Goal: Task Accomplishment & Management: Manage account settings

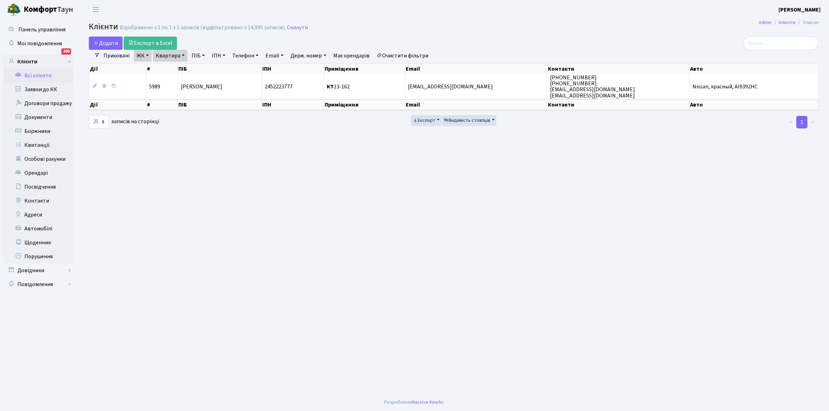
select select "25"
click at [407, 54] on link "Очистити фільтри" at bounding box center [402, 56] width 57 height 12
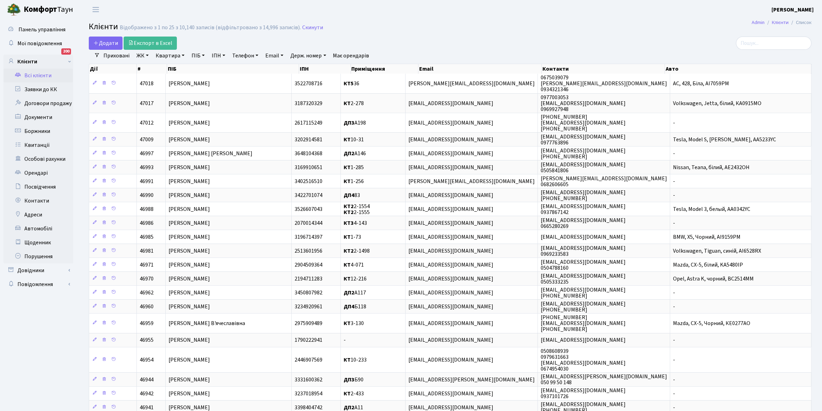
click at [147, 55] on link "ЖК" at bounding box center [143, 56] width 18 height 12
click at [174, 82] on li "КТ, вул. Регенераторна, 4" at bounding box center [177, 80] width 84 height 12
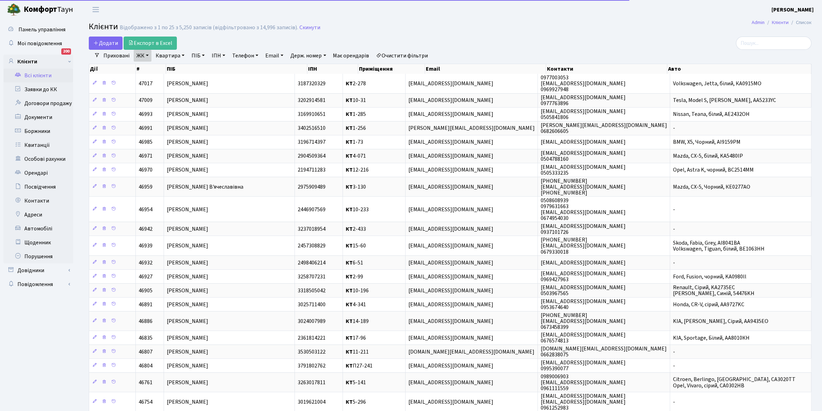
click at [183, 54] on link "Квартира" at bounding box center [170, 56] width 34 height 12
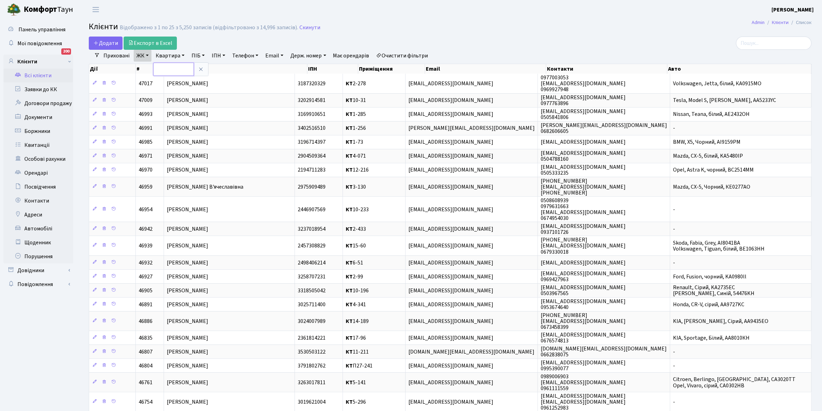
click at [176, 67] on input "text" at bounding box center [173, 69] width 41 height 13
type input "5-312"
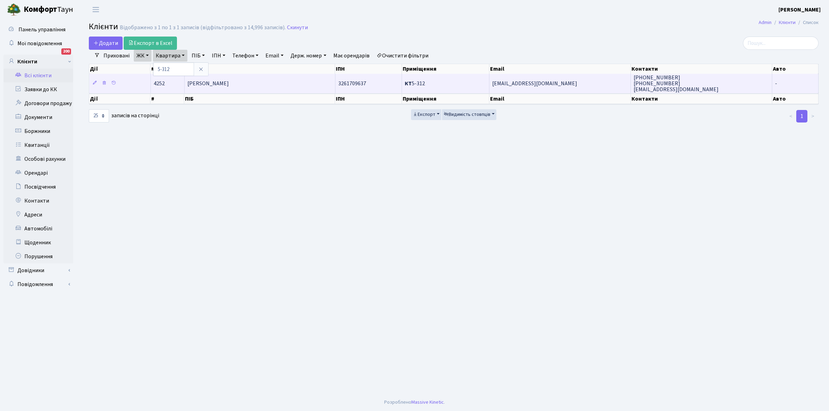
click at [260, 87] on td "Муравйов Віктор Сергійович" at bounding box center [260, 83] width 151 height 19
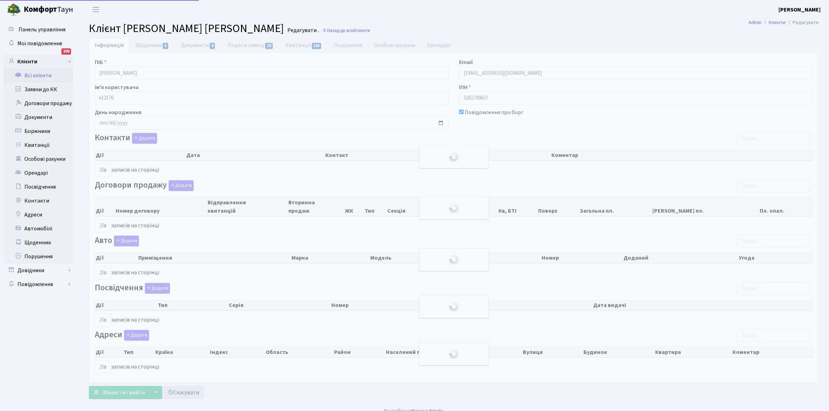
select select "25"
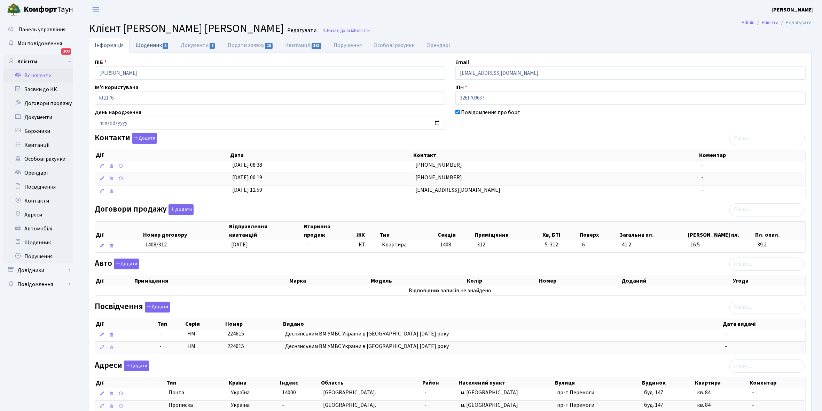
click at [145, 42] on link "Щоденник 5" at bounding box center [152, 45] width 45 height 14
select select "25"
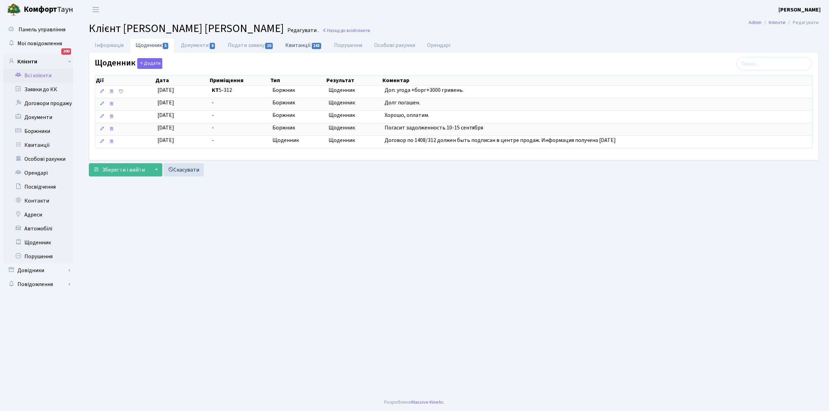
click at [294, 44] on link "Квитанції 143" at bounding box center [303, 45] width 48 height 14
select select "25"
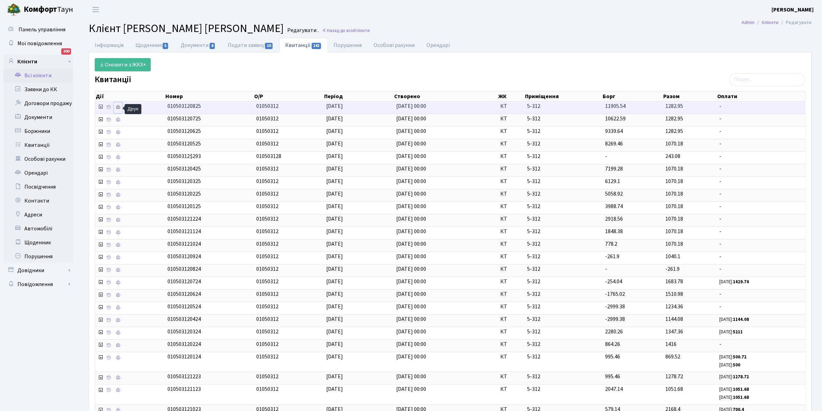
click at [116, 105] on icon at bounding box center [118, 107] width 5 height 5
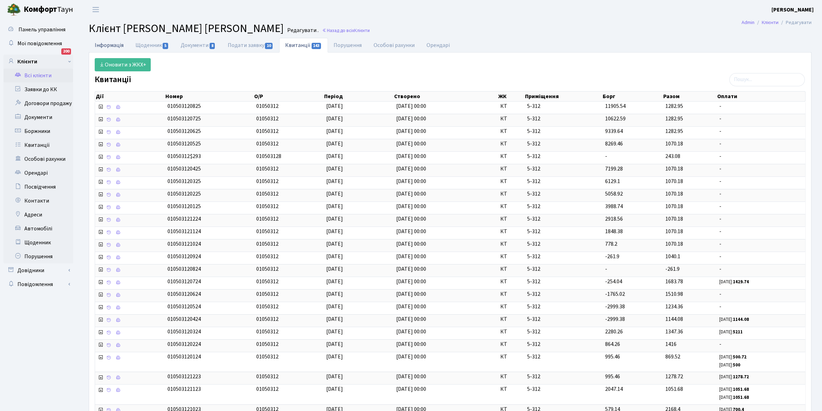
click at [105, 46] on link "Інформація" at bounding box center [109, 45] width 41 height 14
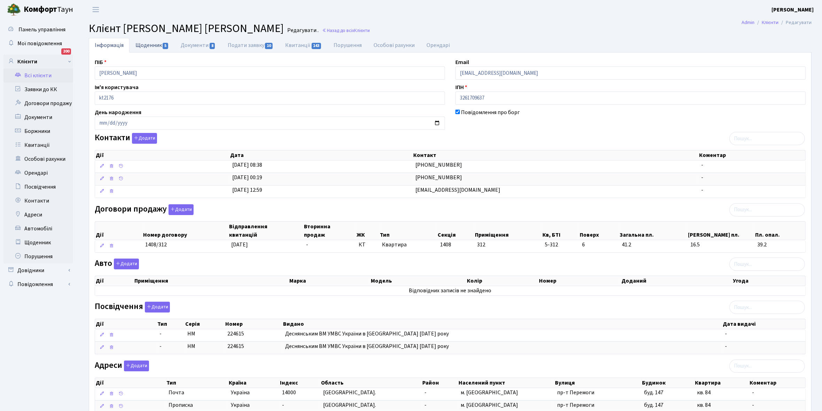
click at [144, 43] on link "Щоденник 5" at bounding box center [152, 45] width 45 height 14
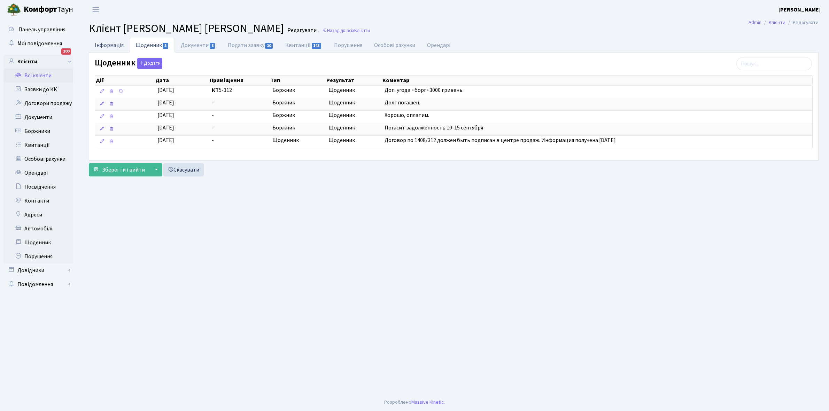
click at [103, 44] on link "Інформація" at bounding box center [109, 45] width 41 height 14
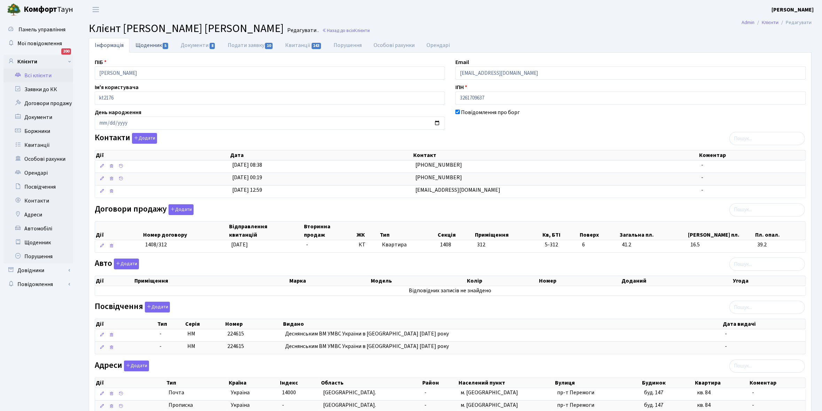
click at [142, 46] on link "Щоденник 5" at bounding box center [152, 45] width 45 height 14
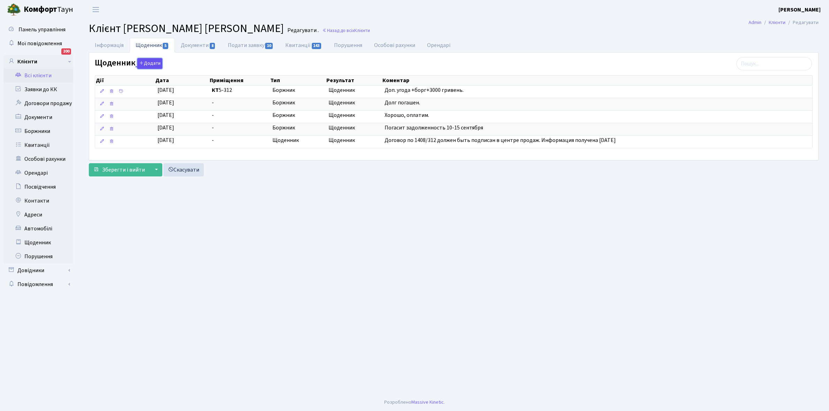
click at [153, 65] on button "Додати" at bounding box center [149, 63] width 25 height 11
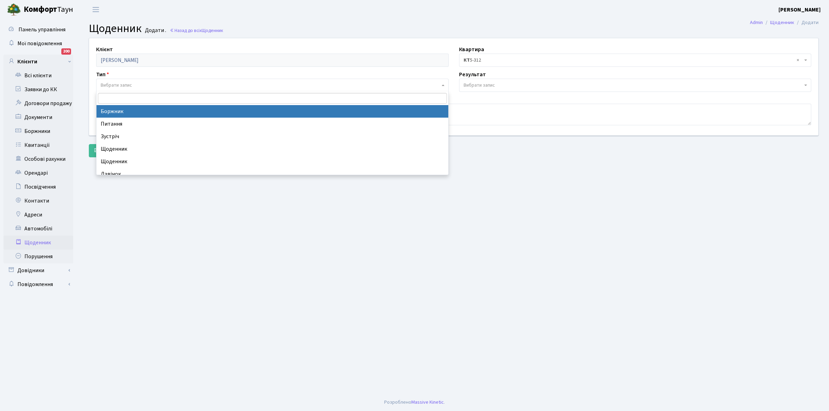
click at [121, 82] on span "Вибрати запис" at bounding box center [116, 85] width 31 height 7
select select "189"
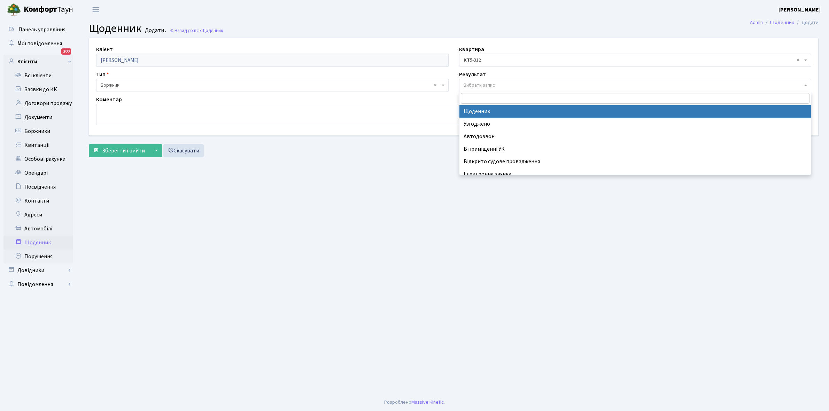
click at [471, 84] on span "Вибрати запис" at bounding box center [478, 85] width 31 height 7
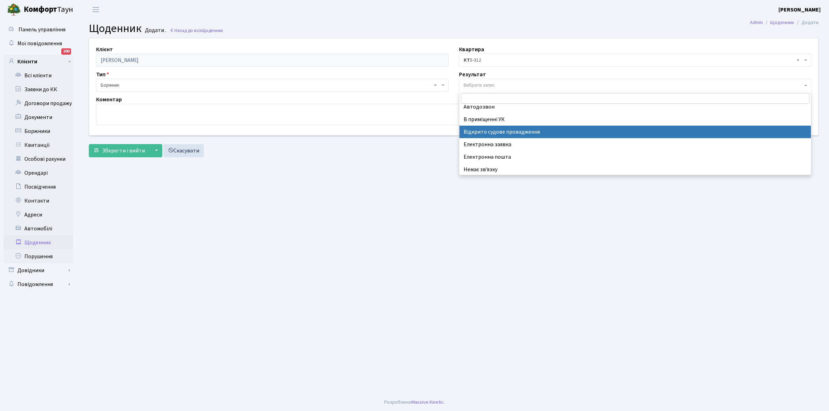
scroll to position [43, 0]
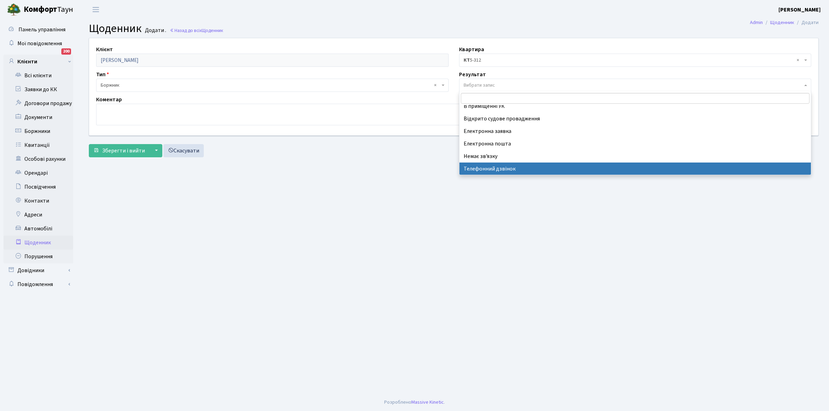
select select "196"
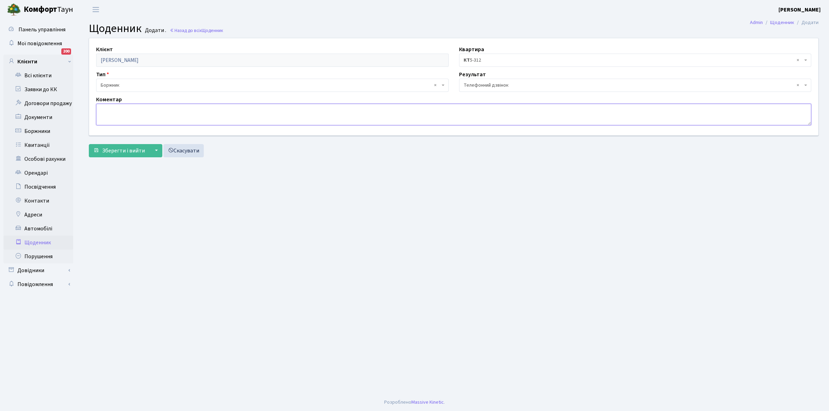
click at [115, 111] on textarea at bounding box center [453, 115] width 715 height 22
type textarea "g"
click at [188, 109] on textarea "Половину боргу оплатить в цьому міцяці." at bounding box center [453, 115] width 715 height 22
type textarea "Половину боргу оплатить в цьому місяці."
click at [131, 147] on span "Зберегти і вийти" at bounding box center [123, 151] width 43 height 8
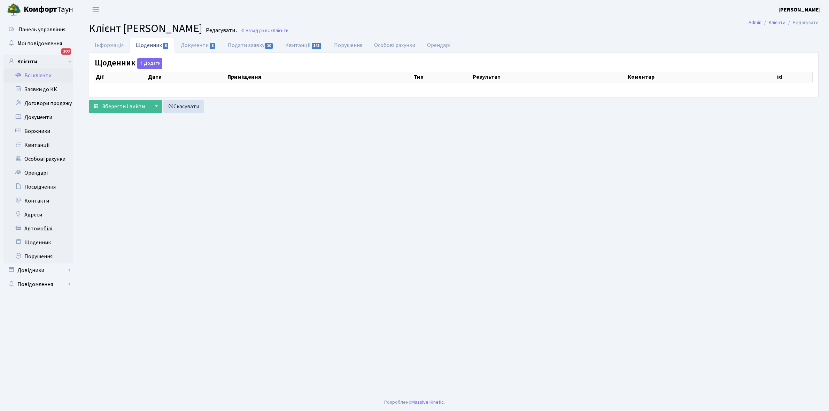
select select "25"
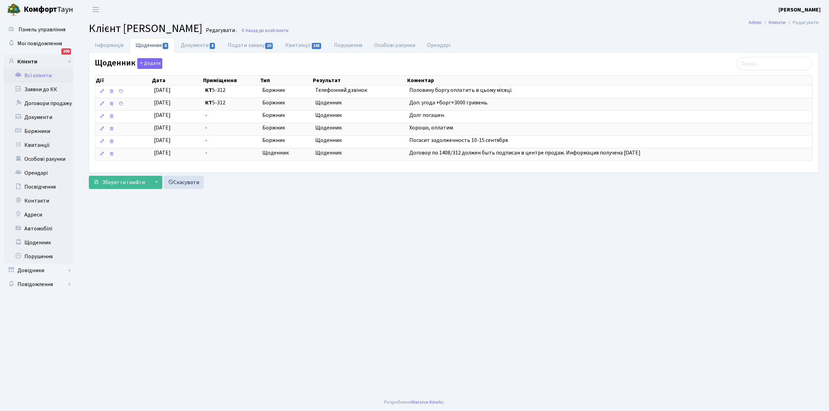
click at [40, 73] on link "Всі клієнти" at bounding box center [38, 76] width 70 height 14
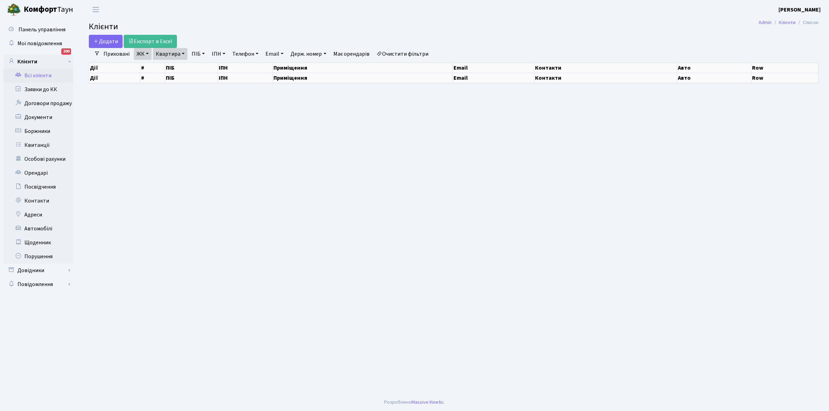
select select "25"
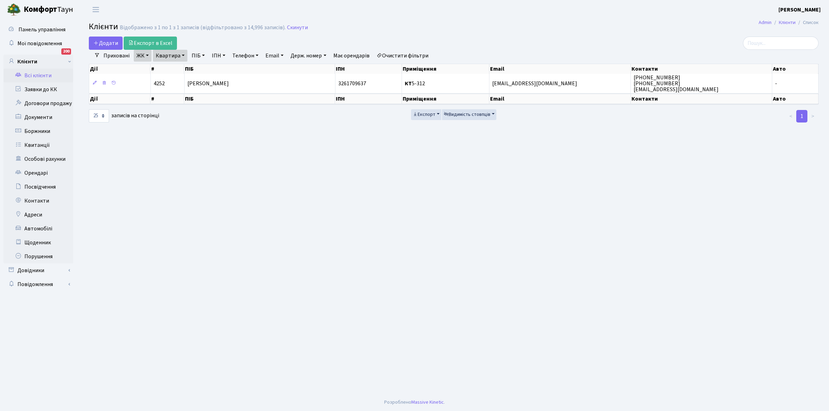
click at [183, 54] on link "Квартира" at bounding box center [170, 56] width 34 height 12
click at [183, 69] on input "5-312" at bounding box center [173, 69] width 41 height 13
type input "5"
type input "6-140"
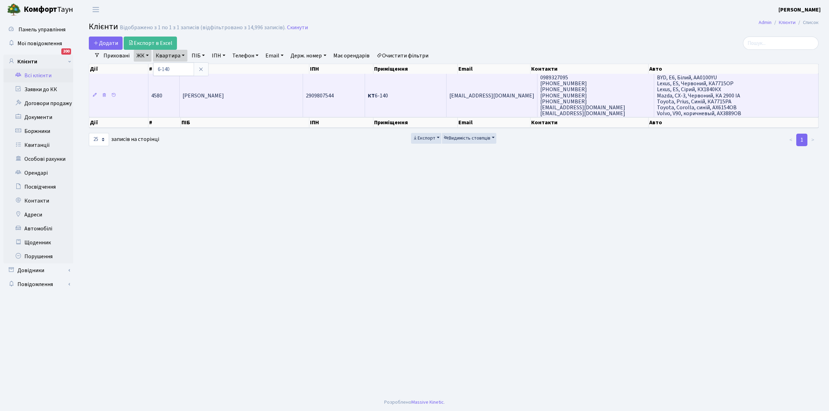
click at [255, 104] on td "[PERSON_NAME]" at bounding box center [241, 95] width 123 height 43
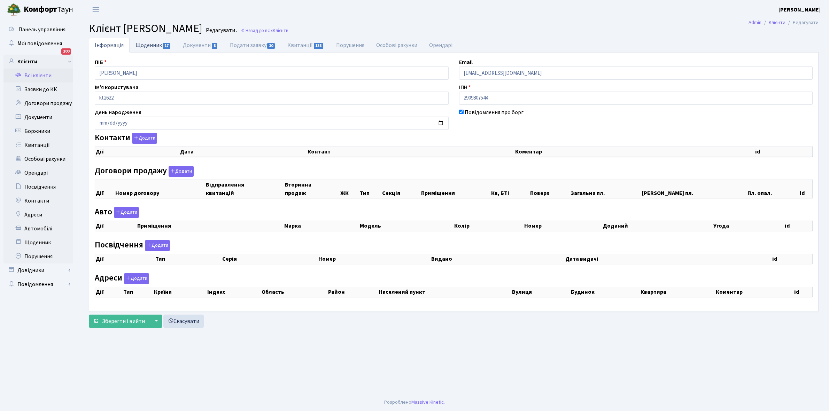
checkbox input "true"
select select "25"
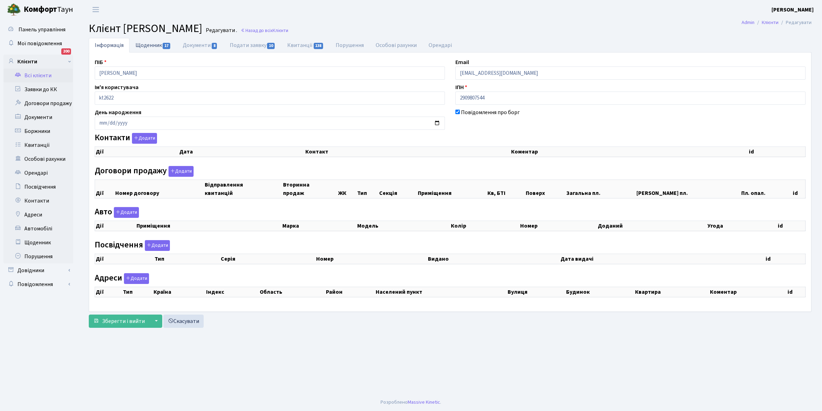
select select "25"
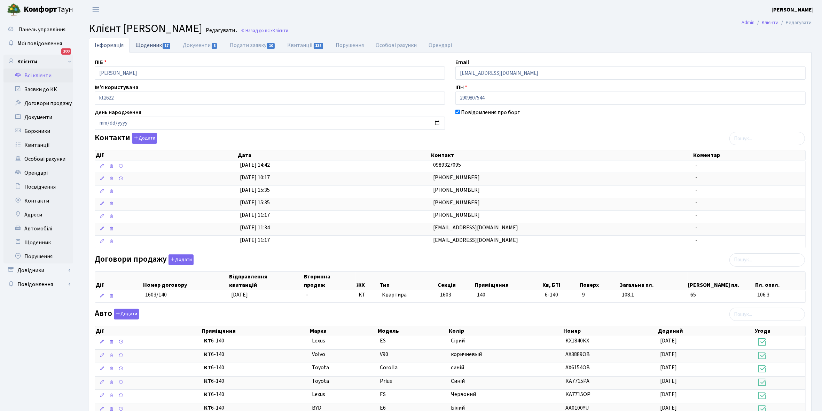
click at [151, 42] on link "Щоденник 17" at bounding box center [153, 45] width 47 height 14
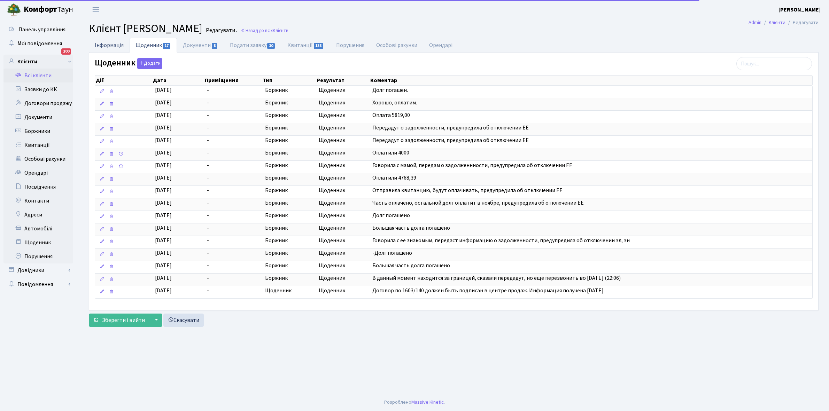
click at [105, 39] on link "Інформація" at bounding box center [109, 45] width 41 height 14
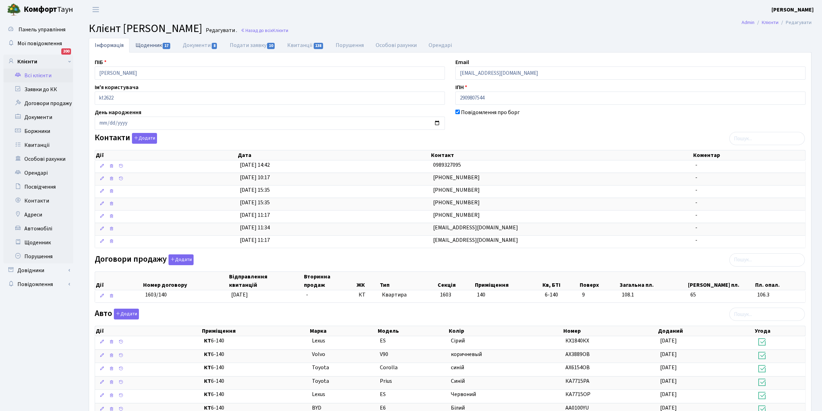
click at [141, 46] on link "Щоденник 17" at bounding box center [153, 45] width 47 height 14
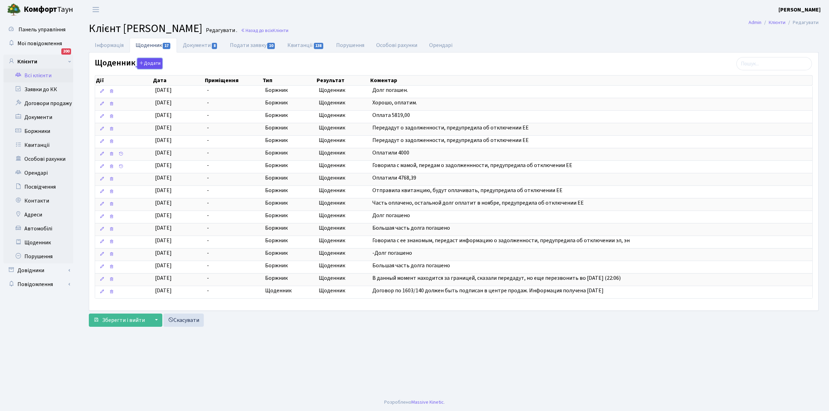
click at [154, 63] on button "Додати" at bounding box center [149, 63] width 25 height 11
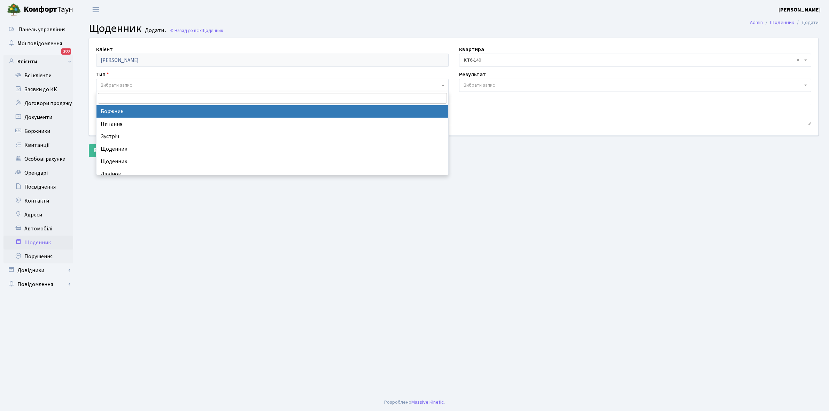
click at [134, 85] on span "Вибрати запис" at bounding box center [270, 85] width 339 height 7
select select "189"
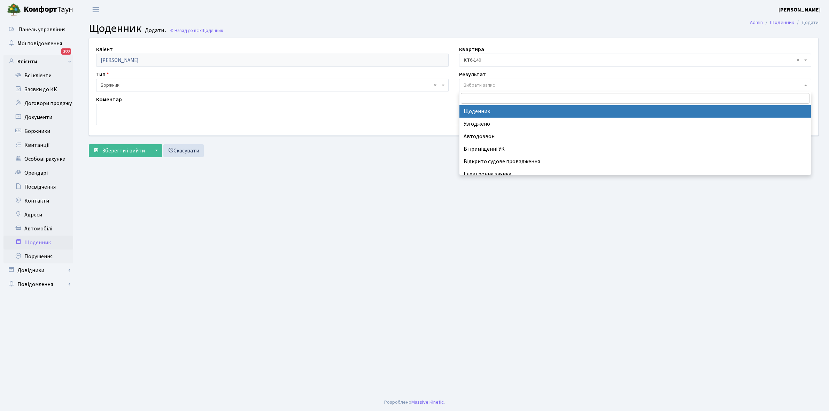
click at [480, 84] on span "Вибрати запис" at bounding box center [478, 85] width 31 height 7
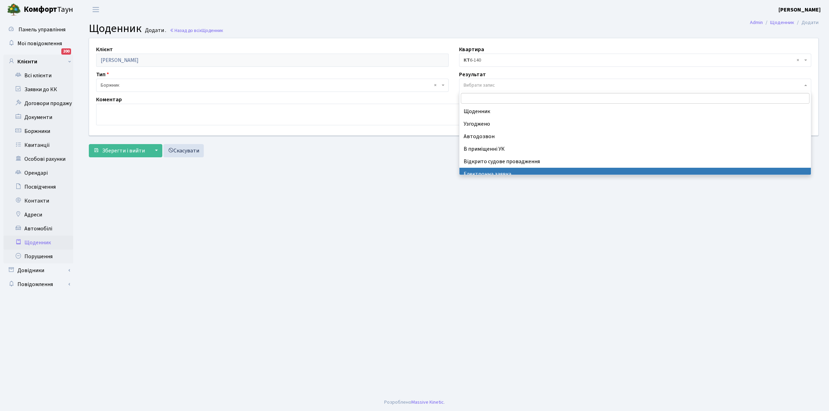
scroll to position [43, 0]
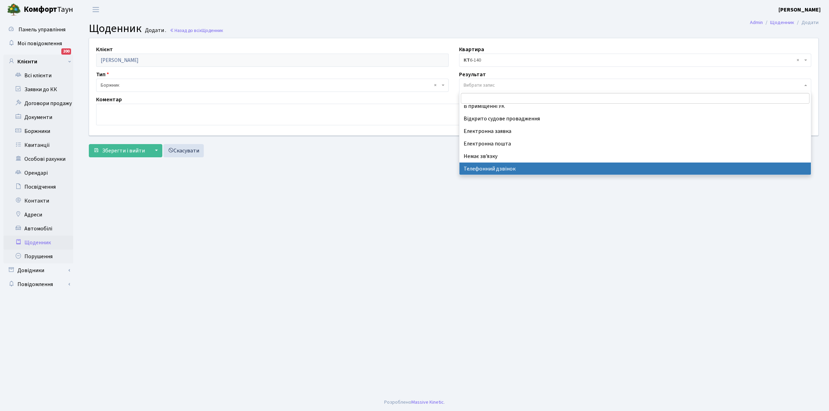
select select "196"
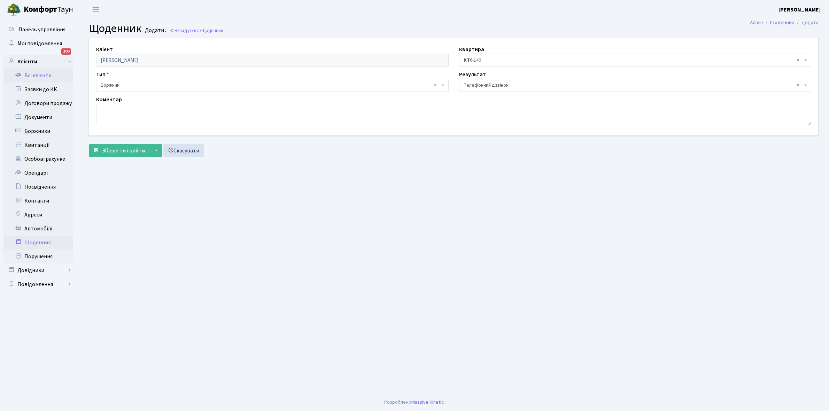
click at [35, 75] on link "Всі клієнти" at bounding box center [38, 76] width 70 height 14
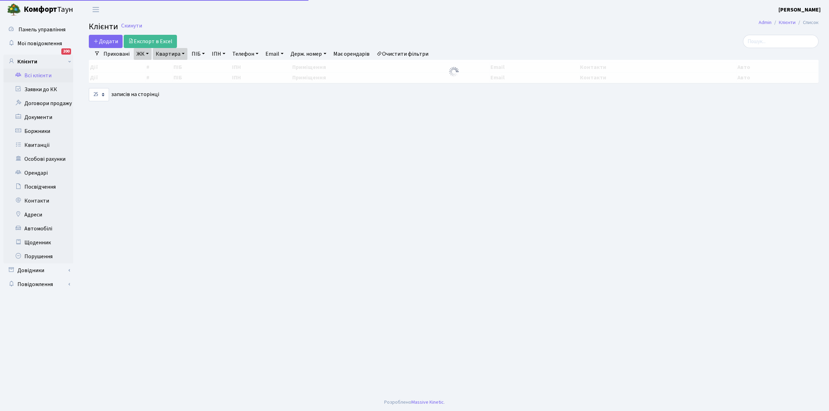
select select "25"
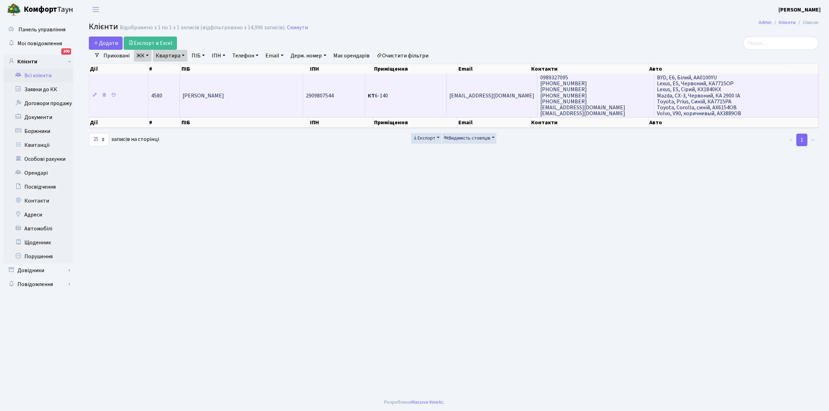
click at [260, 99] on td "[PERSON_NAME]" at bounding box center [241, 95] width 123 height 43
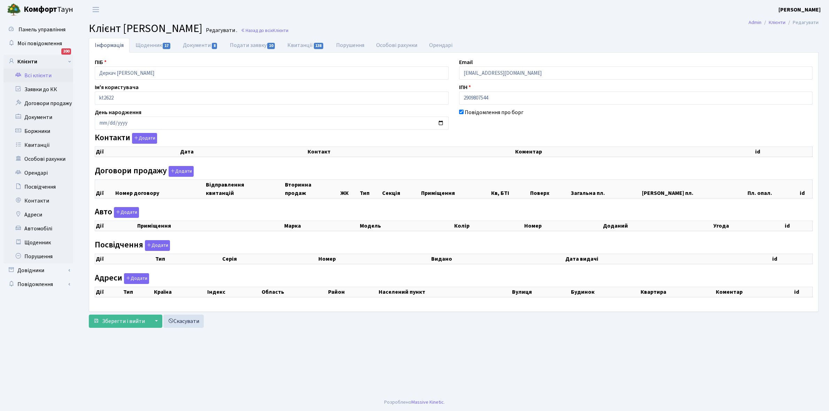
checkbox input "true"
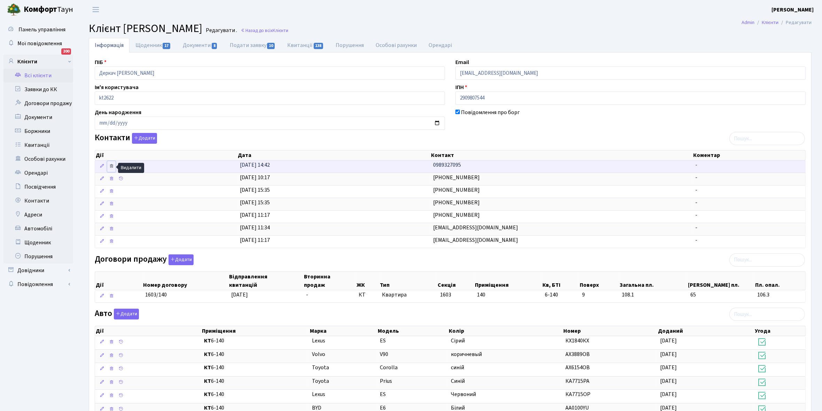
click at [114, 166] on icon at bounding box center [111, 166] width 5 height 5
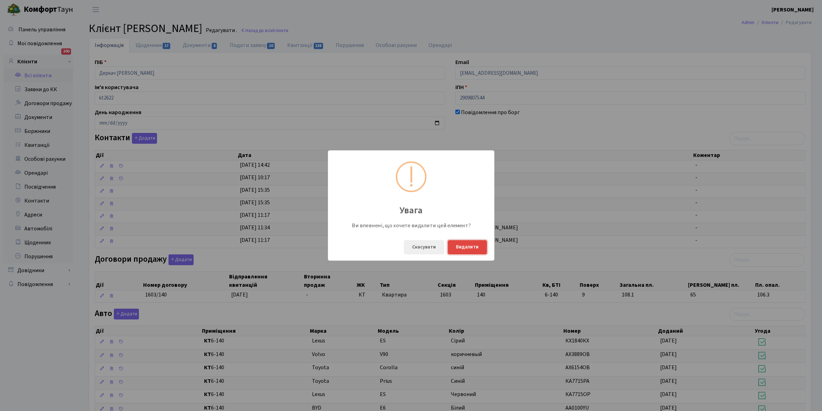
click at [468, 244] on button "Видалити" at bounding box center [467, 247] width 39 height 14
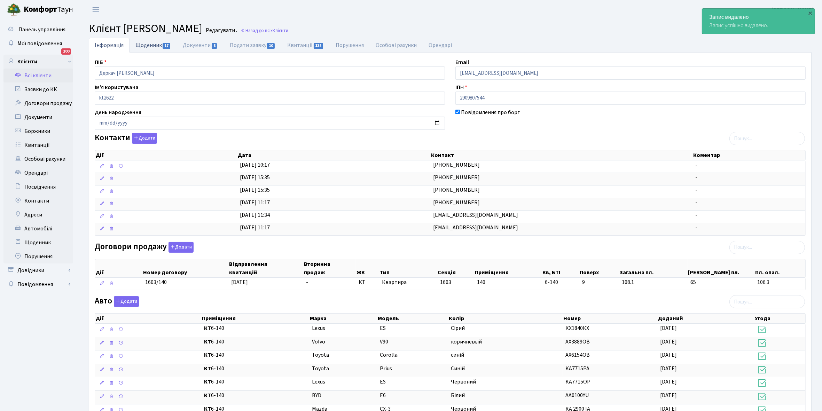
click at [140, 46] on link "Щоденник 17" at bounding box center [153, 45] width 47 height 14
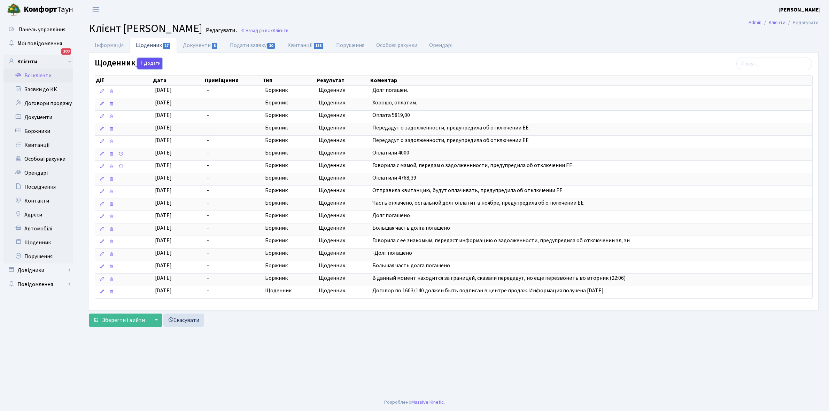
click at [146, 60] on button "Додати" at bounding box center [149, 63] width 25 height 11
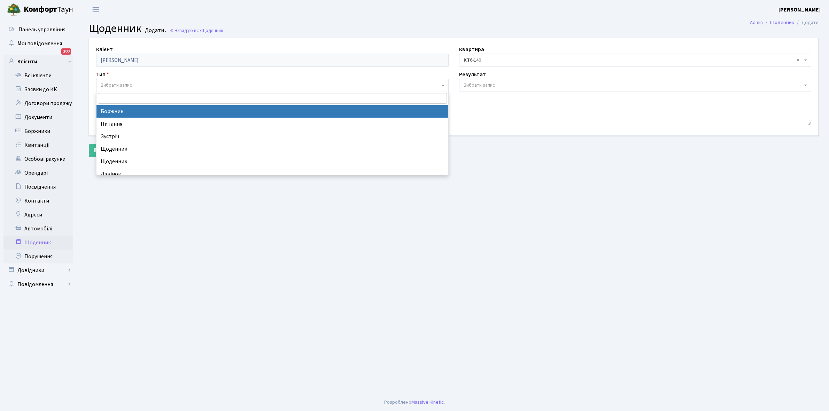
click at [120, 82] on span "Вибрати запис" at bounding box center [116, 85] width 31 height 7
select select "189"
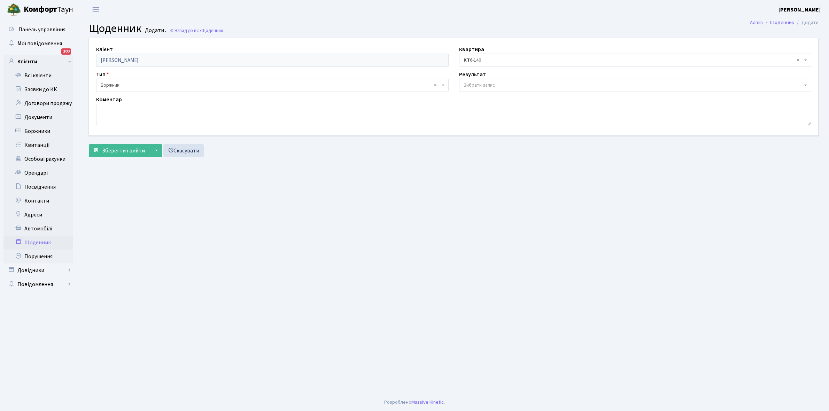
click at [493, 83] on span "Вибрати запис" at bounding box center [478, 85] width 31 height 7
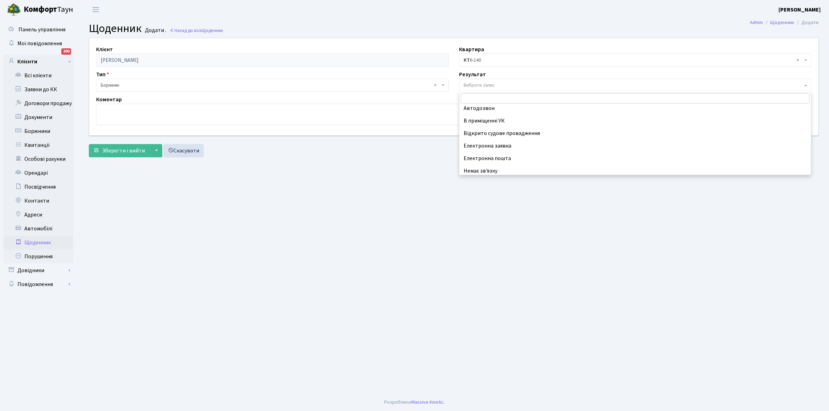
scroll to position [43, 0]
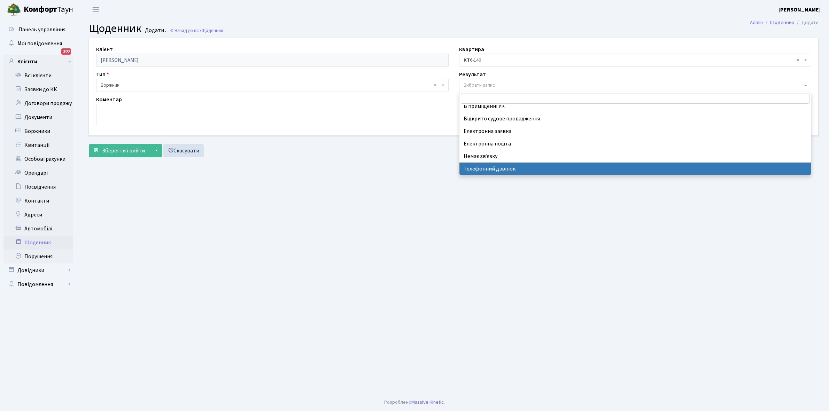
select select "196"
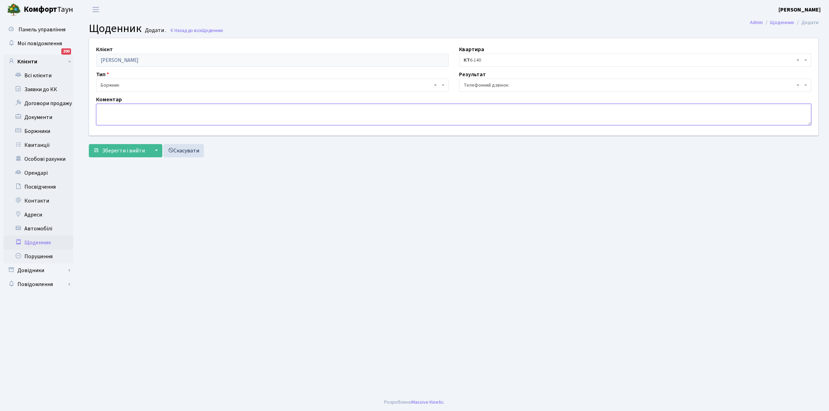
click at [134, 117] on textarea at bounding box center [453, 115] width 715 height 22
type textarea "Не бере трубку телефона"
click at [116, 151] on span "Зберегти і вийти" at bounding box center [123, 151] width 43 height 8
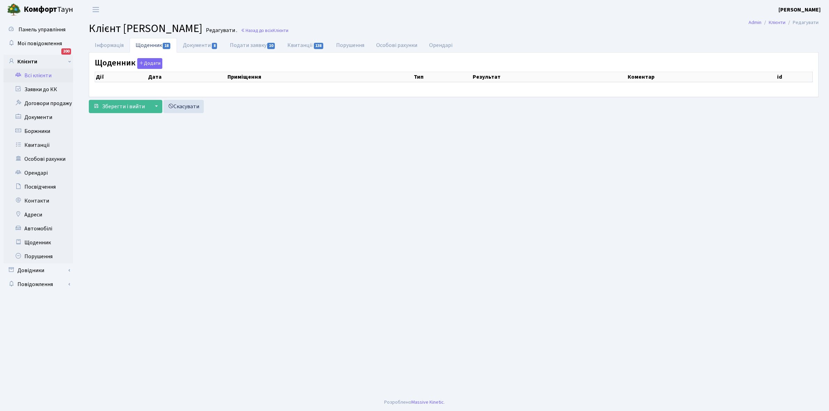
select select "25"
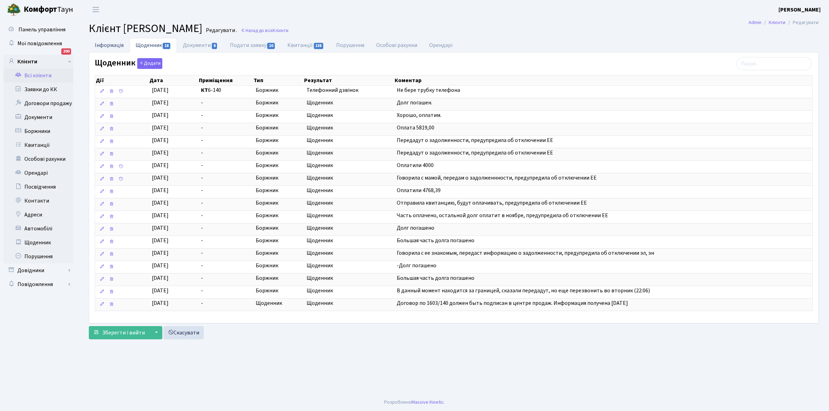
click at [104, 46] on link "Інформація" at bounding box center [109, 45] width 41 height 14
select select "25"
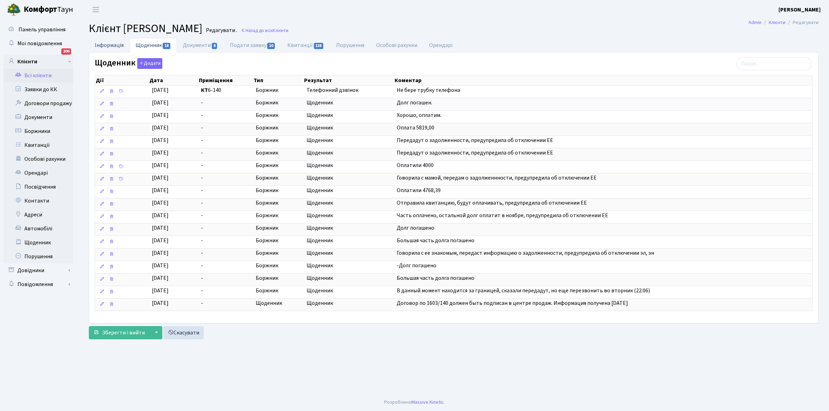
select select "25"
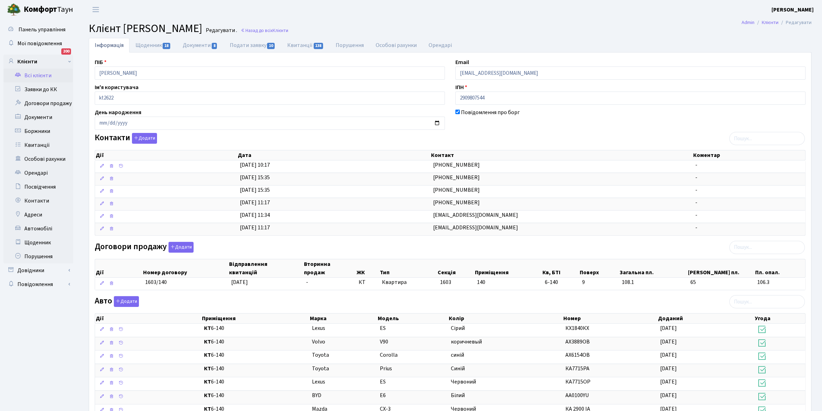
click at [36, 74] on link "Всі клієнти" at bounding box center [38, 76] width 70 height 14
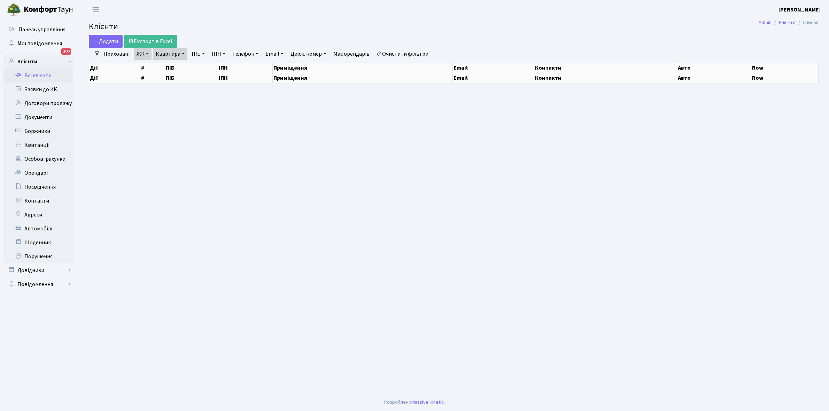
select select "25"
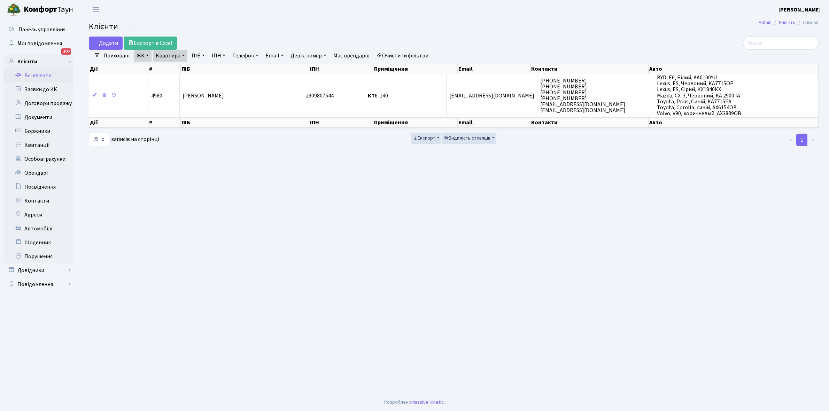
click at [183, 55] on link "Квартира" at bounding box center [170, 56] width 34 height 12
click at [175, 69] on input "6-140" at bounding box center [173, 69] width 41 height 13
type input "6"
type input "1-115"
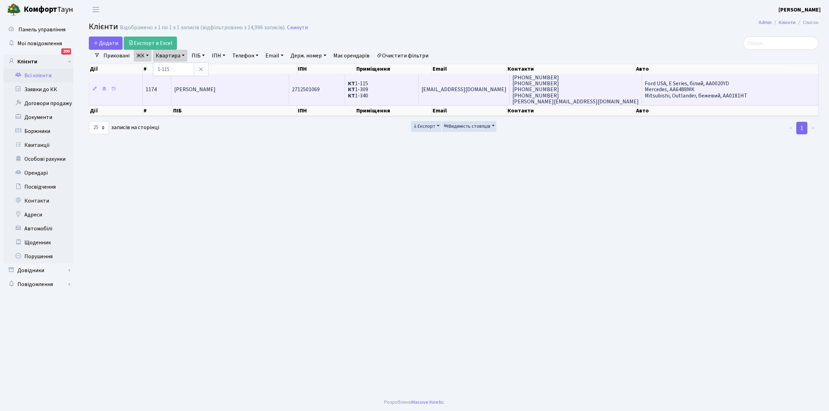
click at [256, 95] on td "[PERSON_NAME]" at bounding box center [230, 89] width 118 height 31
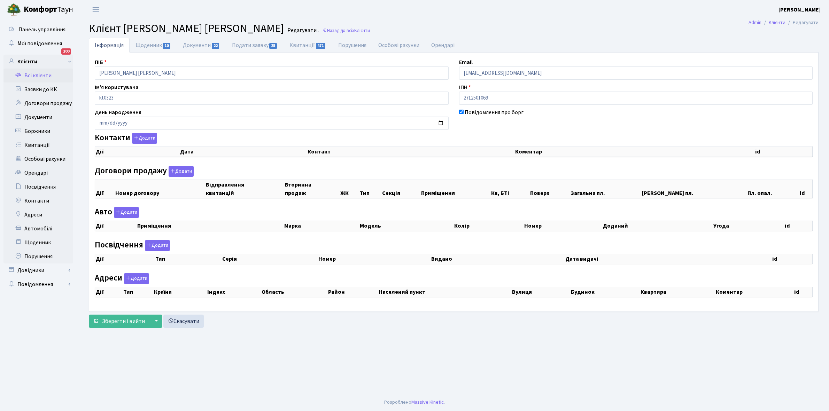
checkbox input "true"
select select "25"
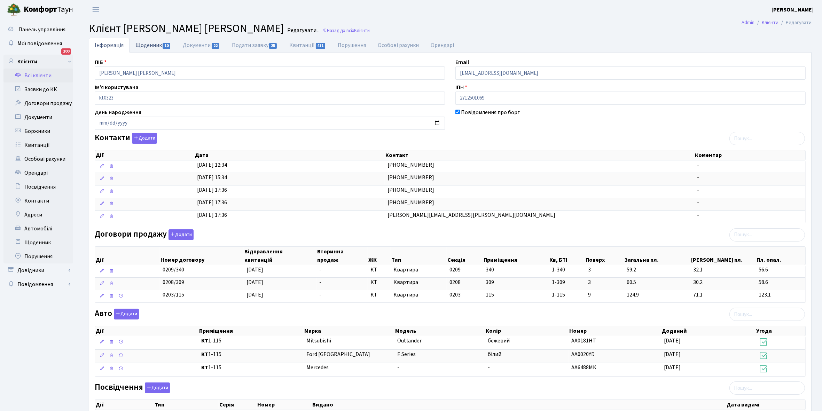
click at [144, 43] on link "Щоденник 10" at bounding box center [153, 45] width 47 height 14
select select "25"
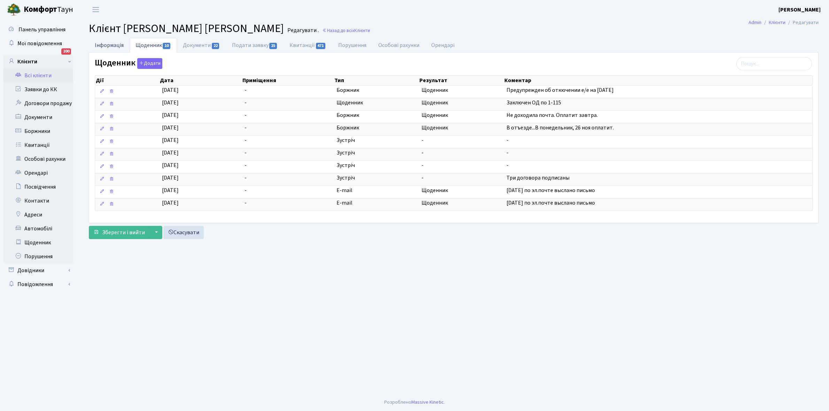
click at [109, 44] on link "Інформація" at bounding box center [109, 45] width 41 height 14
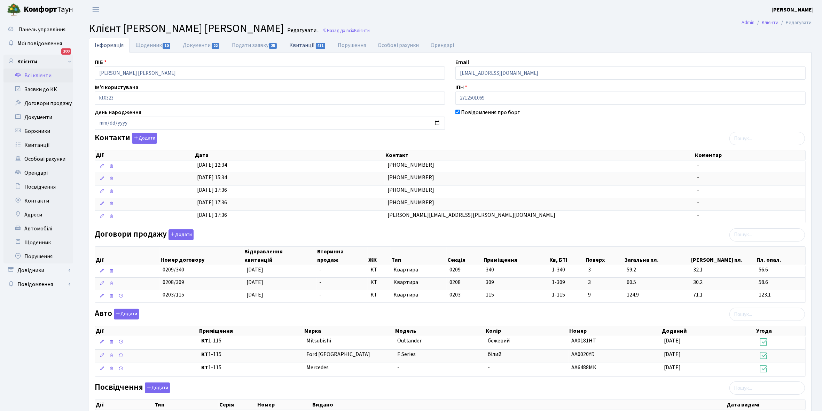
click at [297, 42] on link "Квитанції 471" at bounding box center [307, 45] width 48 height 14
select select "25"
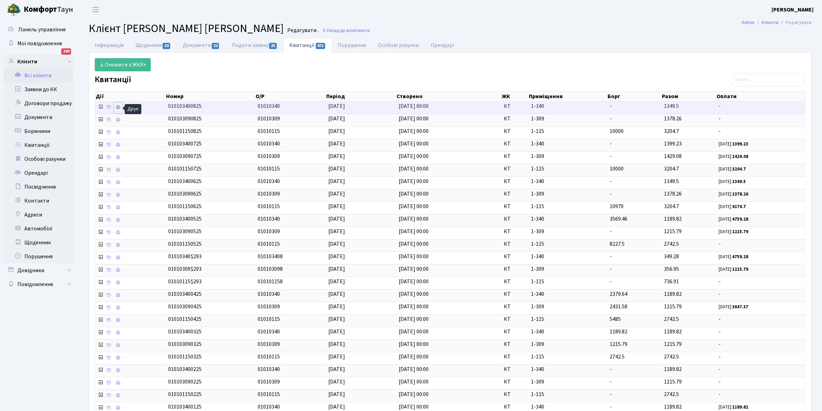
click at [118, 106] on icon at bounding box center [118, 107] width 5 height 5
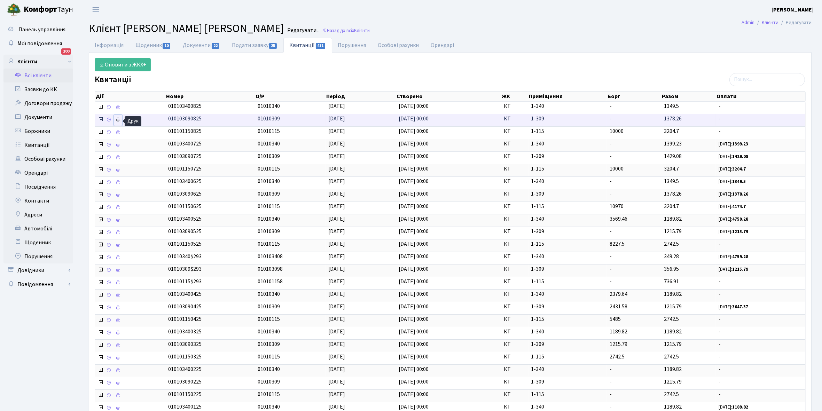
click at [120, 121] on icon at bounding box center [118, 119] width 5 height 5
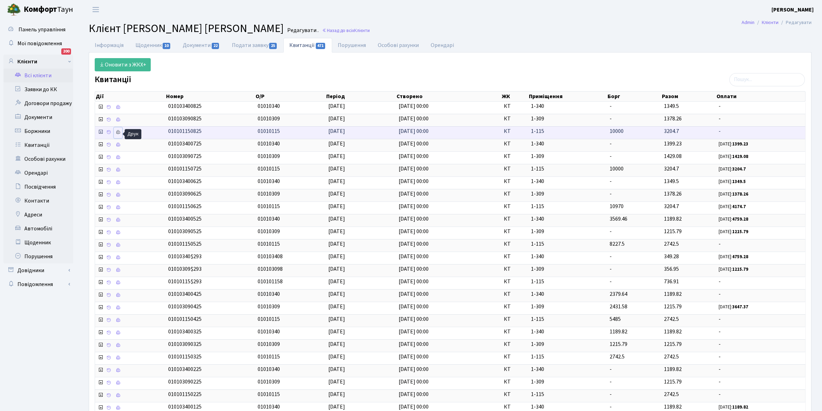
click at [117, 132] on icon at bounding box center [118, 132] width 5 height 5
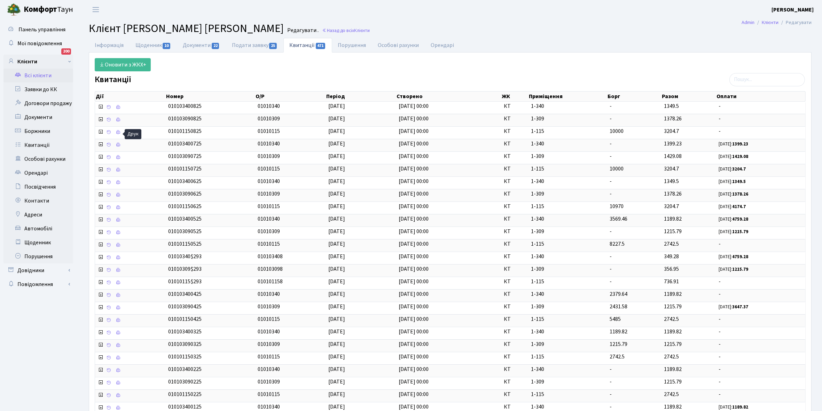
click at [42, 71] on link "Всі клієнти" at bounding box center [38, 76] width 70 height 14
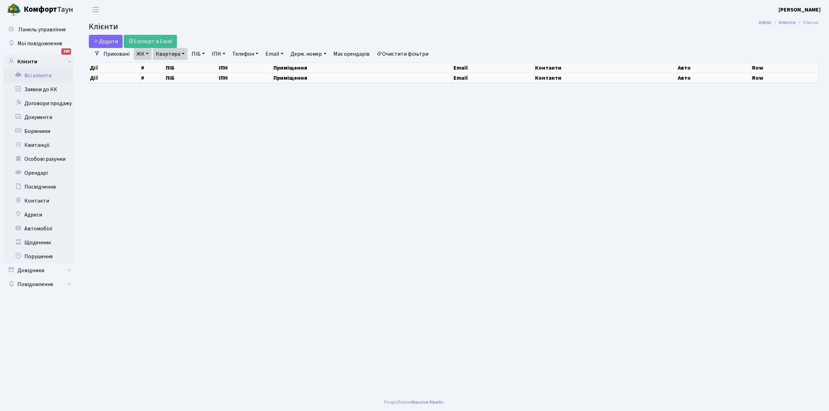
select select "25"
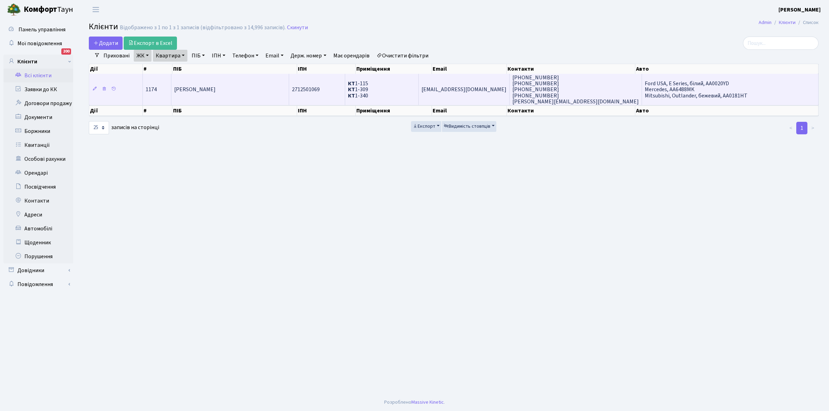
click at [251, 94] on td "[PERSON_NAME] [PERSON_NAME]" at bounding box center [230, 89] width 118 height 31
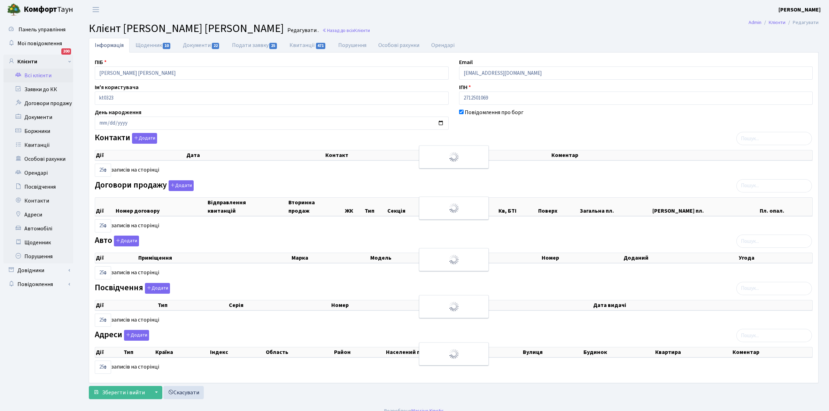
select select "25"
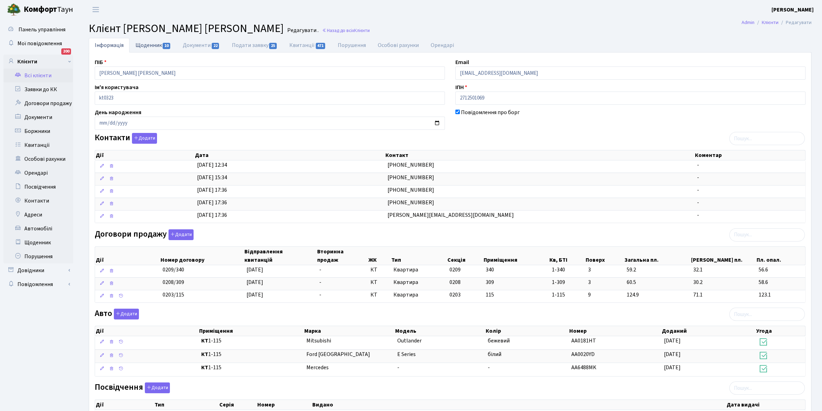
click at [143, 45] on link "Щоденник 10" at bounding box center [153, 45] width 47 height 14
select select "25"
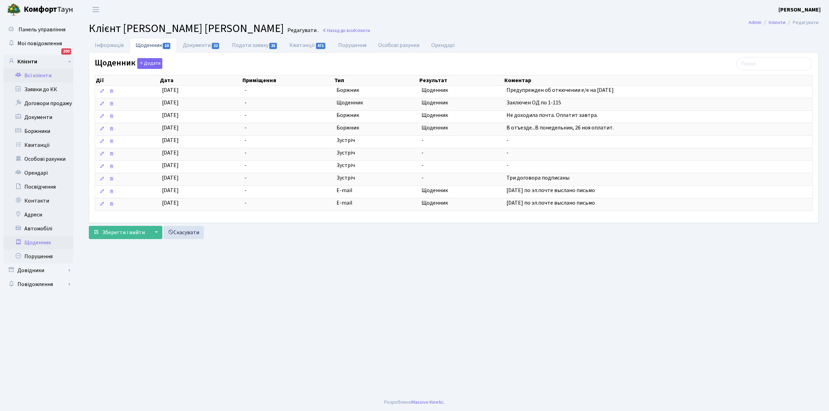
click at [36, 243] on link "Щоденник" at bounding box center [38, 243] width 70 height 14
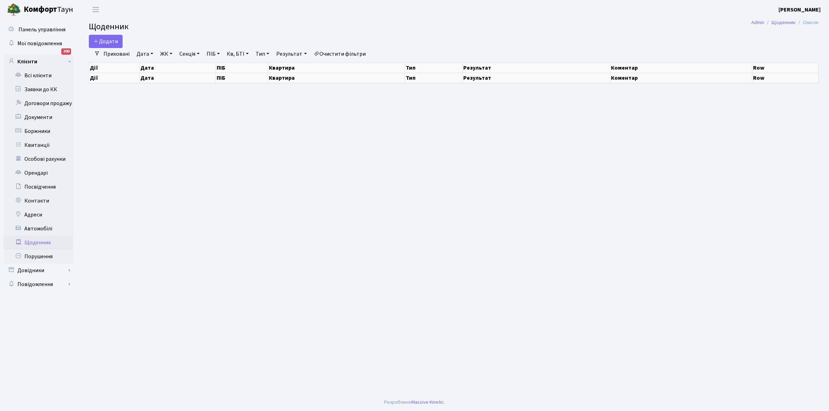
select select "25"
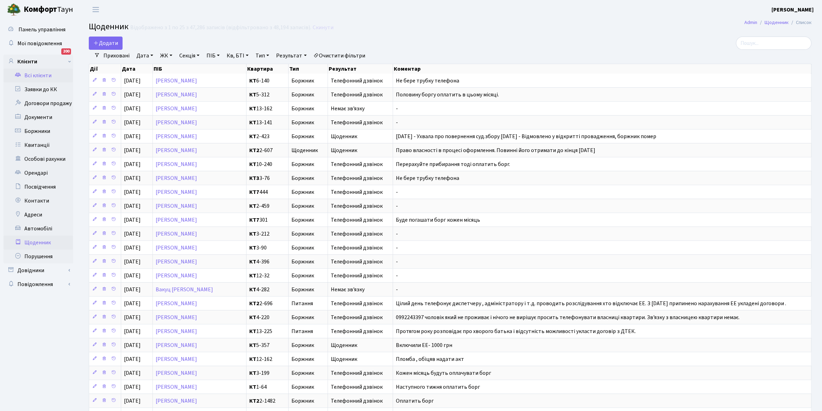
click at [50, 72] on link "Всі клієнти" at bounding box center [38, 76] width 70 height 14
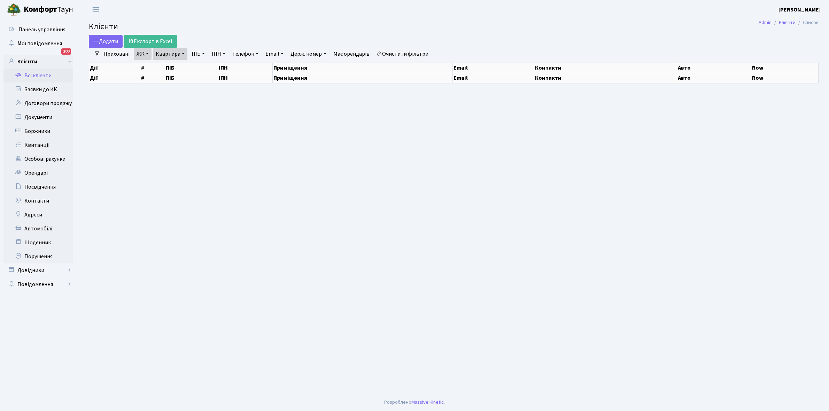
select select "25"
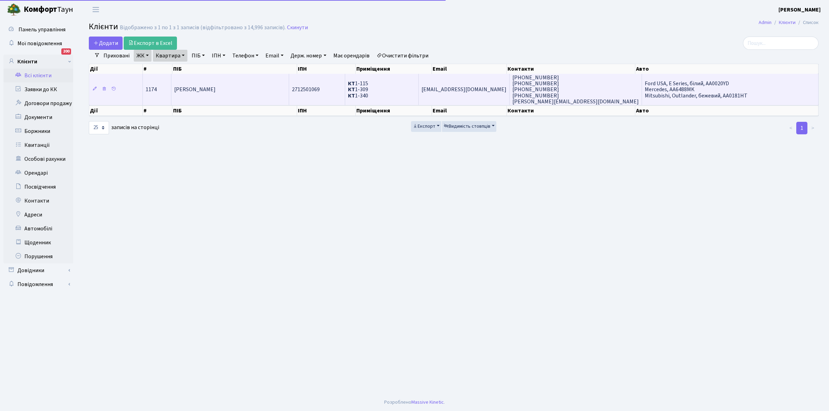
click at [252, 95] on td "[PERSON_NAME]" at bounding box center [230, 89] width 118 height 31
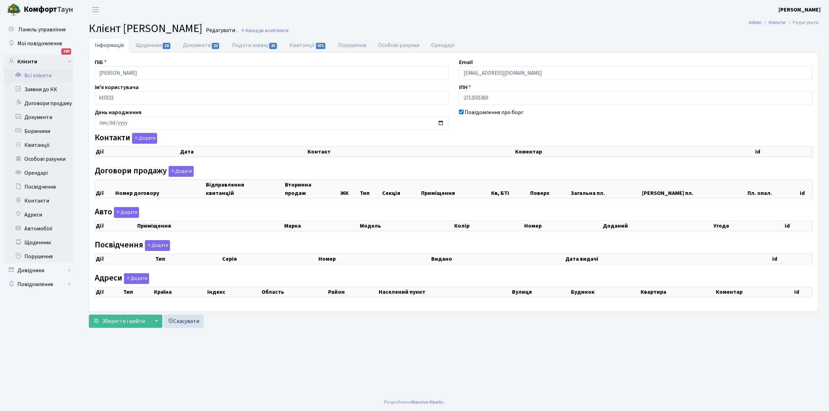
checkbox input "true"
select select "25"
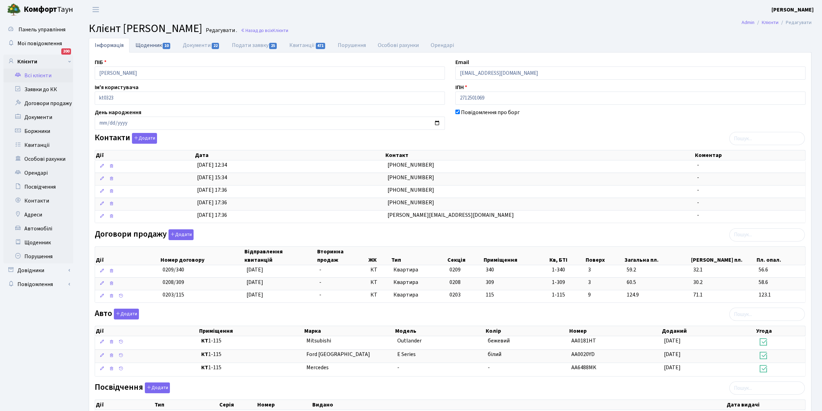
click at [146, 42] on link "Щоденник 10" at bounding box center [153, 45] width 47 height 14
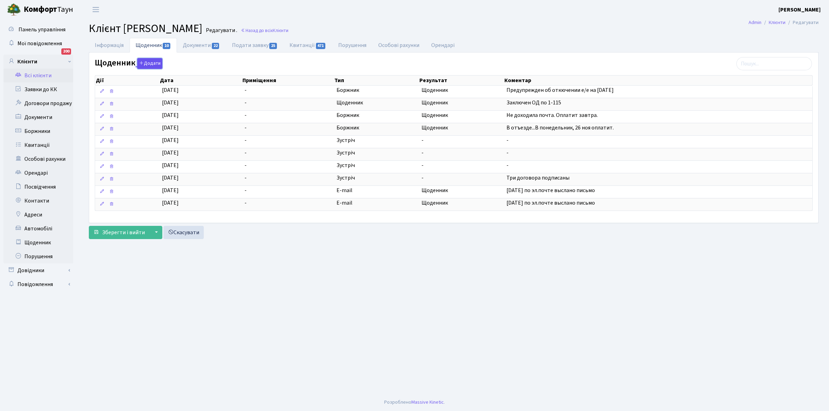
click at [149, 63] on button "Додати" at bounding box center [149, 63] width 25 height 11
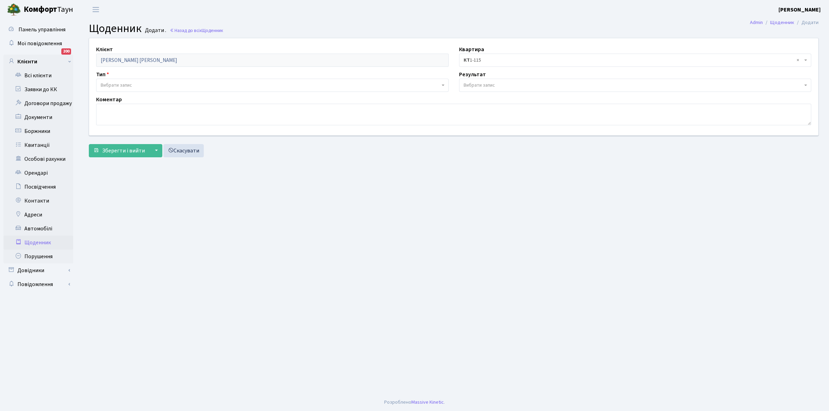
click at [147, 83] on span "Вибрати запис" at bounding box center [270, 85] width 339 height 7
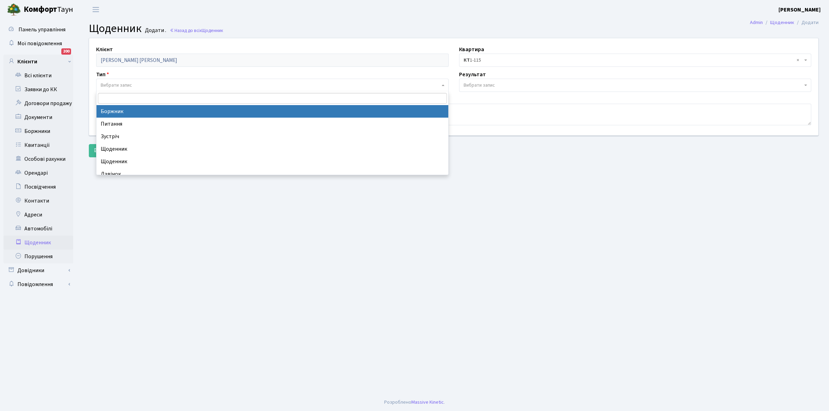
select select "189"
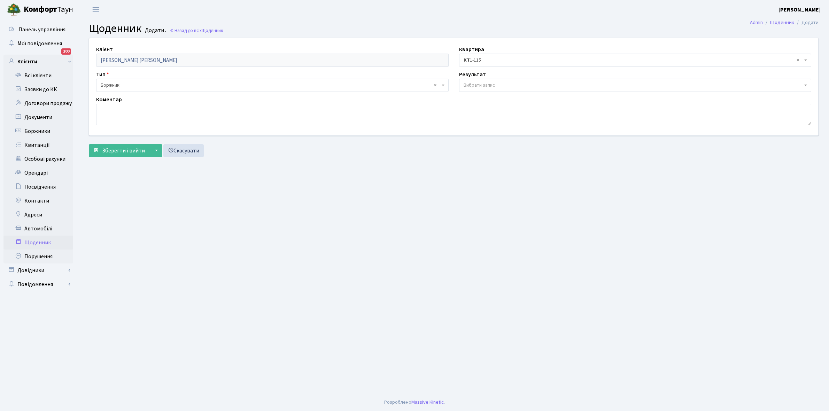
click at [474, 82] on span "Вибрати запис" at bounding box center [478, 85] width 31 height 7
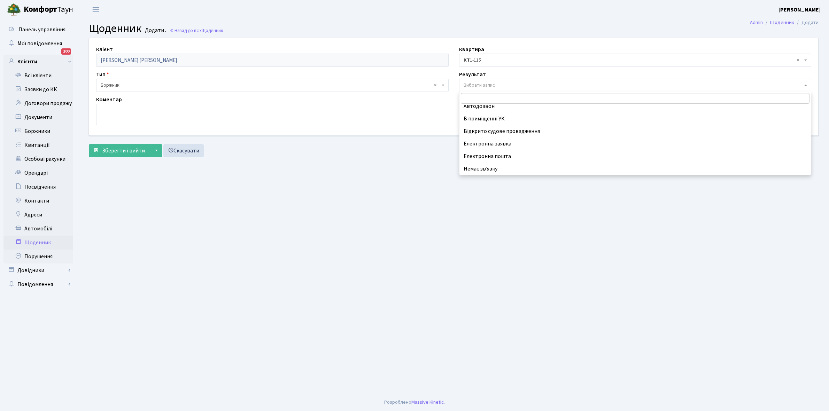
scroll to position [43, 0]
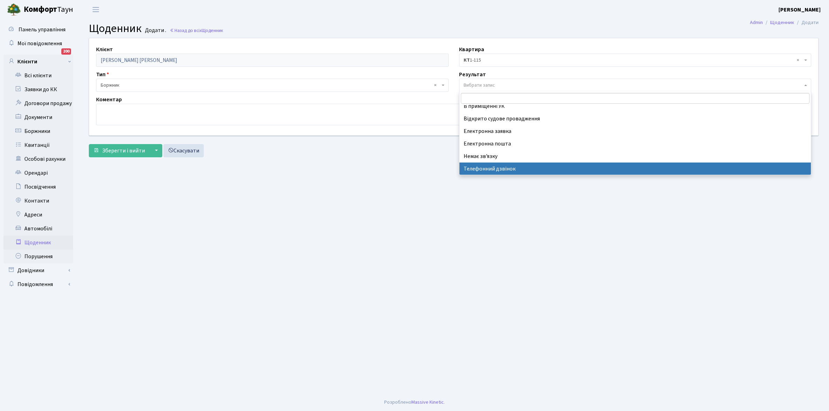
select select "196"
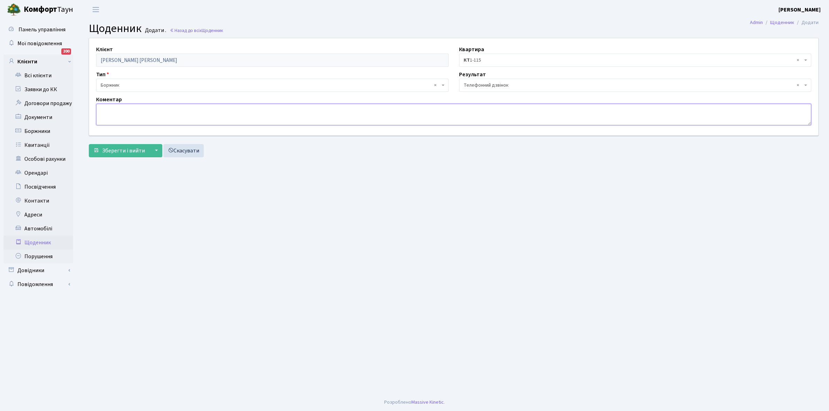
click at [103, 109] on textarea at bounding box center [453, 115] width 715 height 22
type textarea "Оплатить борг"
click at [109, 150] on span "Зберегти і вийти" at bounding box center [123, 151] width 43 height 8
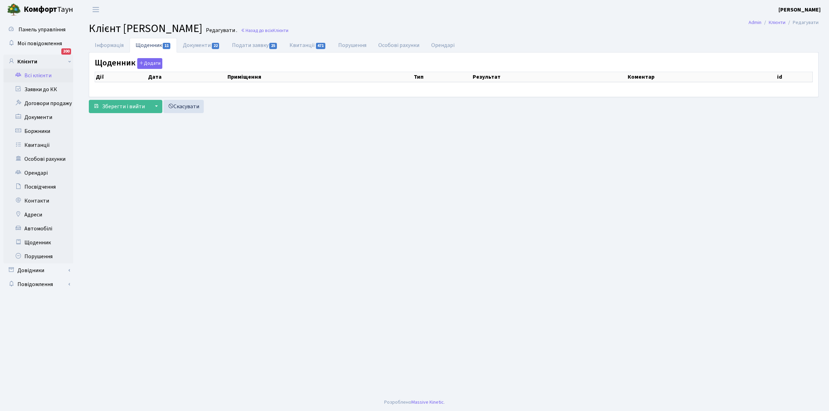
select select "25"
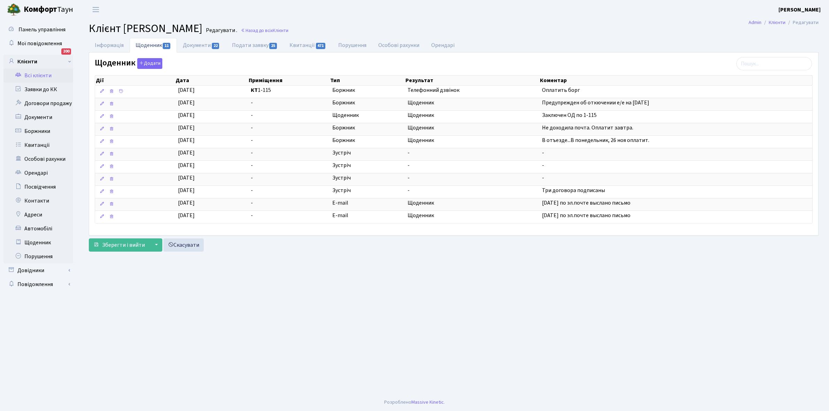
click at [34, 75] on link "Всі клієнти" at bounding box center [38, 76] width 70 height 14
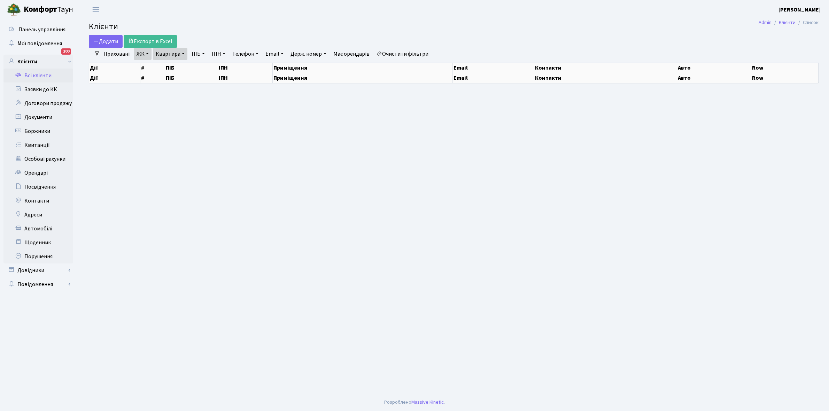
select select "25"
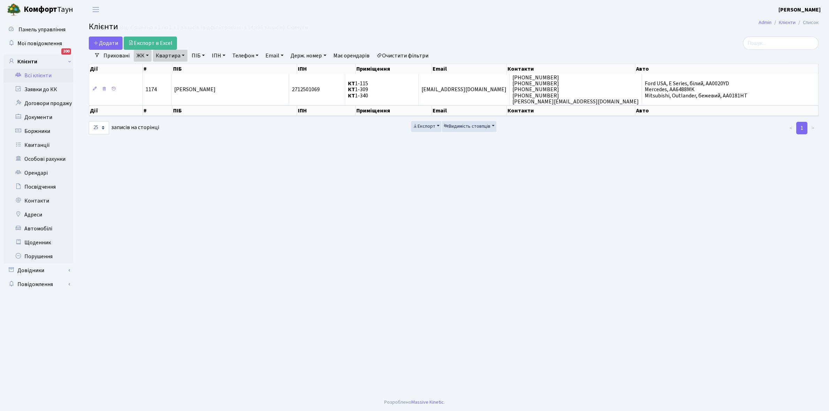
click at [182, 56] on link "Квартира" at bounding box center [170, 56] width 34 height 12
click at [183, 67] on input "1-115" at bounding box center [173, 69] width 41 height 13
type input "1"
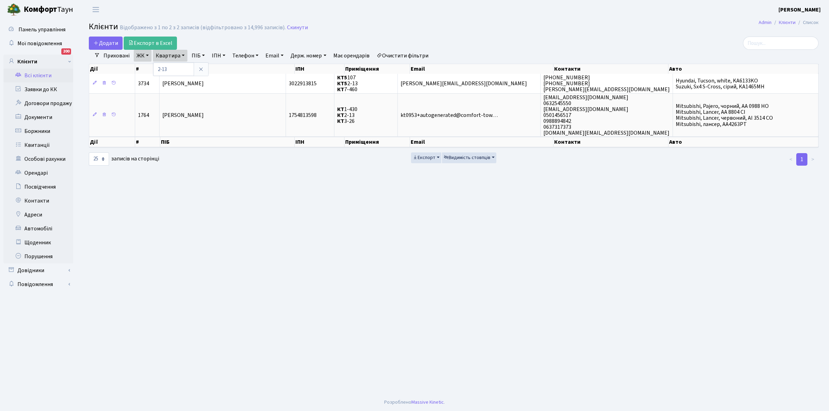
click at [396, 55] on link "Очистити фільтри" at bounding box center [402, 56] width 57 height 12
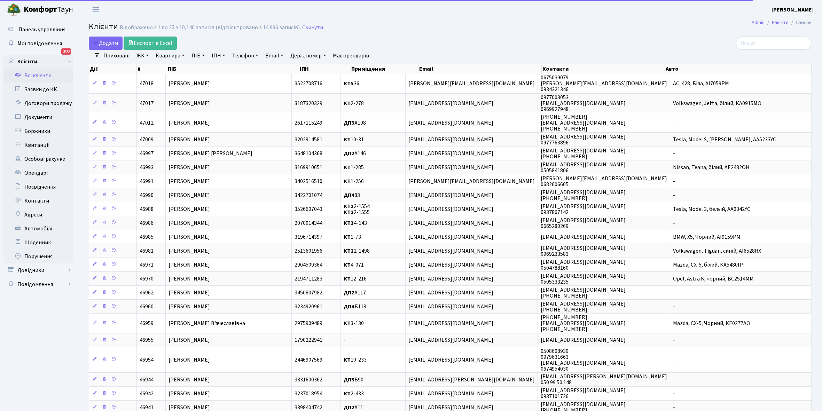
click at [147, 55] on link "ЖК" at bounding box center [143, 56] width 18 height 12
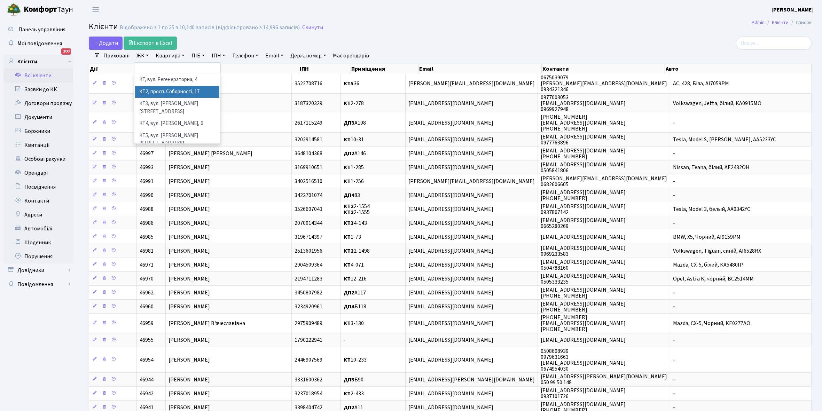
click at [168, 93] on li "КТ2, просп. Соборності, 17" at bounding box center [177, 92] width 84 height 12
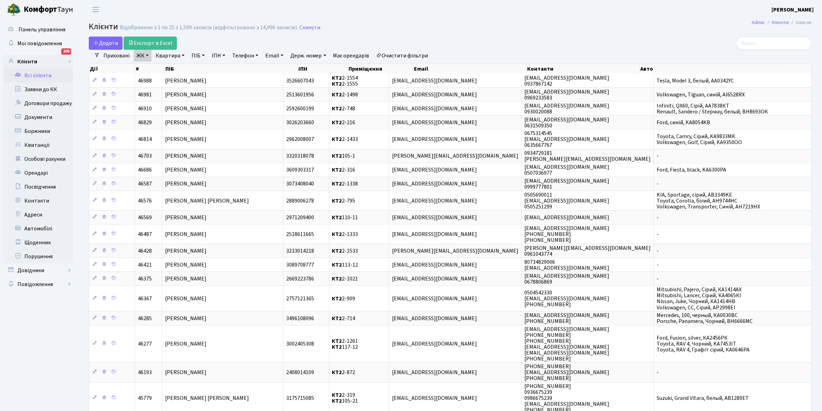
click at [180, 54] on link "Квартира" at bounding box center [170, 56] width 34 height 12
click at [174, 68] on input "text" at bounding box center [173, 69] width 41 height 13
type input "2-13"
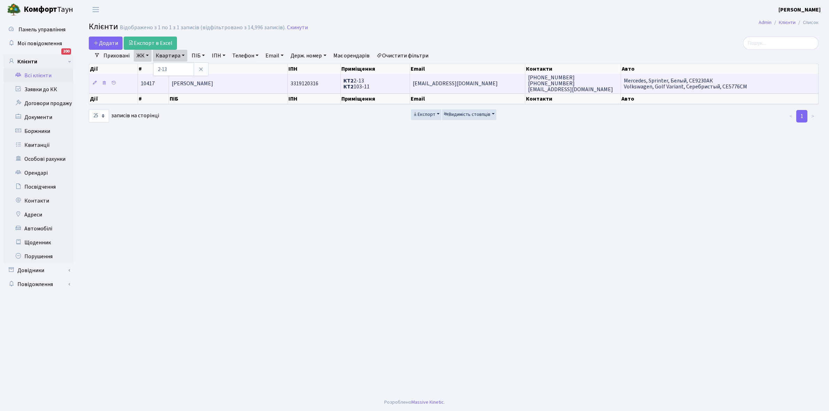
click at [213, 82] on span "Чекушин Дмитро Антонович" at bounding box center [192, 84] width 41 height 8
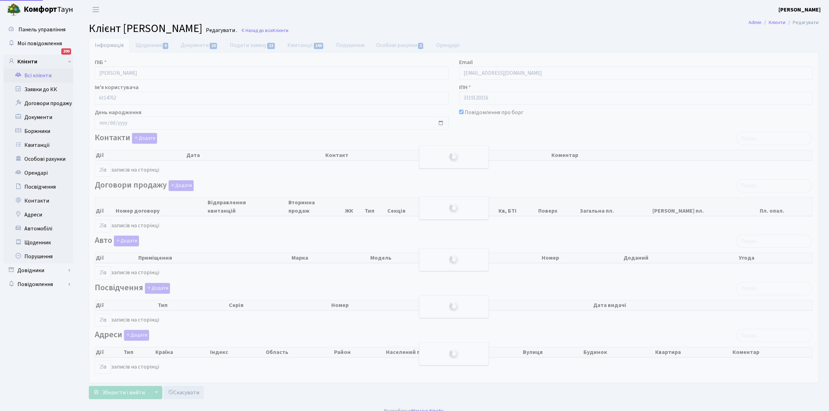
select select "25"
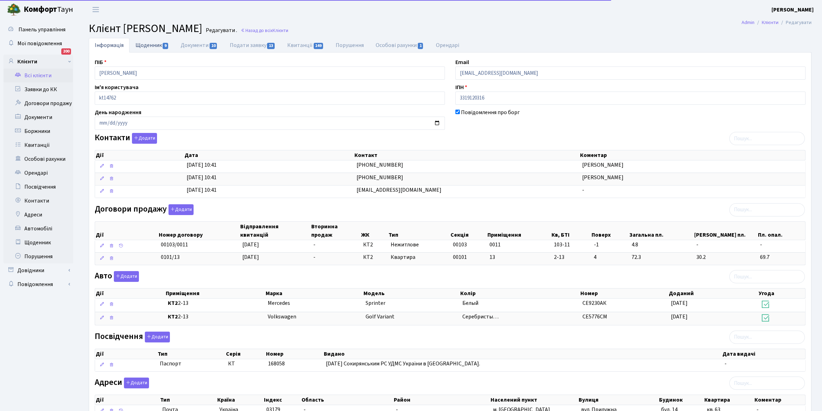
click at [151, 47] on link "Щоденник 9" at bounding box center [152, 45] width 45 height 14
select select "25"
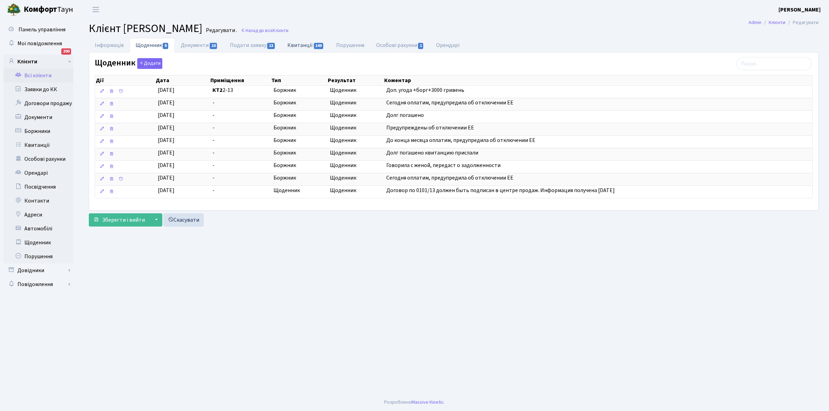
click at [302, 48] on link "Квитанції 149" at bounding box center [305, 45] width 48 height 14
select select "25"
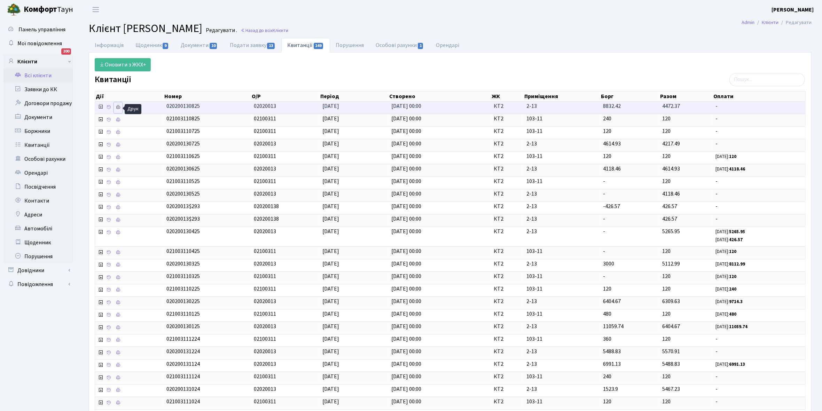
click at [116, 107] on icon at bounding box center [118, 107] width 5 height 5
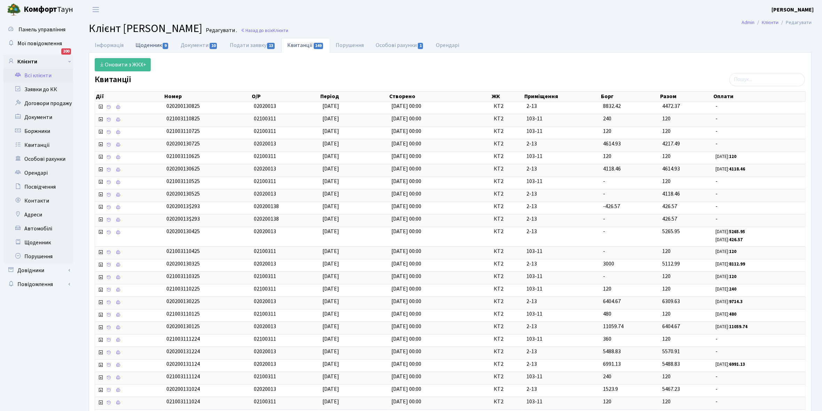
click at [143, 44] on link "Щоденник 9" at bounding box center [152, 45] width 45 height 14
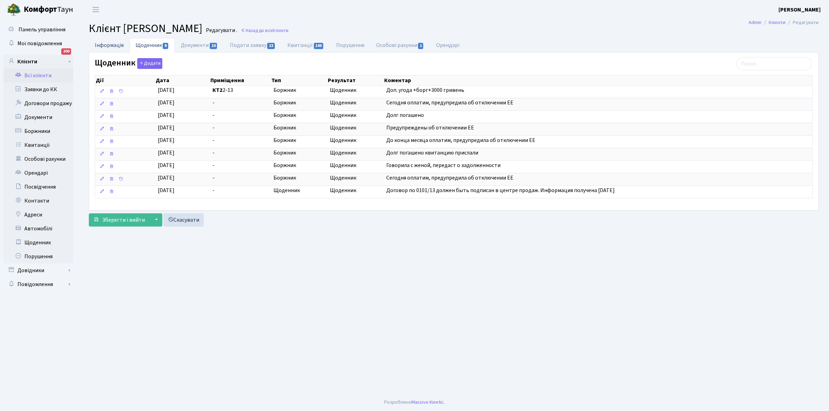
click at [109, 42] on link "Інформація" at bounding box center [109, 45] width 41 height 14
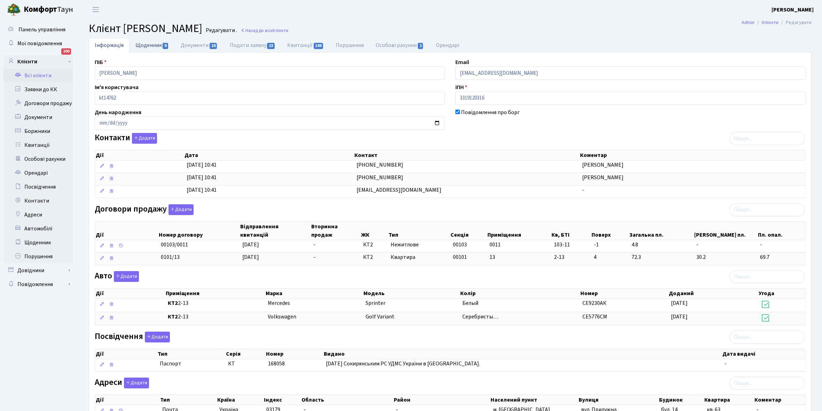
click at [140, 45] on link "Щоденник 9" at bounding box center [152, 45] width 45 height 14
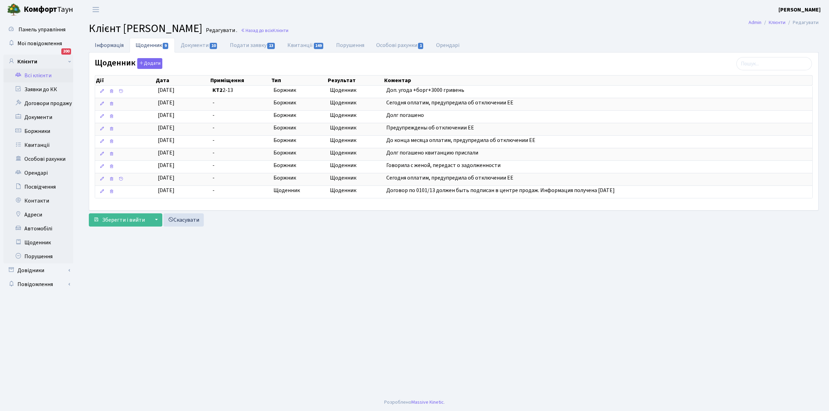
click at [104, 46] on link "Інформація" at bounding box center [109, 45] width 41 height 14
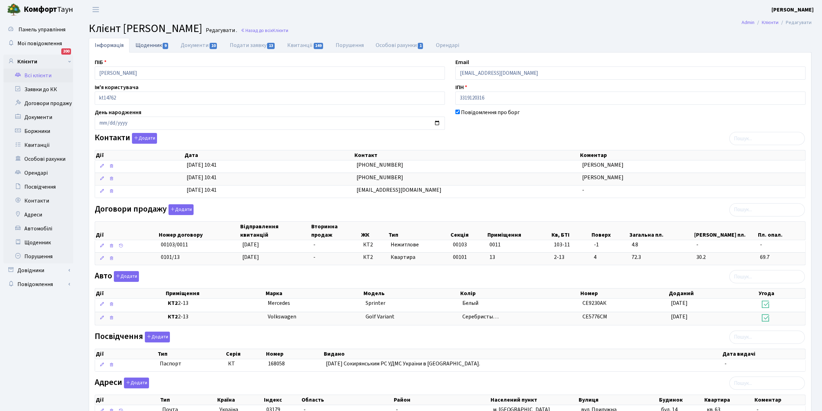
click at [147, 48] on link "Щоденник 9" at bounding box center [152, 45] width 45 height 14
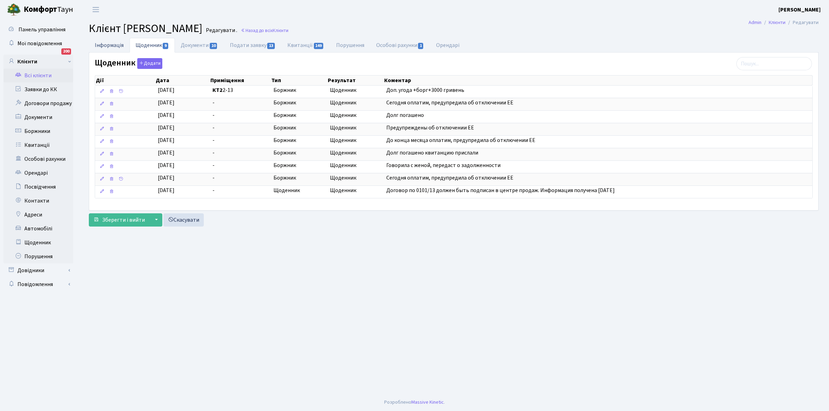
click at [107, 42] on link "Інформація" at bounding box center [109, 45] width 41 height 14
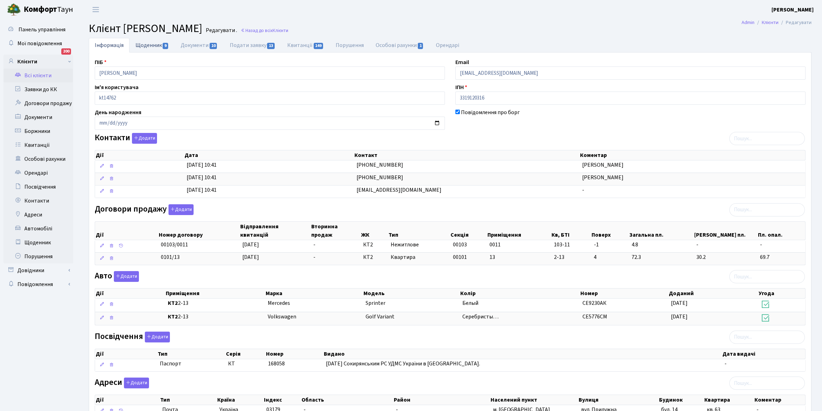
click at [145, 44] on link "Щоденник 9" at bounding box center [152, 45] width 45 height 14
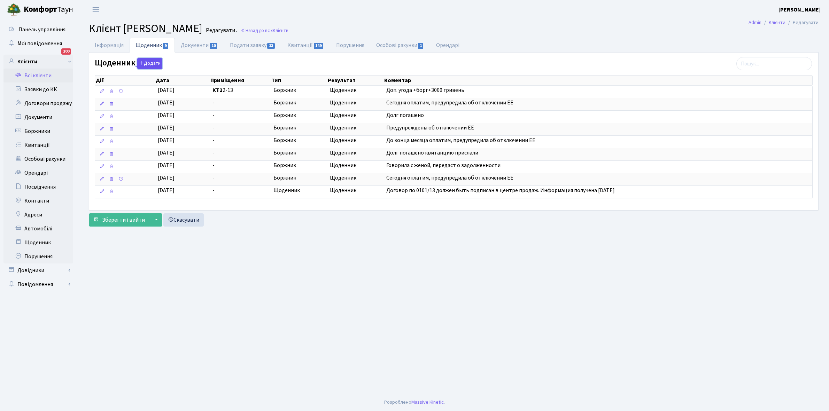
click at [146, 66] on button "Додати" at bounding box center [149, 63] width 25 height 11
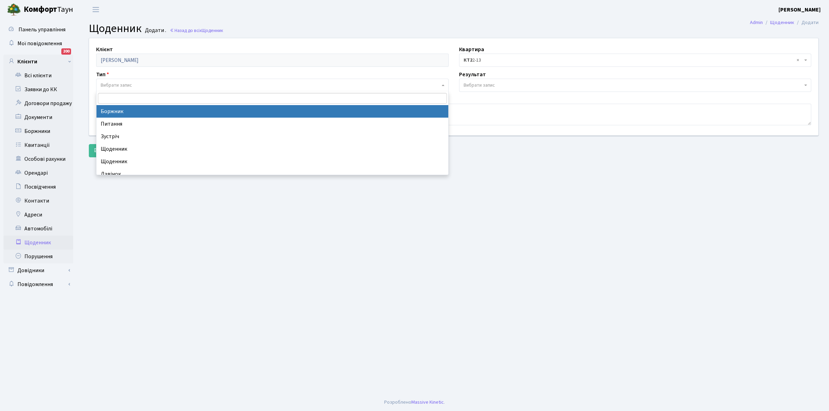
click at [123, 86] on span "Вибрати запис" at bounding box center [116, 85] width 31 height 7
select select "189"
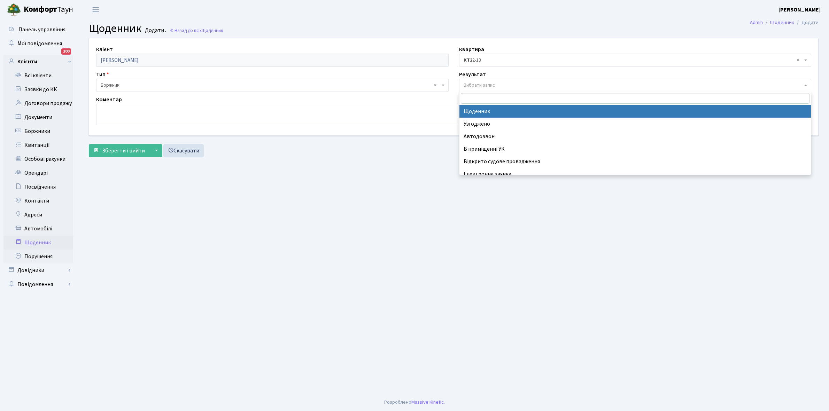
click at [468, 85] on span "Вибрати запис" at bounding box center [478, 85] width 31 height 7
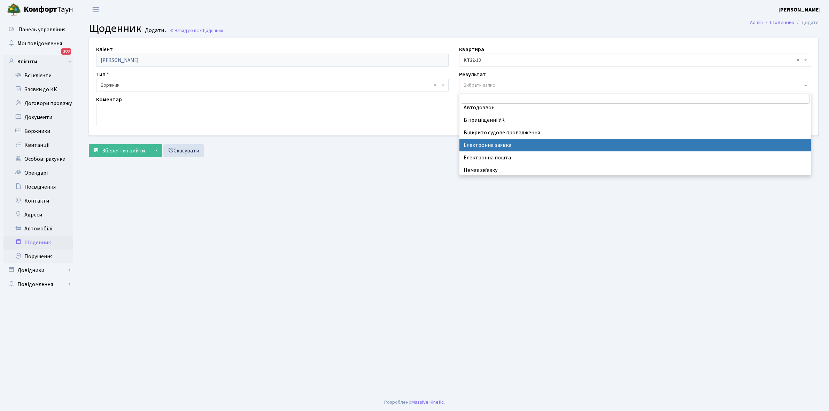
scroll to position [43, 0]
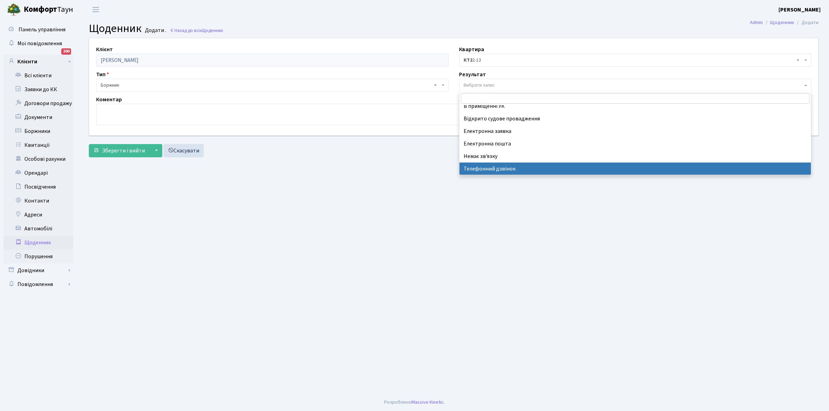
select select "196"
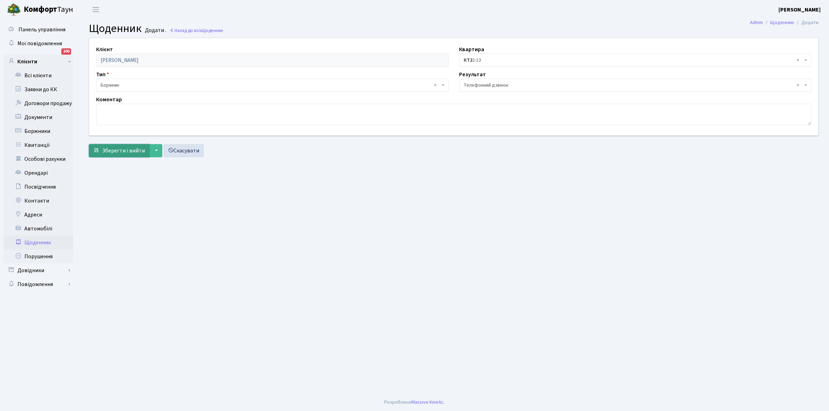
click at [119, 150] on span "Зберегти і вийти" at bounding box center [123, 151] width 43 height 8
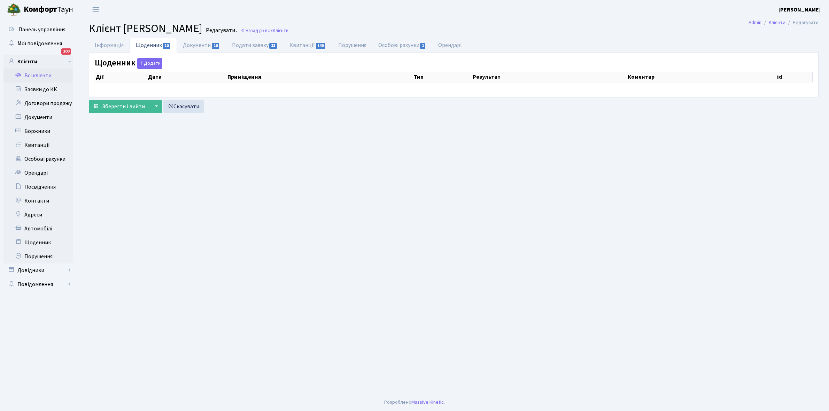
select select "25"
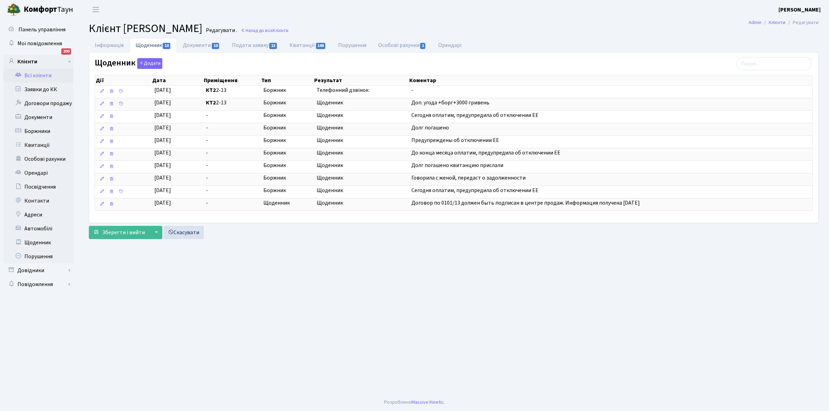
click at [38, 76] on link "Всі клієнти" at bounding box center [38, 76] width 70 height 14
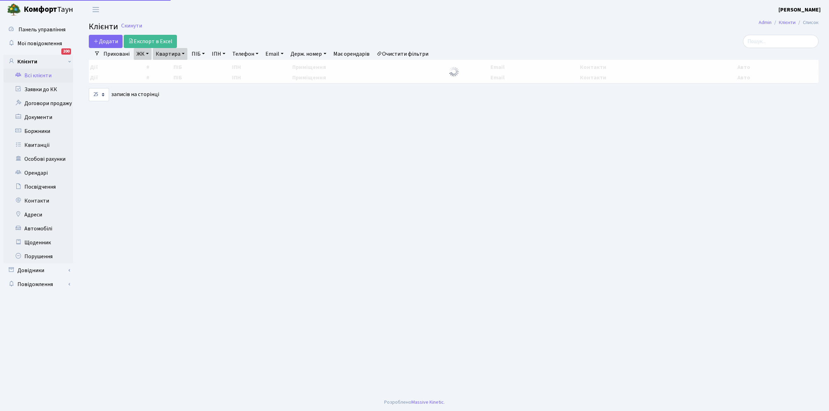
select select "25"
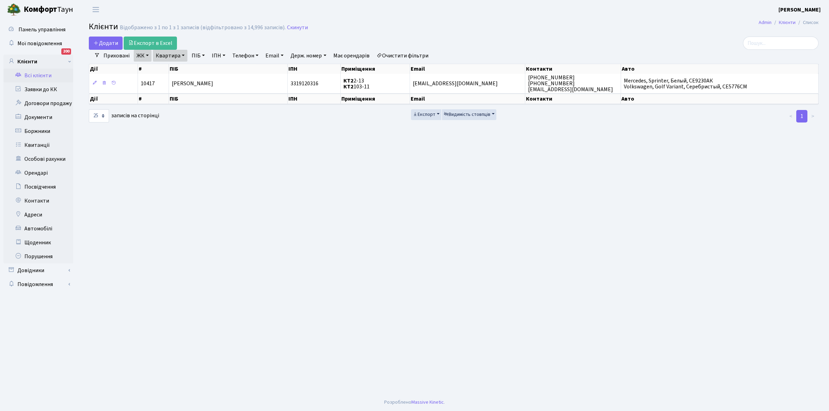
click at [182, 56] on link "Квартира" at bounding box center [170, 56] width 34 height 12
click at [181, 63] on div "2-13" at bounding box center [181, 69] width 56 height 14
click at [183, 56] on link "Квартира" at bounding box center [170, 56] width 34 height 12
click at [179, 70] on input "2-13" at bounding box center [173, 69] width 41 height 13
type input "2"
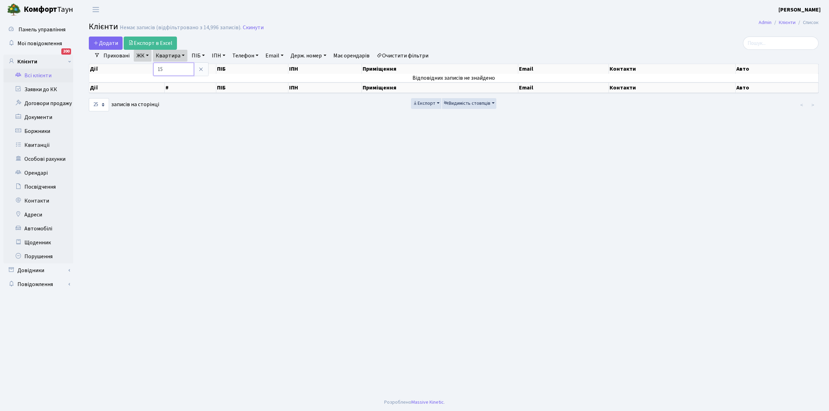
type input "1"
click at [405, 55] on link "Очистити фільтри" at bounding box center [402, 56] width 57 height 12
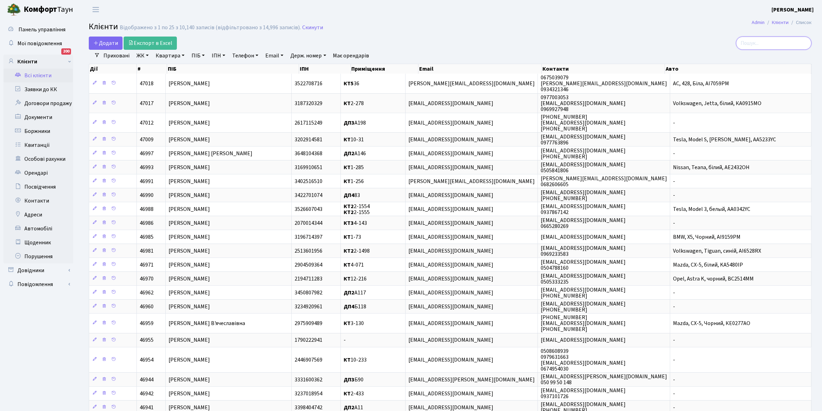
click at [768, 41] on input "search" at bounding box center [774, 43] width 76 height 13
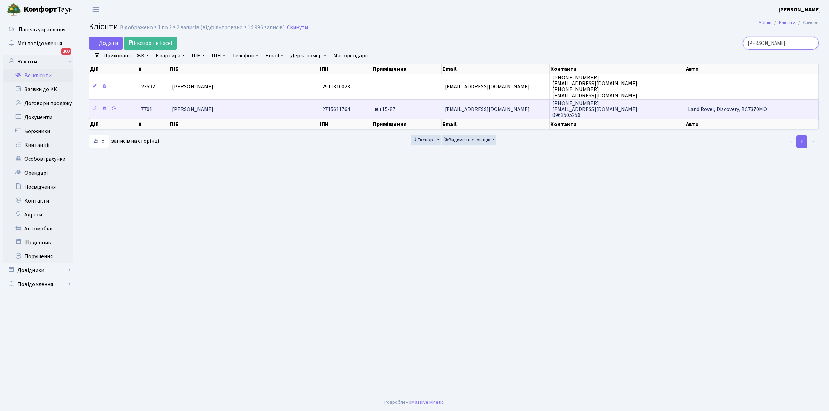
type input "[PERSON_NAME]"
click at [227, 104] on td "[PERSON_NAME]" at bounding box center [244, 108] width 150 height 19
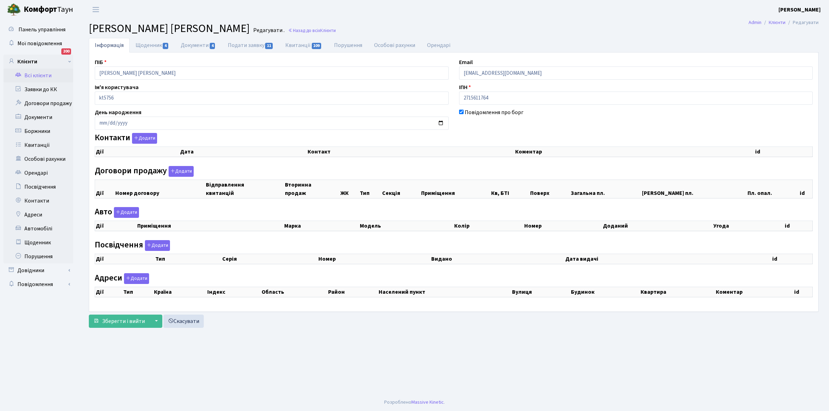
checkbox input "true"
select select "25"
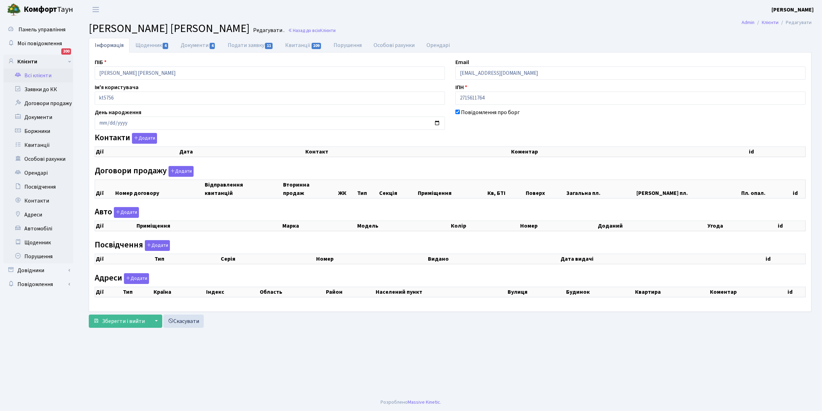
select select "25"
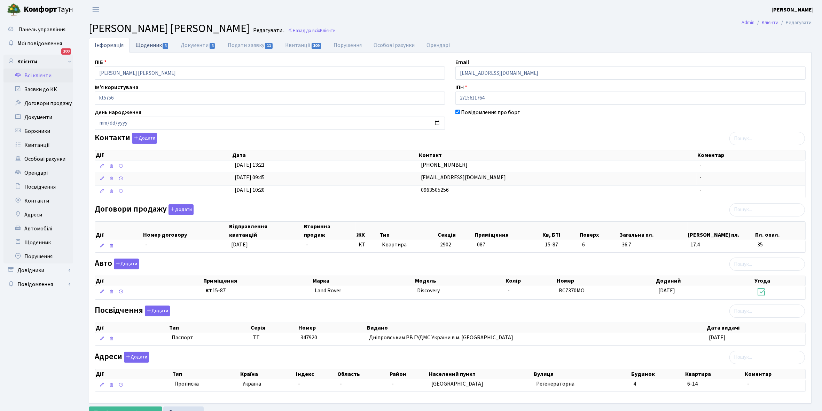
click at [154, 45] on link "Щоденник 4" at bounding box center [152, 45] width 45 height 14
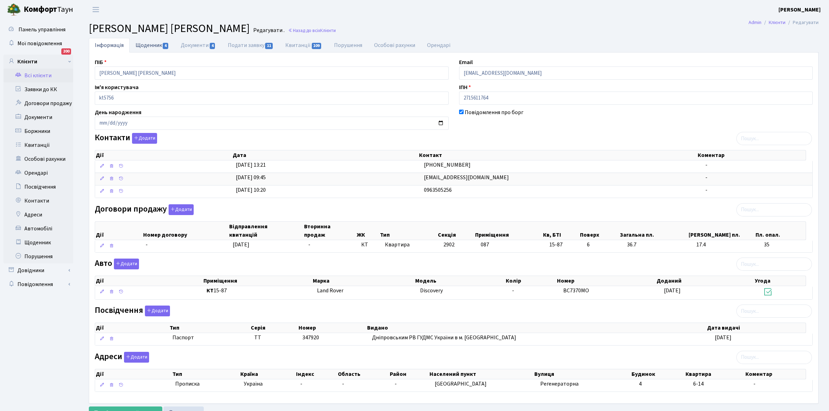
select select "25"
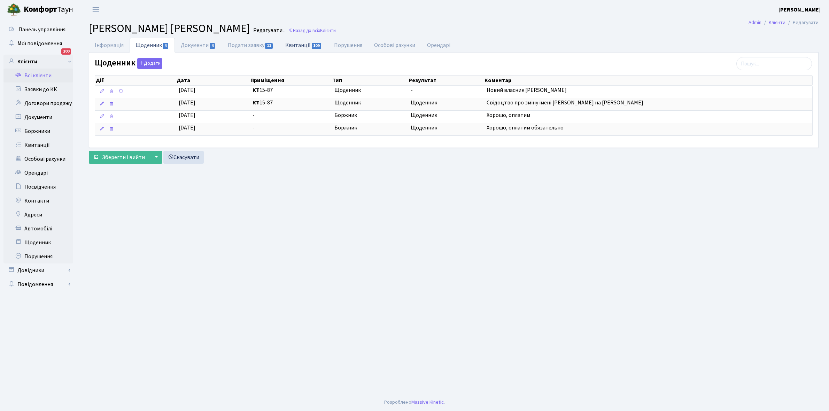
click at [298, 45] on link "Квитанції 109" at bounding box center [303, 45] width 48 height 14
select select "25"
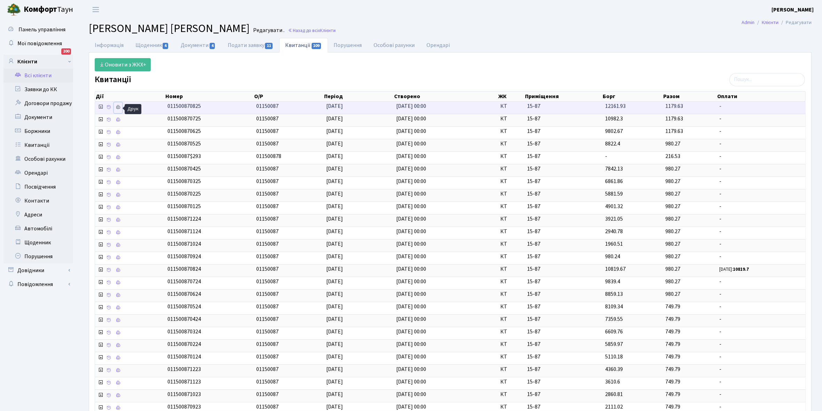
click at [119, 110] on icon at bounding box center [118, 107] width 5 height 5
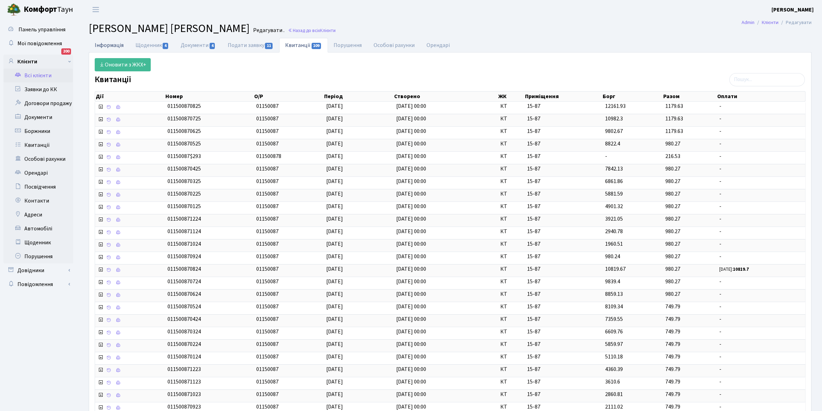
click at [112, 44] on link "Інформація" at bounding box center [109, 45] width 41 height 14
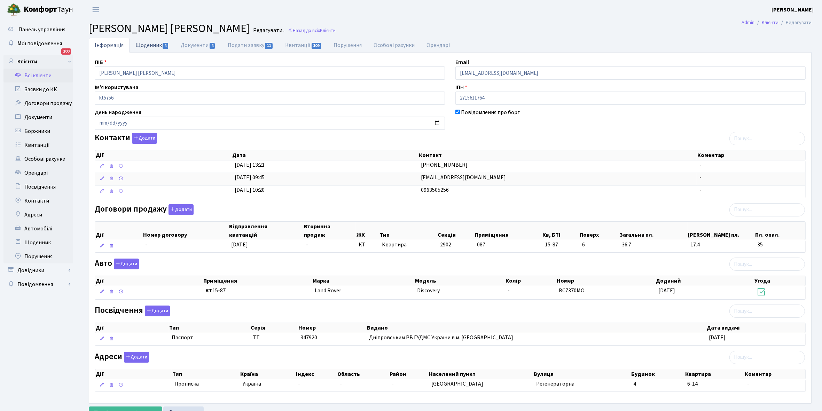
click at [145, 48] on link "Щоденник 4" at bounding box center [152, 45] width 45 height 14
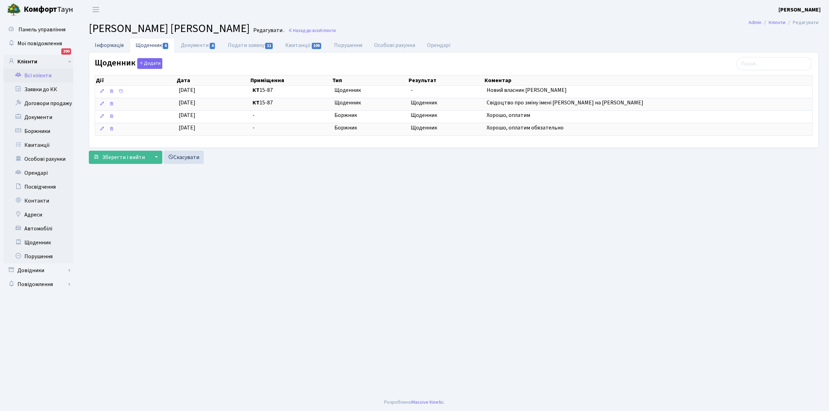
click at [112, 45] on link "Інформація" at bounding box center [109, 45] width 41 height 14
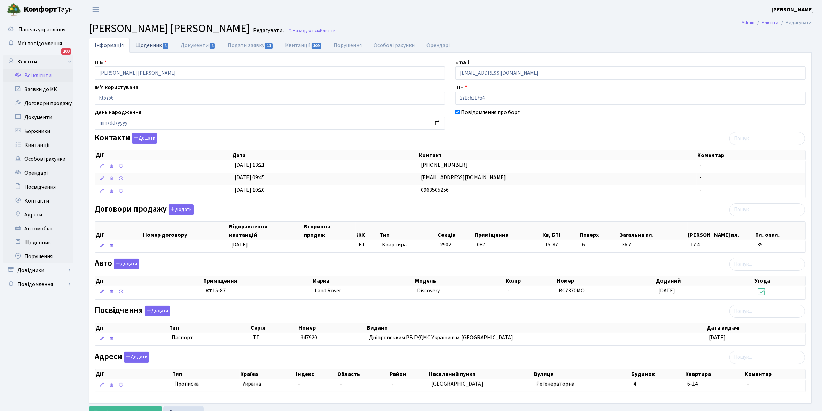
click at [144, 43] on link "Щоденник 4" at bounding box center [152, 45] width 45 height 14
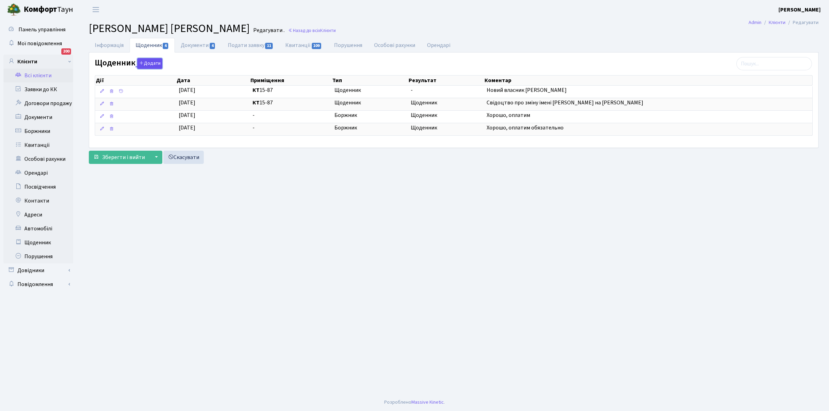
click at [151, 64] on button "Додати" at bounding box center [149, 63] width 25 height 11
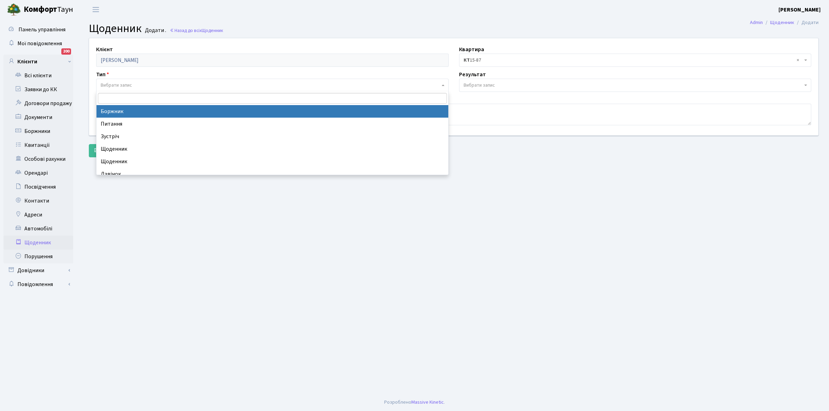
click at [118, 79] on span "Вибрати запис" at bounding box center [272, 85] width 352 height 13
select select "189"
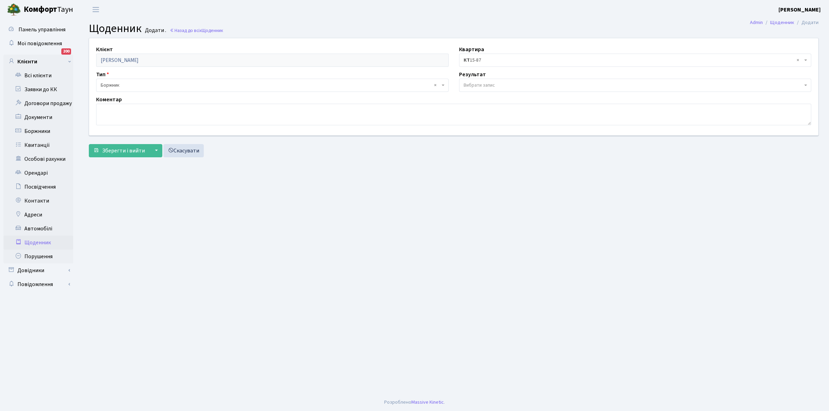
click at [474, 82] on span "Вибрати запис" at bounding box center [478, 85] width 31 height 7
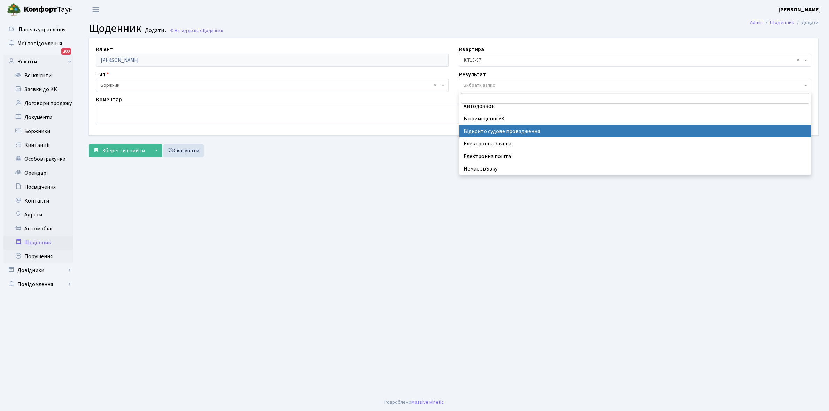
scroll to position [43, 0]
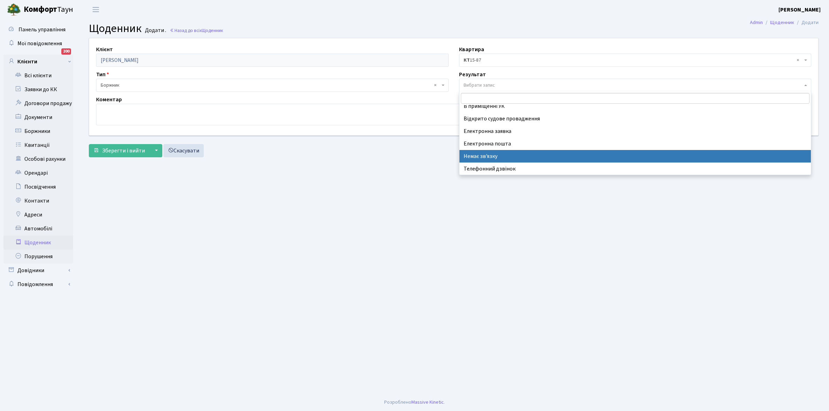
select select "197"
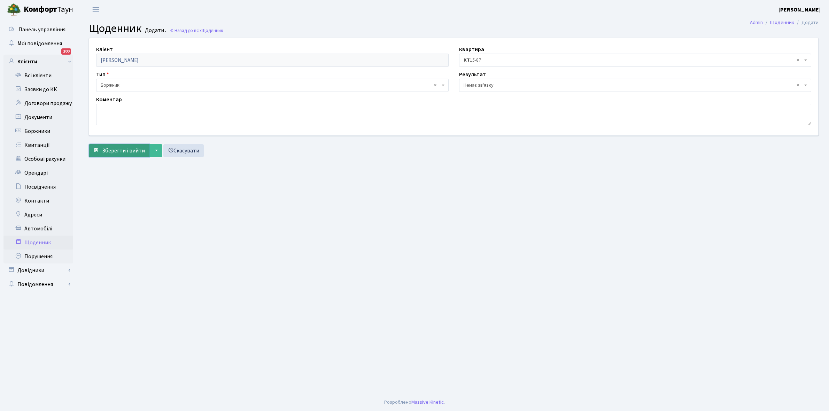
click at [114, 150] on span "Зберегти і вийти" at bounding box center [123, 151] width 43 height 8
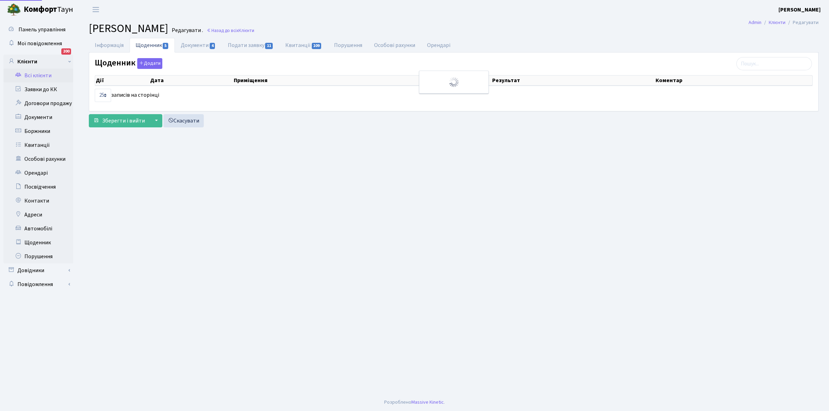
select select "25"
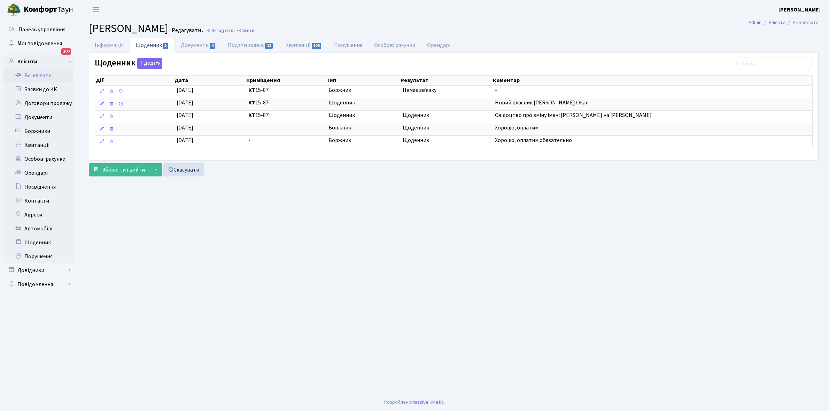
click at [41, 72] on link "Всі клієнти" at bounding box center [38, 76] width 70 height 14
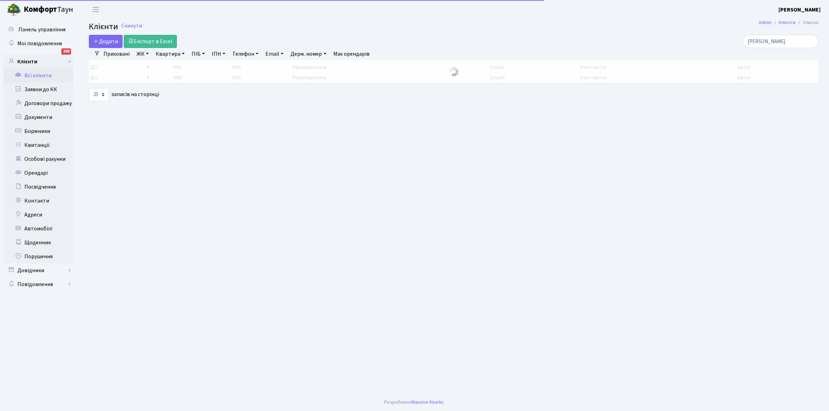
select select "25"
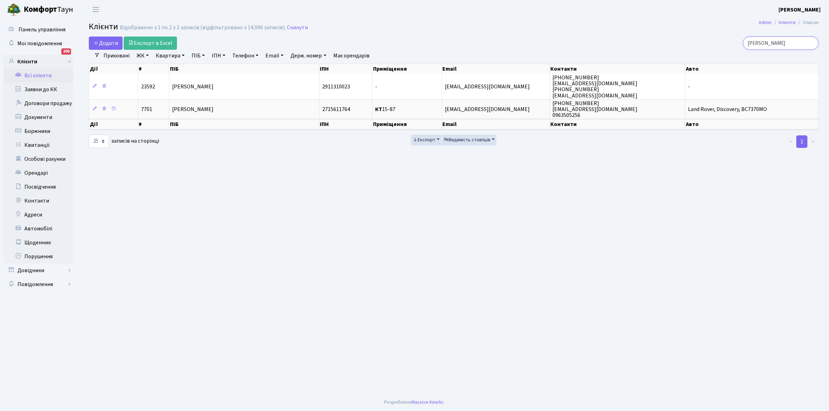
click at [789, 41] on input "[PERSON_NAME]" at bounding box center [781, 43] width 76 height 13
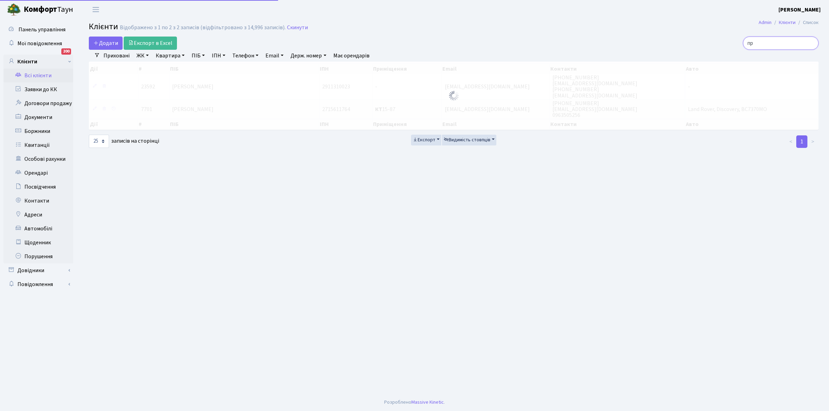
type input "п"
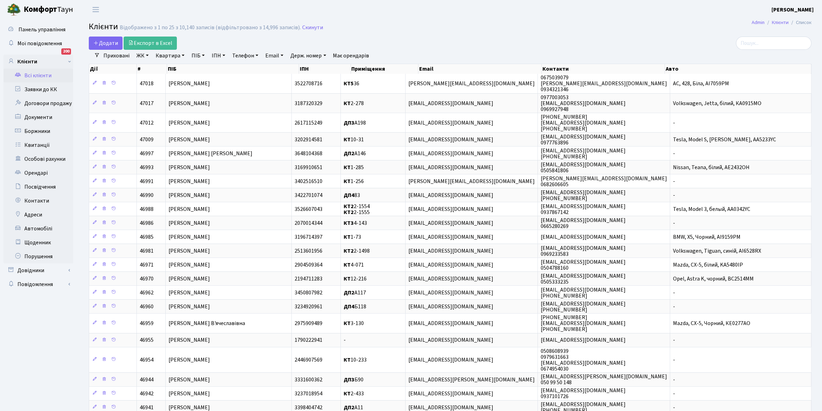
click at [147, 55] on link "ЖК" at bounding box center [143, 56] width 18 height 12
click at [183, 78] on li "КТ, вул. Регенераторна, 4" at bounding box center [177, 80] width 84 height 12
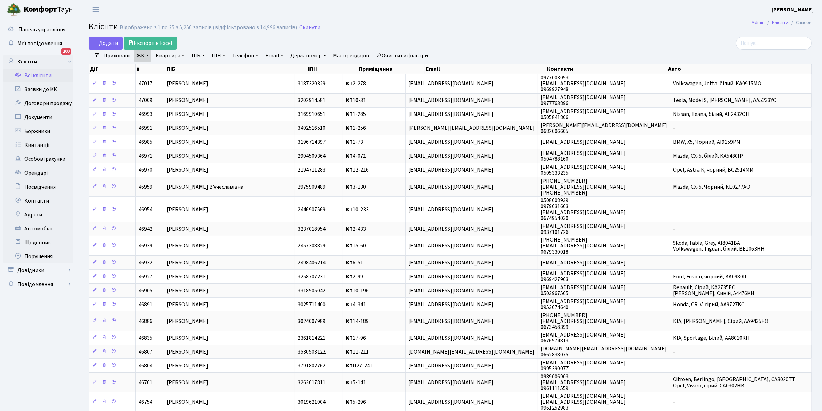
click at [181, 54] on link "Квартира" at bounding box center [170, 56] width 34 height 12
click at [180, 68] on input "text" at bounding box center [173, 69] width 41 height 13
type input "4-250"
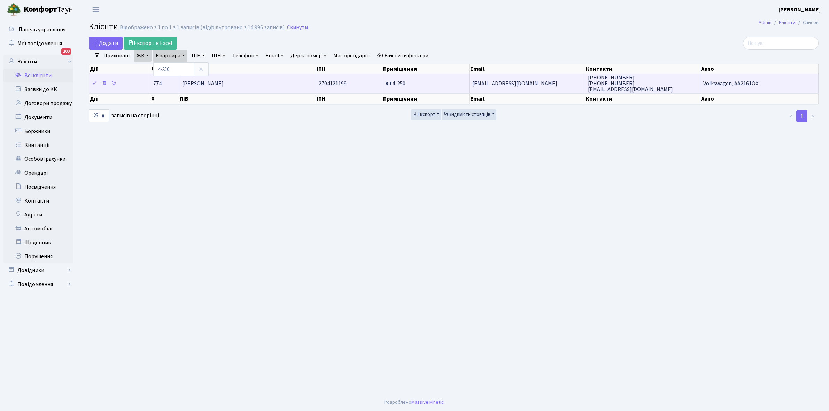
click at [257, 87] on td "[PERSON_NAME]" at bounding box center [247, 83] width 136 height 19
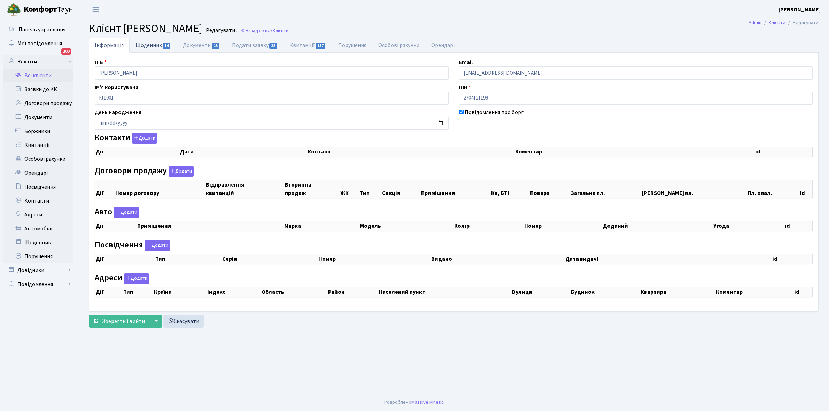
click at [145, 46] on link "Щоденник 14" at bounding box center [153, 45] width 47 height 14
select select "25"
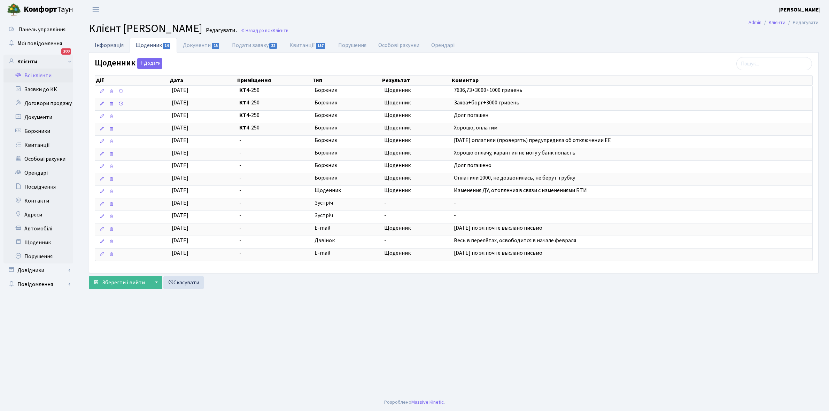
click at [108, 44] on link "Інформація" at bounding box center [109, 45] width 41 height 14
select select "25"
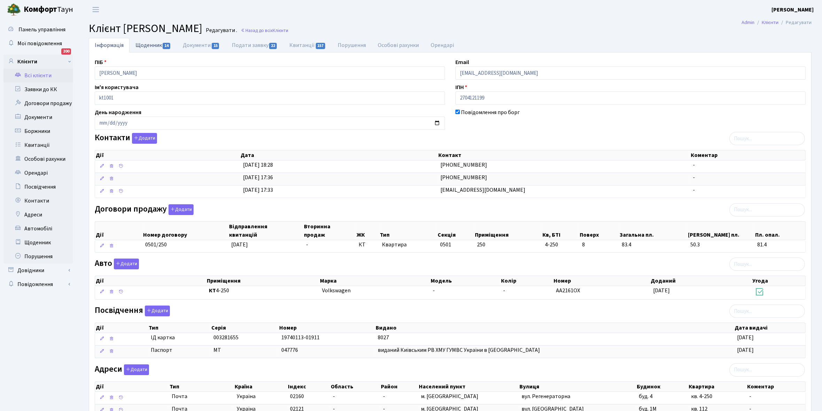
click at [146, 42] on link "Щоденник 14" at bounding box center [153, 45] width 47 height 14
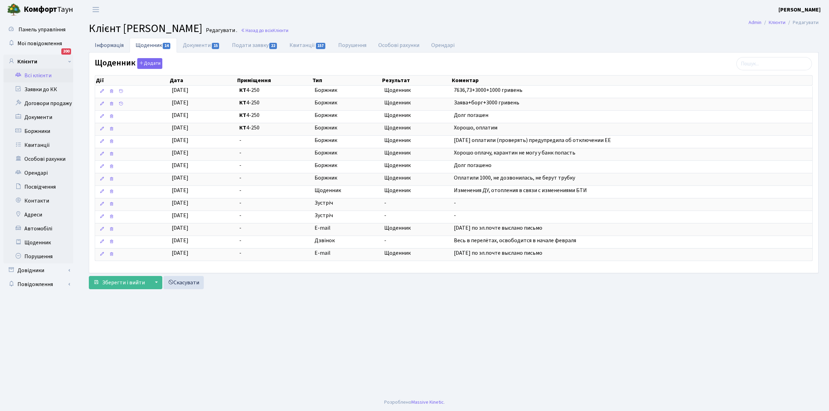
click at [101, 43] on link "Інформація" at bounding box center [109, 45] width 41 height 14
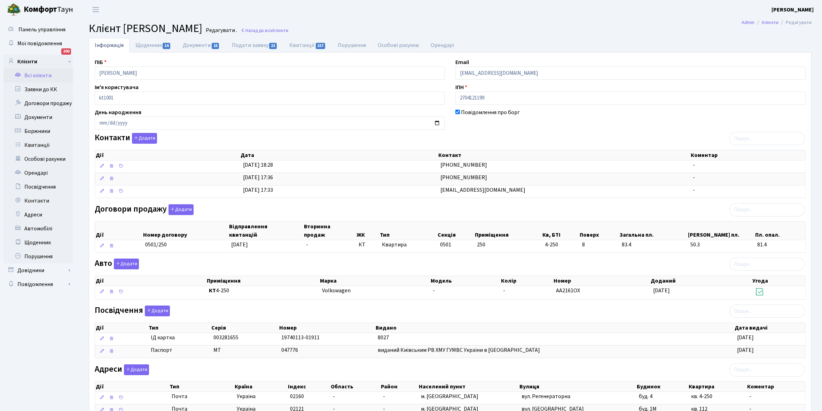
click at [34, 73] on link "Всі клієнти" at bounding box center [38, 76] width 70 height 14
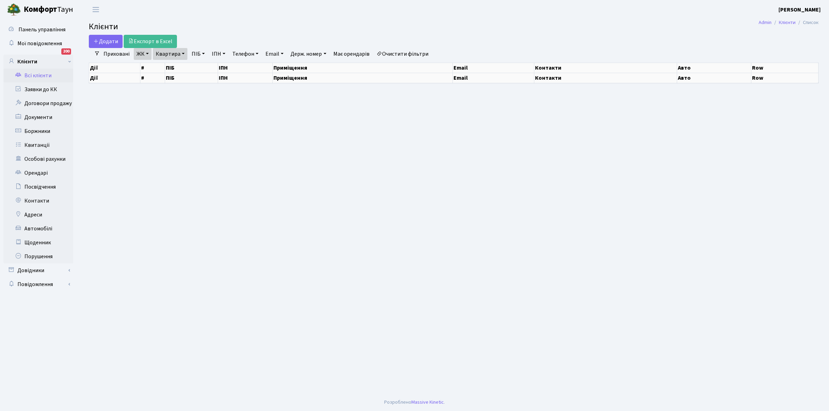
select select "25"
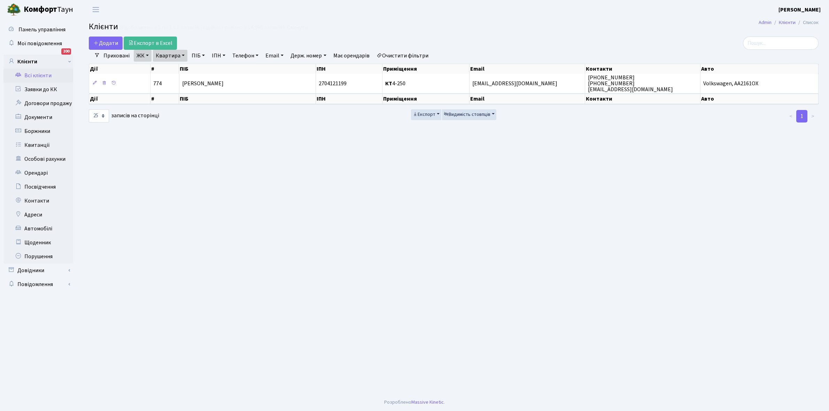
click at [395, 56] on link "Очистити фільтри" at bounding box center [402, 56] width 57 height 12
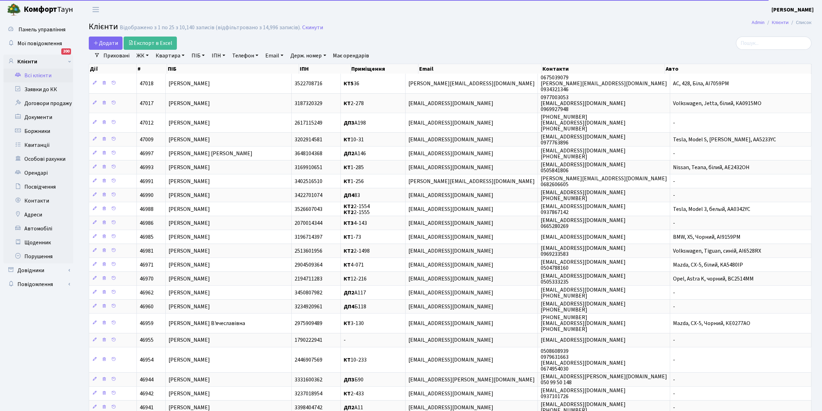
click at [146, 56] on link "ЖК" at bounding box center [143, 56] width 18 height 12
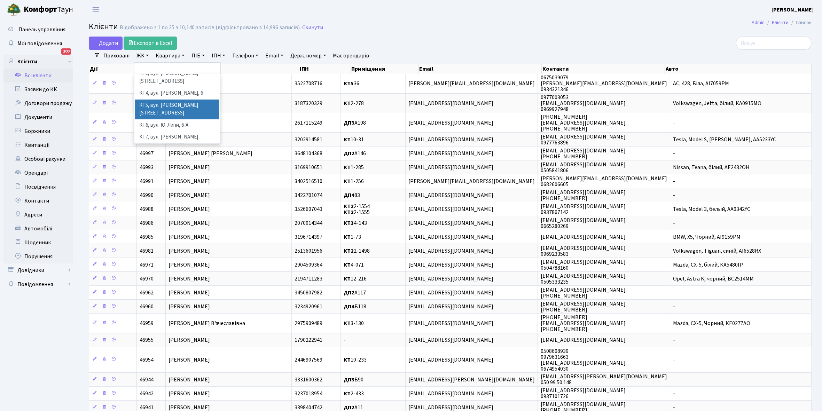
scroll to position [44, 0]
click at [168, 118] on li "КТ7, вул. Березнева, 12" at bounding box center [177, 128] width 84 height 20
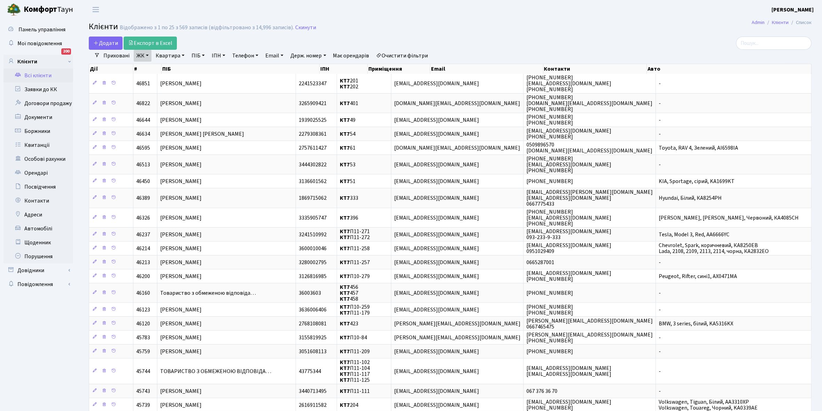
click at [183, 56] on link "Квартира" at bounding box center [170, 56] width 34 height 12
click at [171, 71] on input "text" at bounding box center [173, 69] width 41 height 13
type input "216"
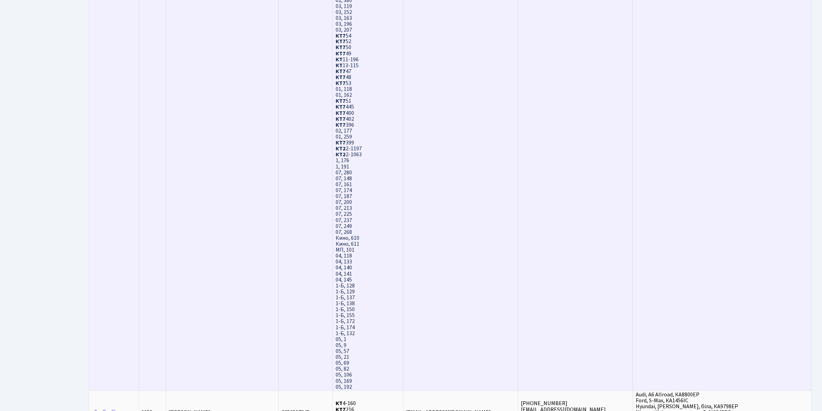
scroll to position [2003, 0]
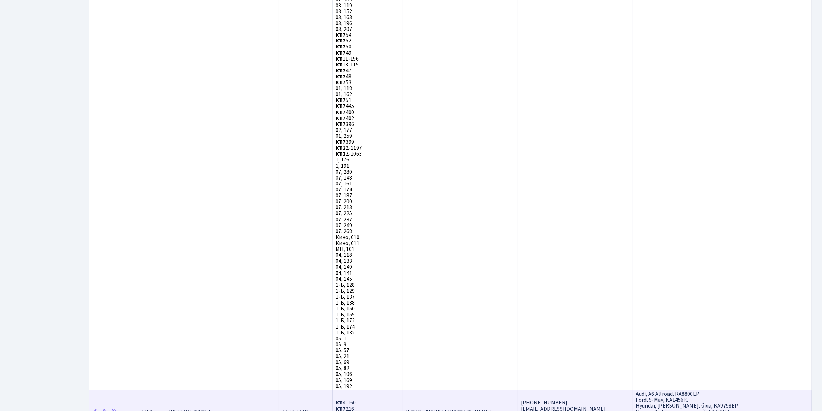
click at [239, 390] on td "Повстень [PERSON_NAME]" at bounding box center [222, 412] width 113 height 44
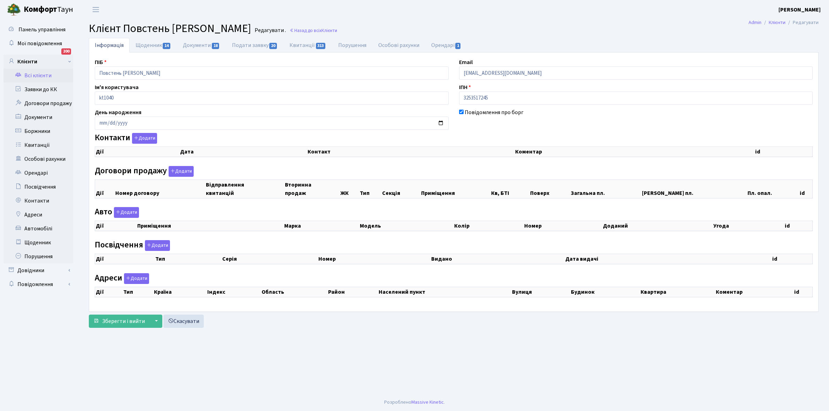
checkbox input "true"
select select "25"
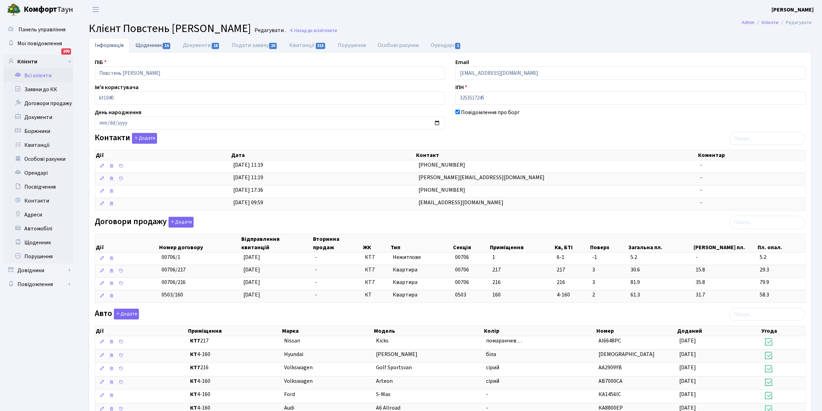
click at [150, 46] on link "Щоденник 14" at bounding box center [153, 45] width 47 height 14
select select "25"
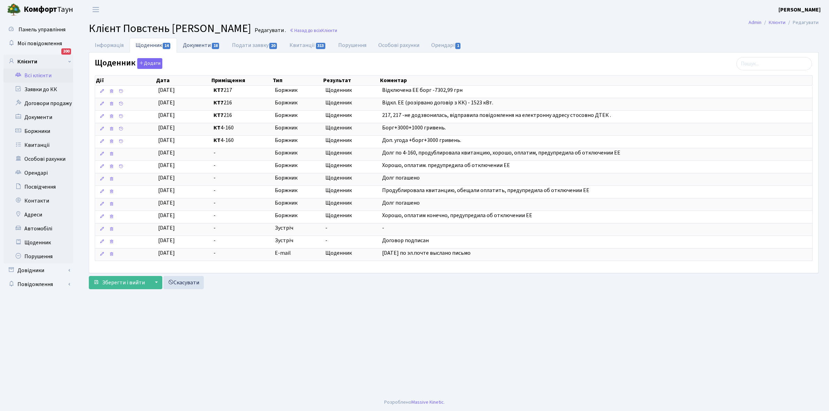
click at [199, 44] on link "Документи 18" at bounding box center [201, 45] width 49 height 14
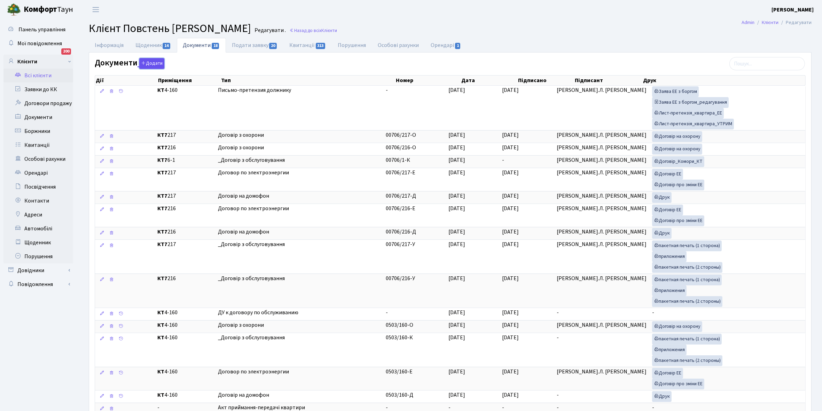
click at [150, 63] on button "Додати" at bounding box center [151, 63] width 25 height 11
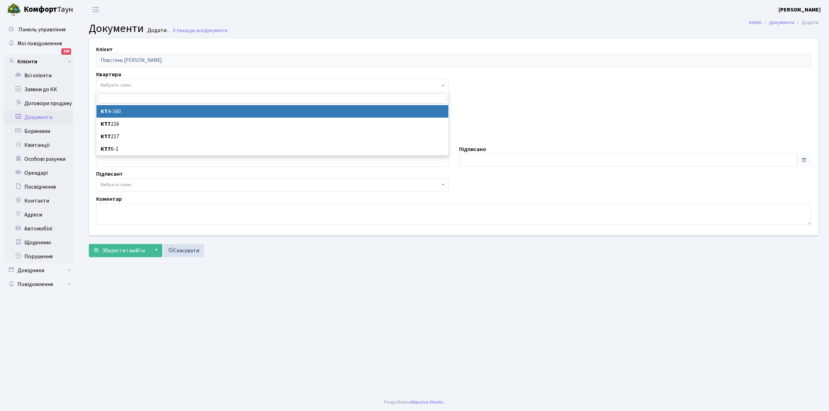
click at [126, 81] on span "Вибрати запис" at bounding box center [272, 85] width 352 height 13
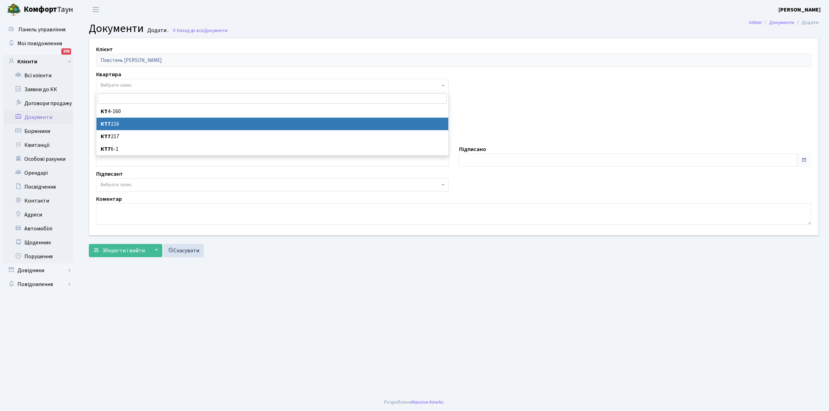
select select "28524"
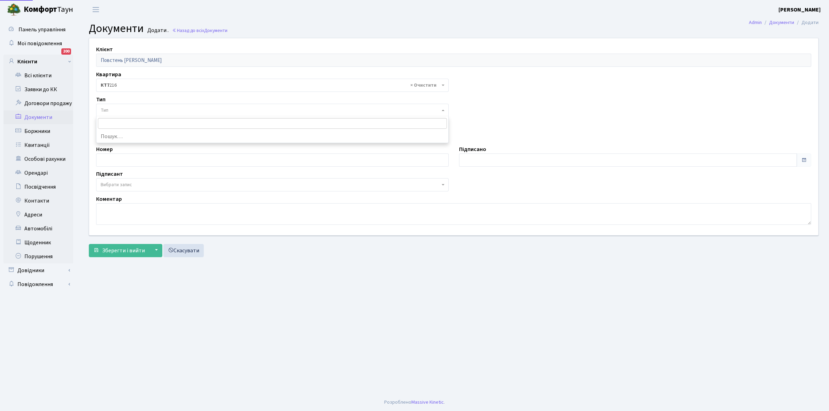
click at [117, 105] on span "Тип" at bounding box center [272, 110] width 352 height 13
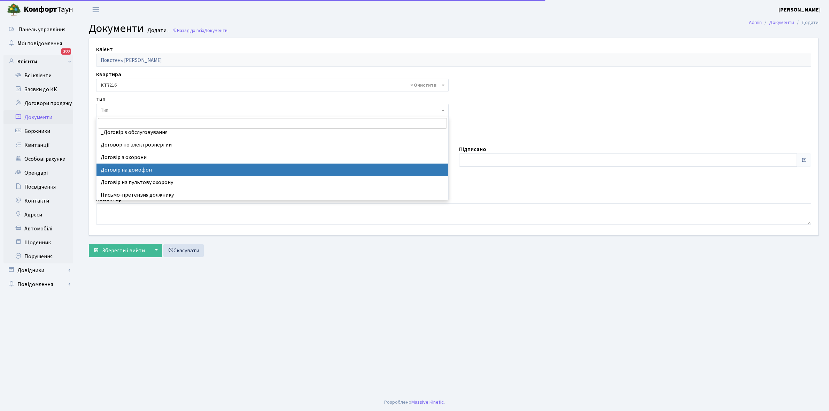
scroll to position [6, 0]
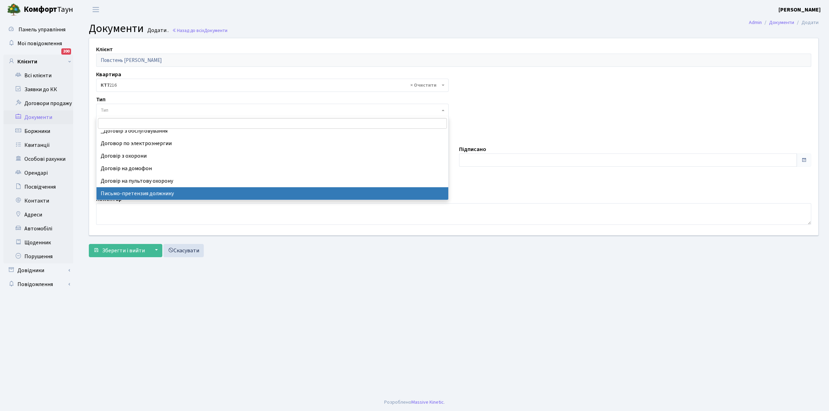
select select "275"
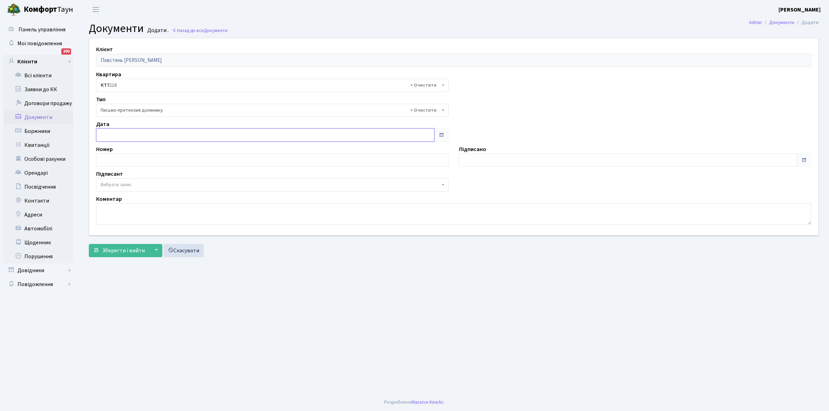
type input "16.09.2025"
click at [117, 133] on input "16.09.2025" at bounding box center [265, 134] width 338 height 13
click at [118, 198] on td "16" at bounding box center [117, 199] width 13 height 12
click at [118, 183] on span "Вибрати запис" at bounding box center [116, 184] width 31 height 7
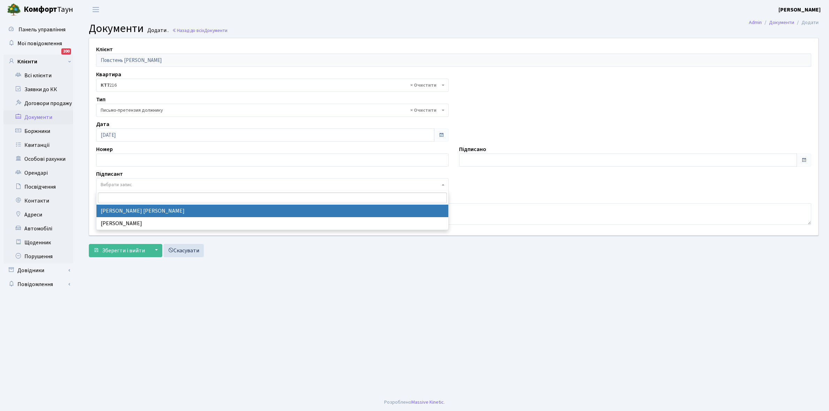
select select "74"
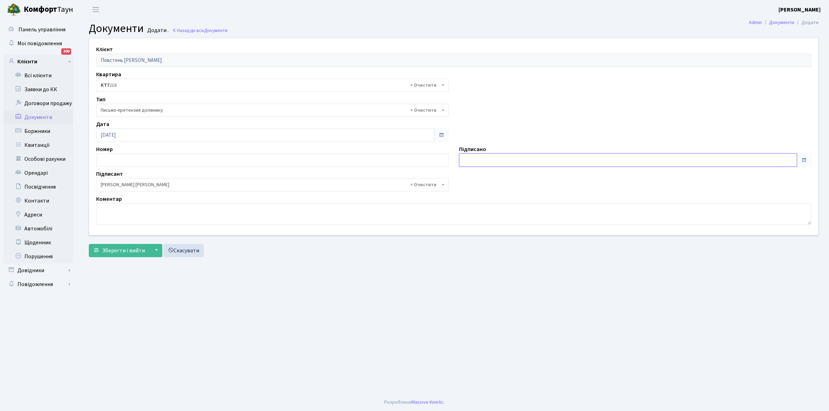
type input "[DATE]"
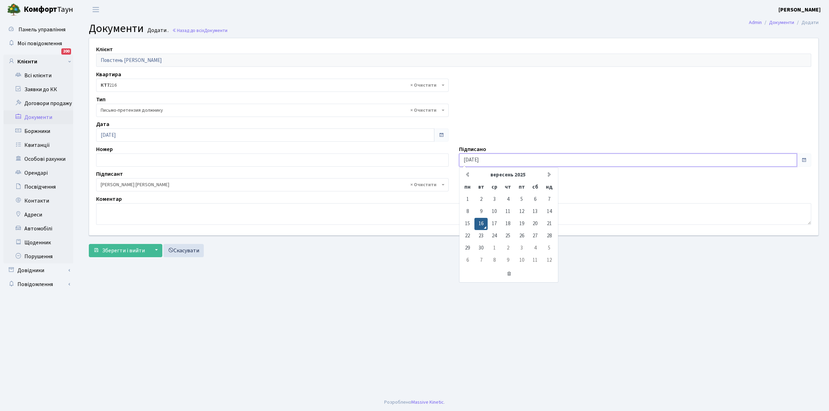
click at [485, 161] on input "16.09.2025" at bounding box center [628, 160] width 338 height 13
click at [482, 223] on td "16" at bounding box center [480, 224] width 13 height 12
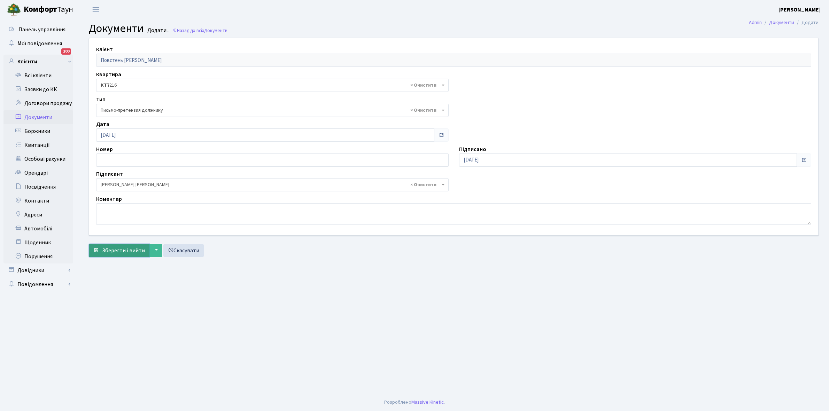
click at [115, 250] on span "Зберегти і вийти" at bounding box center [123, 251] width 43 height 8
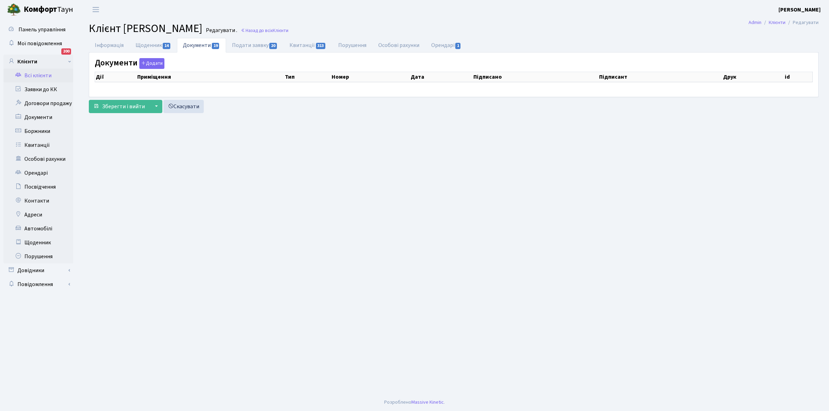
select select "25"
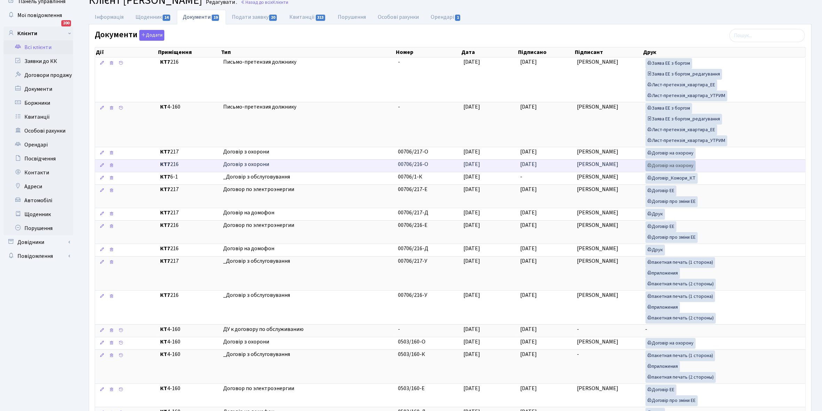
scroll to position [44, 0]
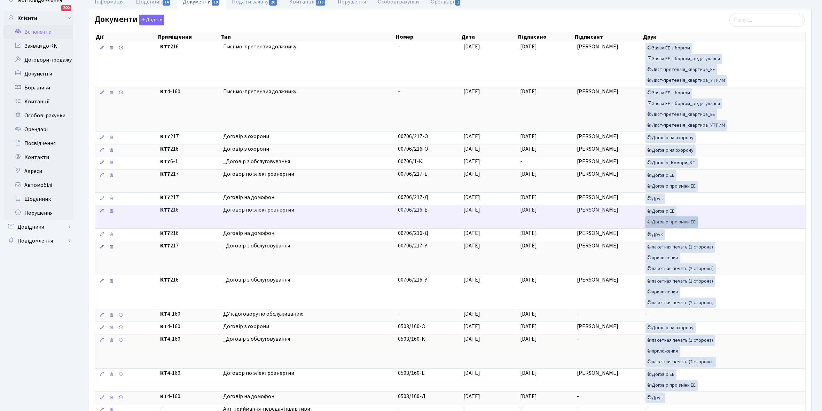
click at [678, 226] on link "Договір про зміни ЕЕ" at bounding box center [672, 222] width 52 height 11
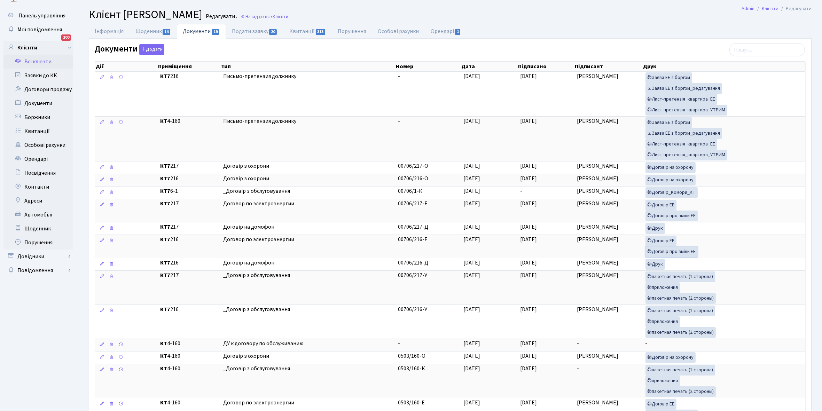
scroll to position [0, 0]
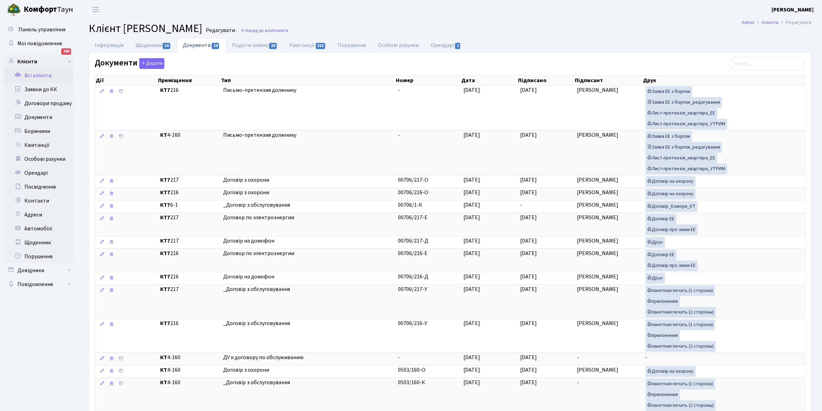
click at [42, 73] on link "Всі клієнти" at bounding box center [38, 76] width 70 height 14
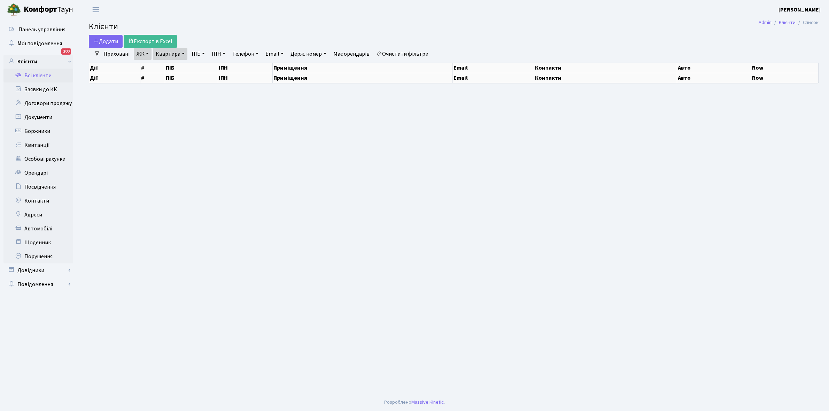
select select "25"
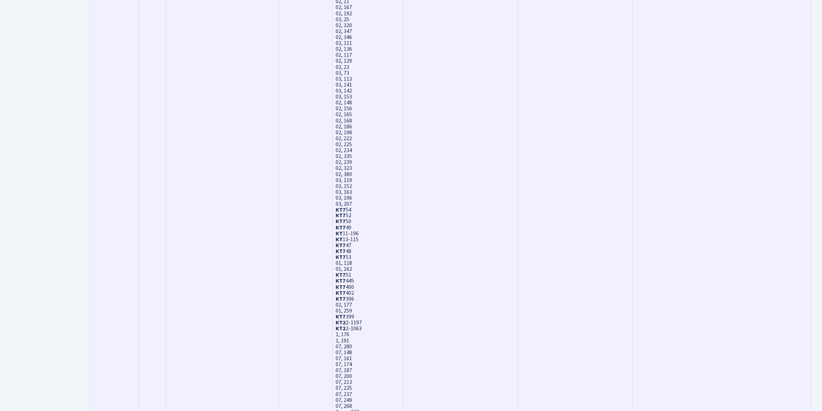
scroll to position [2003, 0]
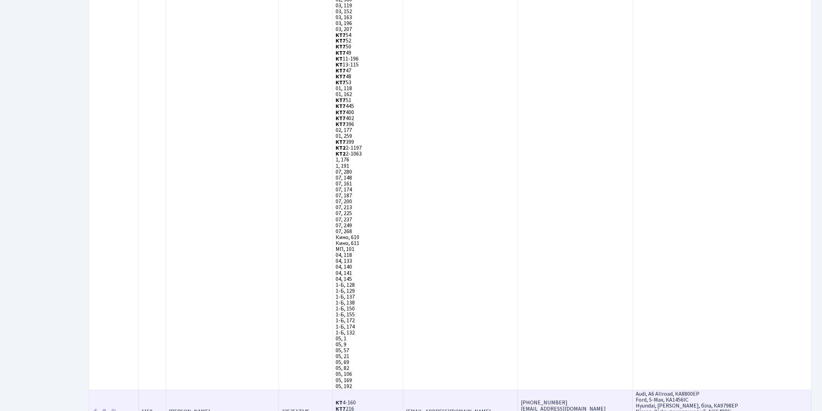
click at [254, 390] on td "[PERSON_NAME]" at bounding box center [222, 412] width 113 height 44
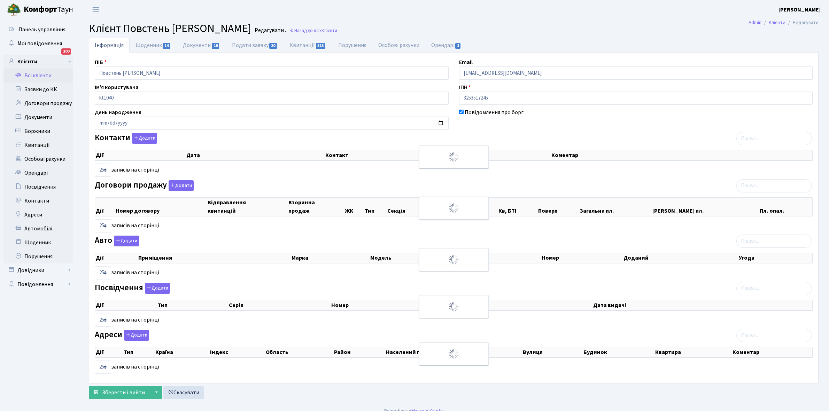
select select "25"
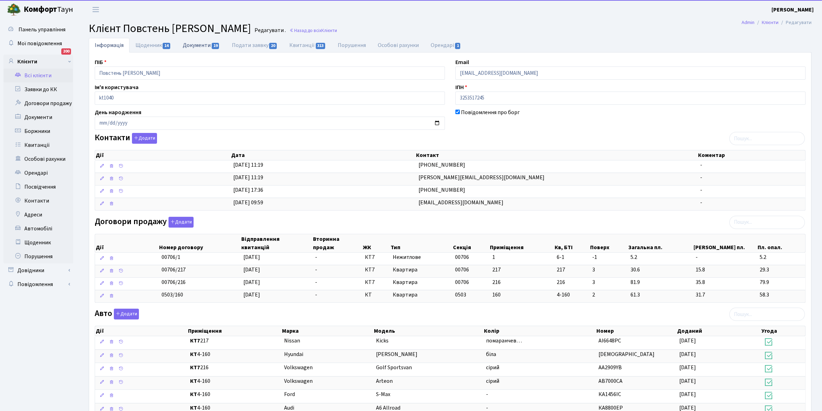
click at [196, 43] on link "Документи 19" at bounding box center [201, 45] width 49 height 14
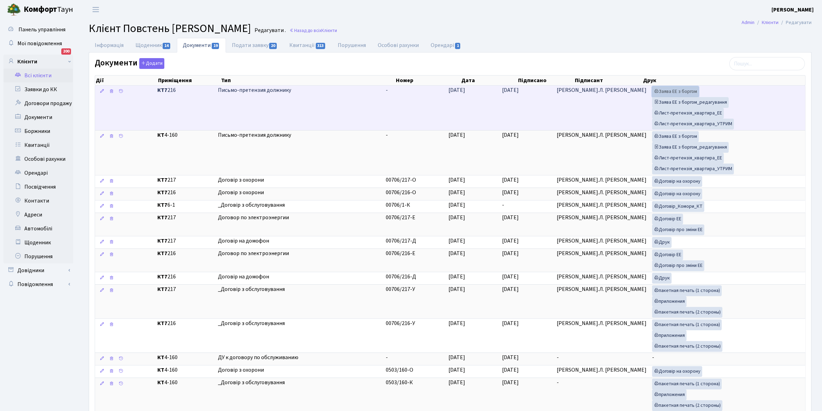
click at [664, 90] on link "Заява ЕЕ з боргом" at bounding box center [675, 91] width 47 height 11
click at [666, 103] on link "Заява ЕЕ з боргом_редагування" at bounding box center [690, 102] width 77 height 11
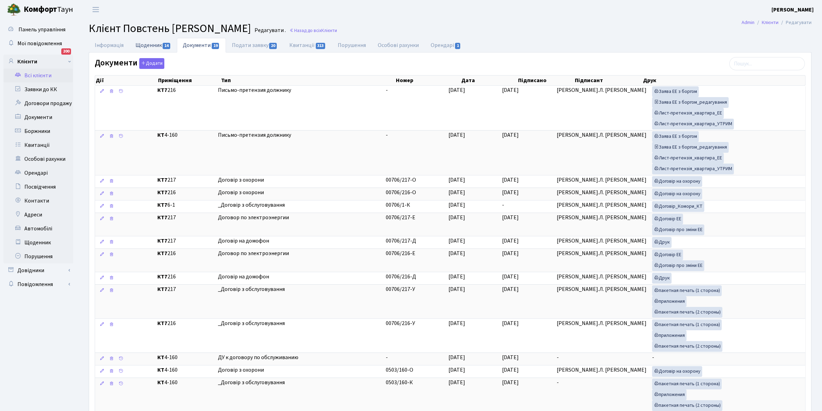
click at [142, 44] on link "Щоденник 14" at bounding box center [153, 45] width 47 height 14
select select "25"
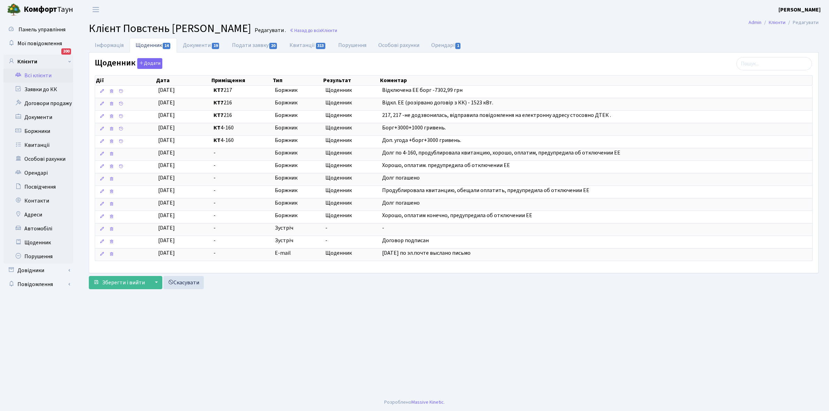
click at [42, 73] on link "Всі клієнти" at bounding box center [38, 76] width 70 height 14
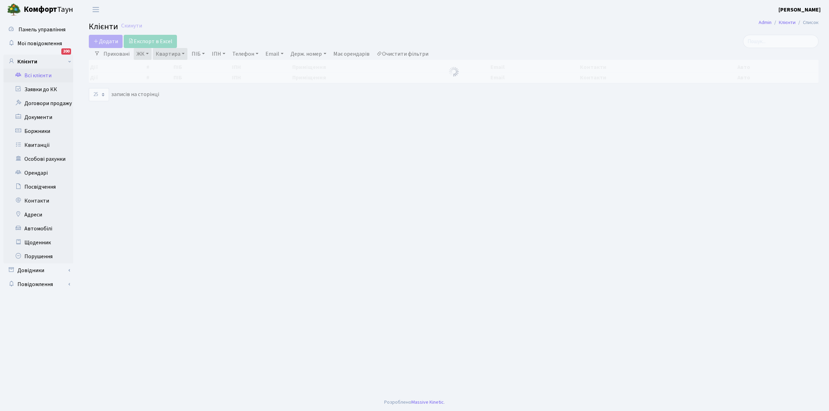
select select "25"
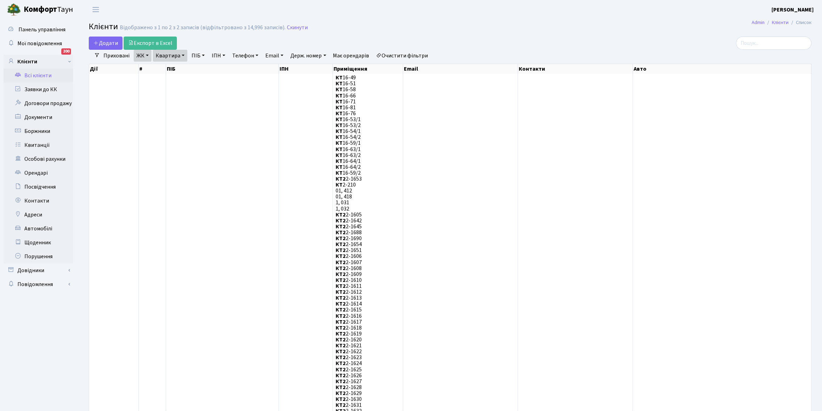
click at [42, 75] on link "Всі клієнти" at bounding box center [38, 76] width 70 height 14
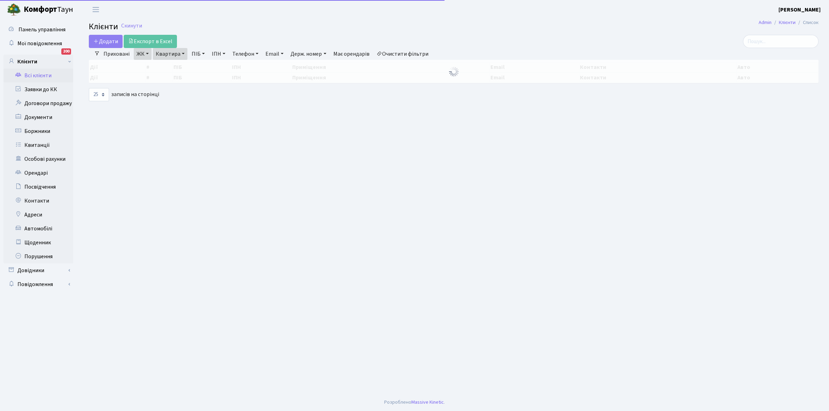
select select "25"
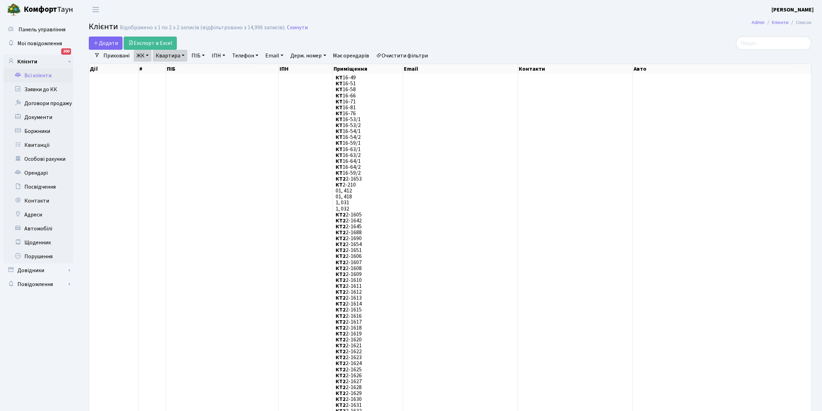
click at [413, 56] on link "Очистити фільтри" at bounding box center [402, 56] width 57 height 12
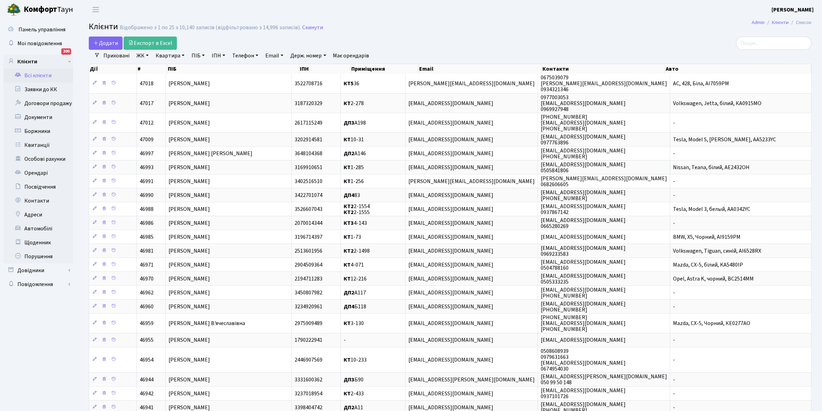
click at [147, 53] on link "ЖК" at bounding box center [143, 56] width 18 height 12
click at [163, 81] on li "КТ, вул. Регенераторна, 4" at bounding box center [177, 80] width 84 height 12
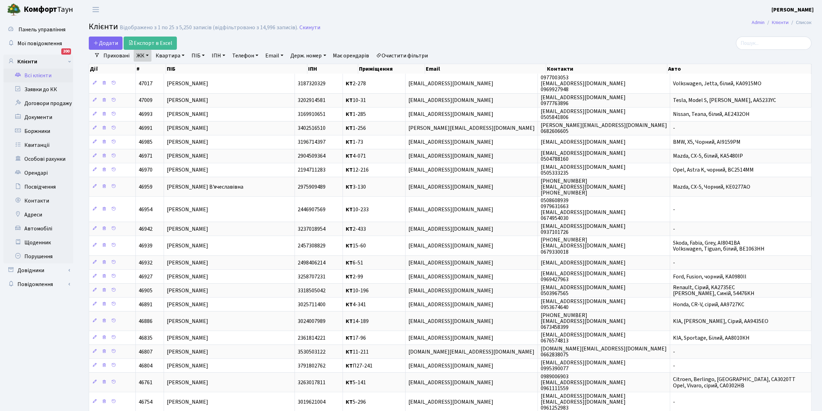
click at [183, 56] on link "Квартира" at bounding box center [170, 56] width 34 height 12
click at [173, 70] on input "text" at bounding box center [173, 69] width 41 height 13
type input "4-250"
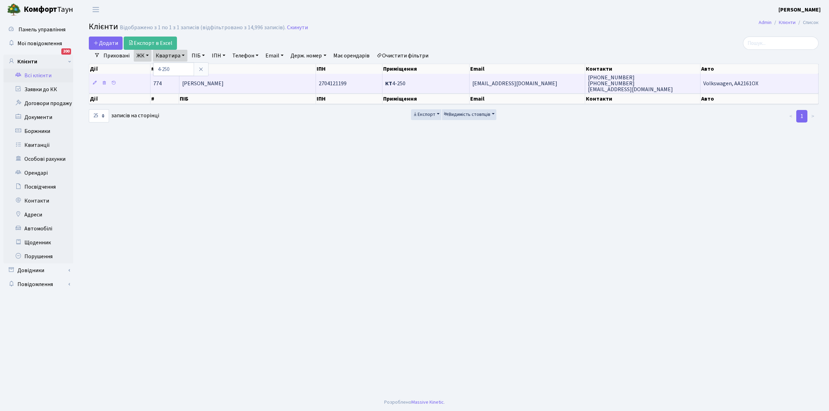
click at [224, 80] on span "[PERSON_NAME]" at bounding box center [202, 84] width 41 height 8
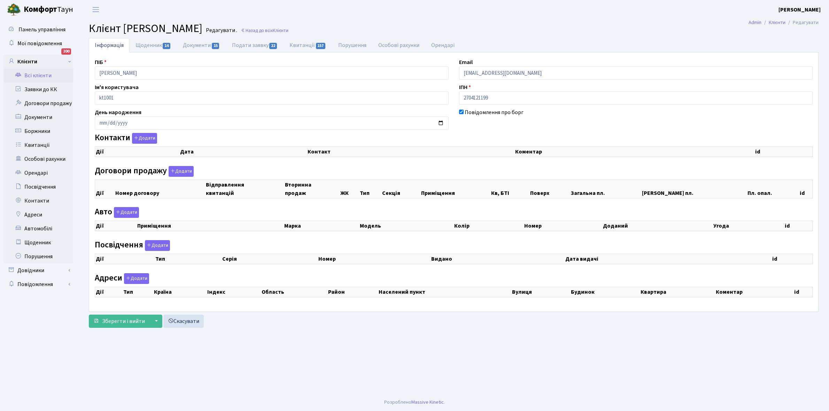
select select "25"
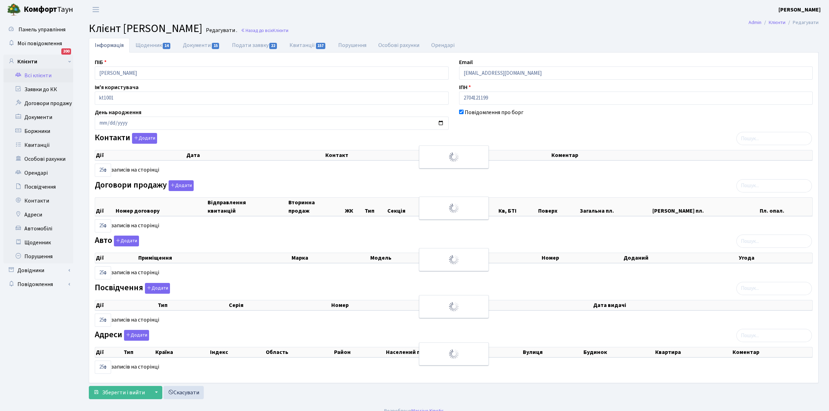
checkbox input "true"
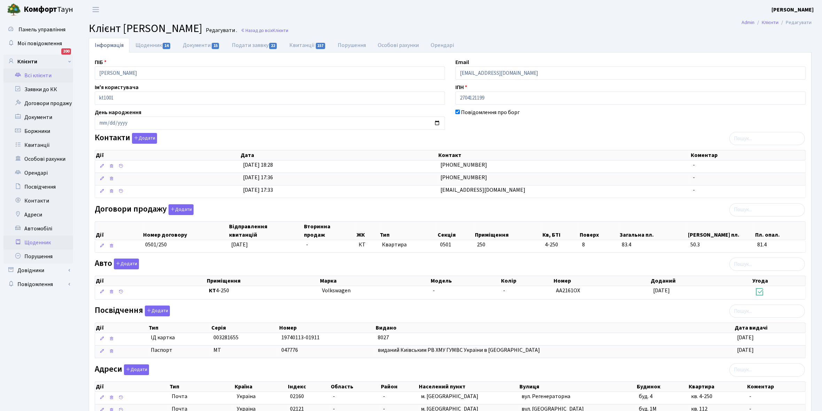
click at [35, 243] on link "Щоденник" at bounding box center [38, 243] width 70 height 14
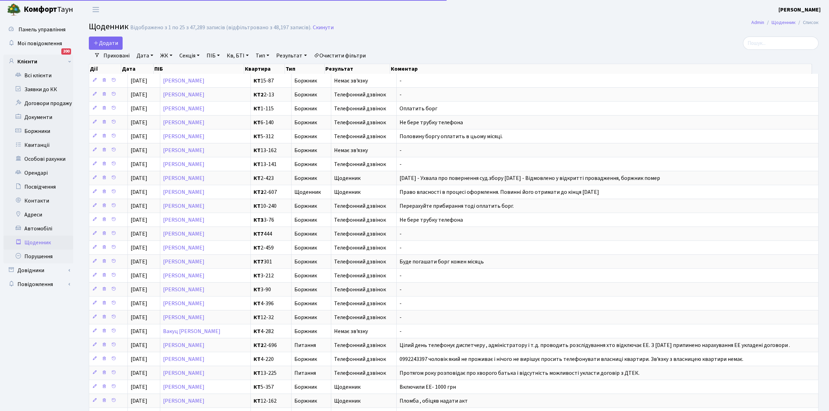
select select "25"
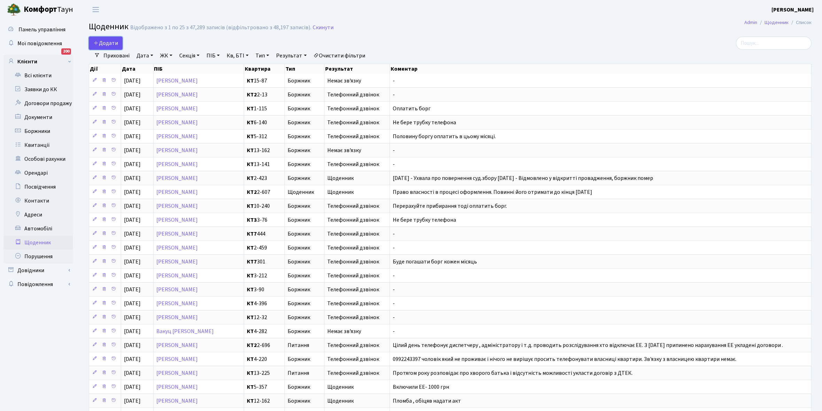
click at [113, 41] on span "Додати" at bounding box center [105, 43] width 25 height 8
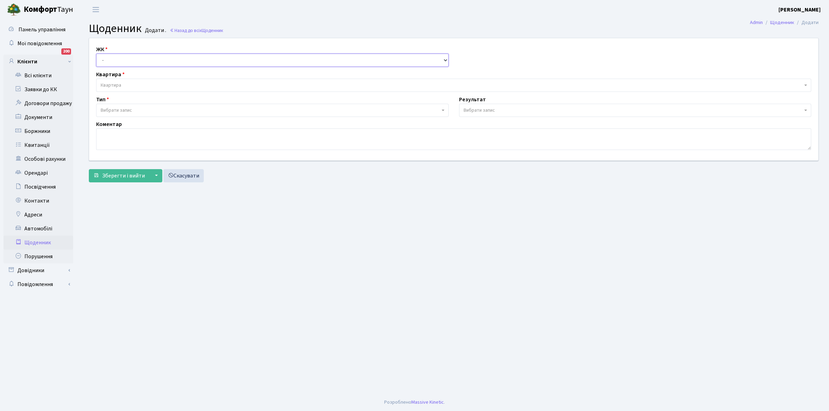
click at [109, 56] on select "- КТ, вул. Регенераторна, 4 КТ2, просп. [STREET_ADDRESS] [STREET_ADDRESS] [PERS…" at bounding box center [272, 60] width 352 height 13
select select "305"
click at [96, 54] on select "- КТ, вул. Регенераторна, 4 КТ2, просп. [STREET_ADDRESS] [STREET_ADDRESS] [PERS…" at bounding box center [272, 60] width 352 height 13
select select
click at [122, 84] on span "Квартира" at bounding box center [452, 85] width 702 height 7
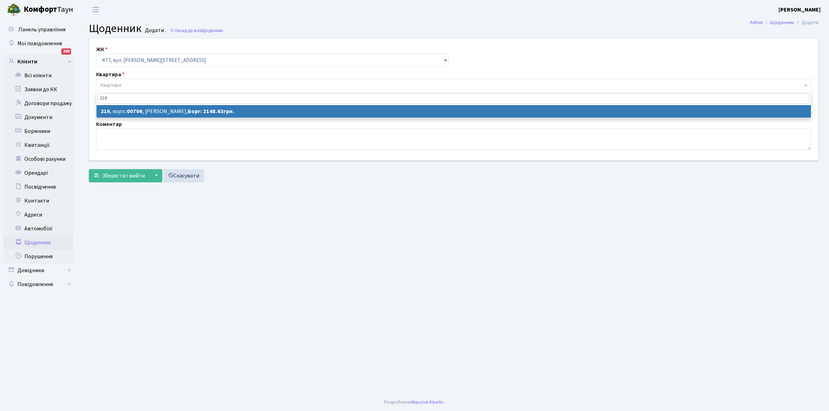
type input "216"
select select "18668"
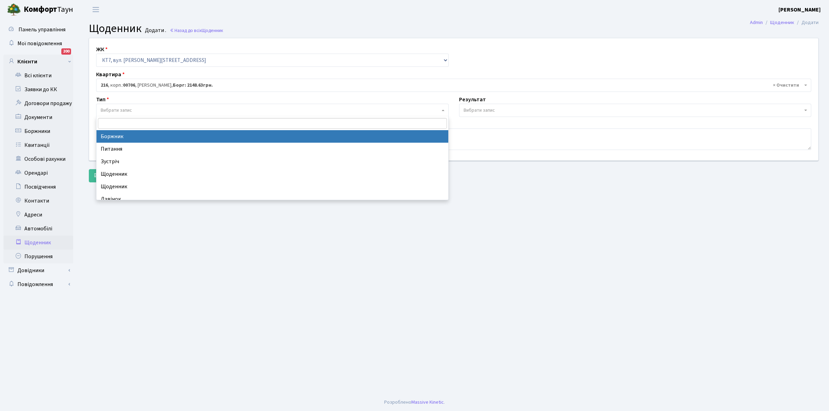
click at [117, 109] on span "Вибрати запис" at bounding box center [116, 110] width 31 height 7
drag, startPoint x: 116, startPoint y: 133, endPoint x: 173, endPoint y: 134, distance: 57.8
select select "189"
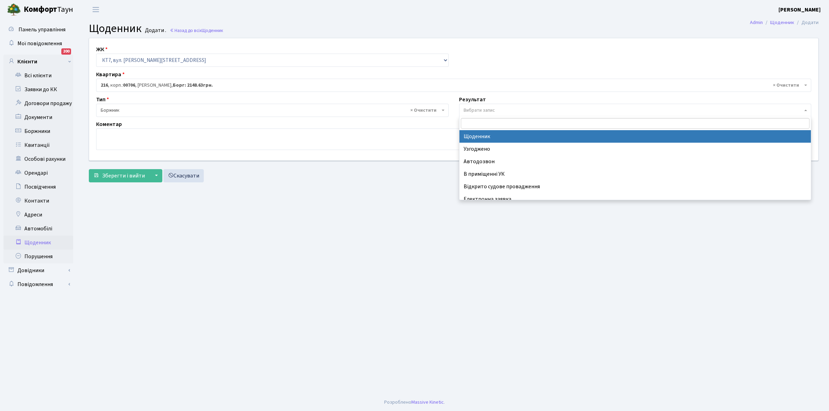
click at [499, 108] on span "Вибрати запис" at bounding box center [632, 110] width 339 height 7
select select "14"
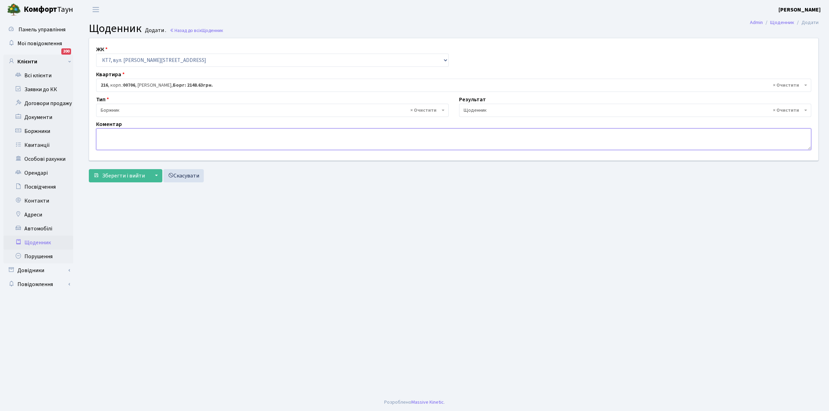
click at [103, 139] on textarea at bounding box center [453, 139] width 715 height 22
type textarea "Доп. угода+5148,63 грн РОЗСТРОЧКА до [DATE]"
click at [119, 171] on button "Зберегти і вийти" at bounding box center [119, 175] width 61 height 13
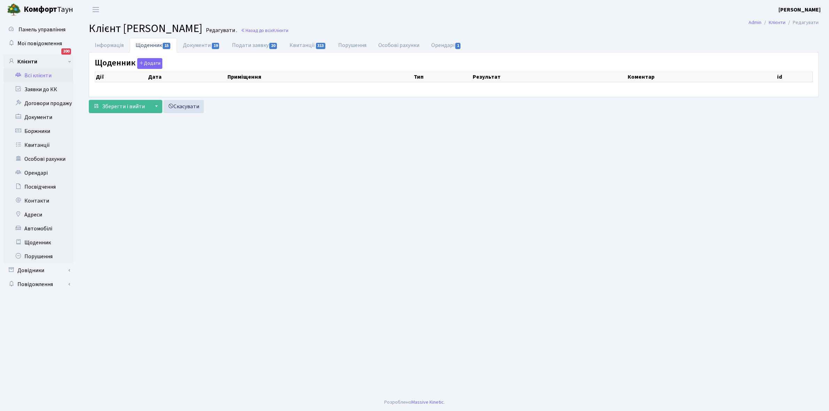
select select "25"
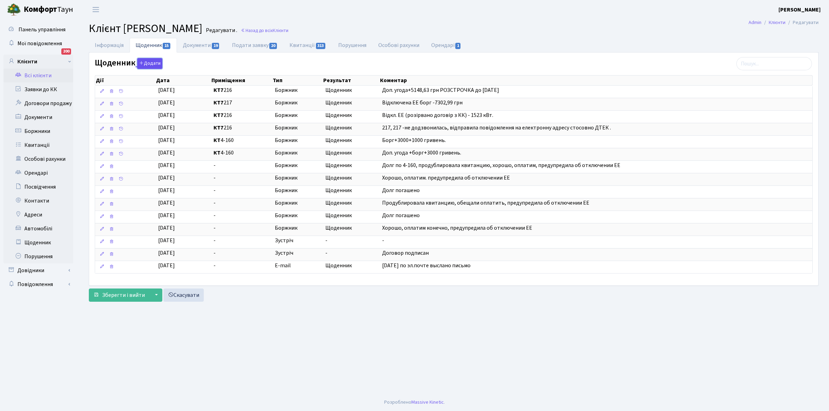
click at [147, 61] on button "Додати" at bounding box center [149, 63] width 25 height 11
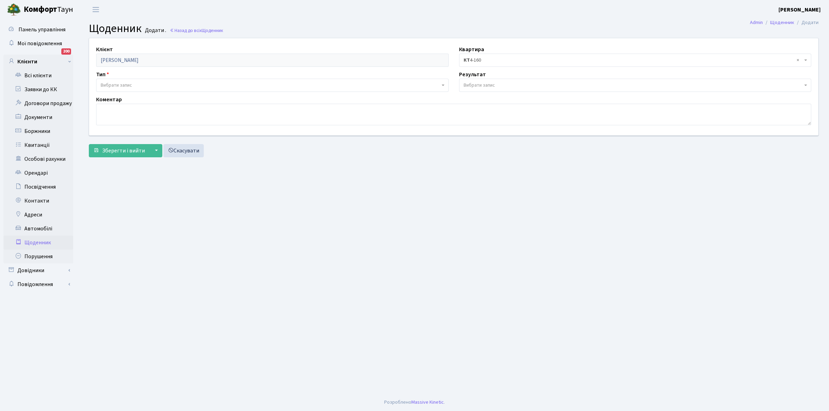
click at [124, 84] on span "Вибрати запис" at bounding box center [116, 85] width 31 height 7
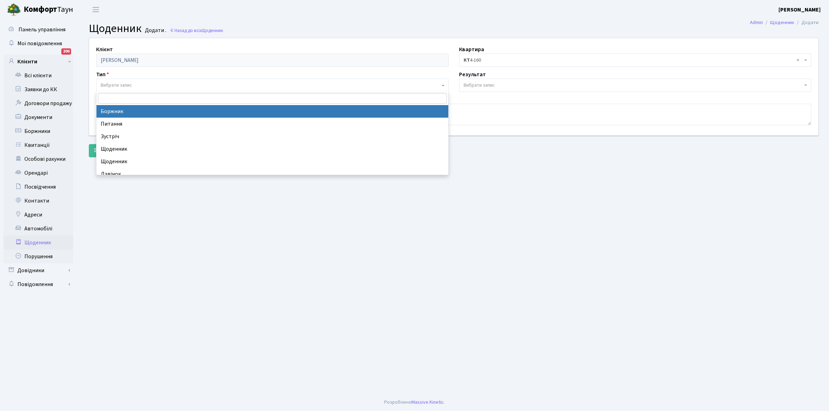
select select "189"
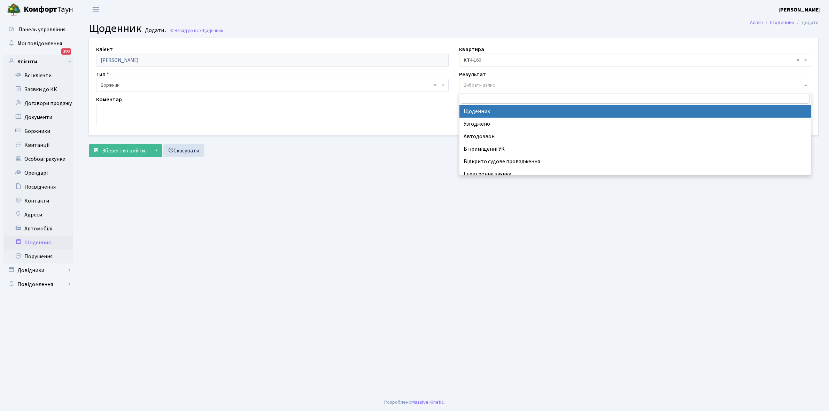
click at [474, 80] on span "Вибрати запис" at bounding box center [635, 85] width 352 height 13
select select "14"
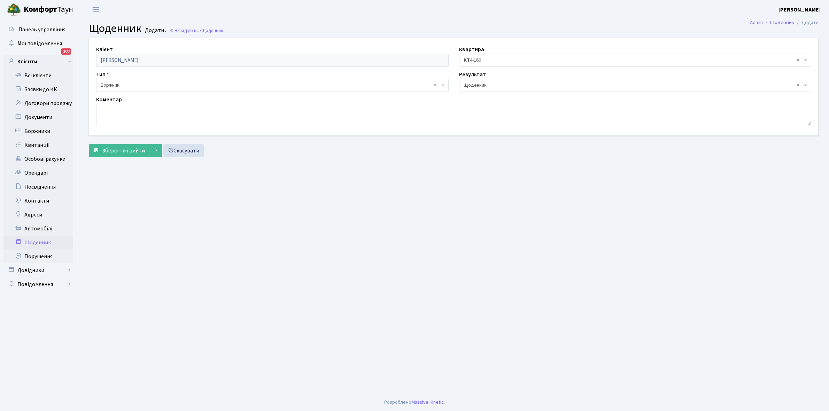
click at [476, 59] on span "× КТ 4-160" at bounding box center [632, 60] width 339 height 7
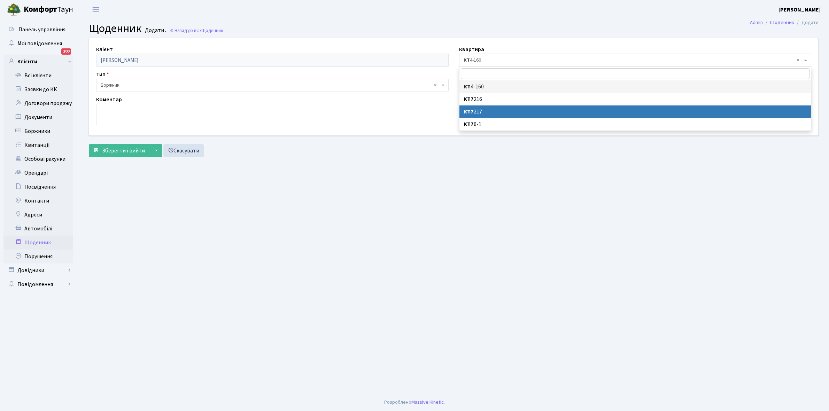
select select "28525"
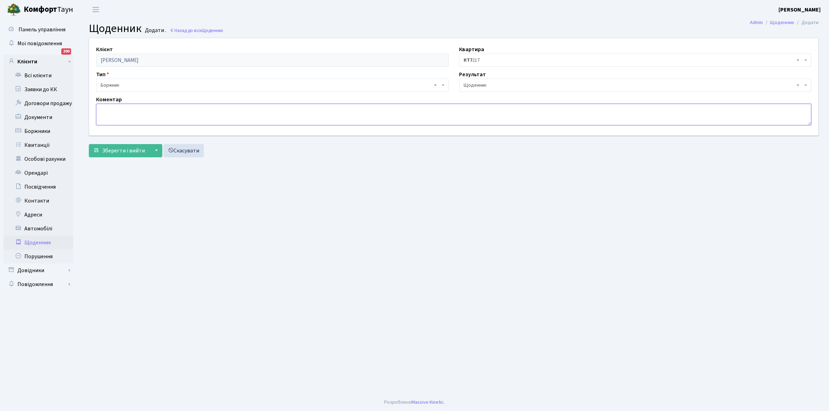
click at [108, 110] on textarea at bounding box center [453, 115] width 715 height 22
type textarea "РОЗСТРОЧКА до березня 2025 року. Світло не потрібно."
click at [125, 150] on span "Зберегти і вийти" at bounding box center [123, 151] width 43 height 8
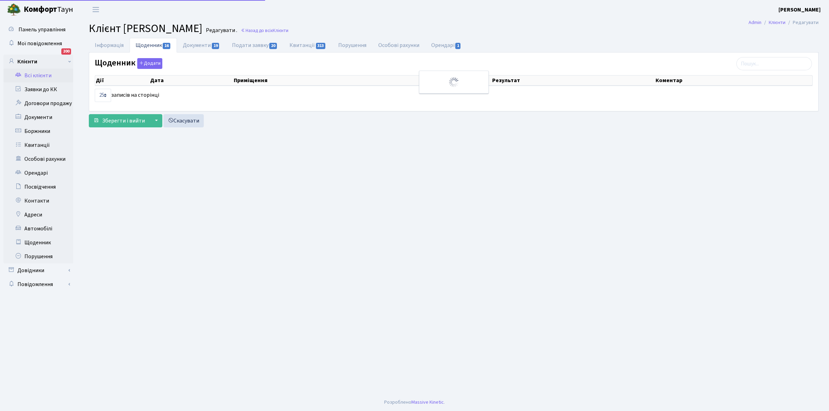
select select "25"
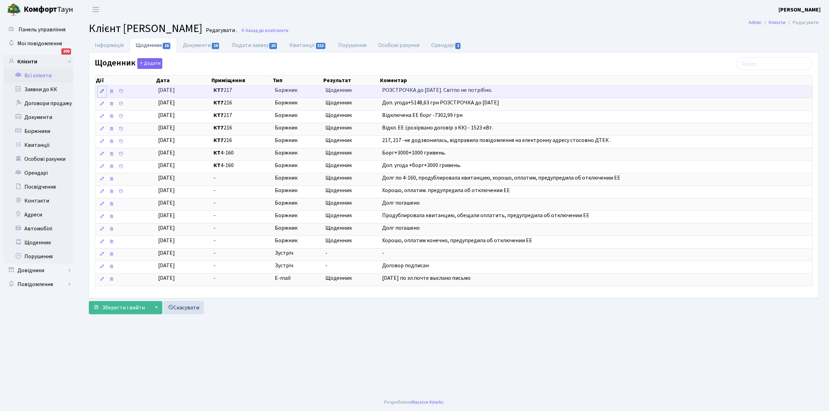
click at [101, 92] on icon at bounding box center [102, 91] width 5 height 5
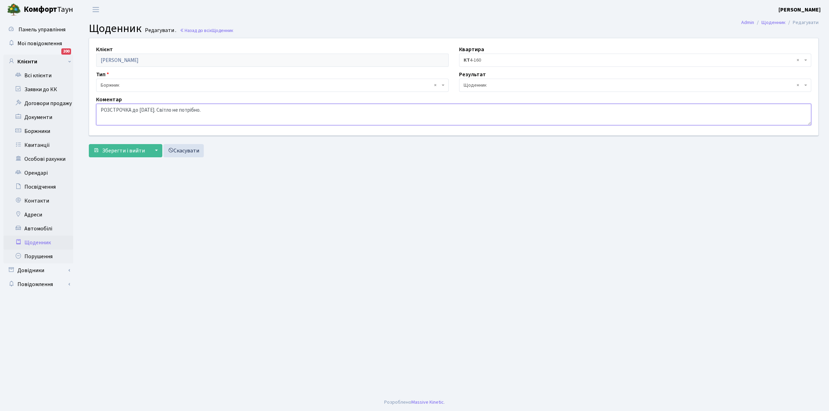
click at [169, 108] on textarea "РОЗСТРОЧКА до [DATE]. Світло не потрібно." at bounding box center [453, 115] width 715 height 22
type textarea "РОЗСТРОЧКА до [DATE]. Світло не потрібно."
click at [130, 156] on button "Зберегти і вийти" at bounding box center [119, 150] width 61 height 13
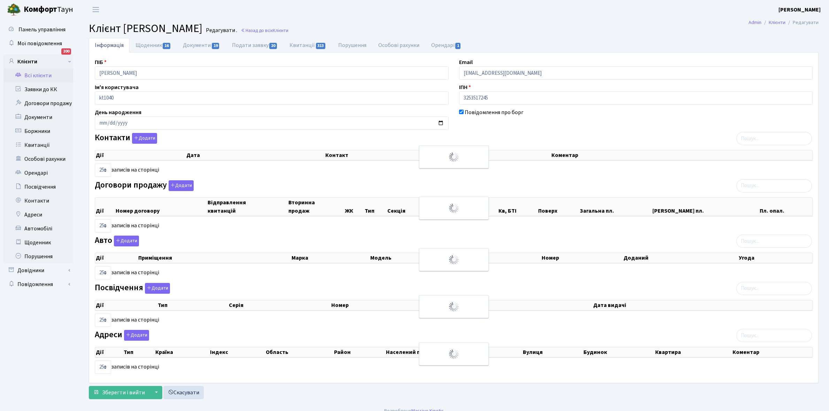
select select "25"
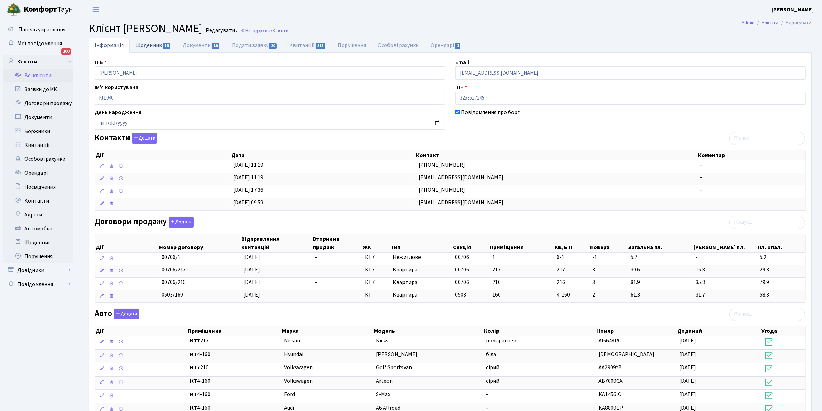
click at [147, 42] on link "Щоденник 16" at bounding box center [153, 45] width 47 height 14
select select "25"
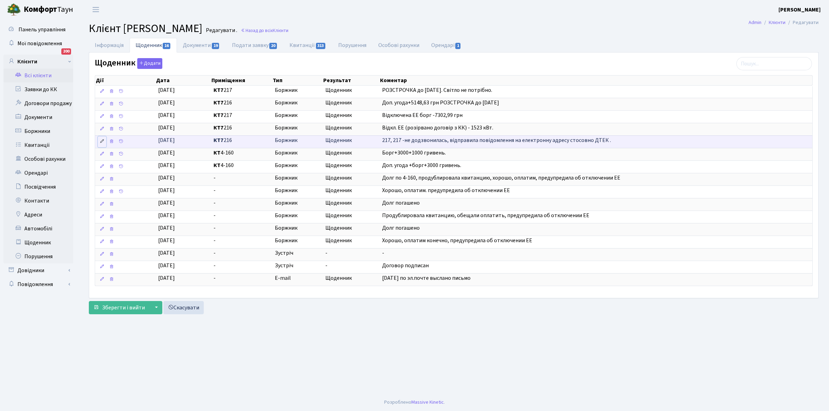
click at [102, 142] on icon at bounding box center [102, 141] width 5 height 5
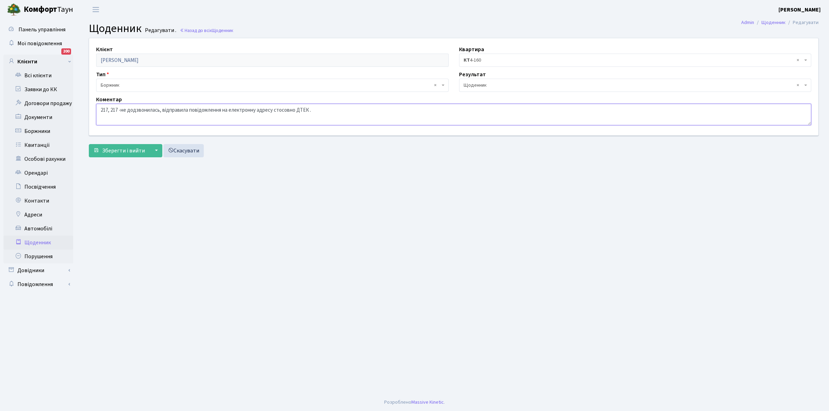
click at [111, 110] on textarea "217, 217 -не додзвонилась, відправила повідомлення на електронну адресу стосовн…" at bounding box center [453, 115] width 715 height 22
type textarea "216, 217 -не додзвонилась, відправила повідомлення на електронну адресу стосовн…"
click at [126, 150] on span "Зберегти і вийти" at bounding box center [123, 151] width 43 height 8
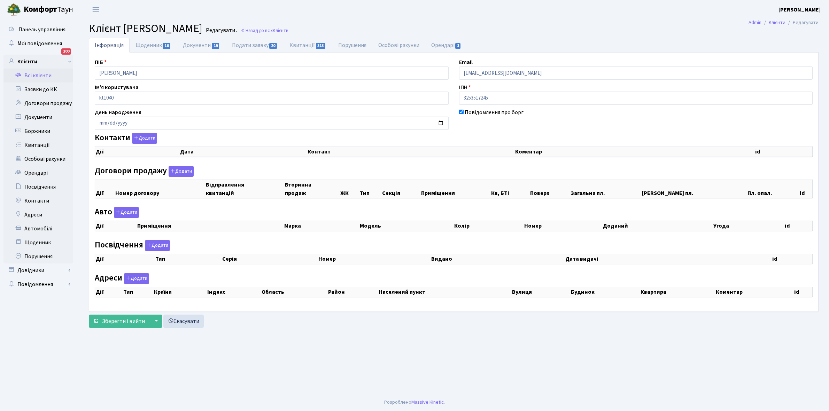
checkbox input "true"
select select "25"
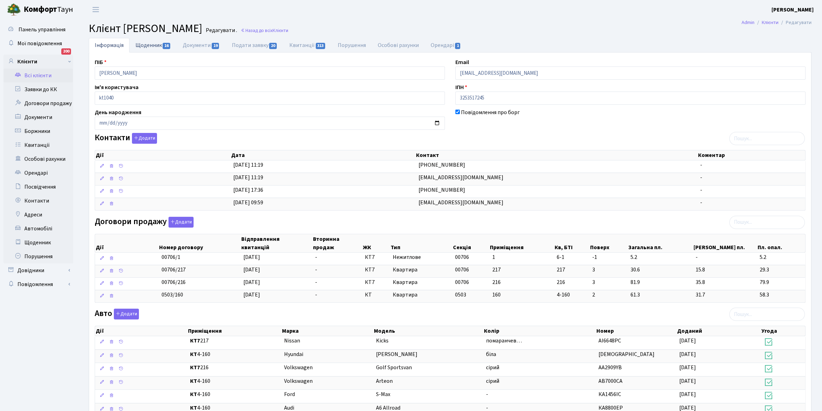
click at [147, 48] on link "Щоденник 16" at bounding box center [153, 45] width 47 height 14
select select "25"
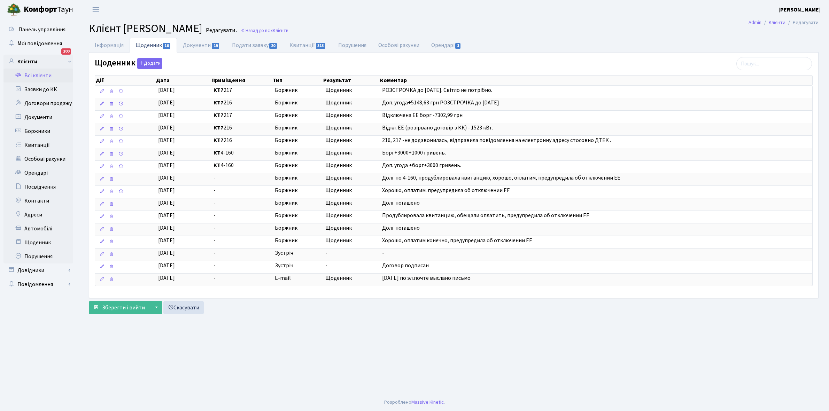
click at [39, 76] on link "Всі клієнти" at bounding box center [38, 76] width 70 height 14
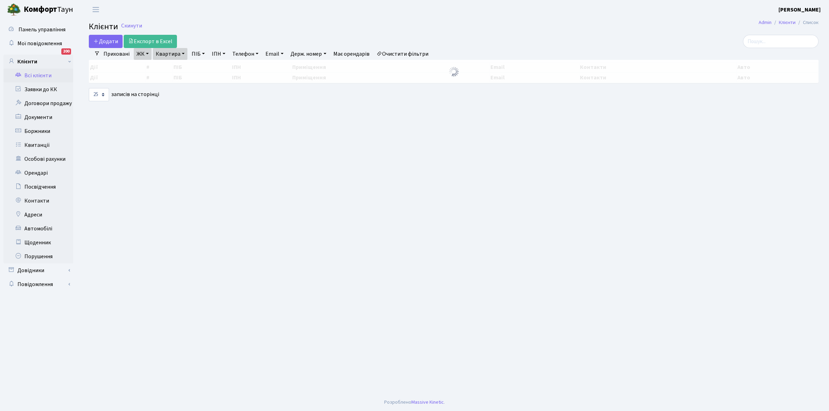
select select "25"
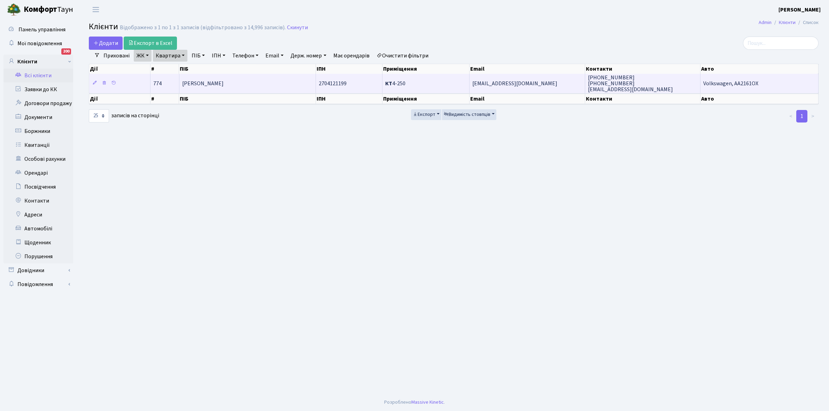
click at [258, 83] on td "[PERSON_NAME]" at bounding box center [247, 83] width 136 height 19
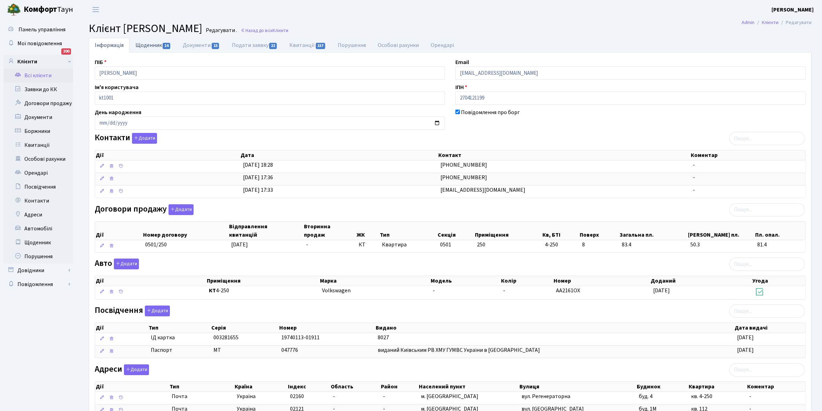
click at [146, 45] on link "Щоденник 14" at bounding box center [153, 45] width 47 height 14
select select "25"
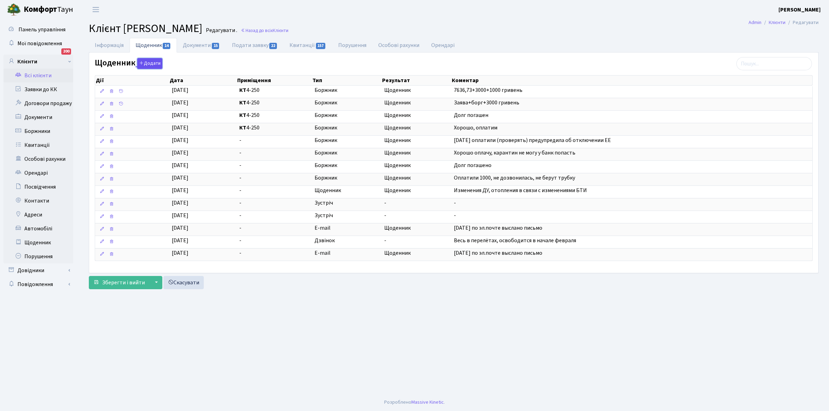
click at [145, 62] on button "Додати" at bounding box center [149, 63] width 25 height 11
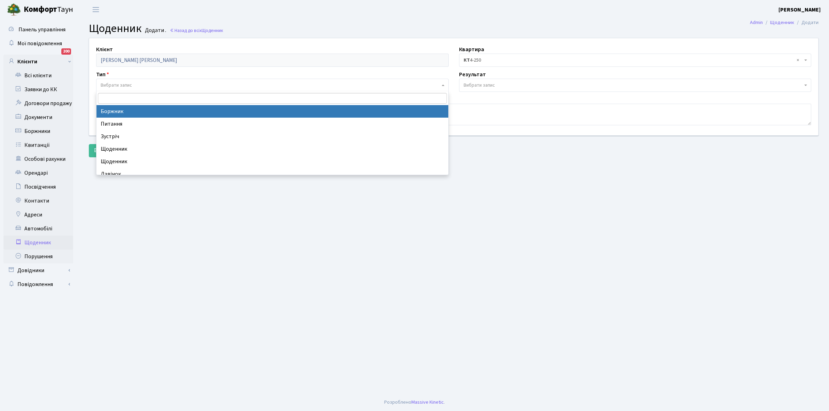
click at [121, 84] on span "Вибрати запис" at bounding box center [116, 85] width 31 height 7
drag, startPoint x: 131, startPoint y: 111, endPoint x: 141, endPoint y: 105, distance: 12.0
select select "189"
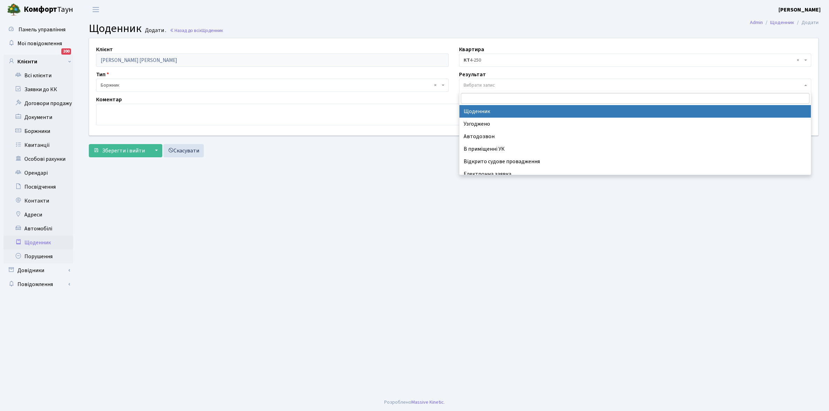
click at [512, 81] on span "Вибрати запис" at bounding box center [635, 85] width 352 height 13
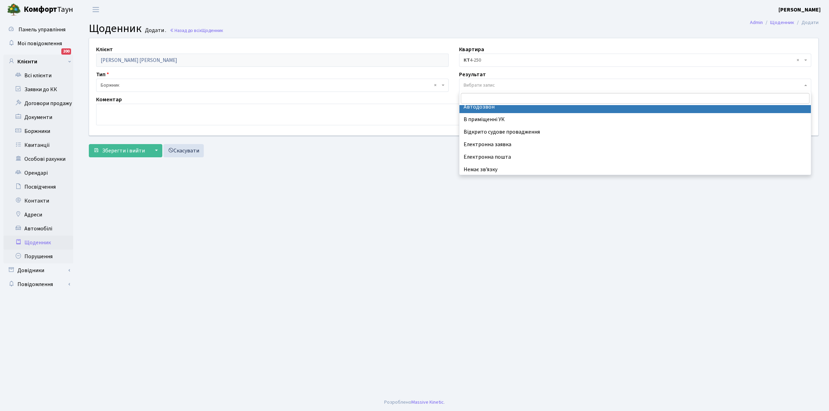
scroll to position [43, 0]
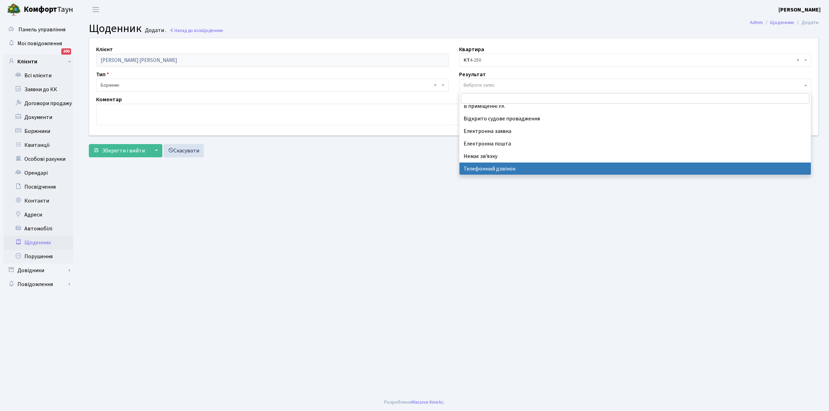
select select "196"
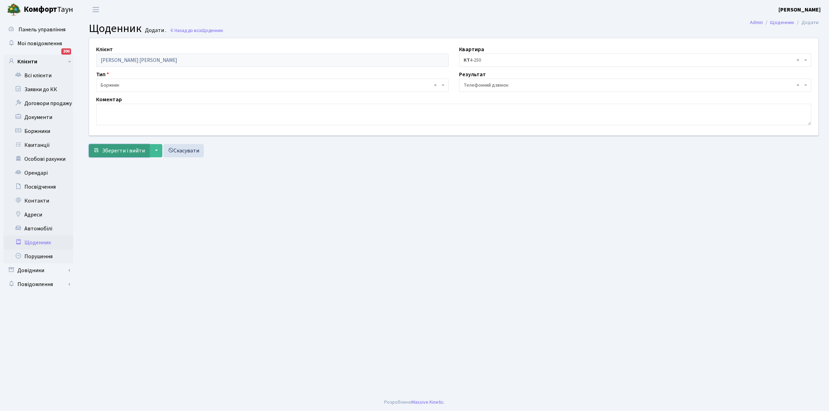
click at [135, 150] on span "Зберегти і вийти" at bounding box center [123, 151] width 43 height 8
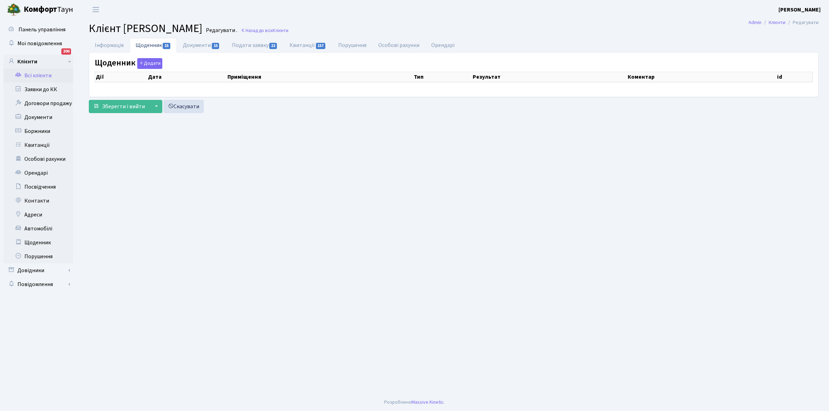
select select "25"
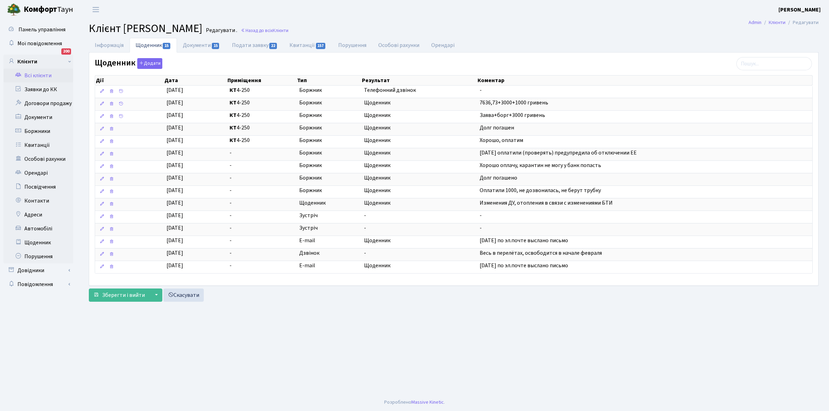
click at [39, 76] on link "Всі клієнти" at bounding box center [38, 76] width 70 height 14
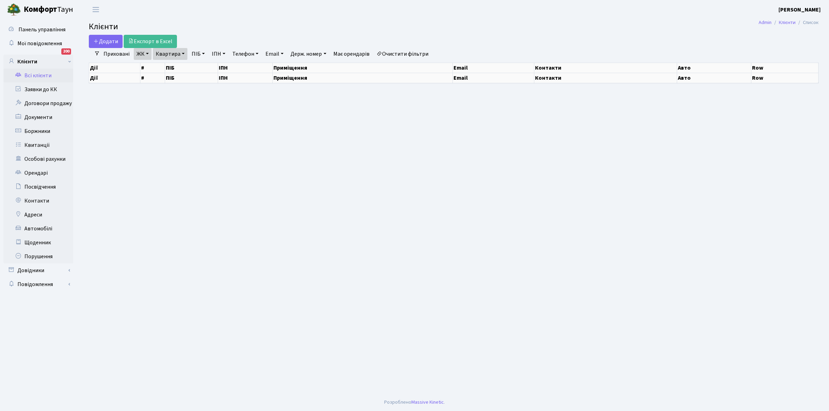
select select "25"
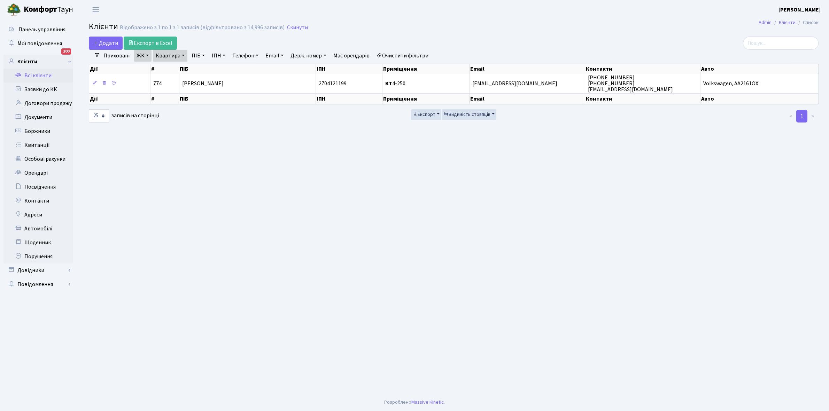
click at [183, 55] on link "Квартира" at bounding box center [170, 56] width 34 height 12
click at [178, 69] on input "4-250" at bounding box center [173, 69] width 41 height 13
type input "4"
type input "8-1"
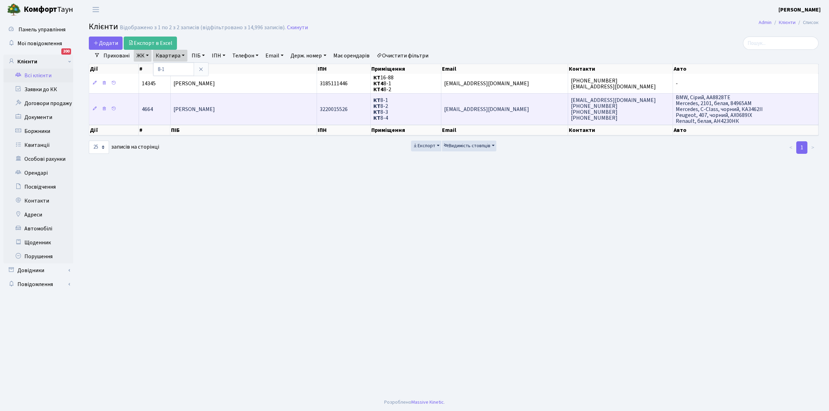
click at [265, 114] on td "[PERSON_NAME]" at bounding box center [244, 109] width 146 height 32
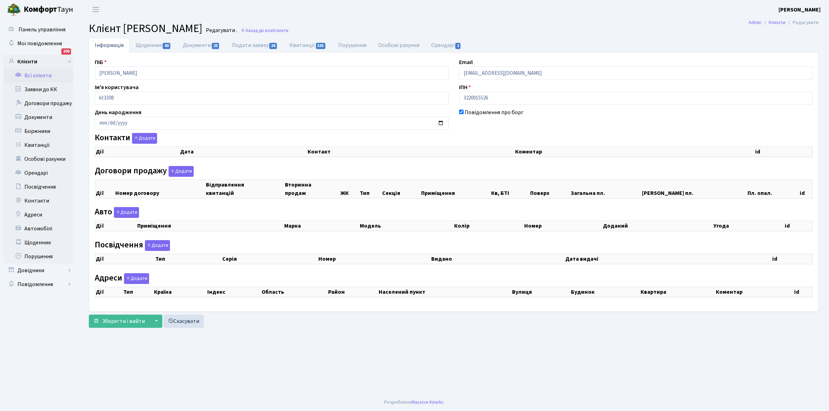
checkbox input "true"
select select "25"
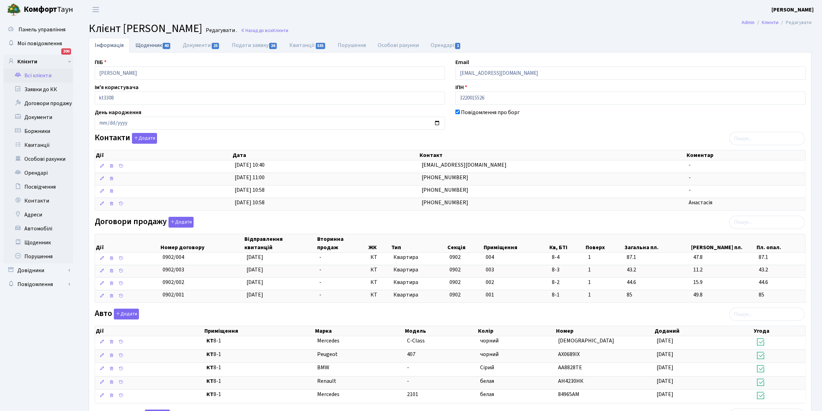
click at [148, 44] on link "Щоденник 40" at bounding box center [153, 45] width 47 height 14
select select "25"
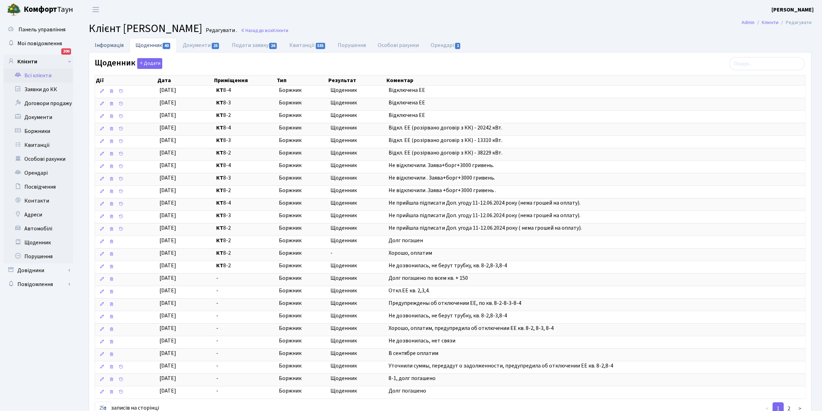
click at [110, 43] on link "Інформація" at bounding box center [109, 45] width 41 height 14
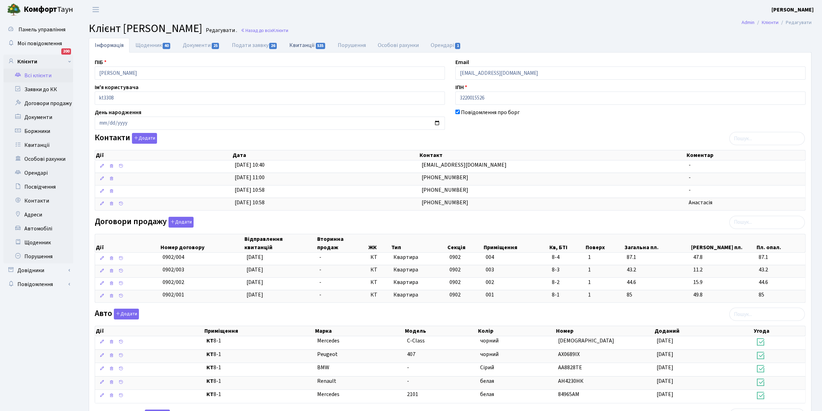
click at [302, 44] on link "Квитанції 535" at bounding box center [307, 45] width 48 height 14
select select "25"
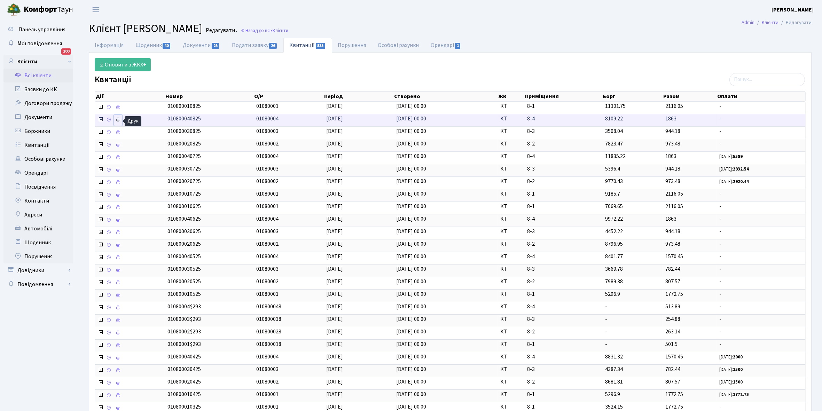
click at [118, 119] on icon at bounding box center [118, 119] width 5 height 5
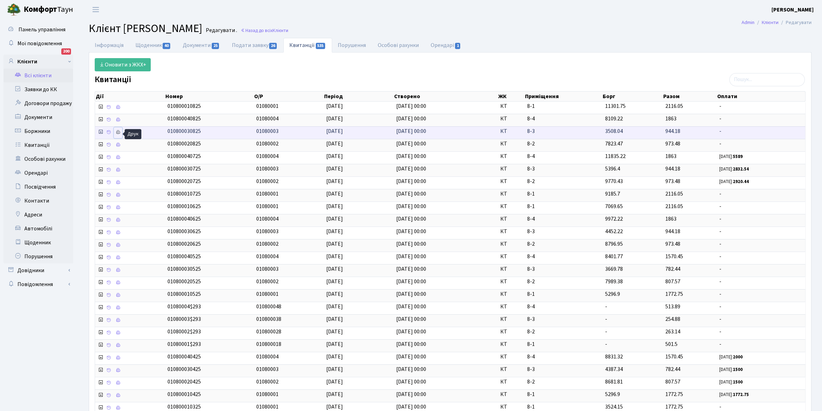
click at [116, 132] on icon at bounding box center [118, 132] width 5 height 5
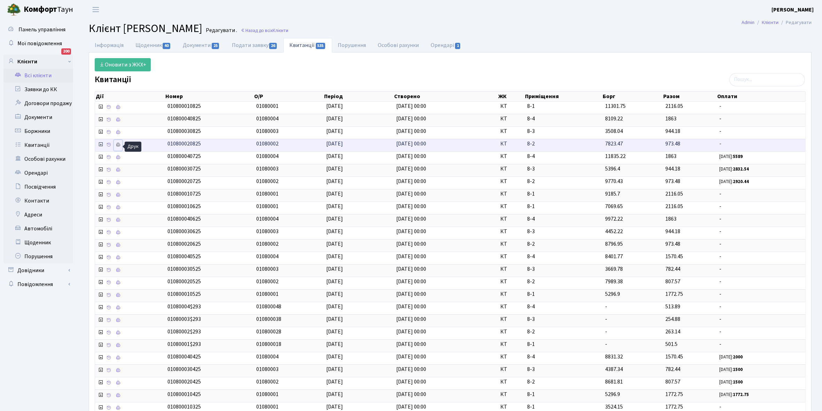
click at [117, 143] on link at bounding box center [118, 145] width 8 height 11
click at [145, 46] on link "Щоденник 40" at bounding box center [153, 45] width 47 height 14
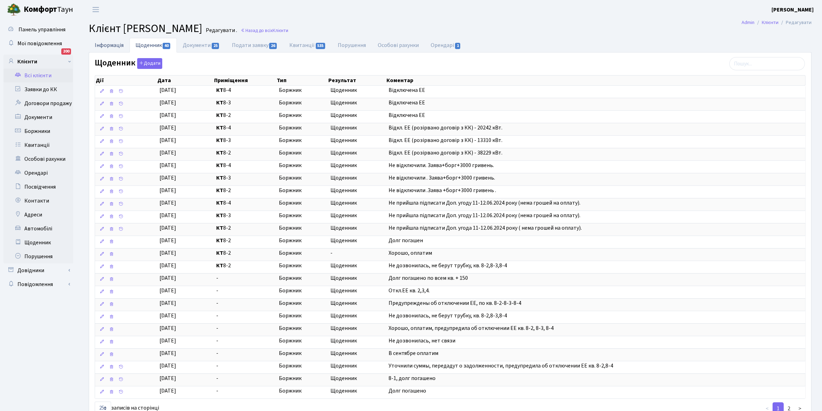
click at [101, 45] on link "Інформація" at bounding box center [109, 45] width 41 height 14
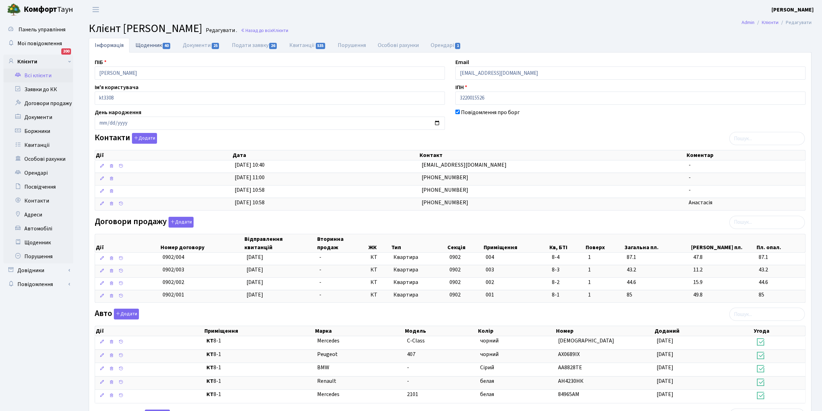
click at [141, 46] on link "Щоденник 40" at bounding box center [153, 45] width 47 height 14
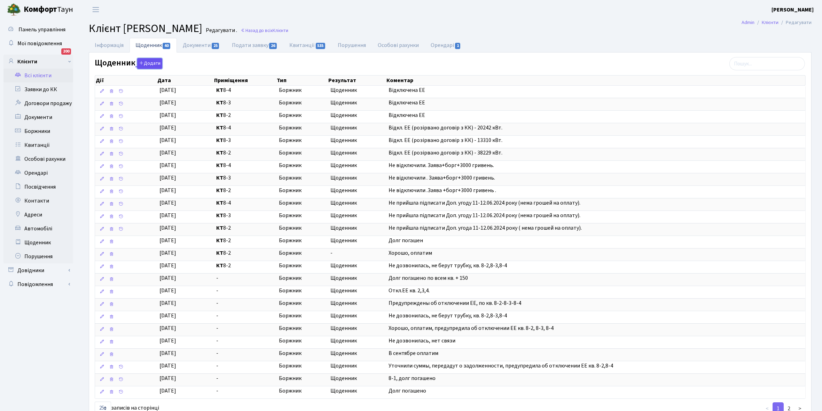
click at [150, 63] on button "Додати" at bounding box center [149, 63] width 25 height 11
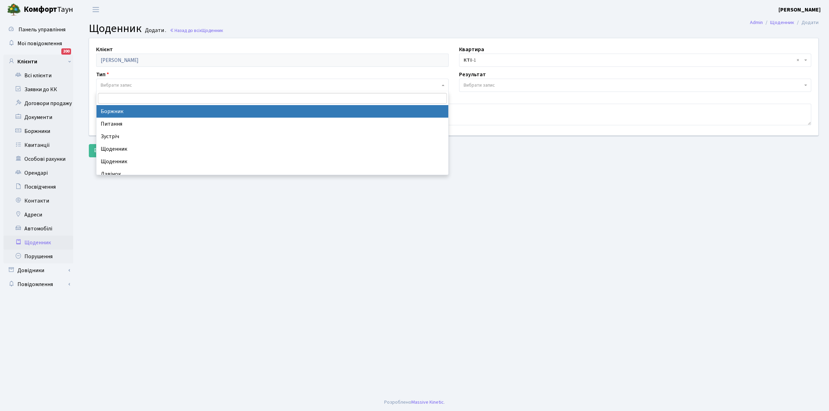
click at [140, 85] on span "Вибрати запис" at bounding box center [270, 85] width 339 height 7
select select "189"
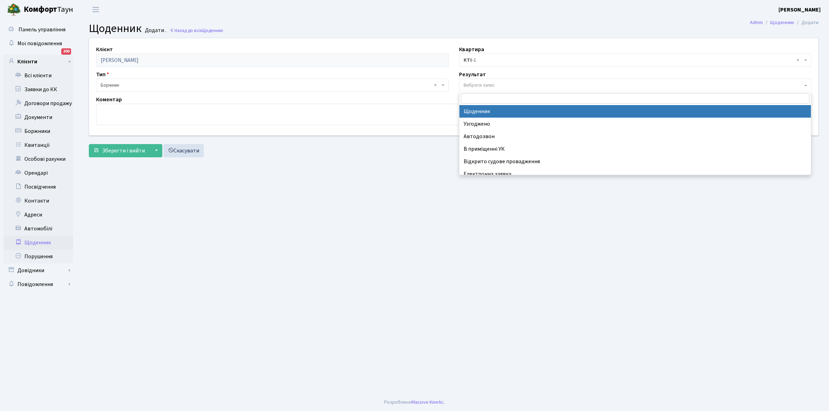
click at [490, 82] on span "Вибрати запис" at bounding box center [478, 85] width 31 height 7
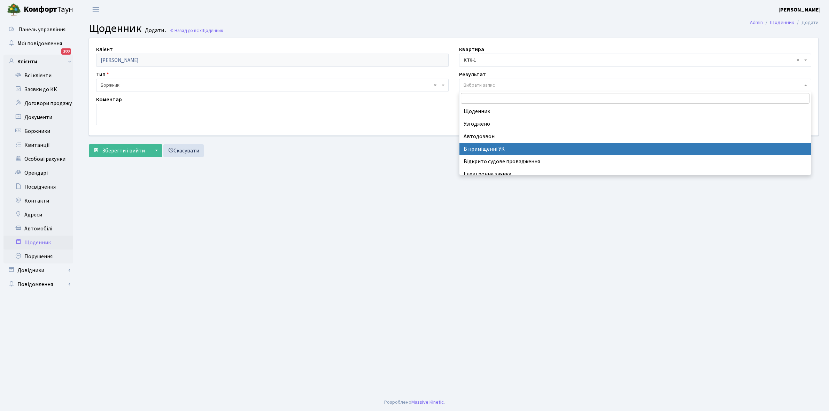
scroll to position [43, 0]
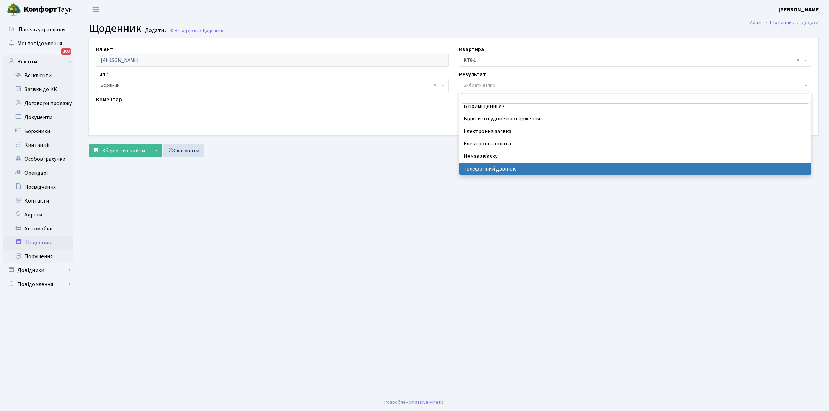
select select "196"
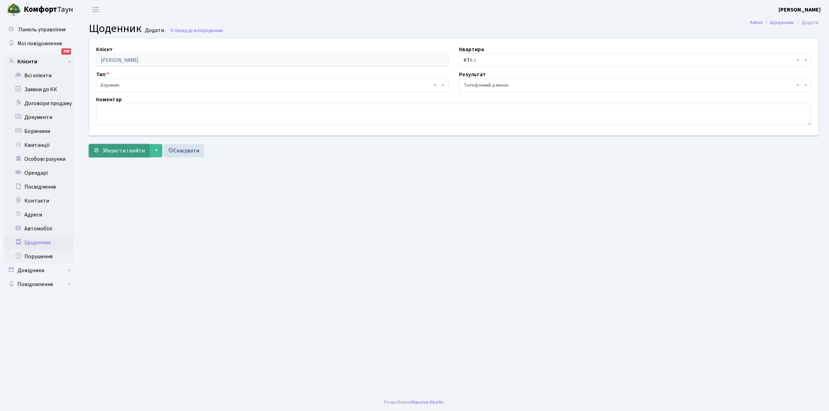
click at [115, 150] on span "Зберегти і вийти" at bounding box center [123, 151] width 43 height 8
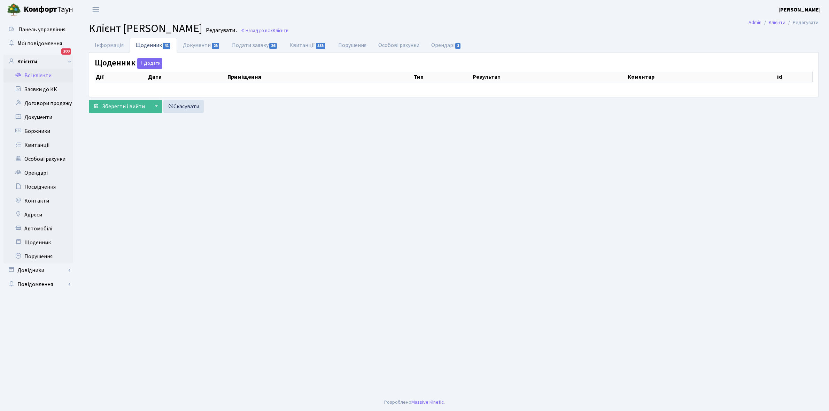
select select "25"
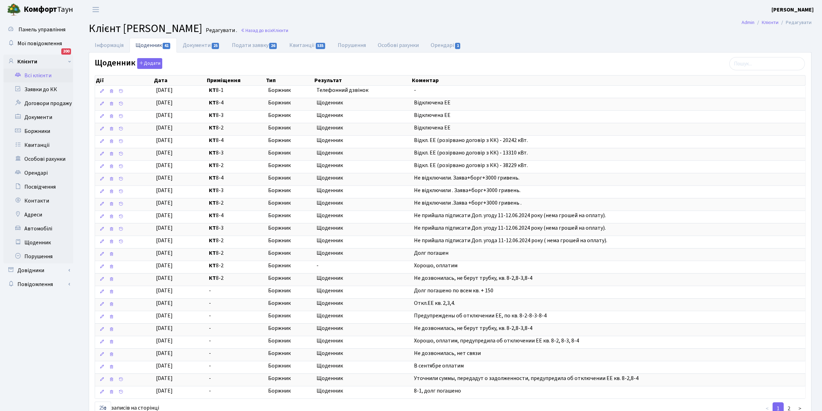
click at [49, 81] on link "Всі клієнти" at bounding box center [38, 76] width 70 height 14
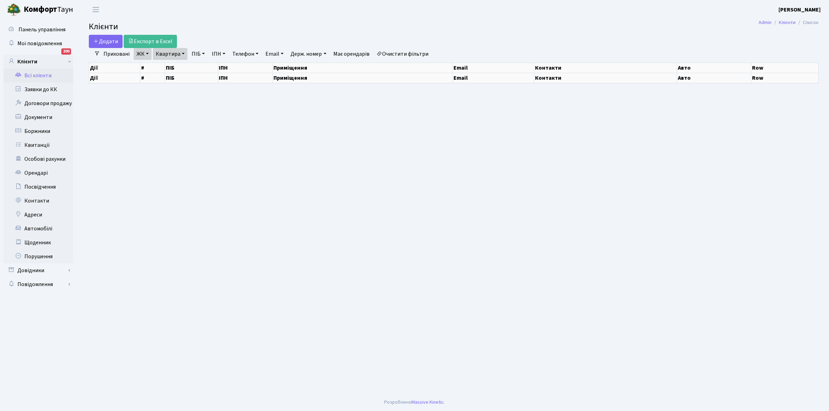
select select "25"
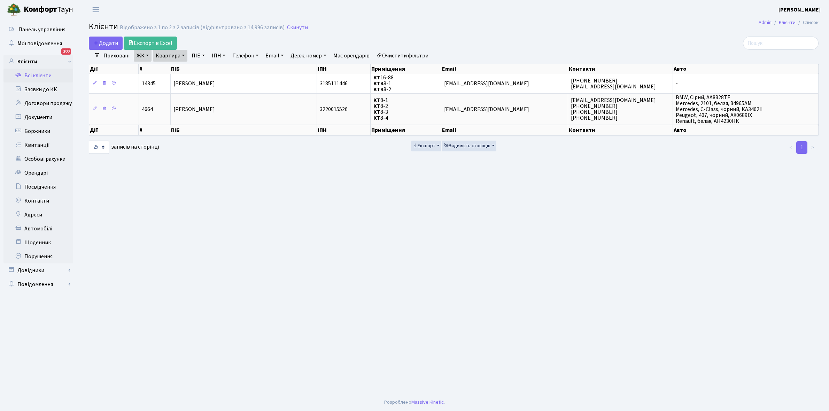
click at [183, 53] on link "Квартира" at bounding box center [170, 56] width 34 height 12
click at [183, 70] on input "8-1" at bounding box center [173, 69] width 41 height 13
type input "8"
type input "2-87"
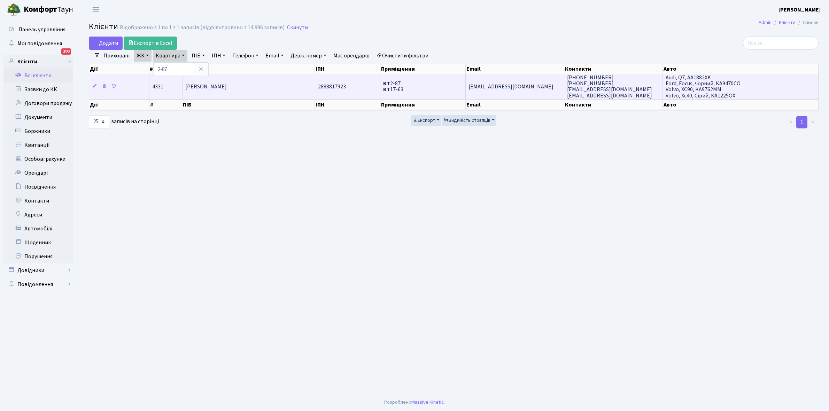
click at [222, 90] on span "[PERSON_NAME]" at bounding box center [205, 87] width 41 height 8
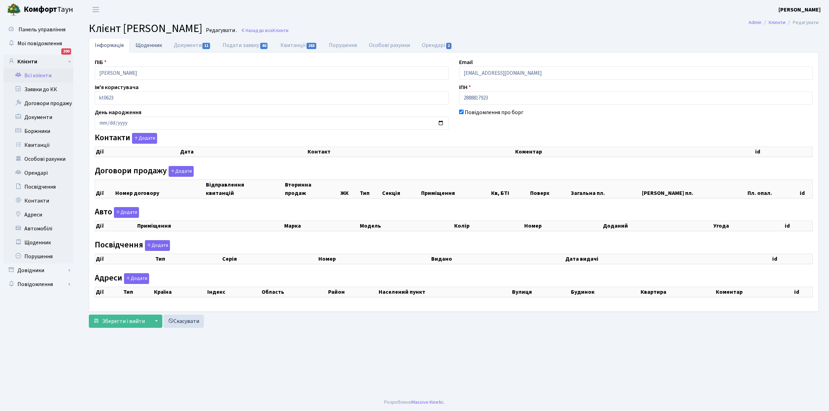
click at [142, 44] on link "Щоденник" at bounding box center [149, 45] width 38 height 14
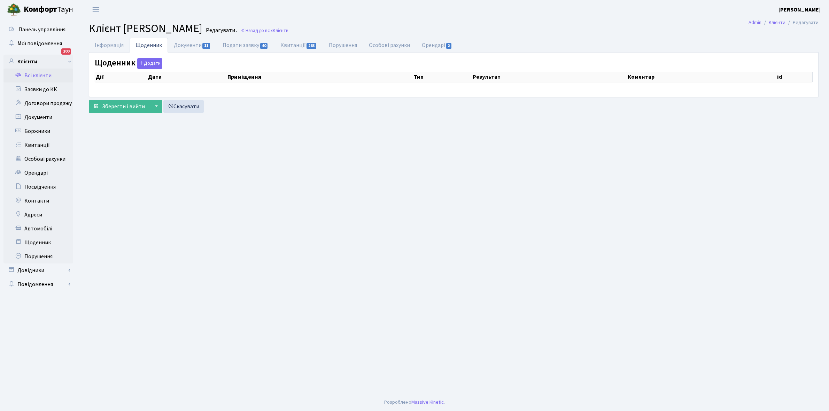
select select "25"
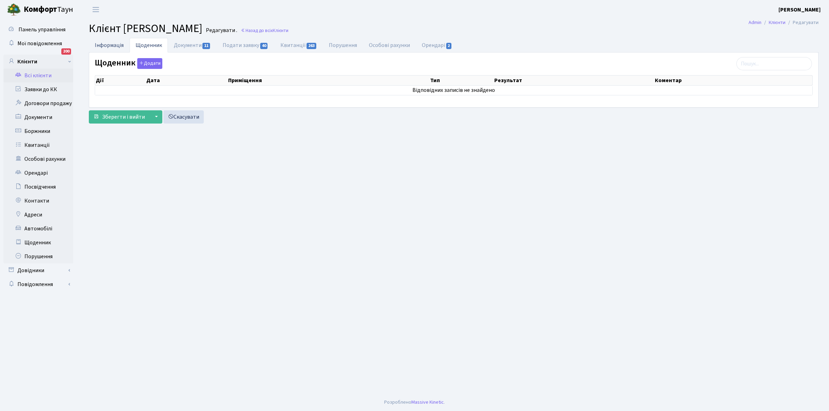
click at [103, 44] on link "Інформація" at bounding box center [109, 45] width 41 height 14
select select "25"
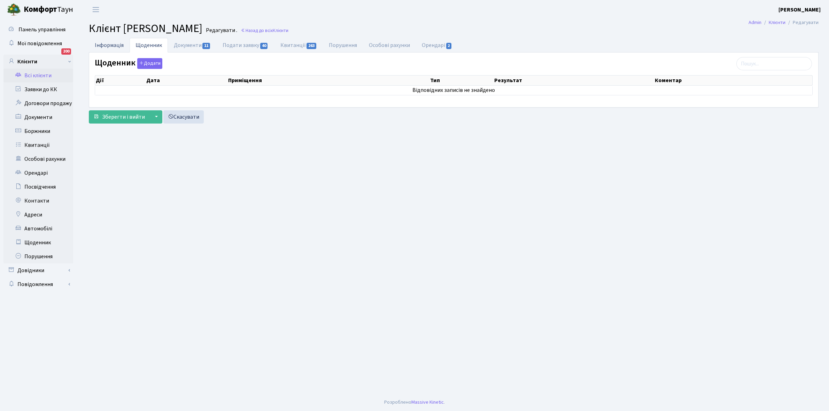
select select "25"
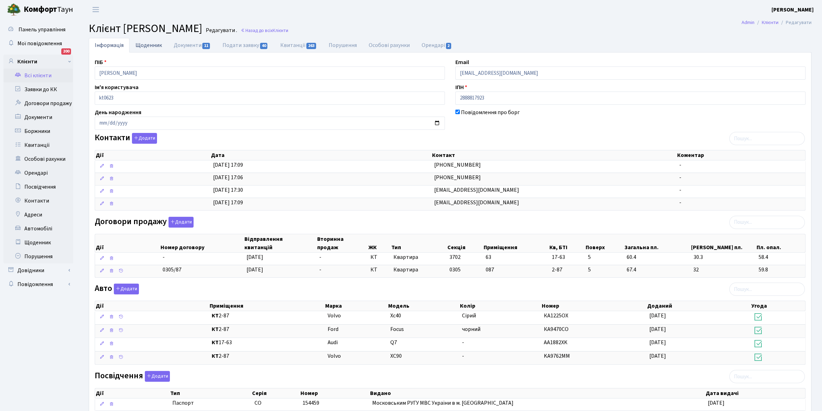
click at [145, 46] on link "Щоденник" at bounding box center [149, 45] width 38 height 14
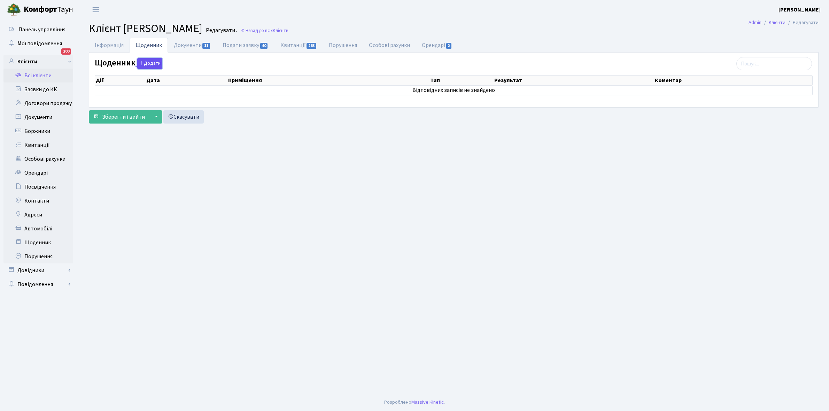
click at [146, 62] on button "Додати" at bounding box center [149, 63] width 25 height 11
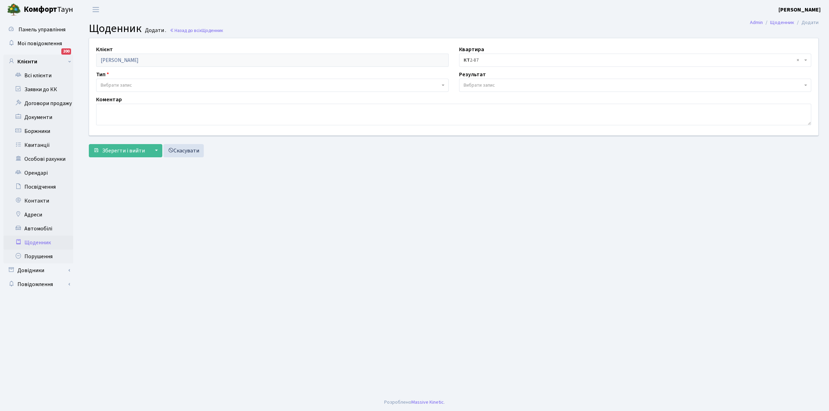
click at [130, 79] on span "Вибрати запис" at bounding box center [272, 85] width 352 height 13
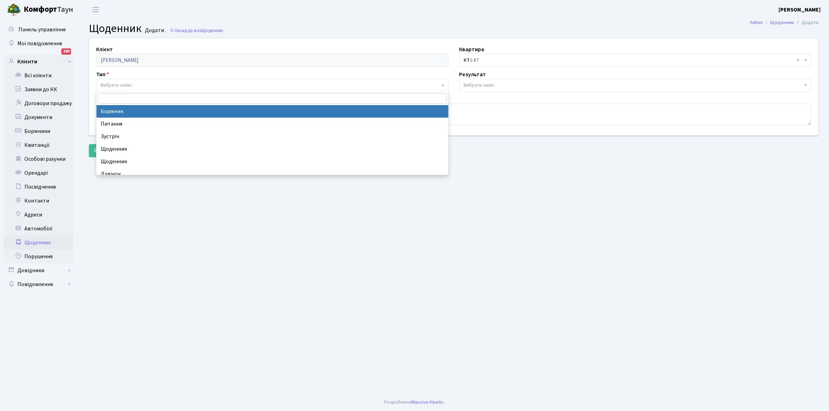
select select "189"
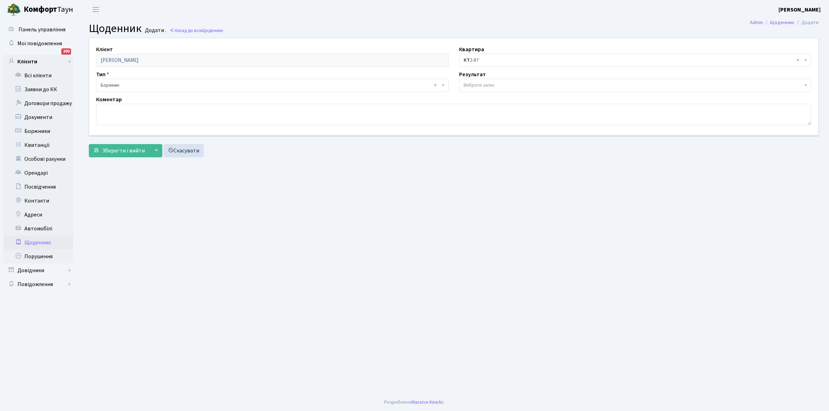
click at [486, 82] on span "Вибрати запис" at bounding box center [478, 85] width 31 height 7
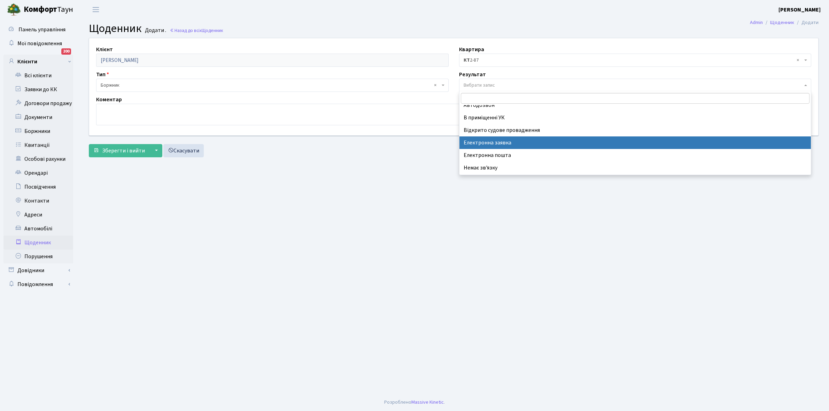
scroll to position [43, 0]
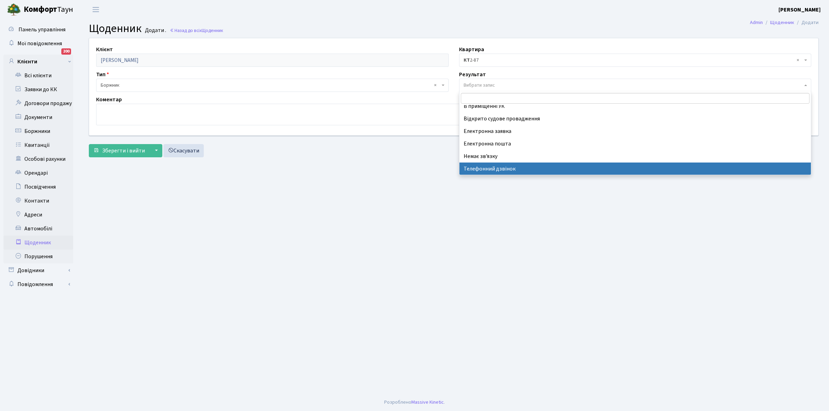
select select "196"
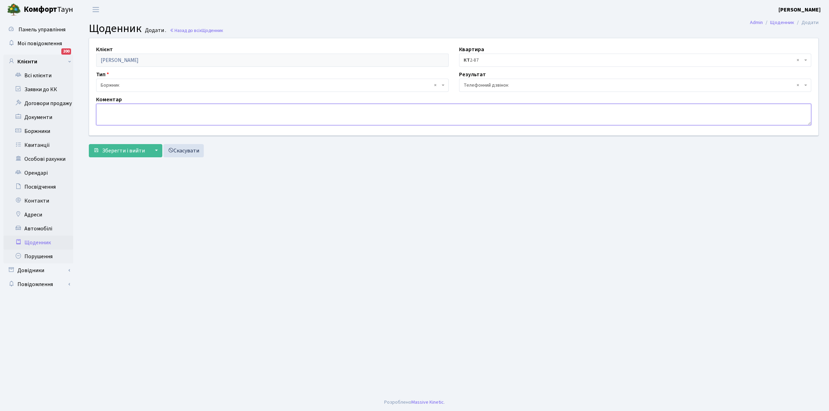
click at [130, 122] on textarea at bounding box center [453, 115] width 715 height 22
type textarea "Оплатить сьогодні борг"
click at [129, 146] on button "Зберегти і вийти" at bounding box center [119, 150] width 61 height 13
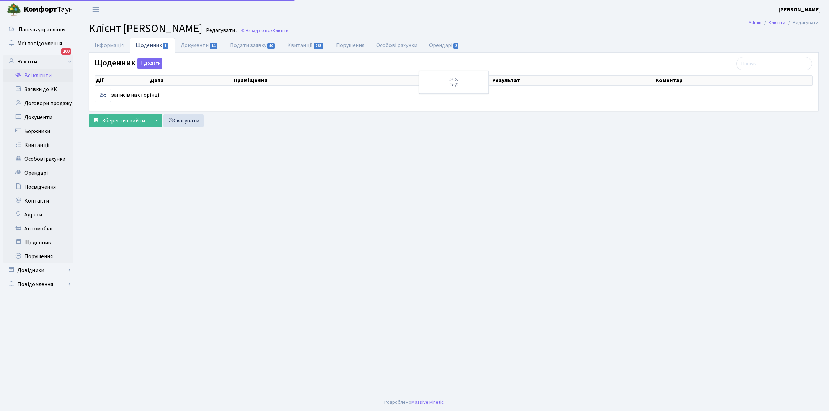
select select "25"
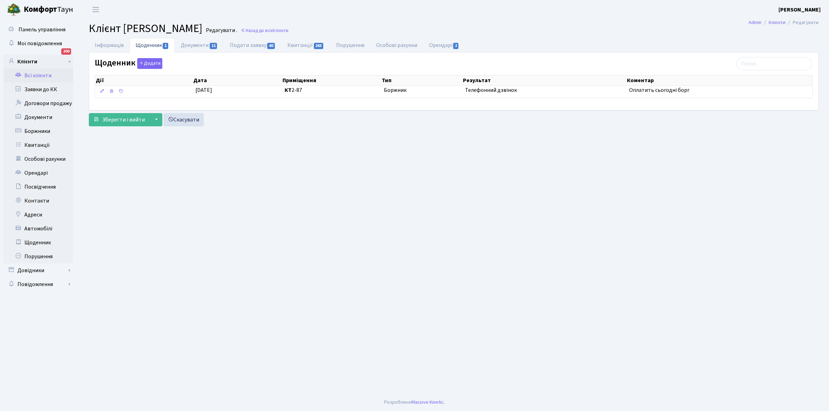
click at [39, 76] on link "Всі клієнти" at bounding box center [38, 76] width 70 height 14
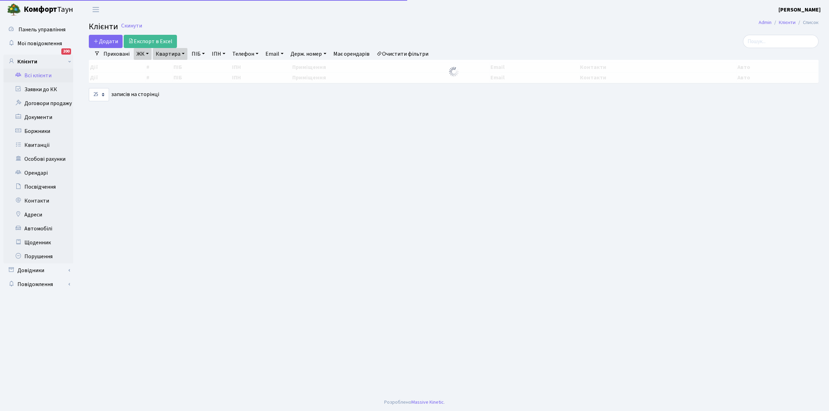
select select "25"
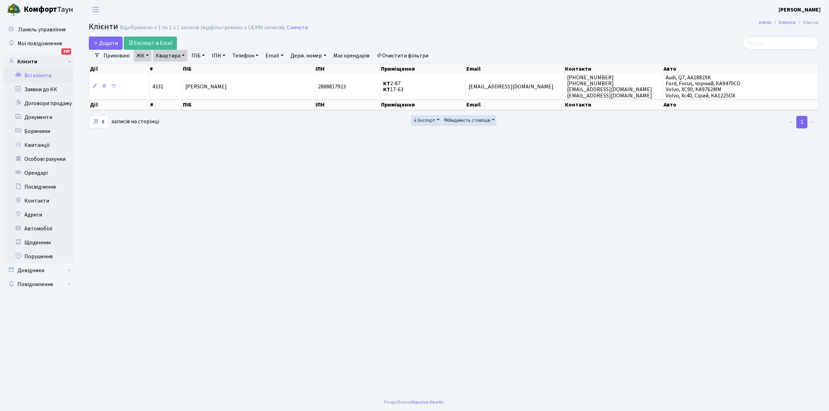
click at [417, 56] on link "Очистити фільтри" at bounding box center [402, 56] width 57 height 12
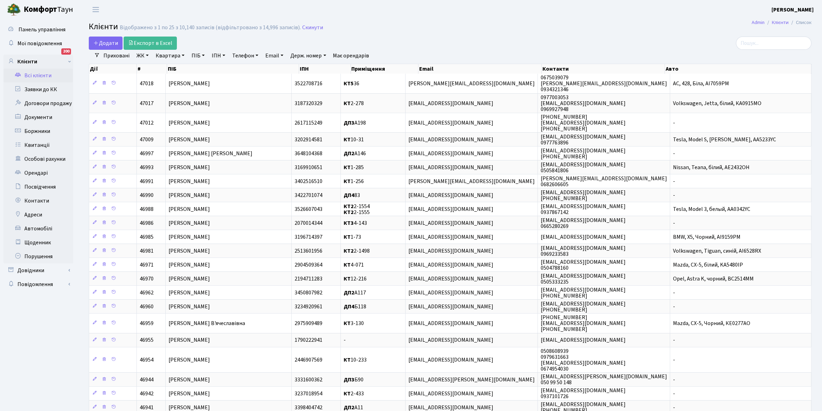
click at [148, 54] on link "ЖК" at bounding box center [143, 56] width 18 height 12
click at [164, 79] on li "КТ, вул. Регенераторна, 4" at bounding box center [177, 80] width 84 height 12
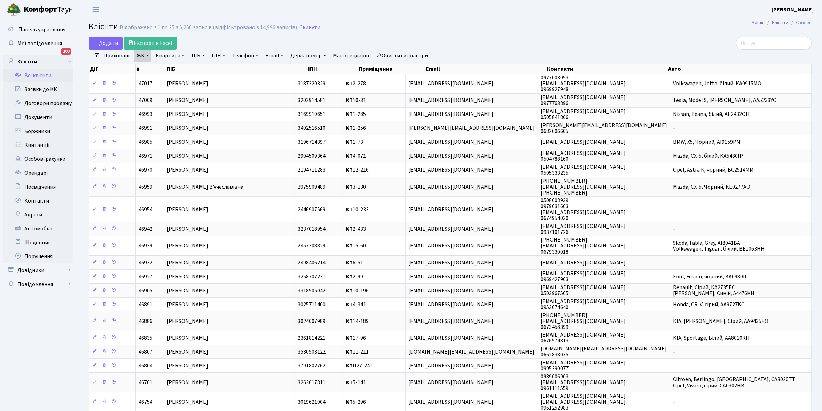
click at [184, 54] on link "Квартира" at bounding box center [170, 56] width 34 height 12
click at [172, 67] on input "text" at bounding box center [173, 69] width 41 height 13
click at [143, 55] on link "ЖК" at bounding box center [143, 56] width 18 height 12
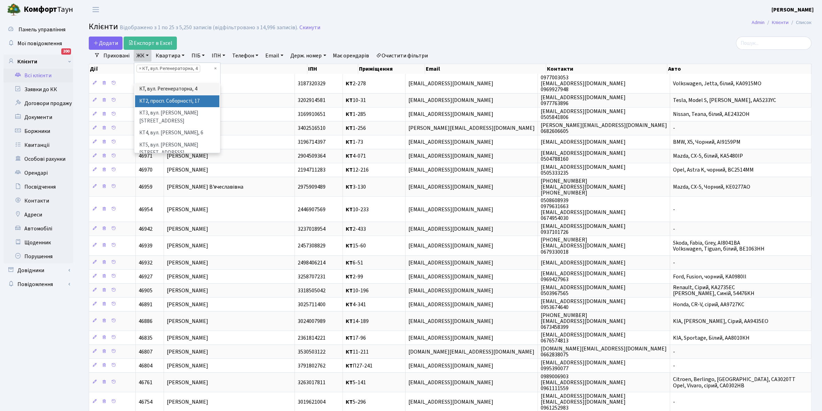
click at [187, 101] on li "КТ2, просп. Соборності, 17" at bounding box center [177, 101] width 84 height 12
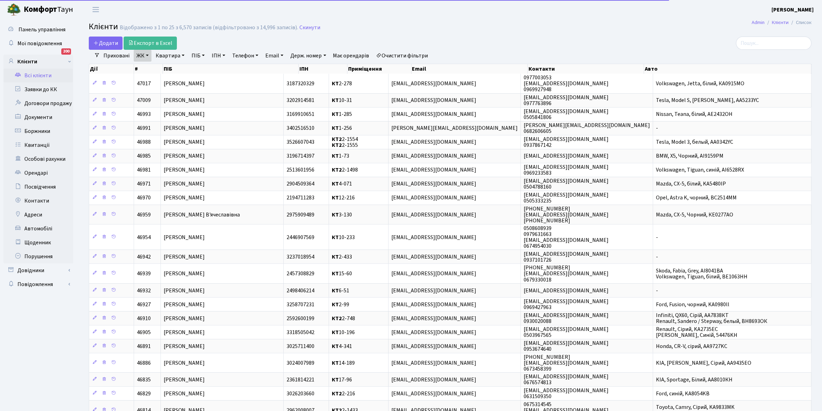
click at [180, 56] on link "Квартира" at bounding box center [170, 56] width 34 height 12
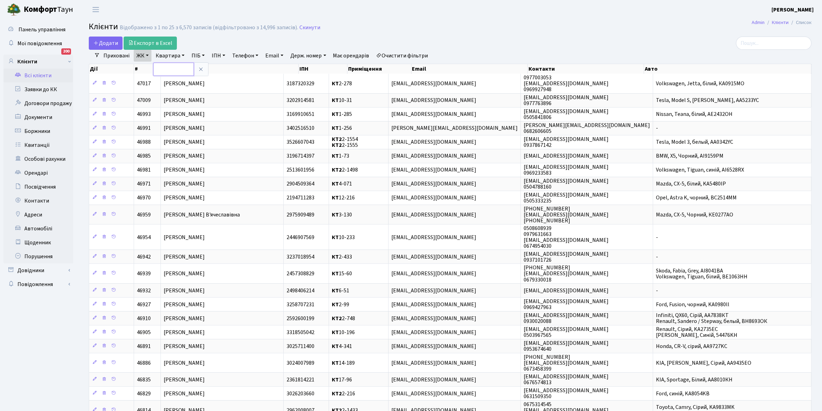
click at [172, 71] on input "text" at bounding box center [173, 69] width 41 height 13
type input "2-1127"
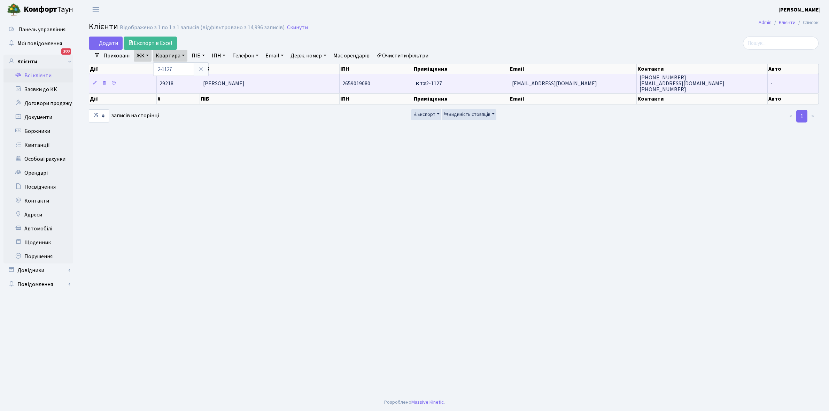
click at [274, 79] on td "Ліберова Ірина Юріївна" at bounding box center [270, 83] width 140 height 19
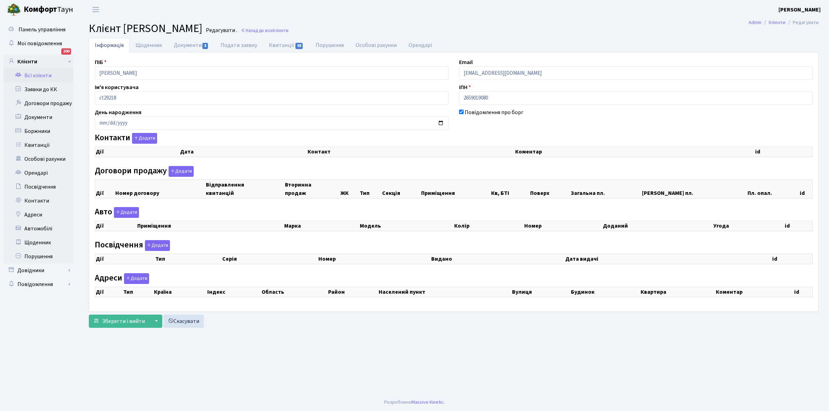
checkbox input "true"
select select "25"
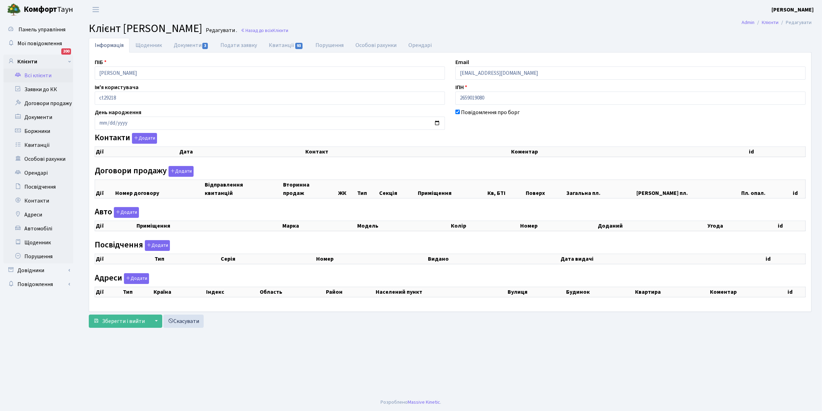
select select "25"
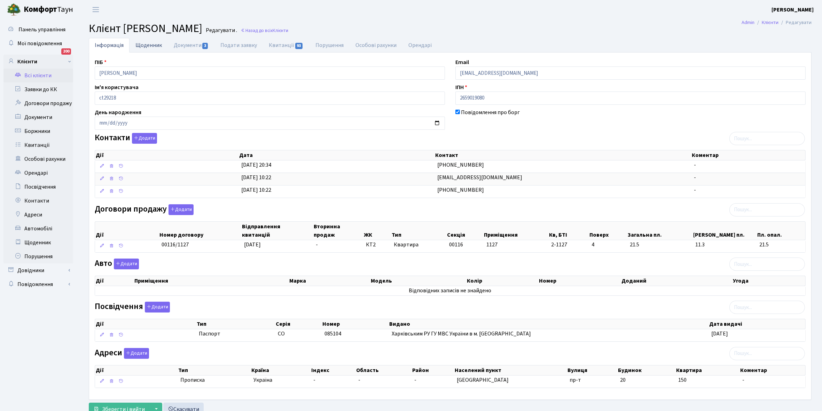
click at [149, 44] on link "Щоденник" at bounding box center [149, 45] width 38 height 14
select select "25"
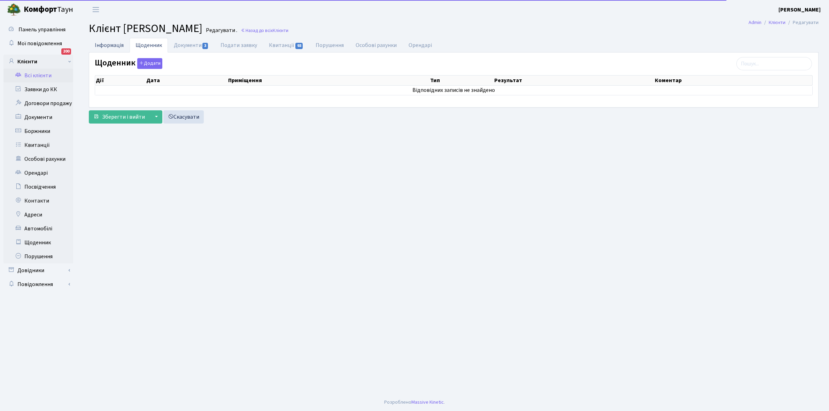
click at [108, 45] on link "Інформація" at bounding box center [109, 45] width 41 height 14
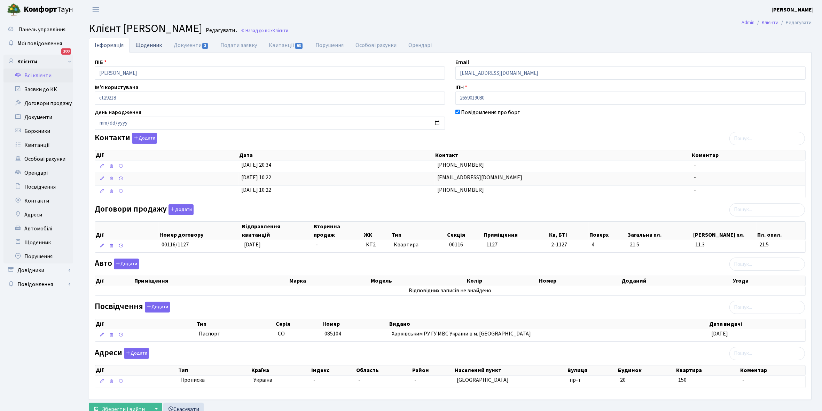
click at [146, 46] on link "Щоденник" at bounding box center [149, 45] width 38 height 14
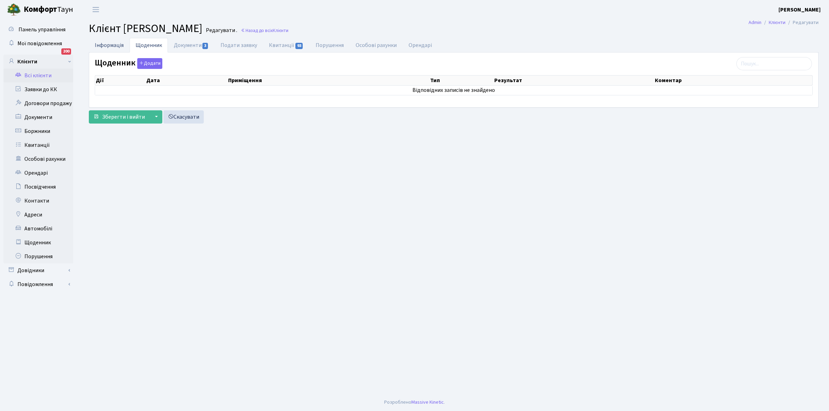
click at [108, 46] on link "Інформація" at bounding box center [109, 45] width 41 height 14
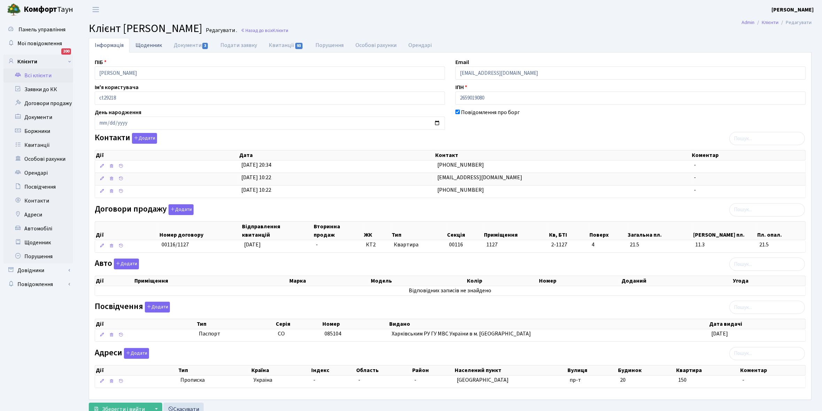
click at [146, 44] on link "Щоденник" at bounding box center [149, 45] width 38 height 14
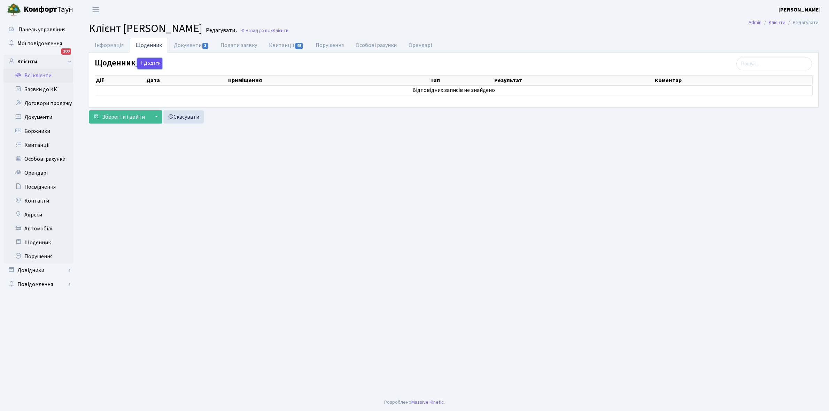
click at [152, 63] on button "Додати" at bounding box center [149, 63] width 25 height 11
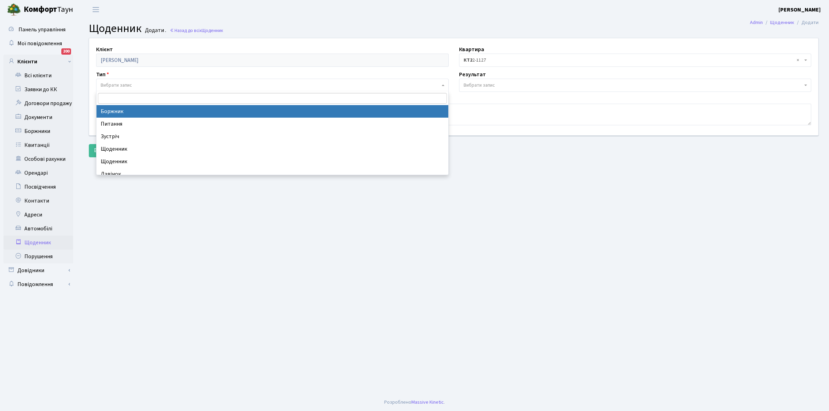
click at [128, 86] on span "Вибрати запис" at bounding box center [116, 85] width 31 height 7
select select "189"
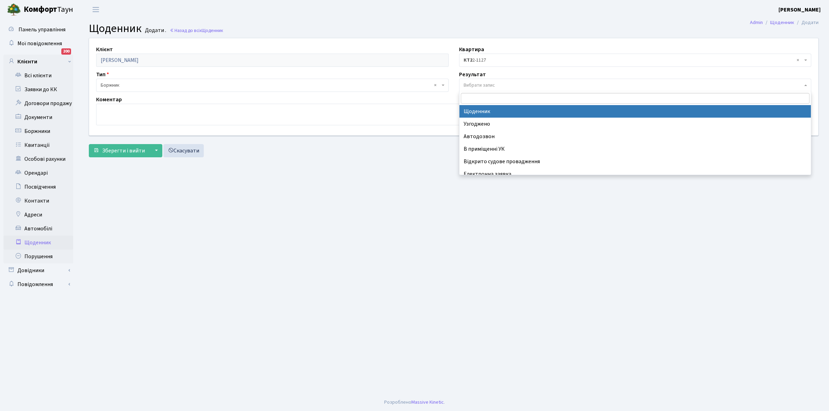
click at [478, 83] on span "Вибрати запис" at bounding box center [478, 85] width 31 height 7
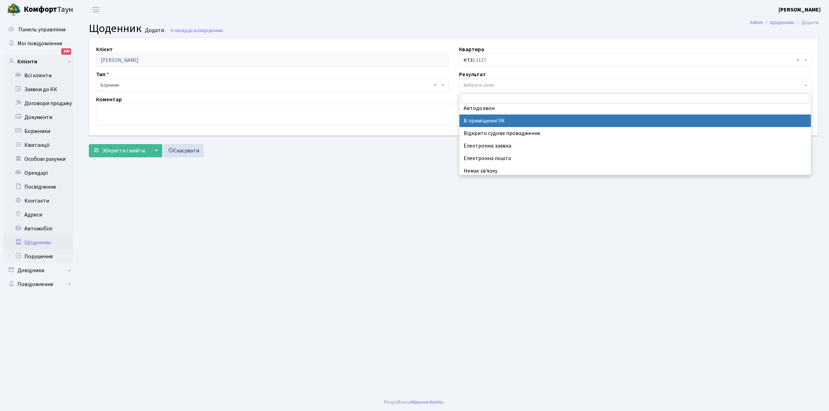
scroll to position [43, 0]
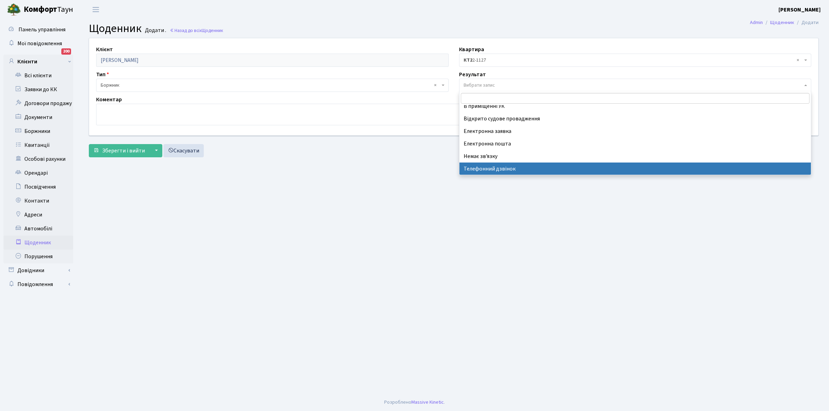
select select "196"
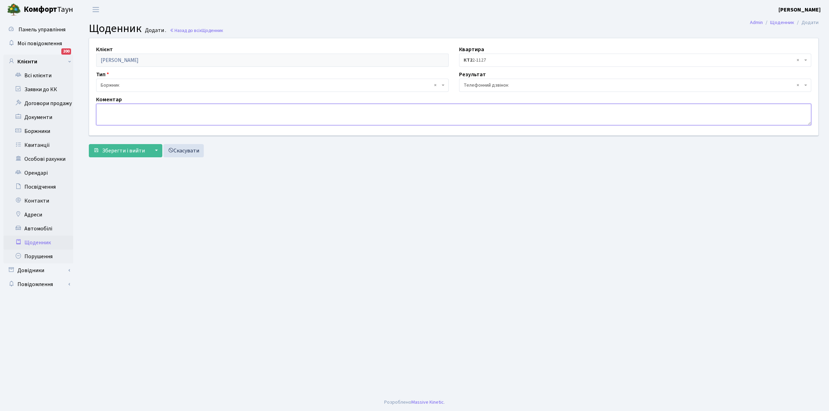
click at [100, 113] on textarea at bounding box center [453, 115] width 715 height 22
type textarea "Н"
click at [112, 147] on span "Зберегти і вийти" at bounding box center [123, 151] width 43 height 8
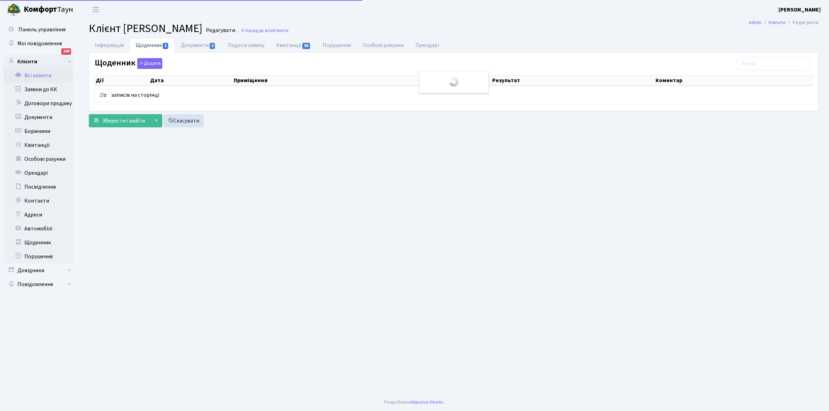
select select "25"
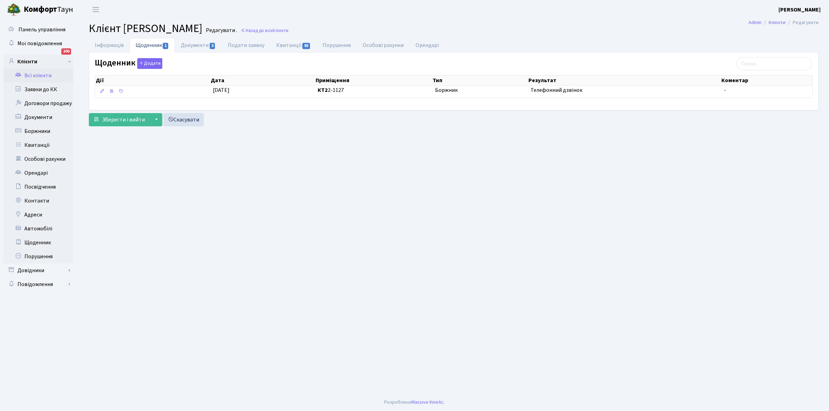
click at [36, 76] on link "Всі клієнти" at bounding box center [38, 76] width 70 height 14
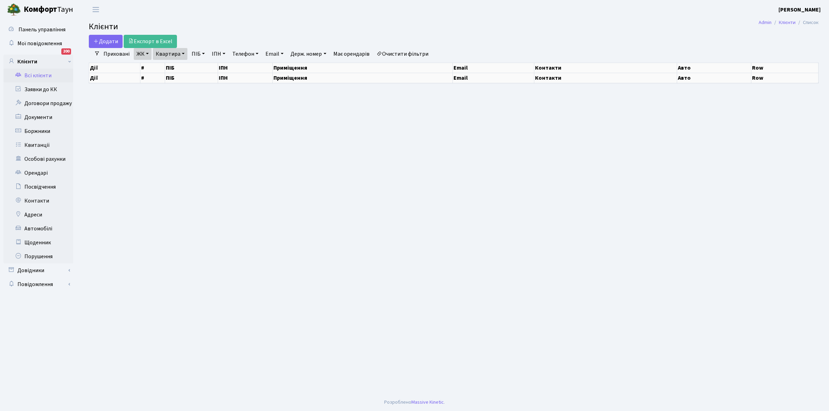
select select "25"
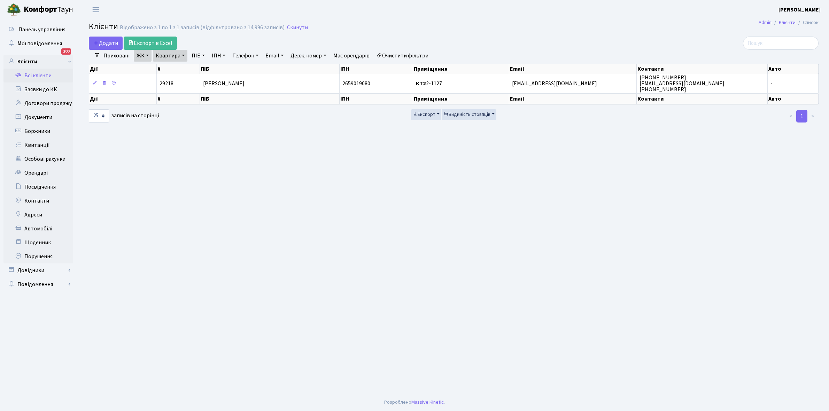
click at [407, 58] on link "Очистити фільтри" at bounding box center [402, 56] width 57 height 12
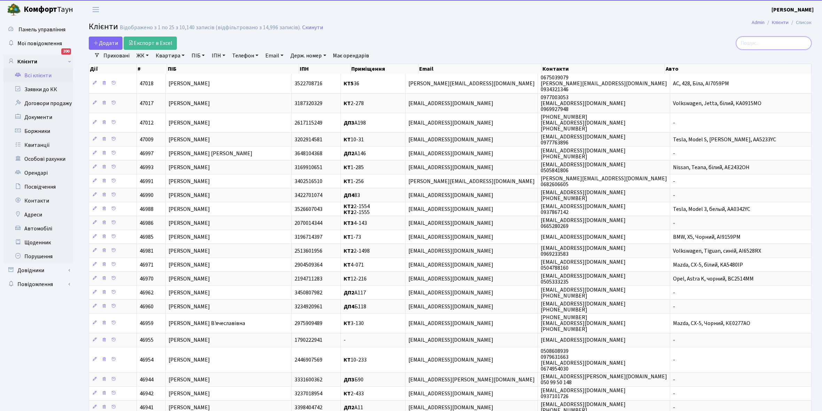
click at [775, 44] on input "search" at bounding box center [774, 43] width 76 height 13
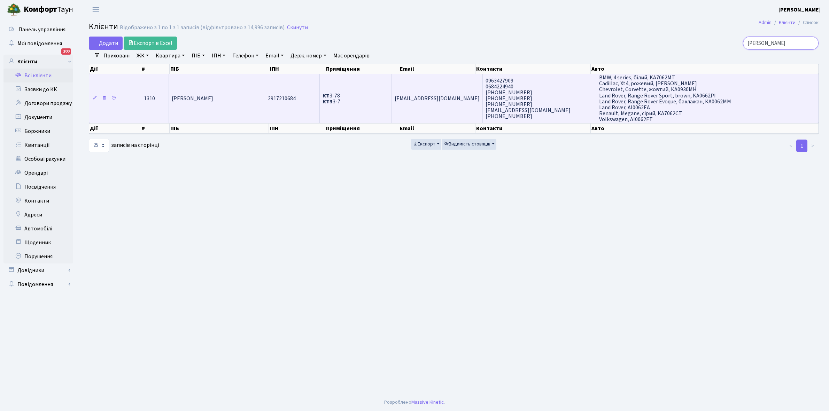
type input "[PERSON_NAME]"
click at [224, 102] on td "[PERSON_NAME]" at bounding box center [217, 98] width 96 height 49
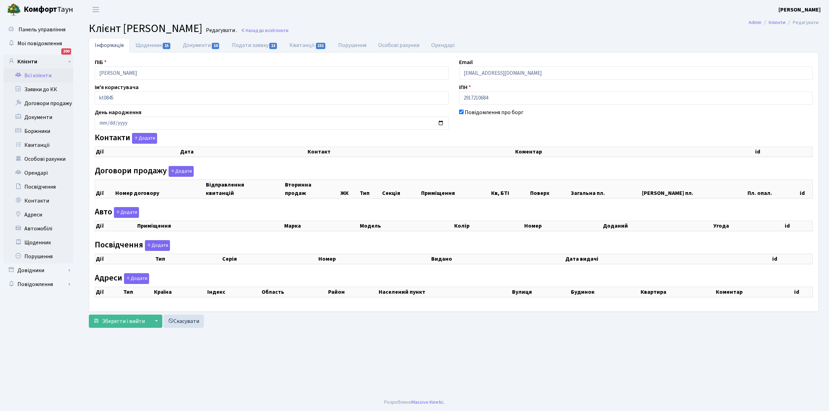
checkbox input "true"
select select "25"
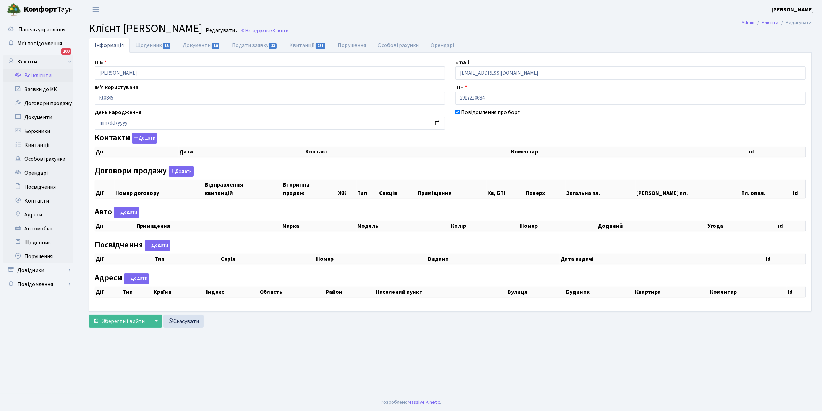
select select "25"
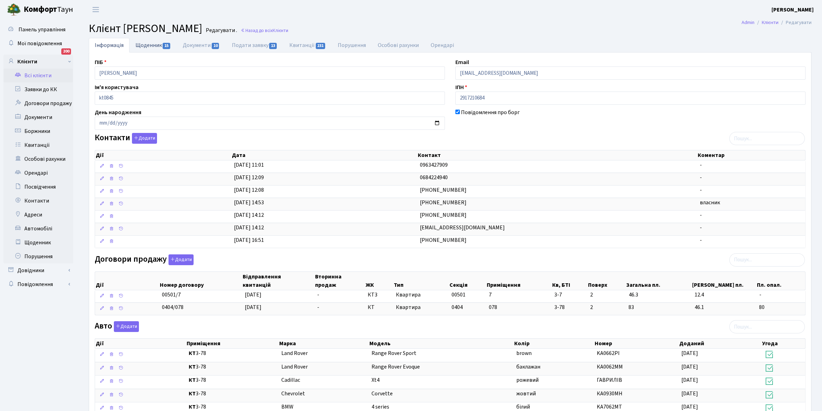
click at [144, 43] on link "Щоденник 15" at bounding box center [153, 45] width 47 height 14
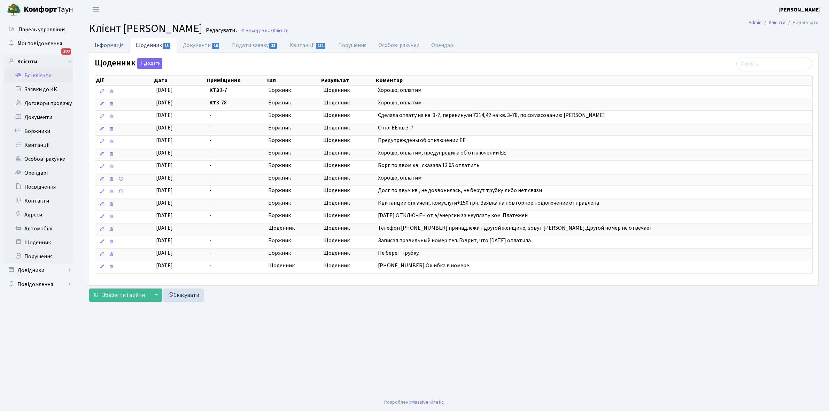
click at [107, 40] on link "Інформація" at bounding box center [109, 45] width 41 height 14
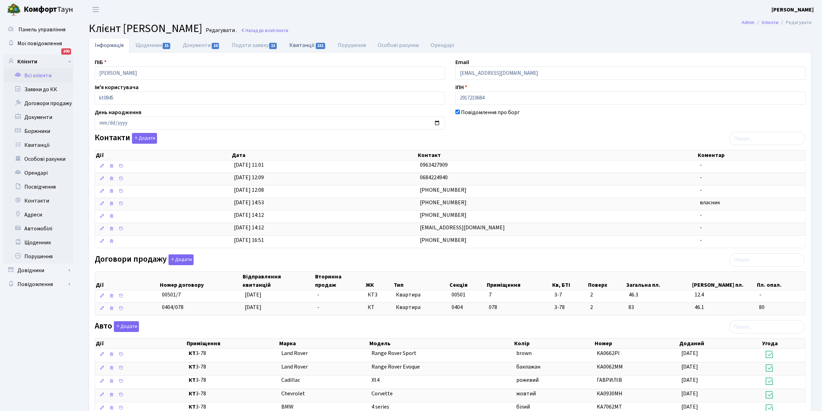
click at [302, 46] on link "Квитанції 231" at bounding box center [307, 45] width 48 height 14
select select "25"
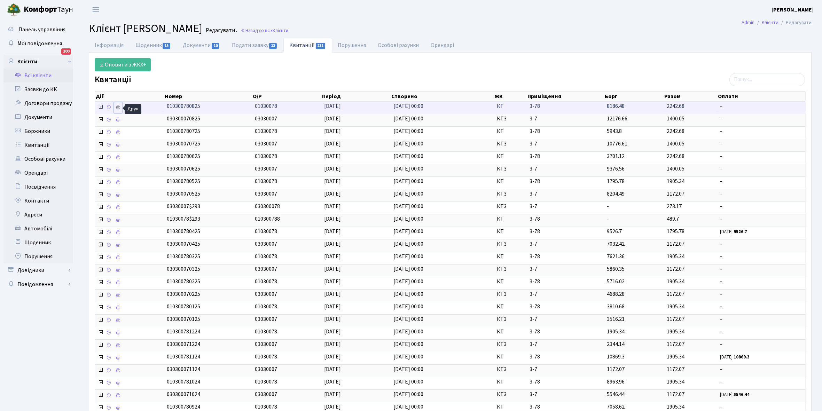
click at [120, 105] on icon at bounding box center [118, 107] width 5 height 5
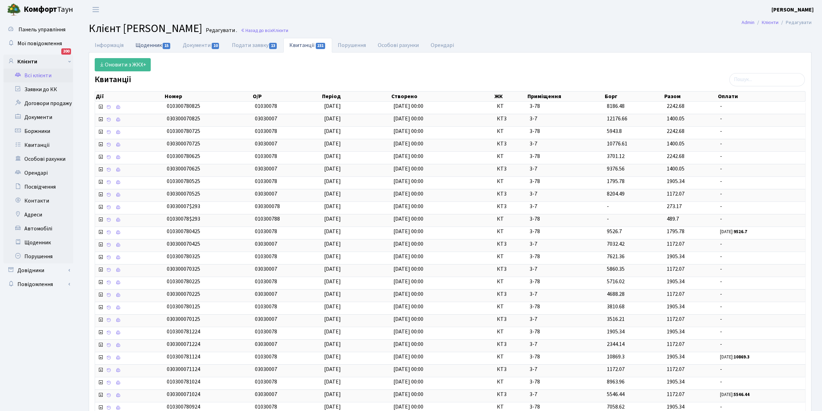
click at [147, 45] on link "Щоденник 15" at bounding box center [153, 45] width 47 height 14
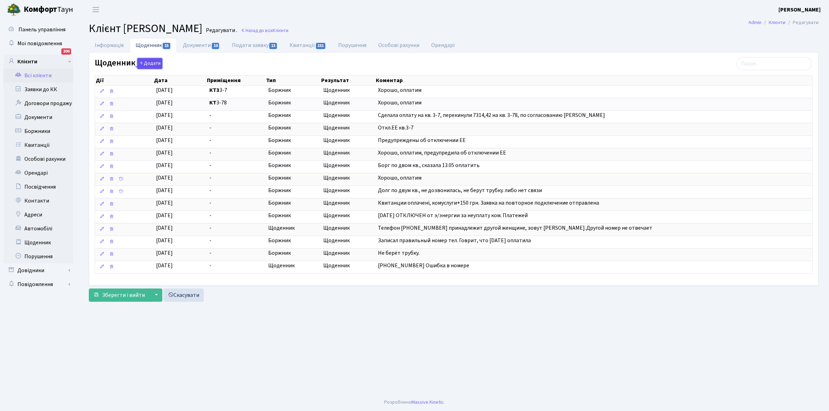
click at [154, 63] on button "Додати" at bounding box center [149, 63] width 25 height 11
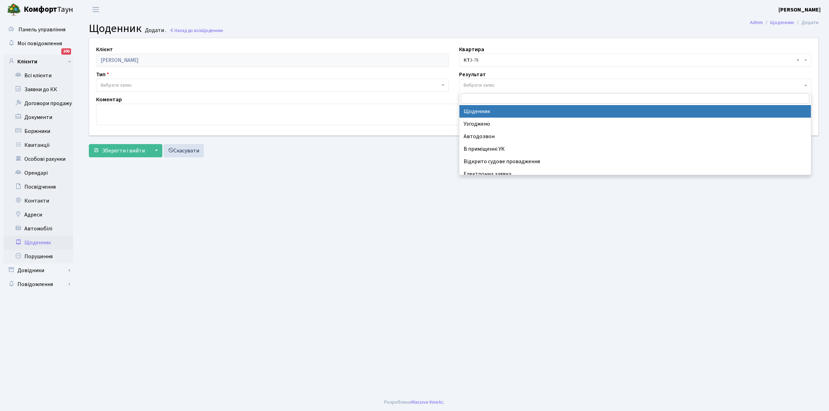
click at [488, 85] on span "Вибрати запис" at bounding box center [478, 85] width 31 height 7
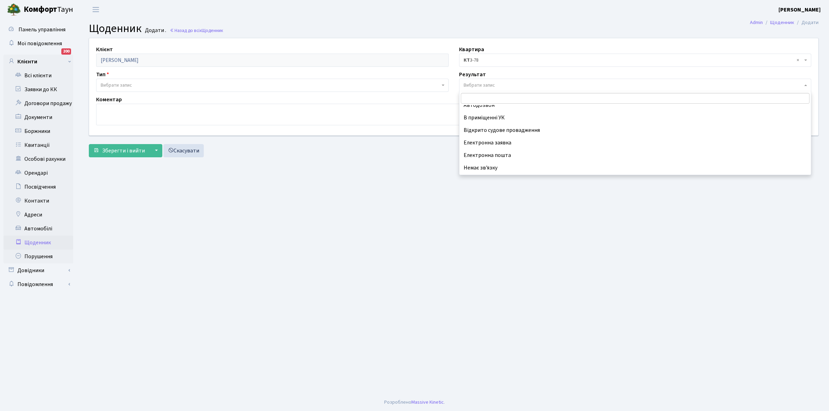
scroll to position [43, 0]
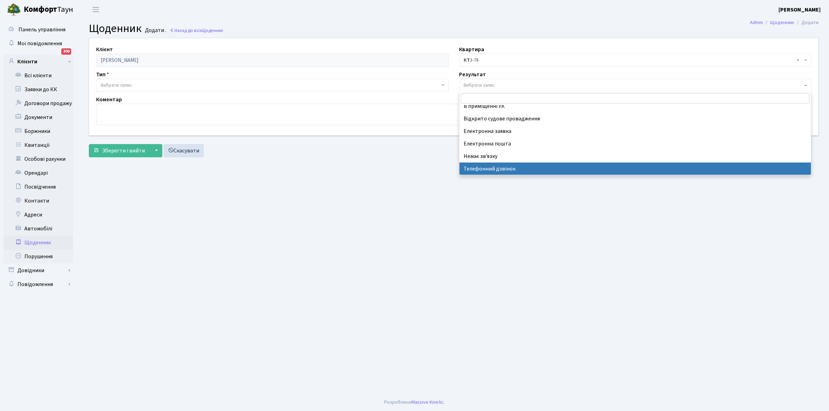
select select "196"
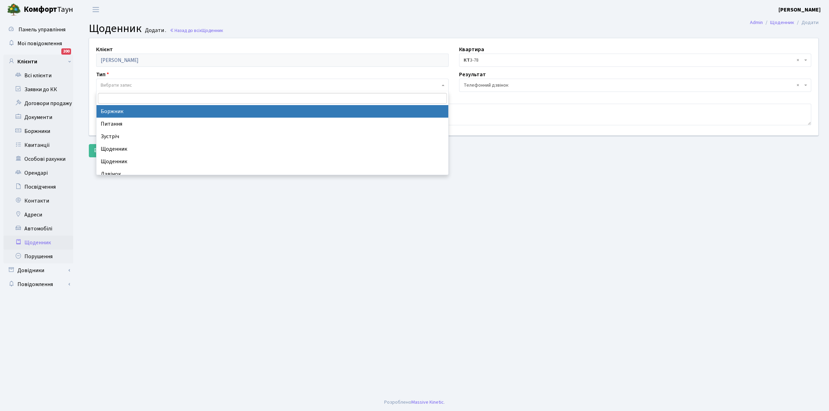
click at [121, 83] on span "Вибрати запис" at bounding box center [116, 85] width 31 height 7
select select "189"
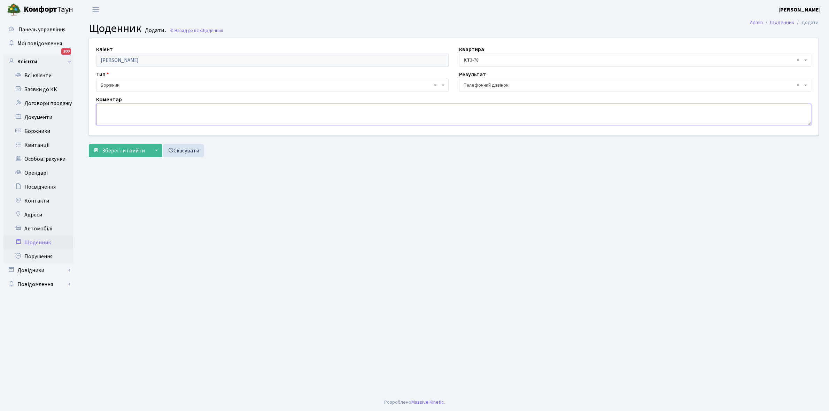
click at [105, 112] on textarea at bounding box center [453, 115] width 715 height 22
type textarea "Оплатить борг"
click at [122, 155] on button "Зберегти і вийти" at bounding box center [119, 150] width 61 height 13
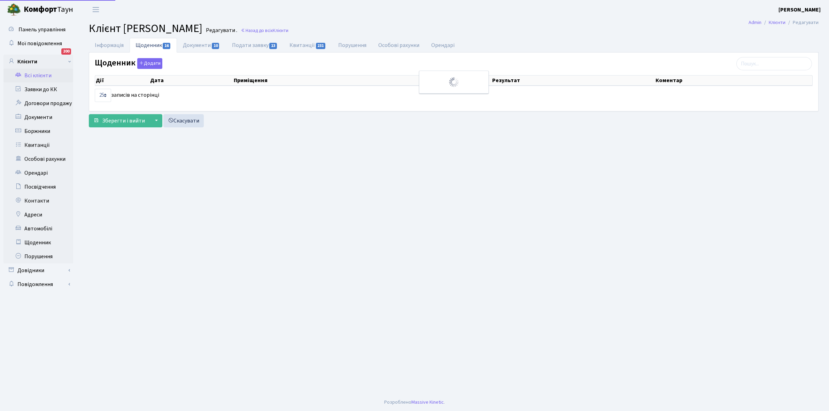
select select "25"
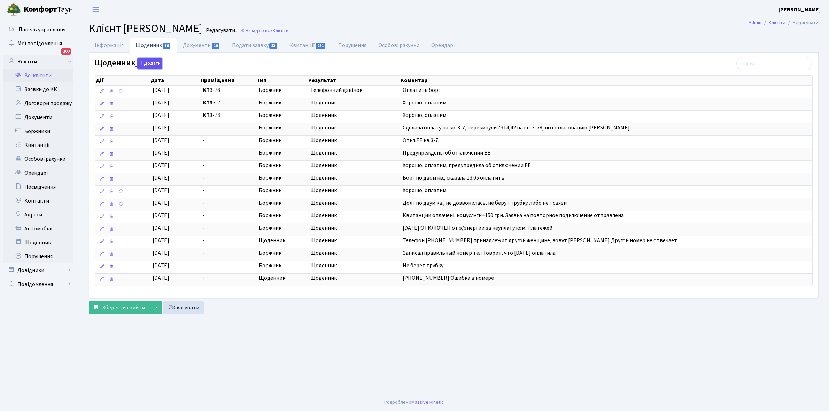
click at [149, 64] on button "Додати" at bounding box center [149, 63] width 25 height 11
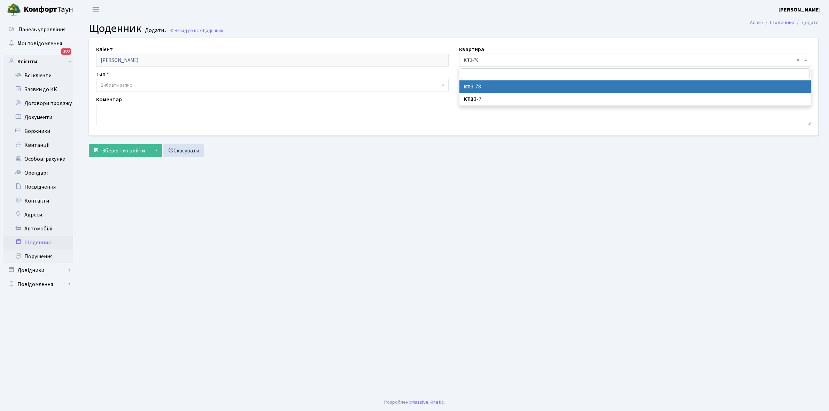
click at [502, 58] on span "× КТ 3-78" at bounding box center [632, 60] width 339 height 7
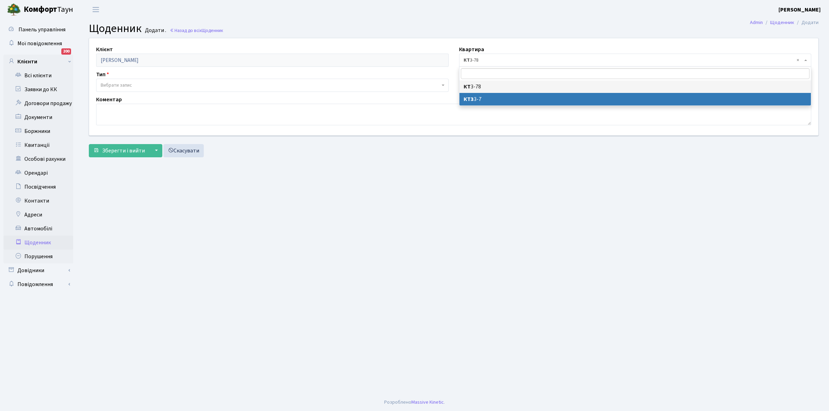
select select "23684"
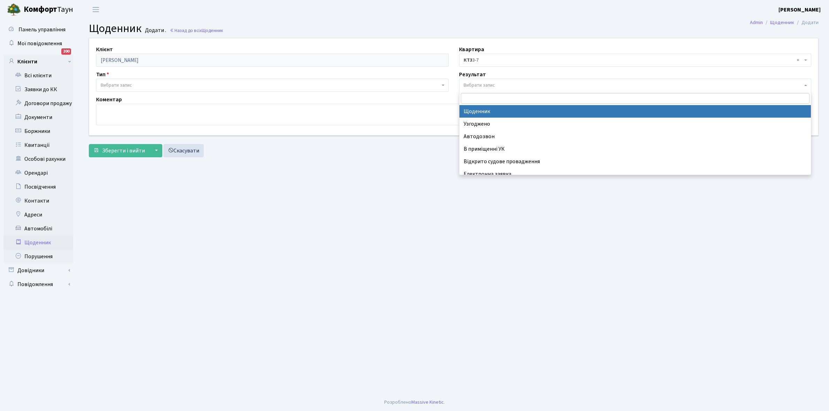
click at [481, 80] on span "Вибрати запис" at bounding box center [635, 85] width 352 height 13
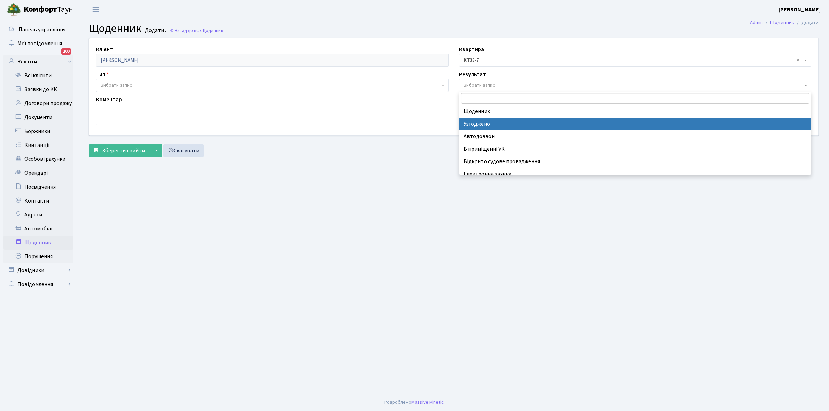
scroll to position [43, 0]
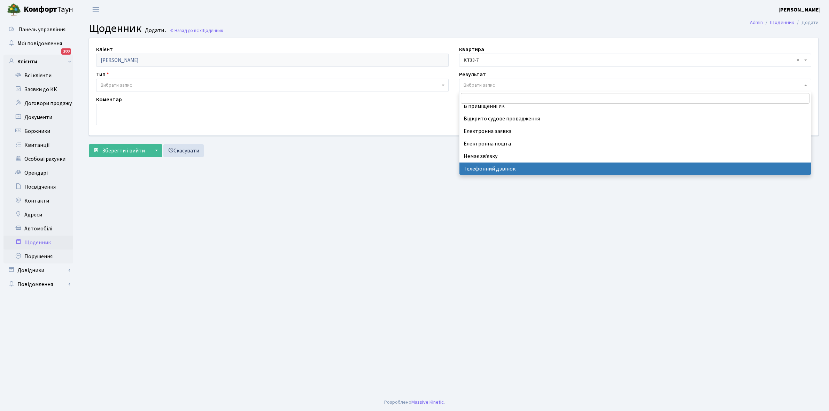
drag, startPoint x: 497, startPoint y: 170, endPoint x: 493, endPoint y: 168, distance: 3.6
select select "196"
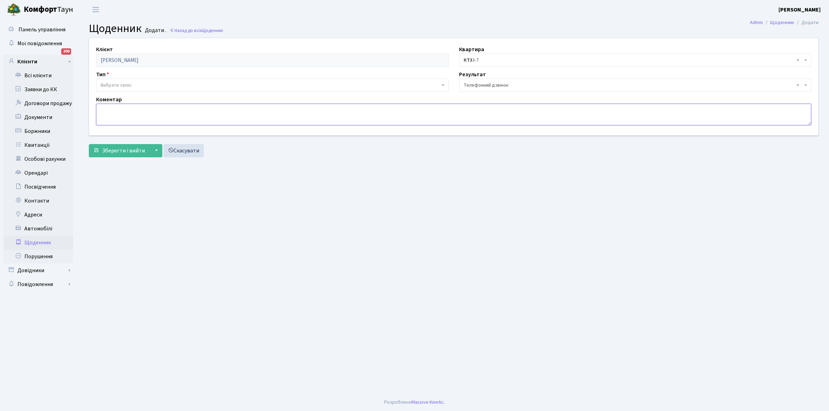
click at [107, 123] on textarea at bounding box center [453, 115] width 715 height 22
click at [124, 87] on span "Вибрати запис" at bounding box center [116, 85] width 31 height 7
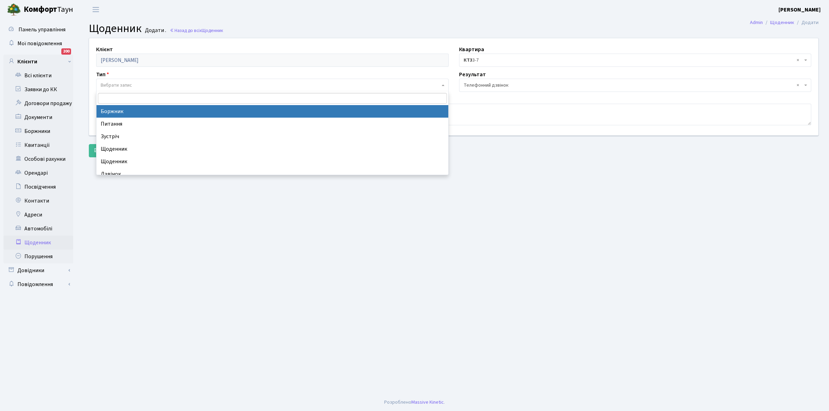
select select "189"
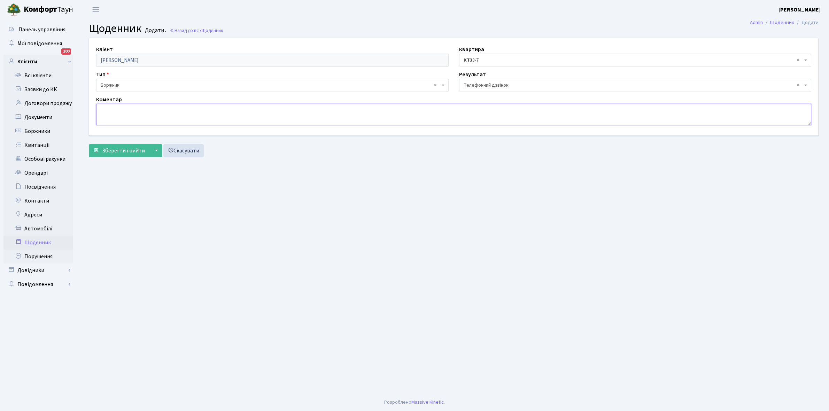
click at [119, 118] on textarea at bounding box center [453, 115] width 715 height 22
type textarea "Оплатить борг"
click at [111, 151] on span "Зберегти і вийти" at bounding box center [123, 151] width 43 height 8
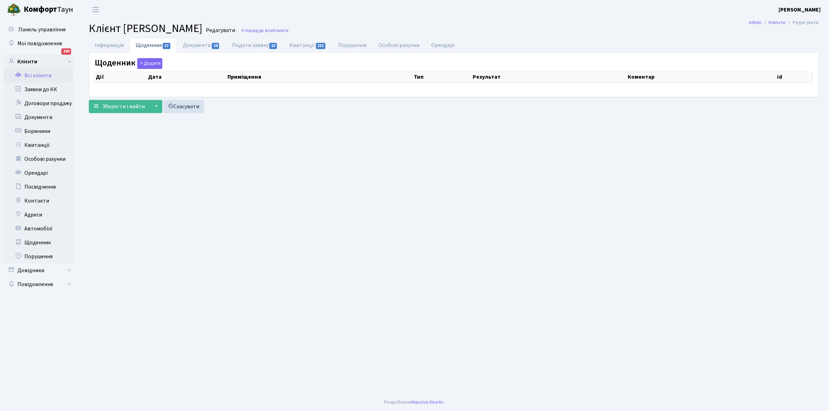
select select "25"
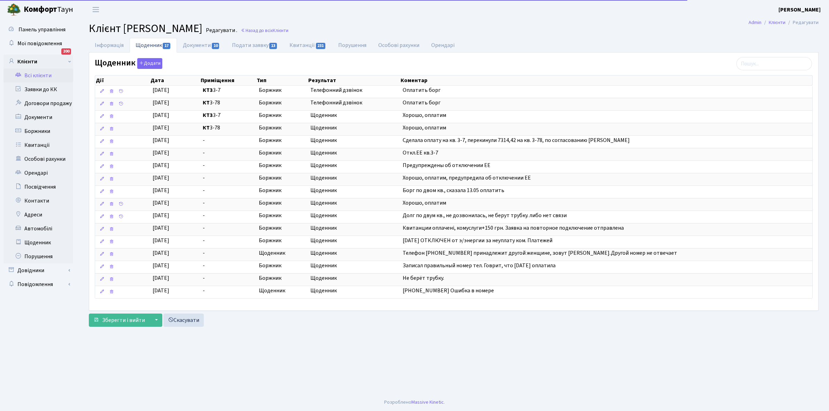
click at [35, 75] on link "Всі клієнти" at bounding box center [38, 76] width 70 height 14
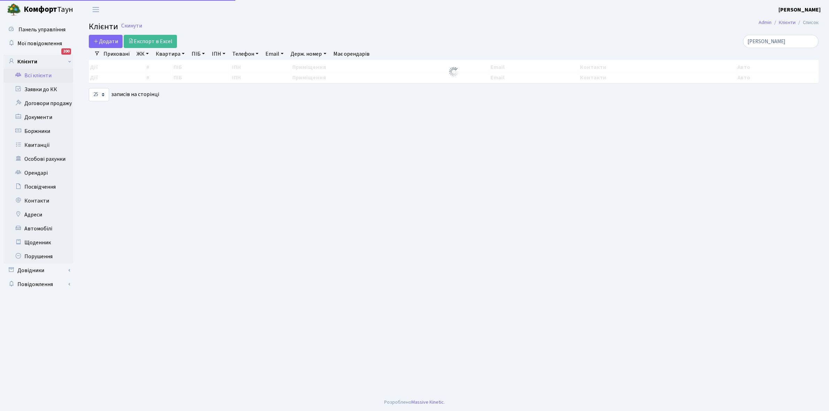
select select "25"
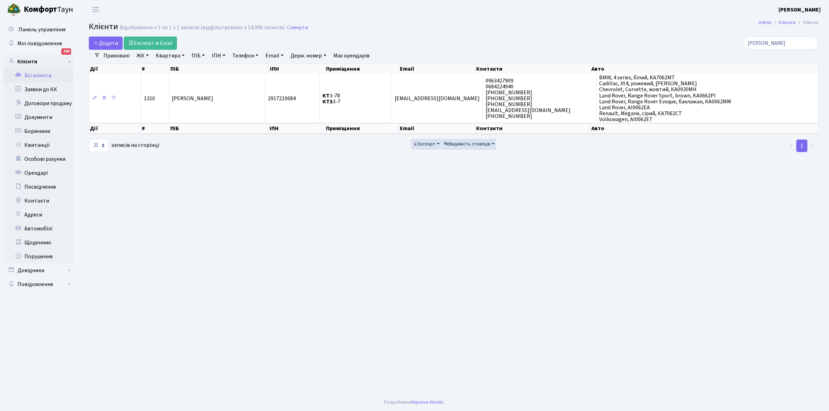
click at [183, 56] on link "Квартира" at bounding box center [170, 56] width 34 height 12
click at [173, 70] on input "text" at bounding box center [173, 69] width 41 height 13
click at [785, 39] on input "[PERSON_NAME]" at bounding box center [781, 43] width 76 height 13
type input "р"
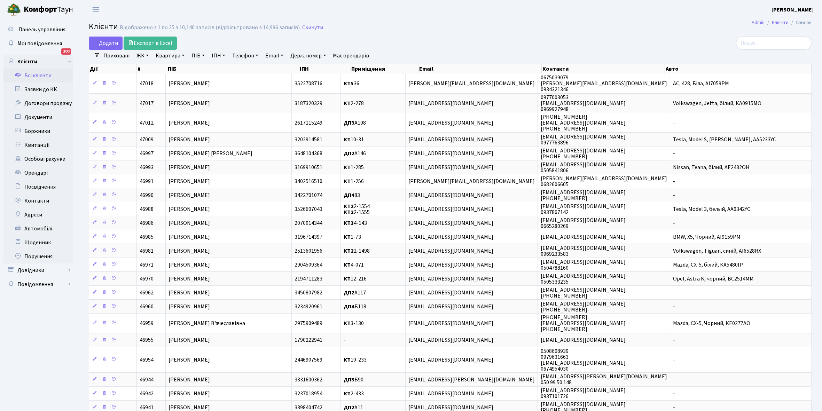
click at [147, 56] on link "ЖК" at bounding box center [143, 56] width 18 height 12
click at [166, 79] on li "КТ, вул. Регенераторна, 4" at bounding box center [177, 80] width 84 height 12
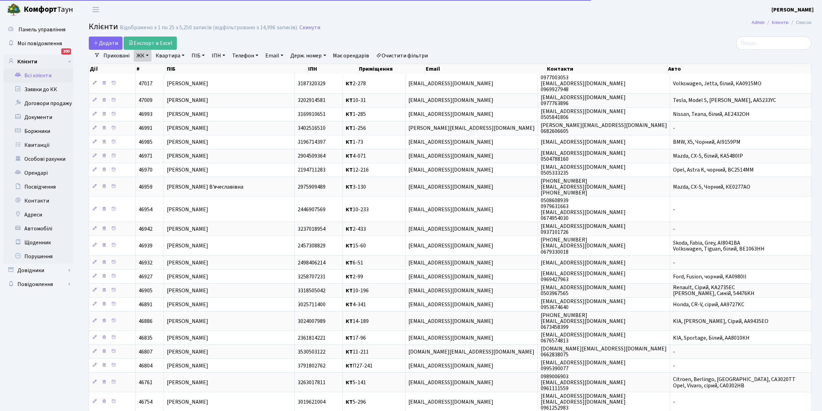
click at [183, 53] on link "Квартира" at bounding box center [170, 56] width 34 height 12
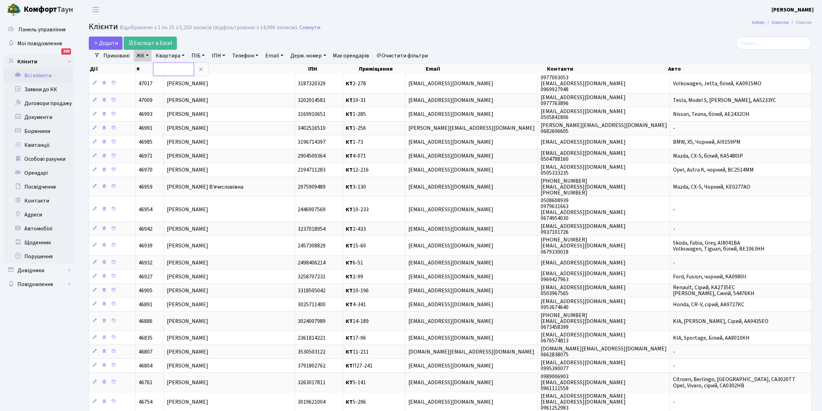
click at [172, 69] on input "text" at bounding box center [173, 69] width 41 height 13
type input "7-491"
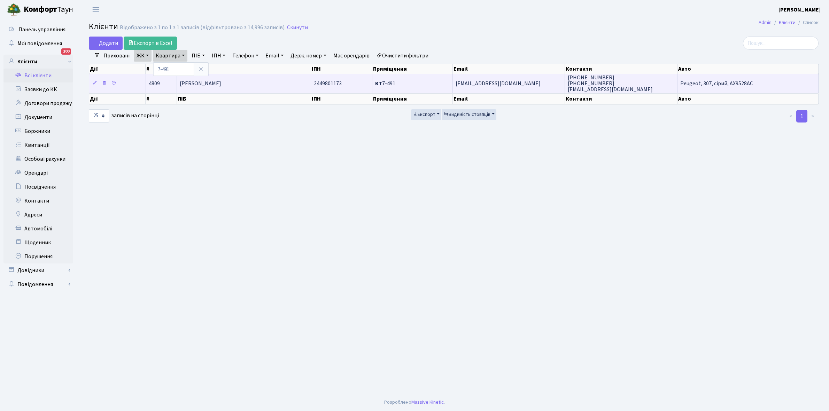
click at [217, 86] on span "[PERSON_NAME]" at bounding box center [200, 84] width 41 height 8
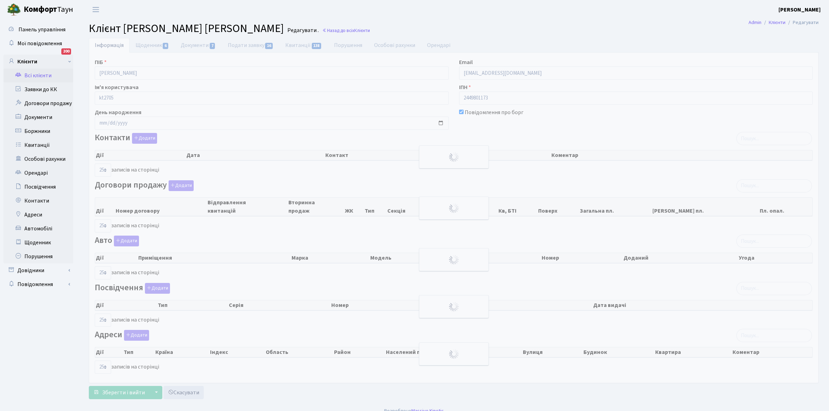
select select "25"
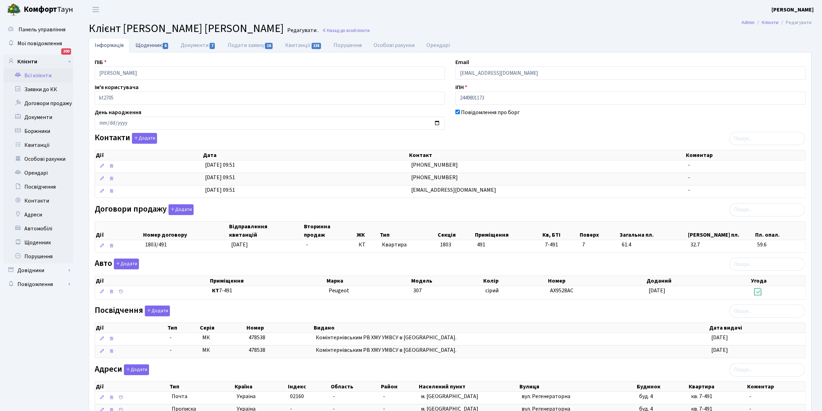
click at [143, 42] on link "Щоденник 6" at bounding box center [152, 45] width 45 height 14
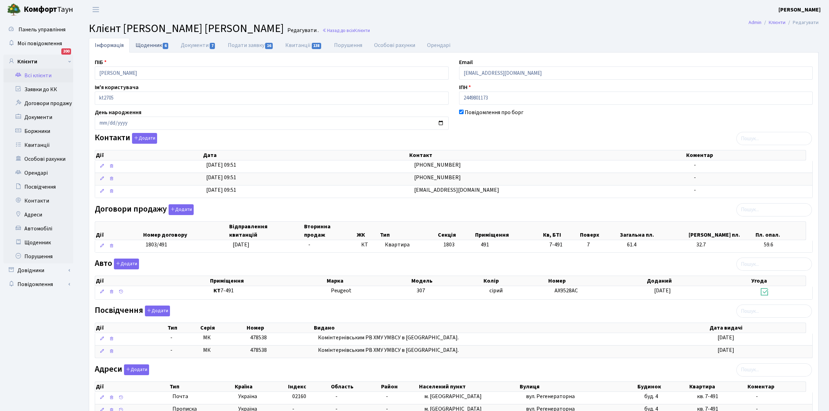
select select "25"
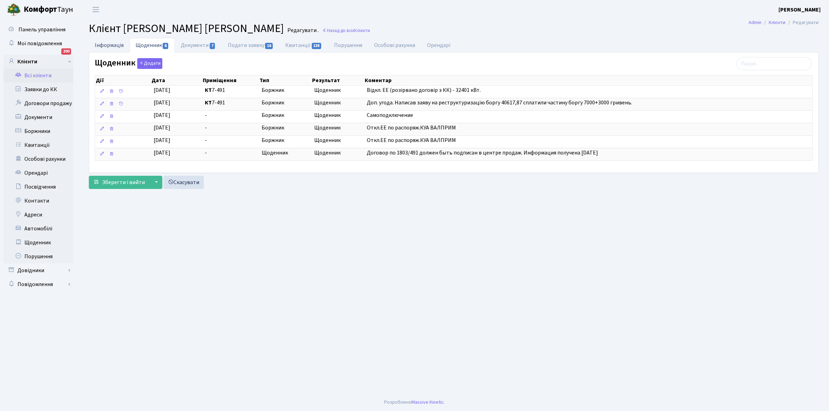
click at [108, 42] on link "Інформація" at bounding box center [109, 45] width 41 height 14
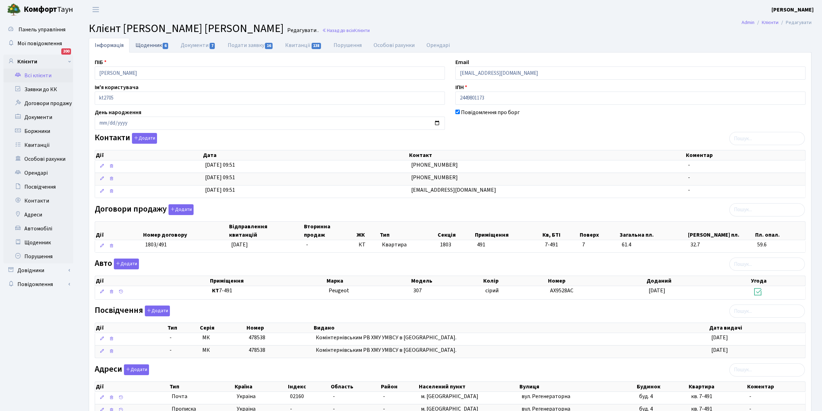
click at [147, 46] on link "Щоденник 6" at bounding box center [152, 45] width 45 height 14
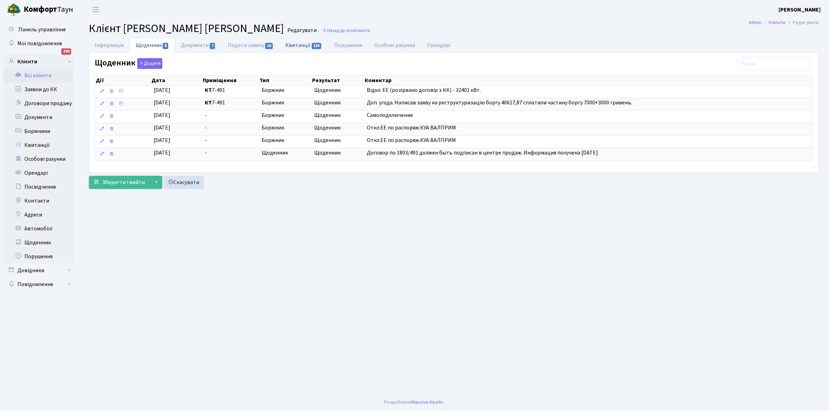
click at [299, 45] on link "Квитанції 138" at bounding box center [303, 45] width 48 height 14
select select "25"
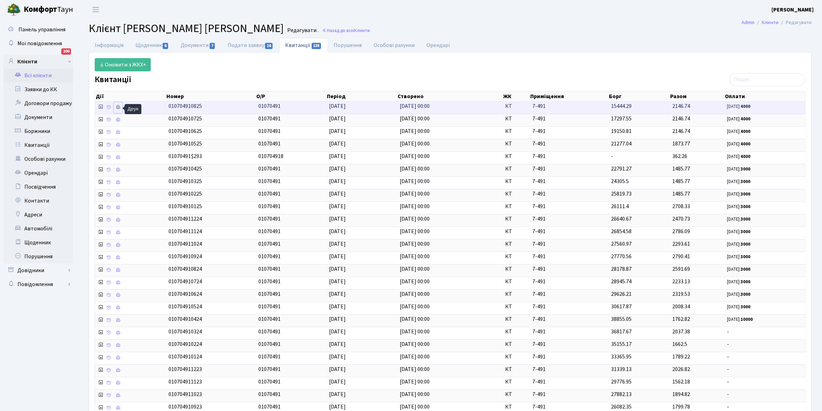
click at [117, 110] on icon at bounding box center [118, 107] width 5 height 5
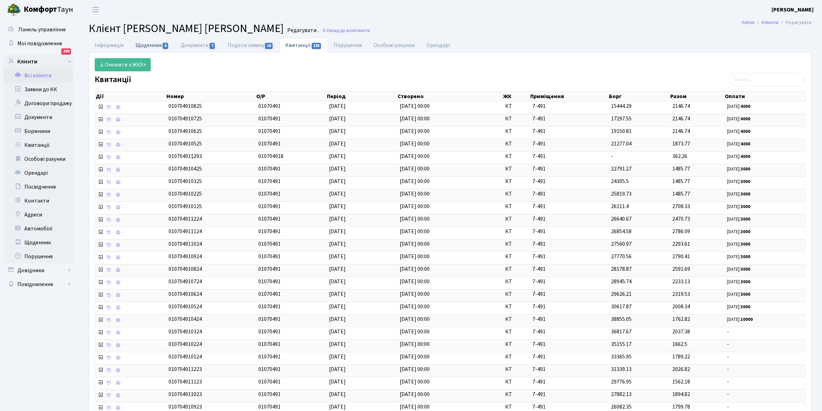
click at [151, 44] on link "Щоденник 6" at bounding box center [152, 45] width 45 height 14
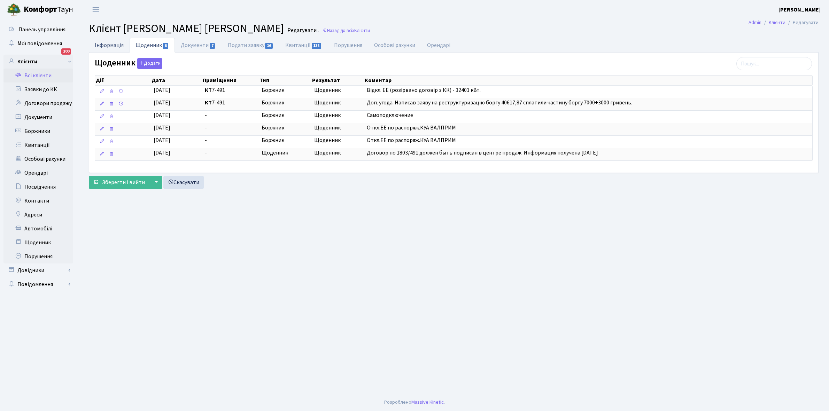
click at [110, 41] on link "Інформація" at bounding box center [109, 45] width 41 height 14
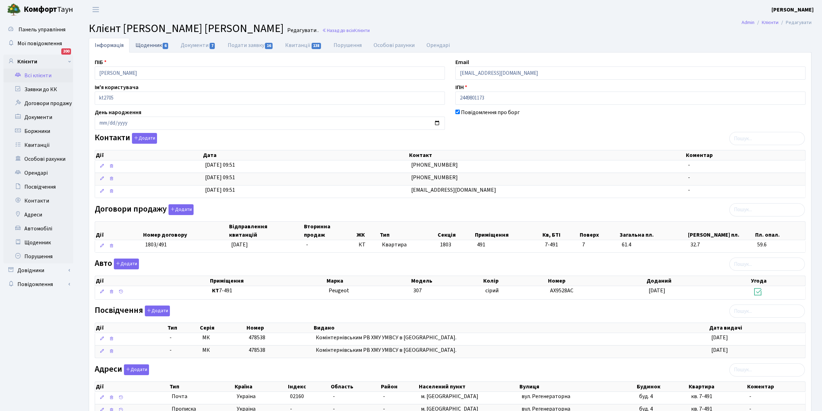
click at [145, 47] on link "Щоденник 6" at bounding box center [152, 45] width 45 height 14
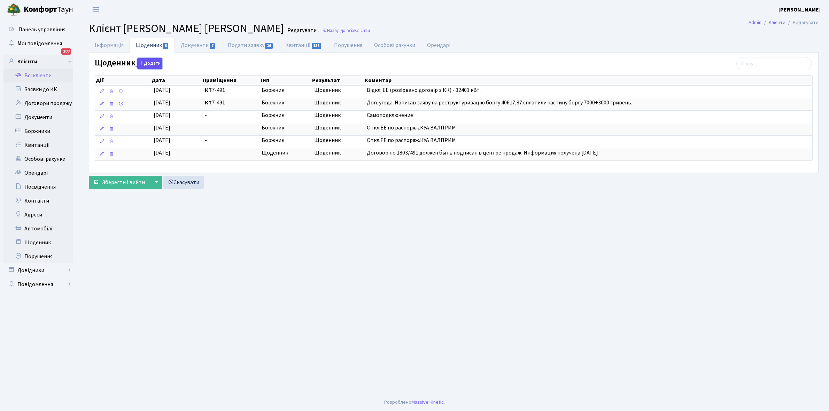
click at [145, 64] on button "Додати" at bounding box center [149, 63] width 25 height 11
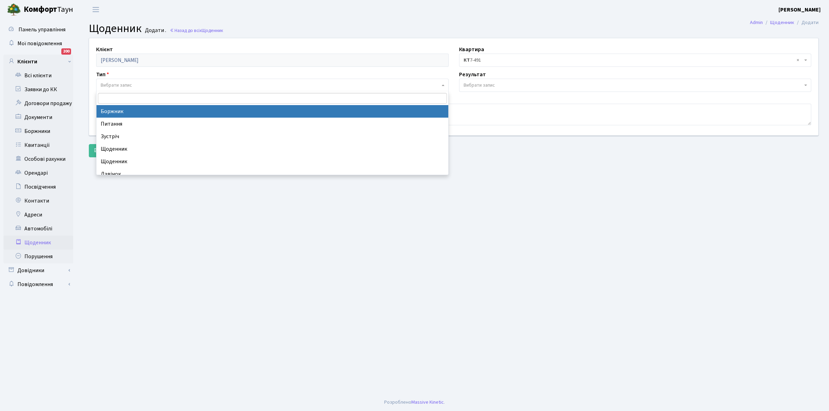
click at [125, 83] on span "Вибрати запис" at bounding box center [116, 85] width 31 height 7
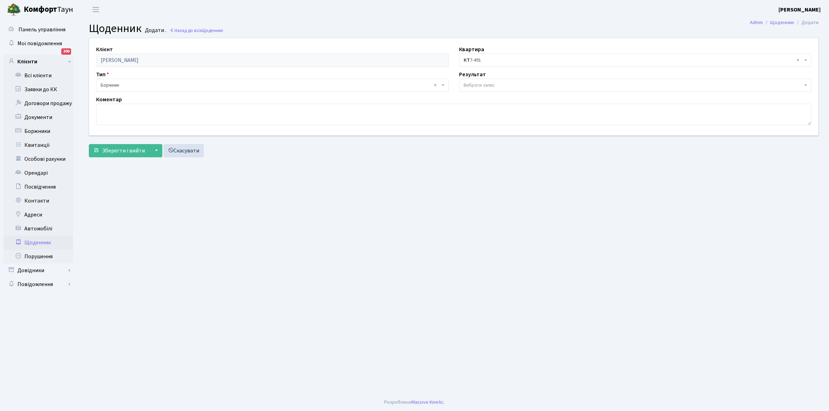
select select "189"
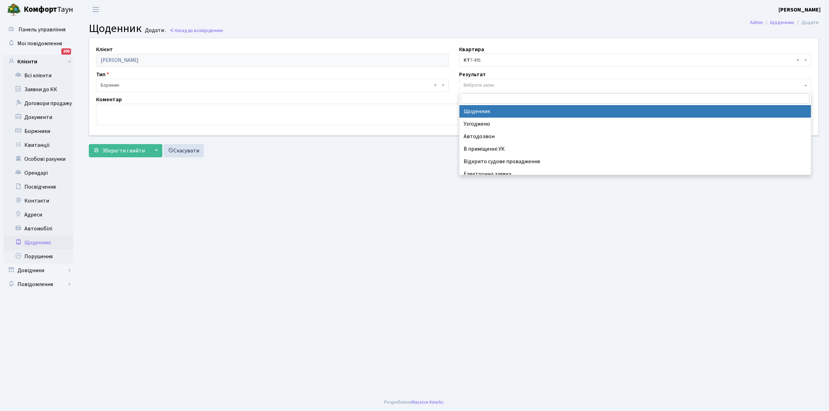
click at [474, 83] on span "Вибрати запис" at bounding box center [478, 85] width 31 height 7
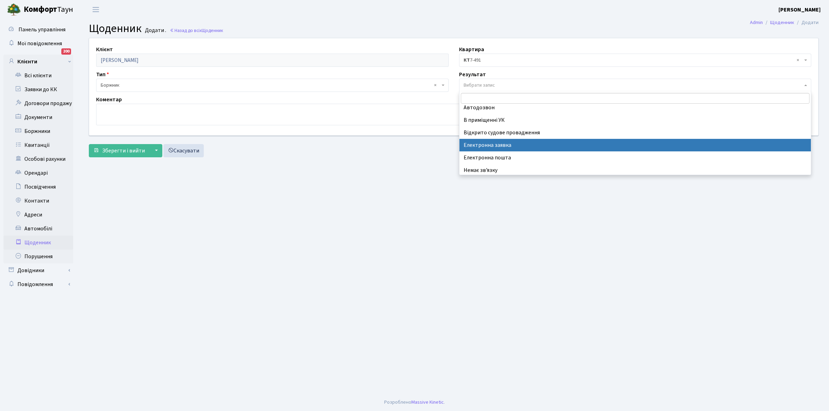
scroll to position [43, 0]
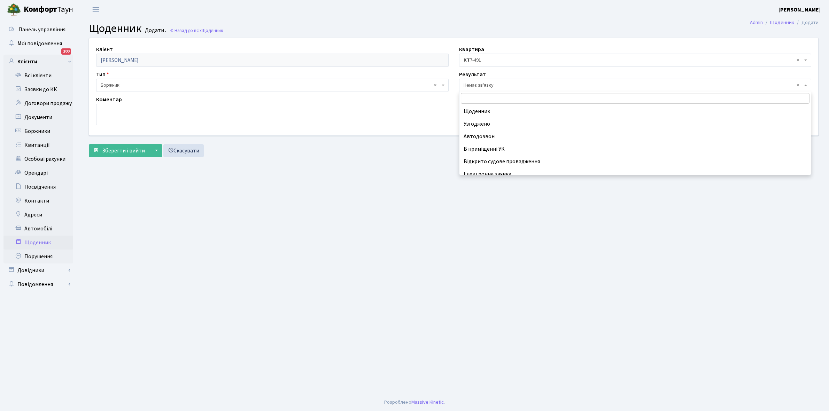
click at [492, 84] on span "× Немає зв'язку" at bounding box center [632, 85] width 339 height 7
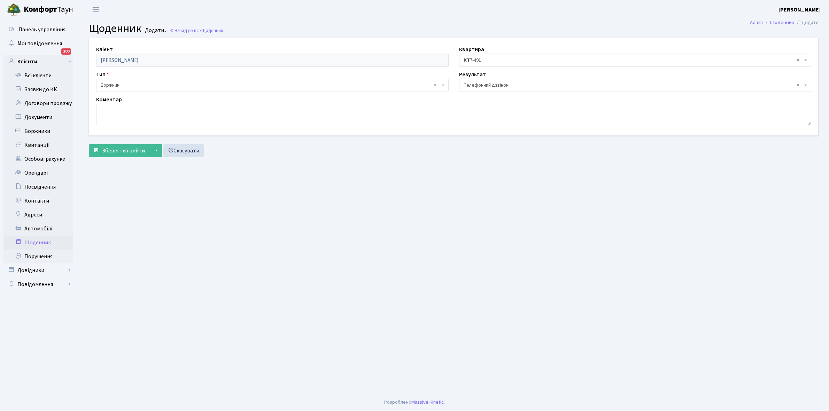
select select "196"
click at [117, 105] on textarea at bounding box center [453, 115] width 715 height 22
type textarea "Не бере трубку телефона"
click at [118, 150] on span "Зберегти і вийти" at bounding box center [123, 151] width 43 height 8
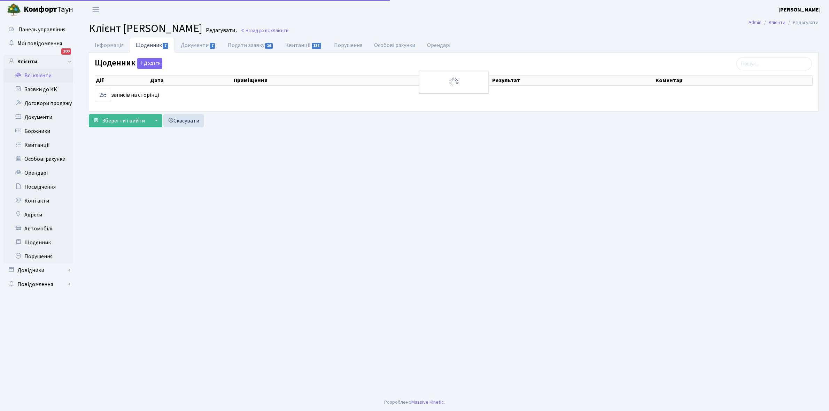
select select "25"
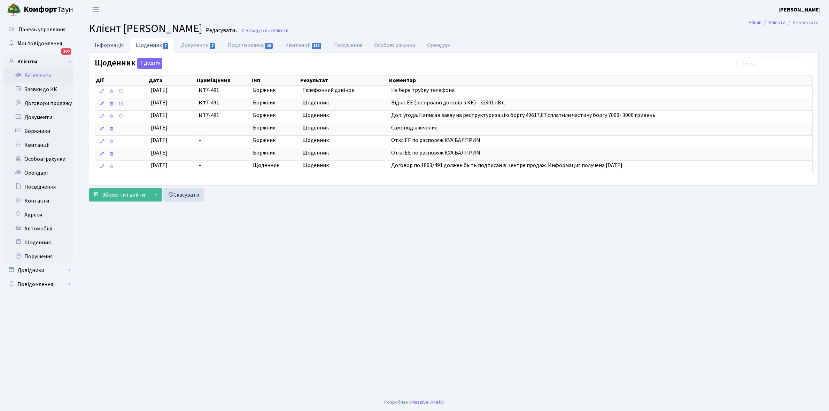
click at [107, 44] on link "Інформація" at bounding box center [109, 45] width 41 height 14
select select "25"
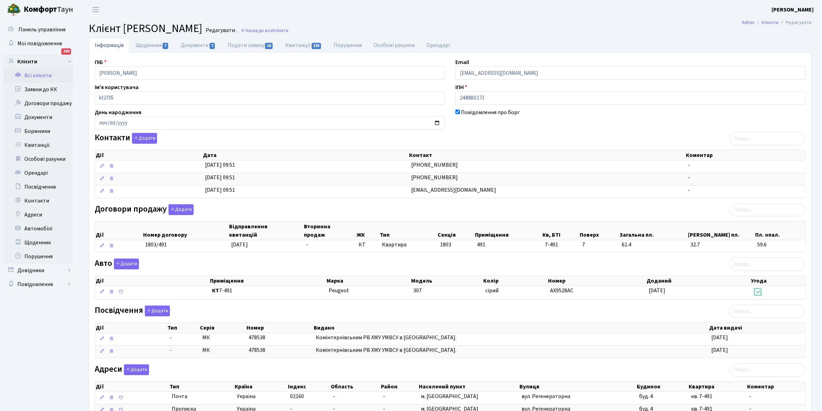
click at [39, 72] on link "Всі клієнти" at bounding box center [38, 76] width 70 height 14
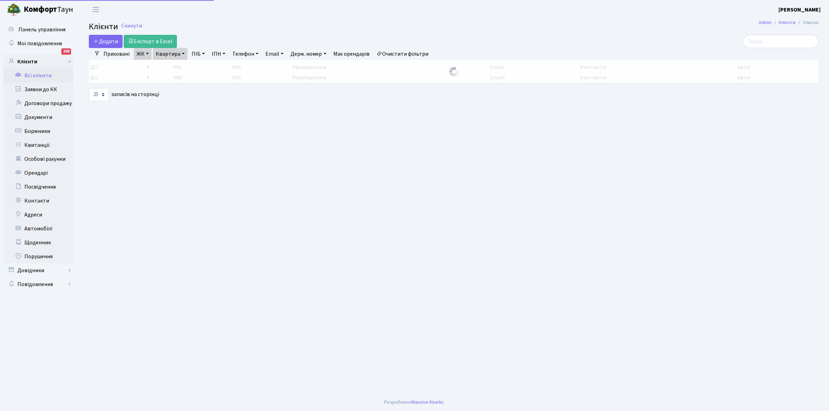
select select "25"
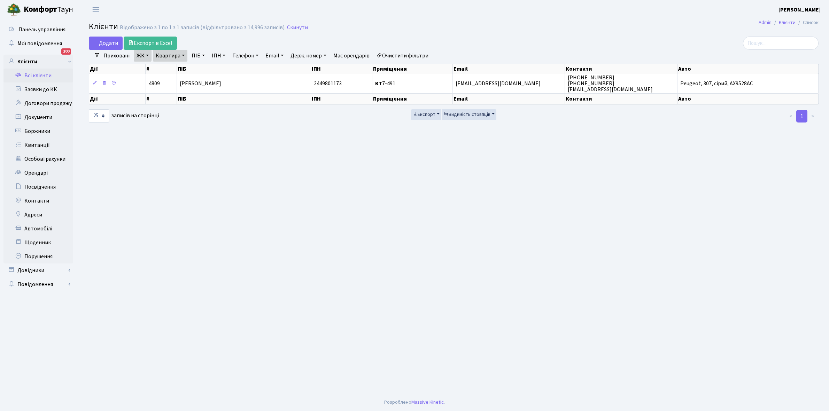
click at [405, 58] on link "Очистити фільтри" at bounding box center [402, 56] width 57 height 12
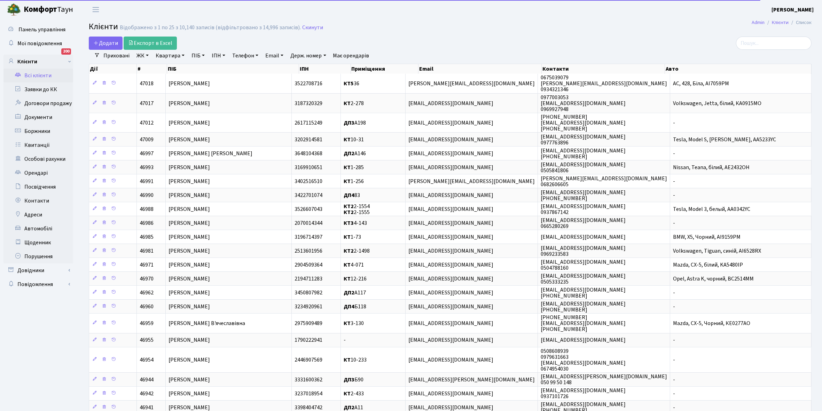
click at [147, 55] on link "ЖК" at bounding box center [143, 56] width 18 height 12
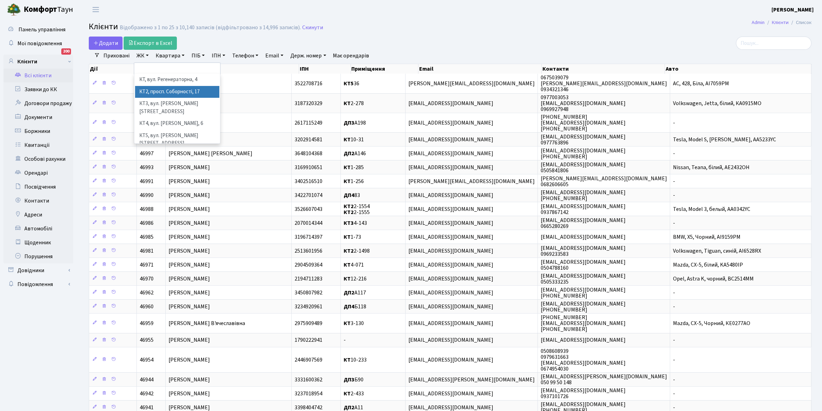
click at [171, 92] on li "КТ2, просп. Соборності, 17" at bounding box center [177, 92] width 84 height 12
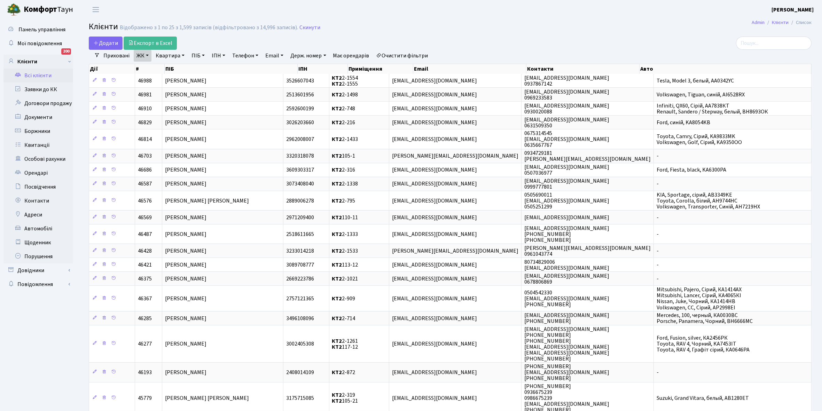
click at [181, 55] on link "Квартира" at bounding box center [170, 56] width 34 height 12
click at [176, 66] on input "text" at bounding box center [173, 69] width 41 height 13
type input "2-1096"
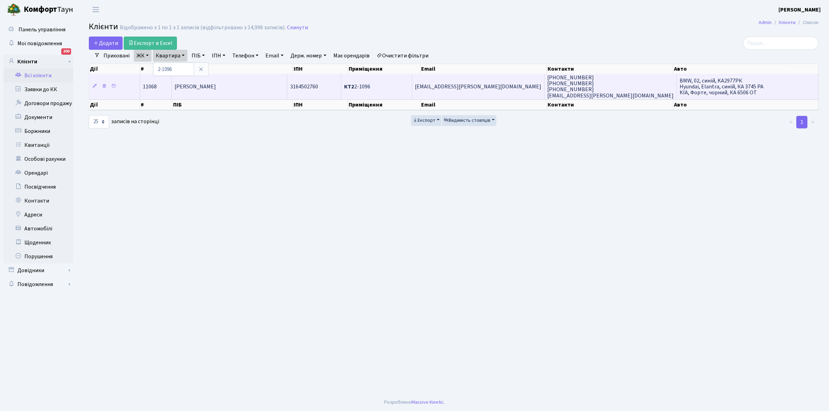
click at [216, 83] on span "Барабанова Олена Іванівна" at bounding box center [194, 87] width 41 height 8
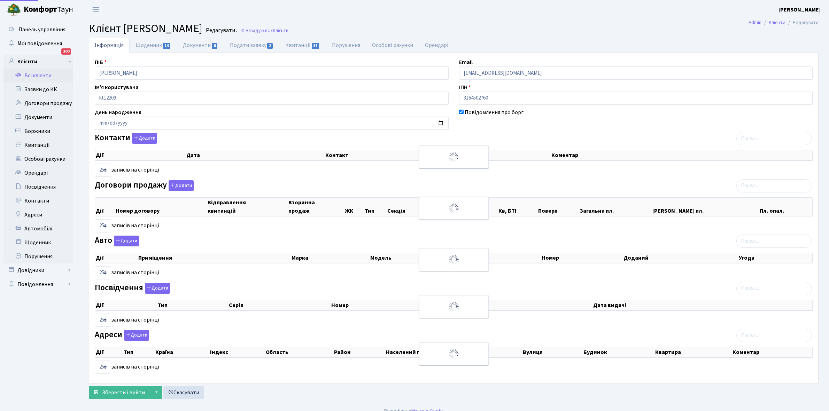
select select "25"
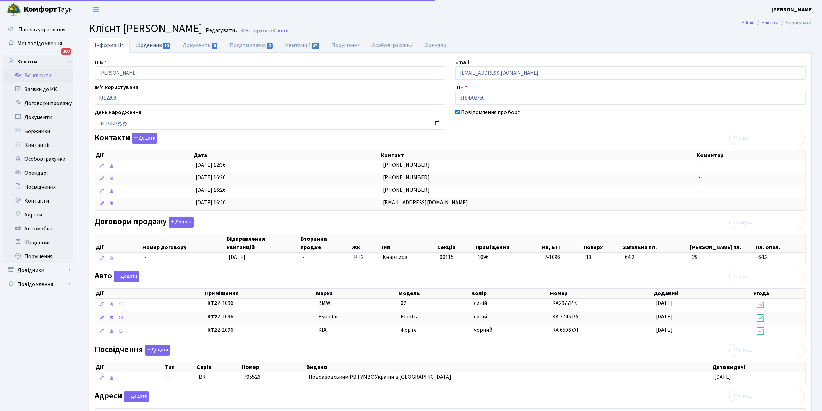
click at [147, 46] on link "Щоденник 14" at bounding box center [153, 45] width 47 height 14
select select "25"
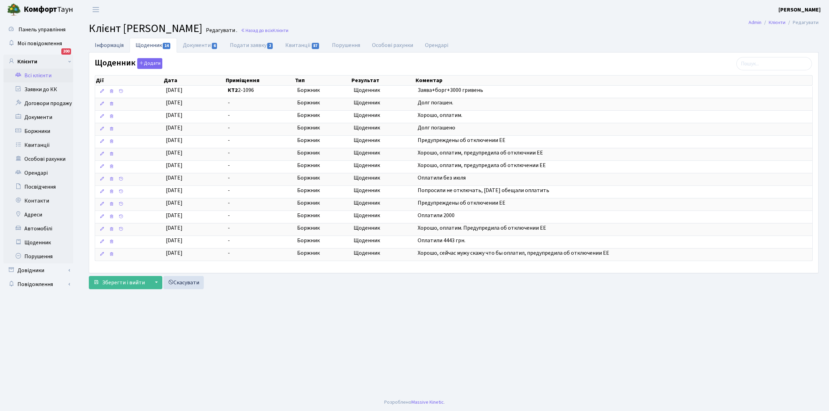
click at [101, 43] on link "Інформація" at bounding box center [109, 45] width 41 height 14
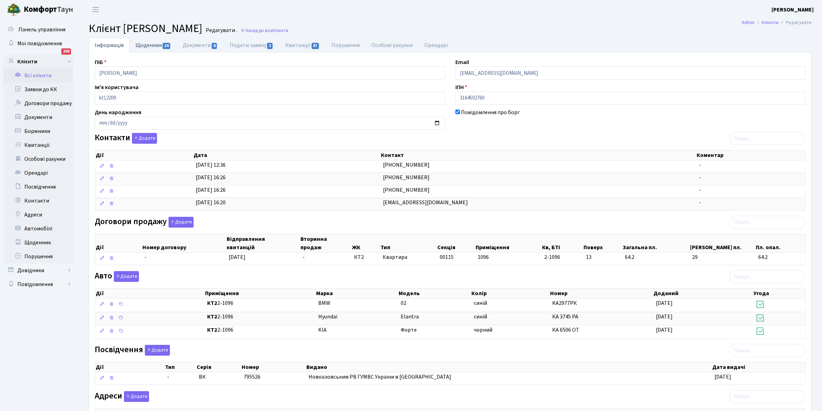
click at [148, 45] on link "Щоденник 14" at bounding box center [153, 45] width 47 height 14
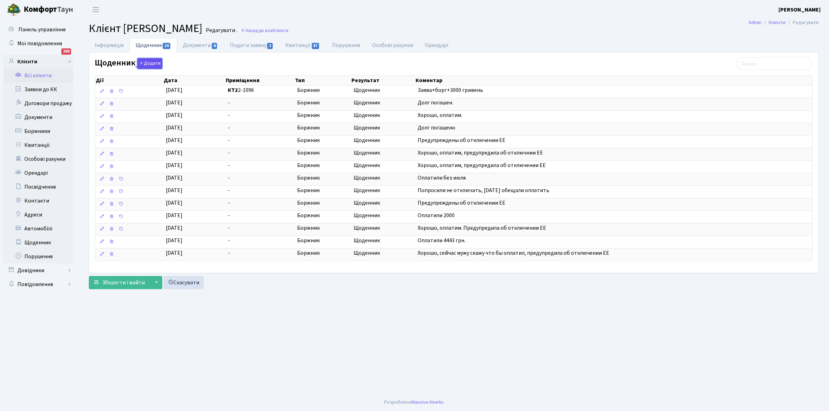
click at [147, 64] on button "Додати" at bounding box center [149, 63] width 25 height 11
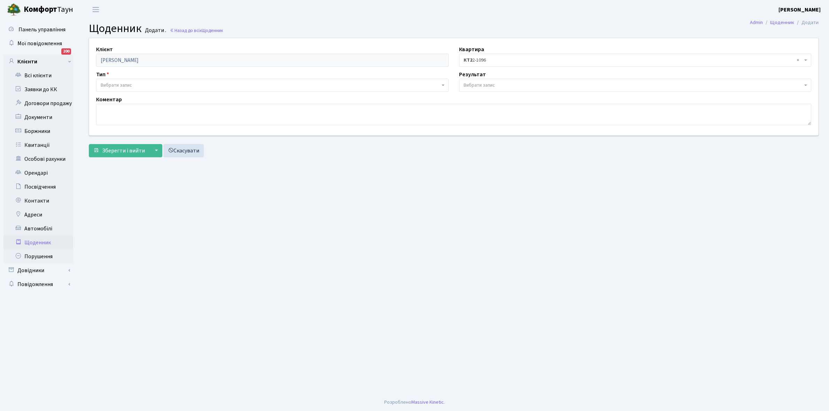
click at [140, 84] on span "Вибрати запис" at bounding box center [270, 85] width 339 height 7
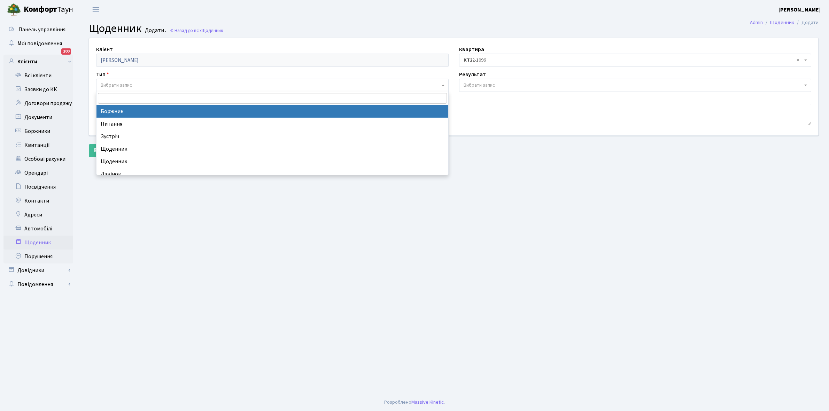
select select "189"
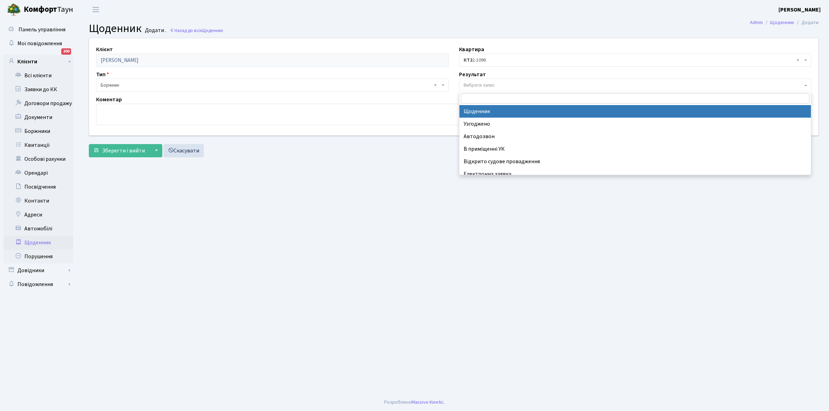
drag, startPoint x: 487, startPoint y: 83, endPoint x: 484, endPoint y: 110, distance: 26.9
click at [487, 83] on span "Вибрати запис" at bounding box center [478, 85] width 31 height 7
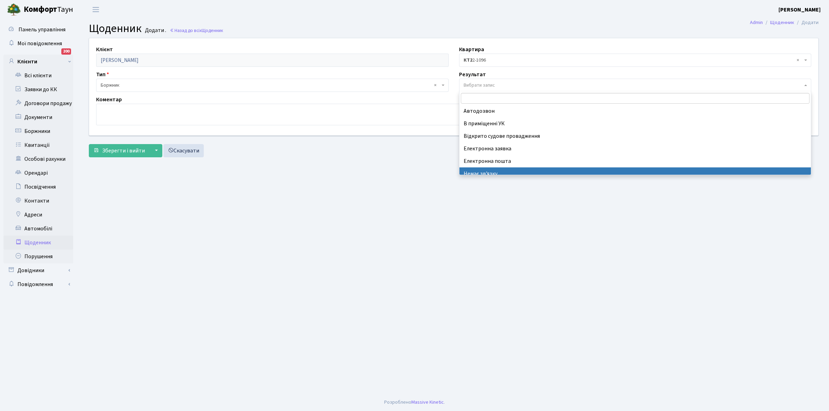
scroll to position [43, 0]
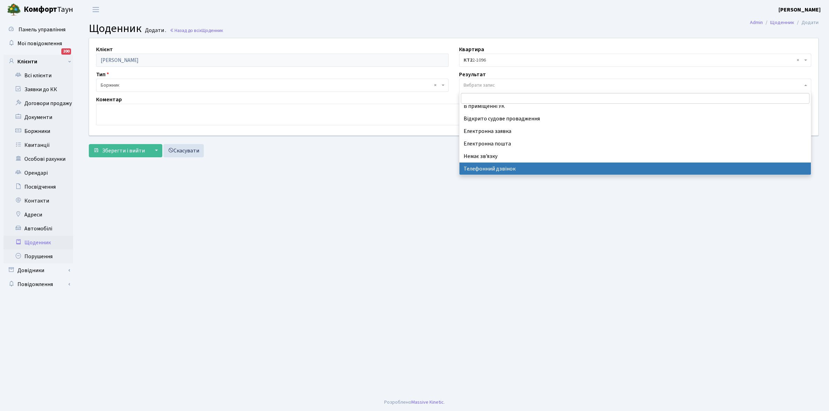
select select "196"
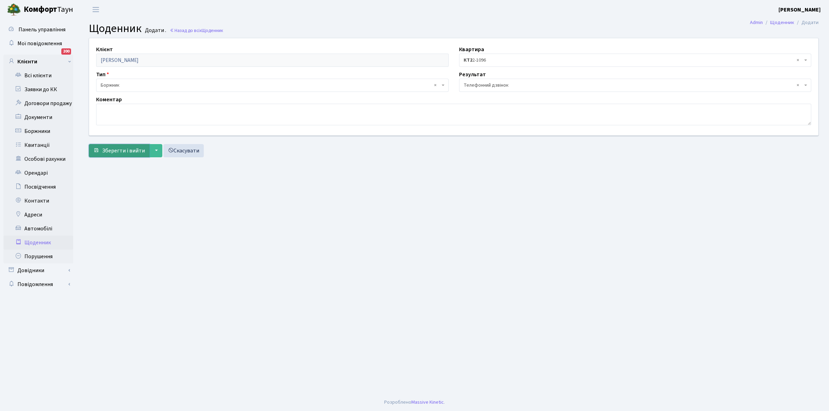
click at [122, 149] on span "Зберегти і вийти" at bounding box center [123, 151] width 43 height 8
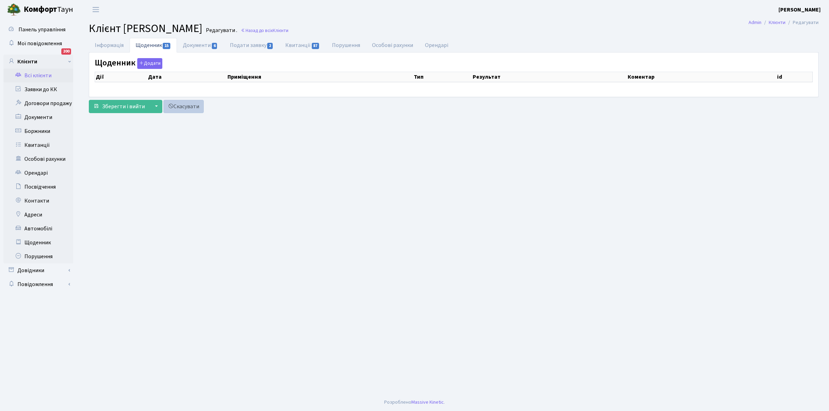
select select "25"
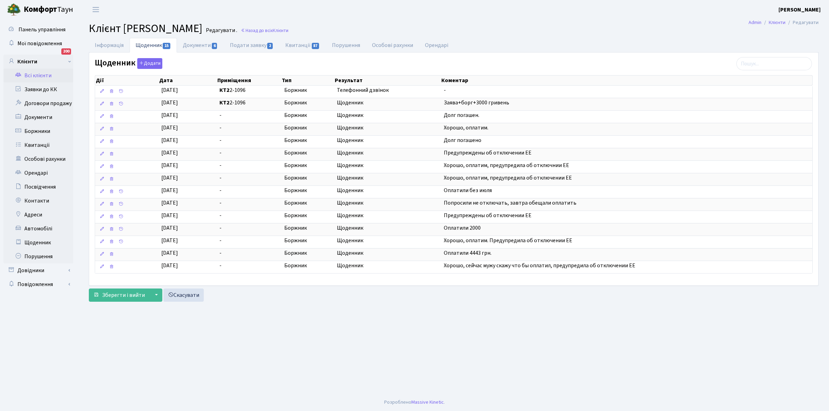
click at [46, 70] on link "Всі клієнти" at bounding box center [38, 76] width 70 height 14
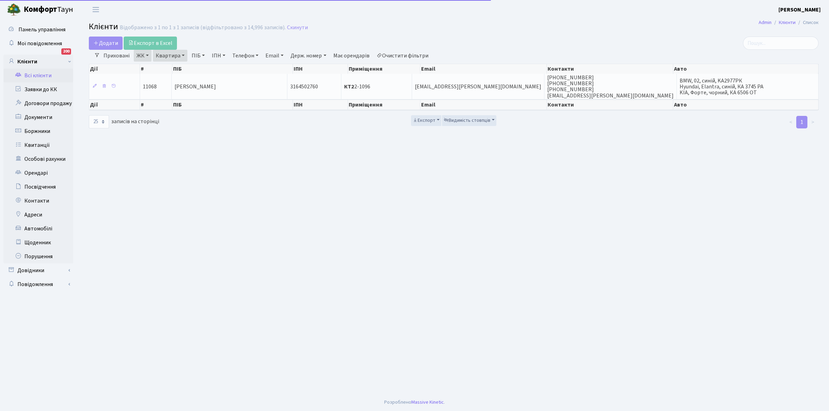
select select "25"
click at [183, 55] on link "Квартира" at bounding box center [170, 56] width 34 height 12
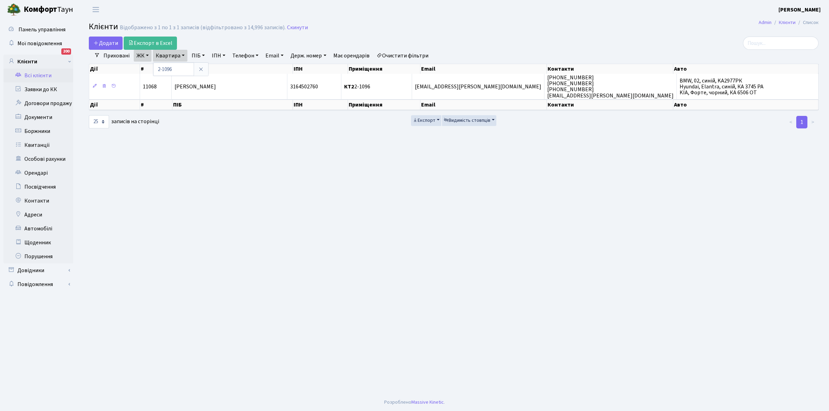
click at [410, 55] on link "Очистити фільтри" at bounding box center [402, 56] width 57 height 12
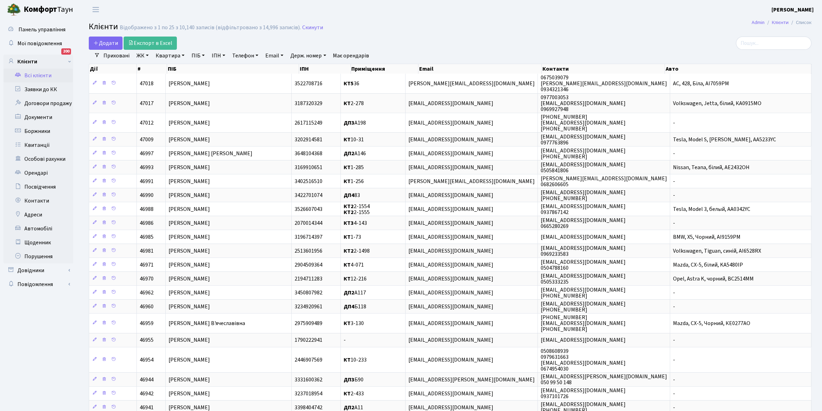
click at [147, 55] on link "ЖК" at bounding box center [143, 56] width 18 height 12
click at [159, 80] on li "КТ, вул. Регенераторна, 4" at bounding box center [177, 80] width 84 height 12
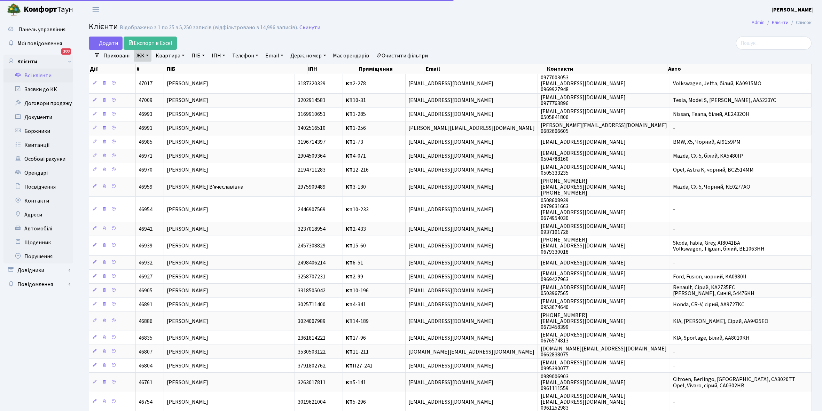
click at [183, 54] on link "Квартира" at bounding box center [170, 56] width 34 height 12
click at [176, 69] on input "text" at bounding box center [173, 69] width 41 height 13
type input "16-172"
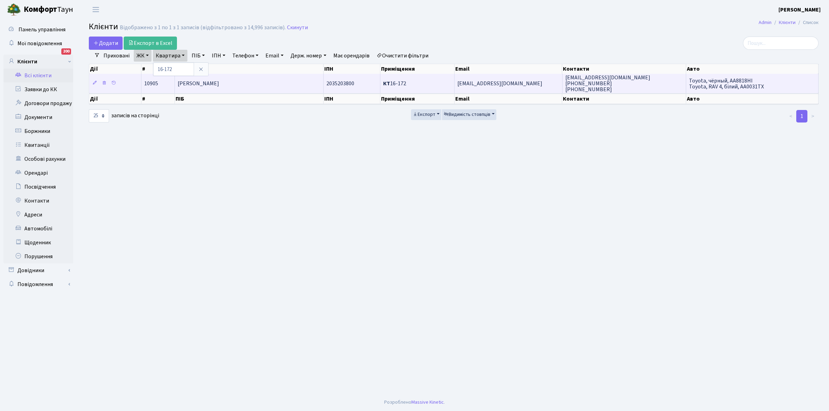
click at [219, 82] on span "Миргородська Наталія Олексіївна" at bounding box center [198, 84] width 41 height 8
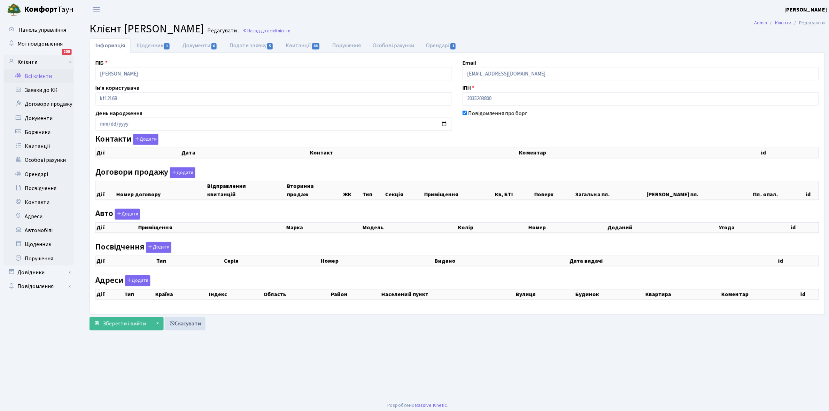
checkbox input "true"
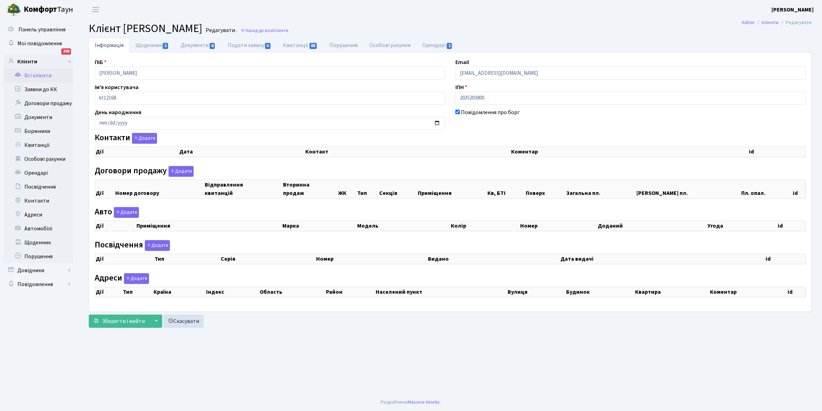
select select "25"
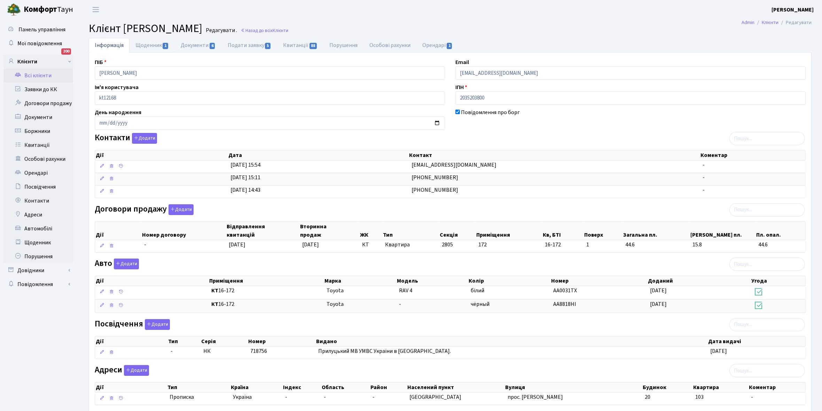
click at [146, 44] on link "Щоденник 1" at bounding box center [152, 45] width 45 height 15
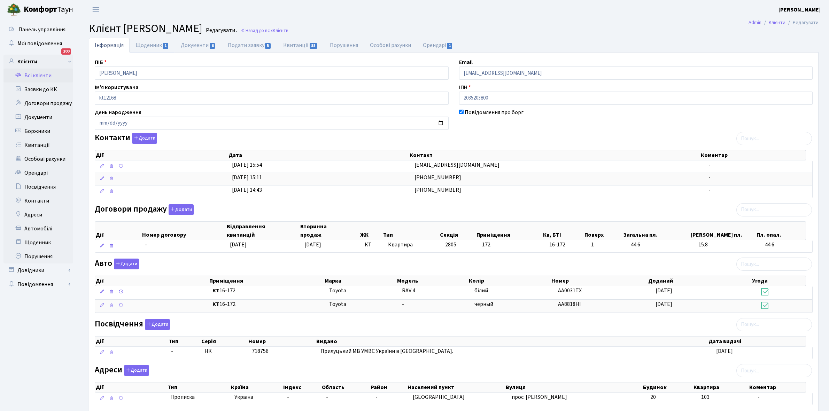
select select "25"
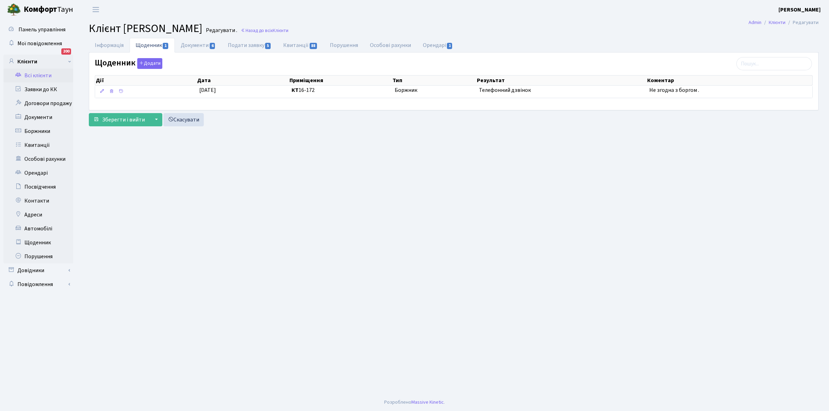
click at [44, 77] on link "Всі клієнти" at bounding box center [38, 76] width 70 height 14
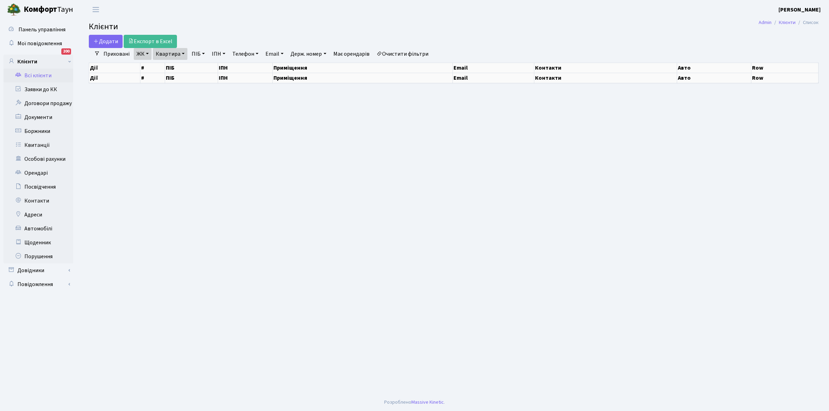
select select "25"
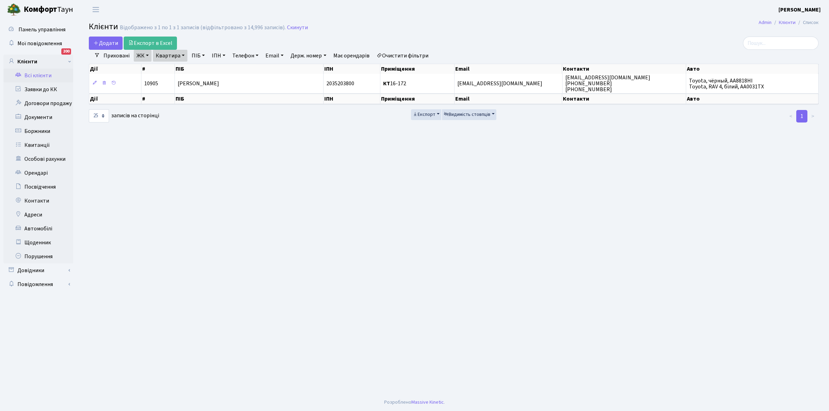
click at [181, 55] on link "Квартира" at bounding box center [170, 56] width 34 height 12
click at [184, 70] on input "16-172" at bounding box center [173, 69] width 41 height 13
type input "1"
type input "2-427"
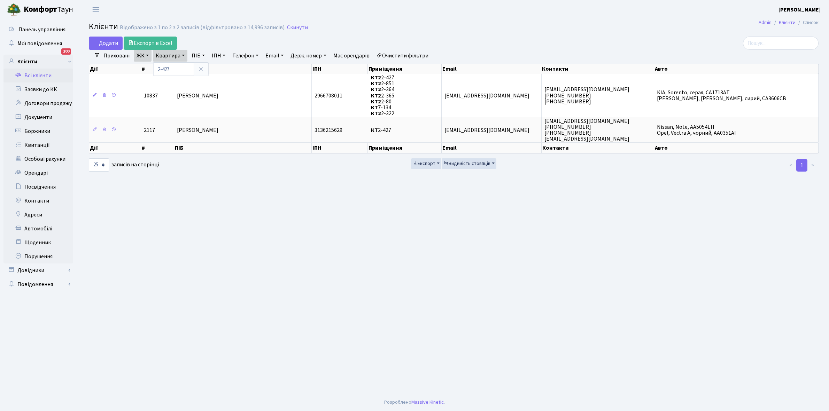
click at [413, 53] on link "Очистити фільтри" at bounding box center [402, 56] width 57 height 12
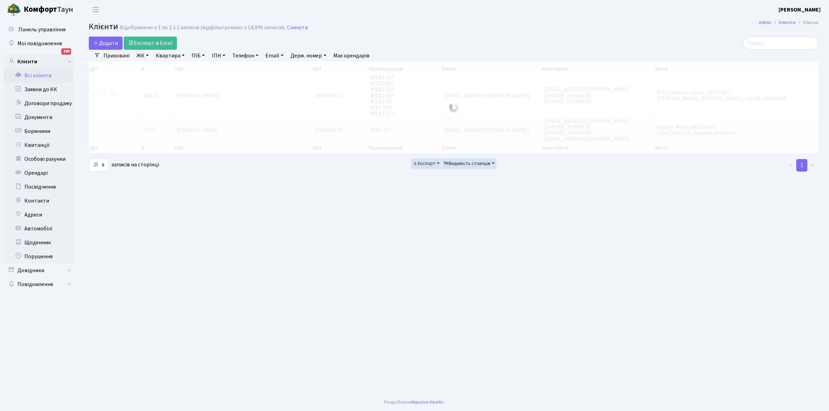
select select
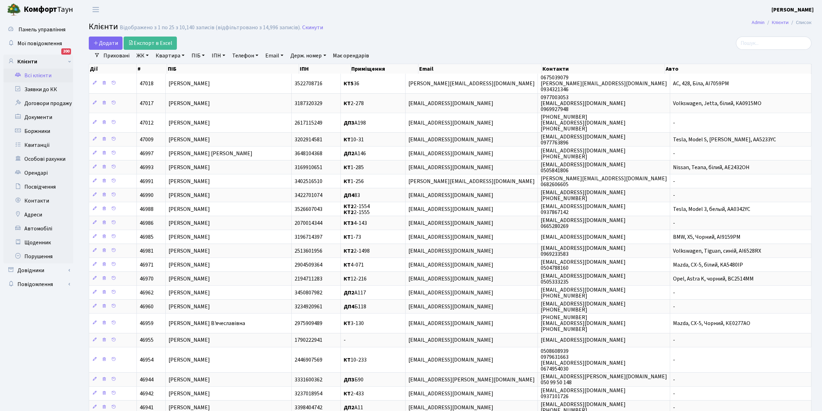
click at [147, 54] on link "ЖК" at bounding box center [143, 56] width 18 height 12
drag, startPoint x: 166, startPoint y: 92, endPoint x: 188, endPoint y: 73, distance: 28.7
click at [167, 91] on li "КТ2, просп. Соборності, 17" at bounding box center [177, 92] width 84 height 12
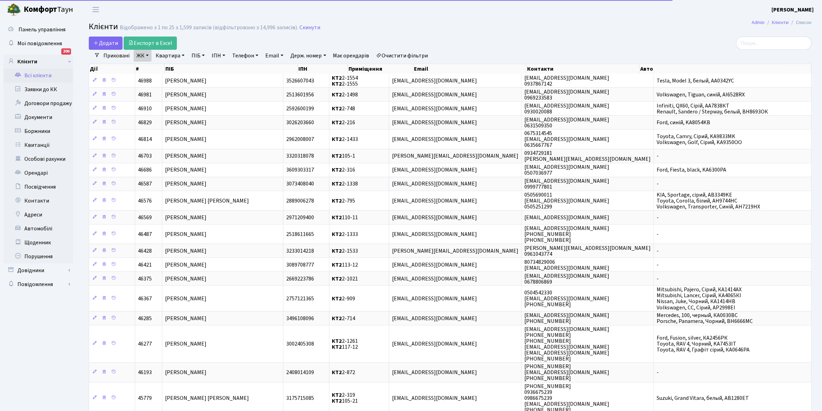
click at [183, 55] on link "Квартира" at bounding box center [170, 56] width 34 height 12
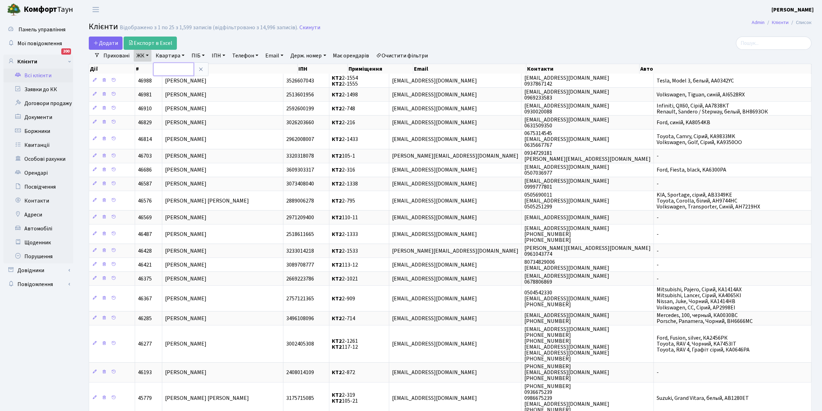
click at [177, 70] on input "text" at bounding box center [173, 69] width 41 height 13
type input "2-467"
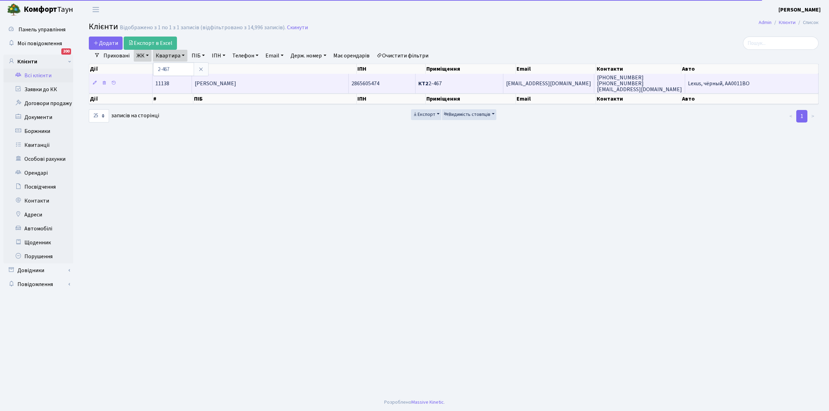
click at [267, 79] on td "[PERSON_NAME]" at bounding box center [270, 83] width 157 height 19
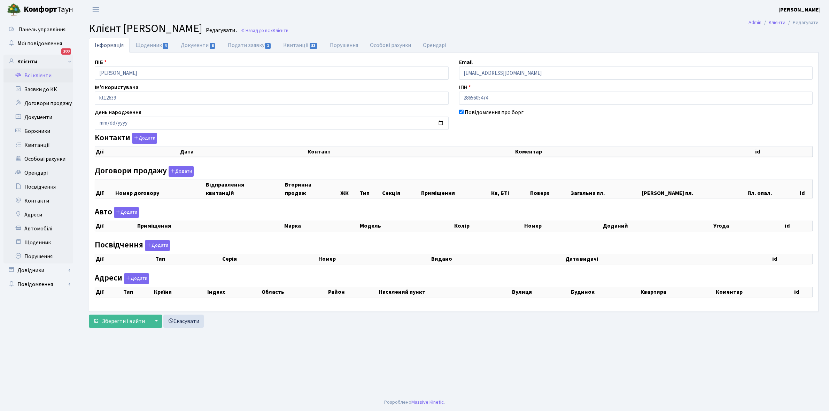
checkbox input "true"
select select "25"
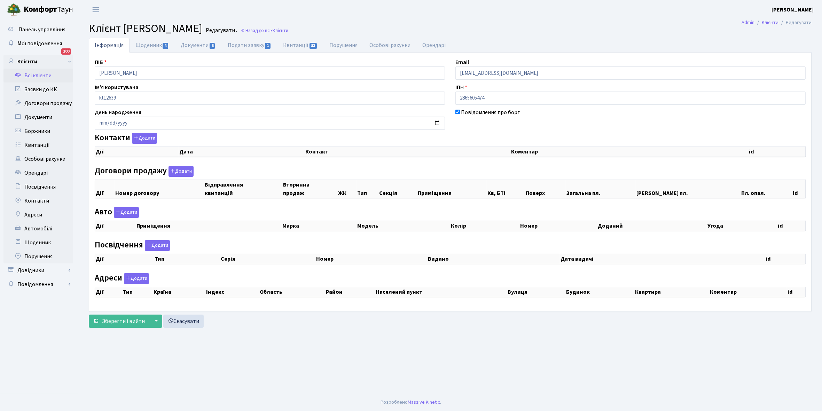
select select "25"
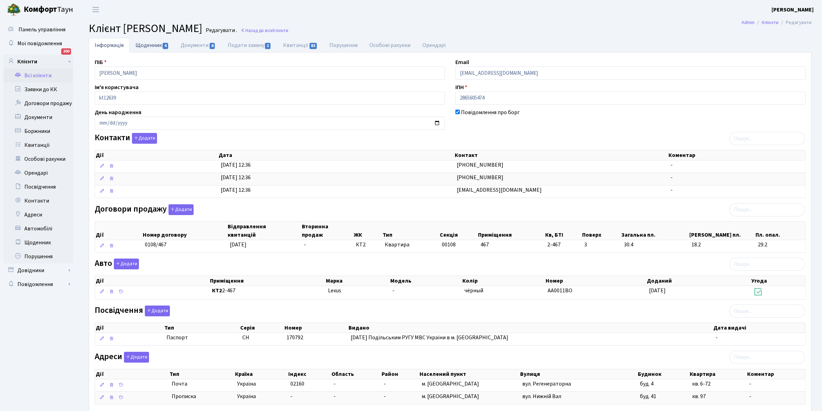
click at [147, 44] on link "Щоденник 4" at bounding box center [152, 45] width 45 height 14
select select "25"
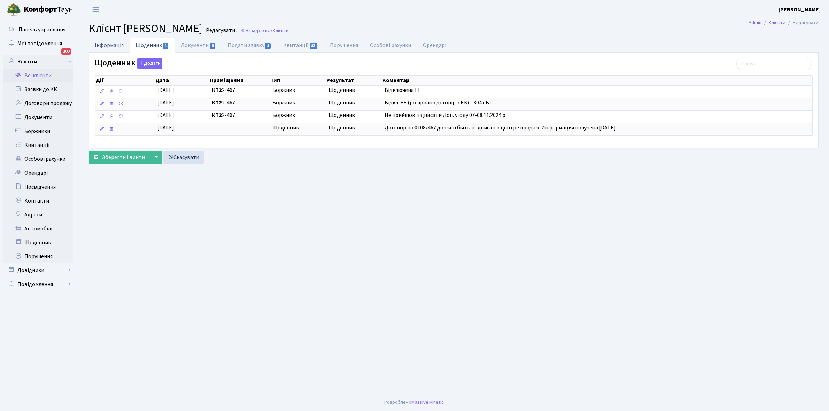
click at [105, 44] on link "Інформація" at bounding box center [109, 45] width 41 height 14
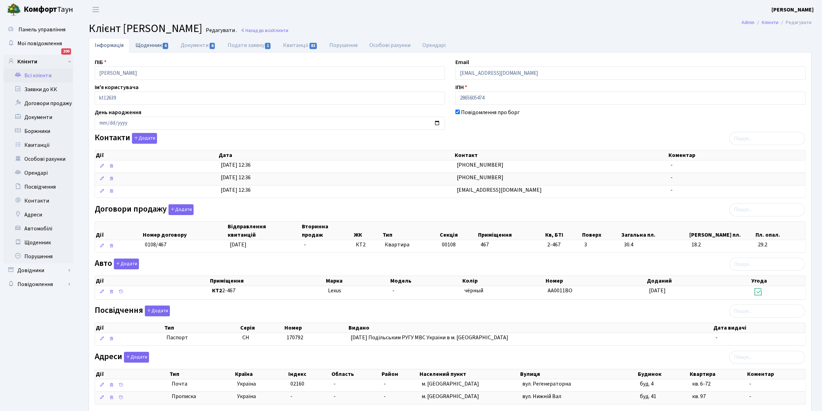
click at [142, 44] on link "Щоденник 4" at bounding box center [152, 45] width 45 height 14
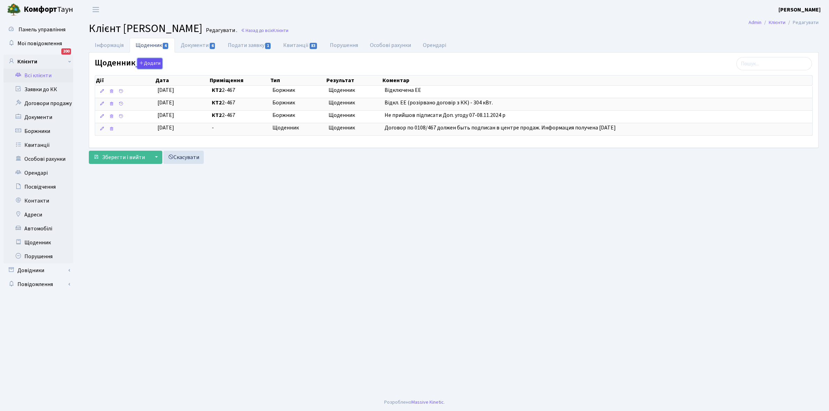
click at [146, 66] on button "Додати" at bounding box center [149, 63] width 25 height 11
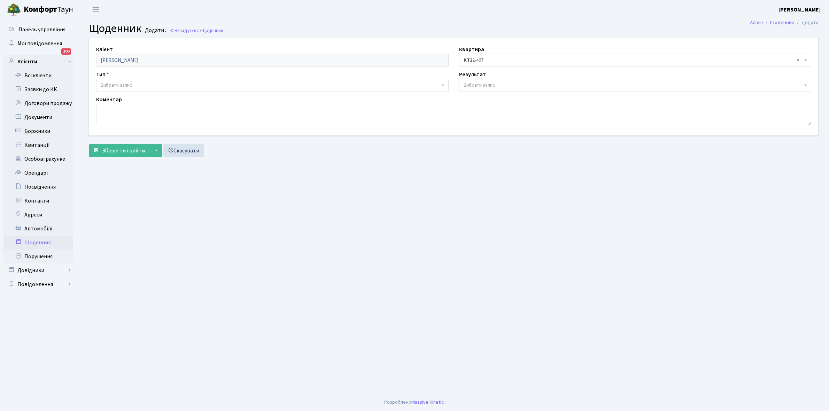
click at [144, 84] on span "Вибрати запис" at bounding box center [270, 85] width 339 height 7
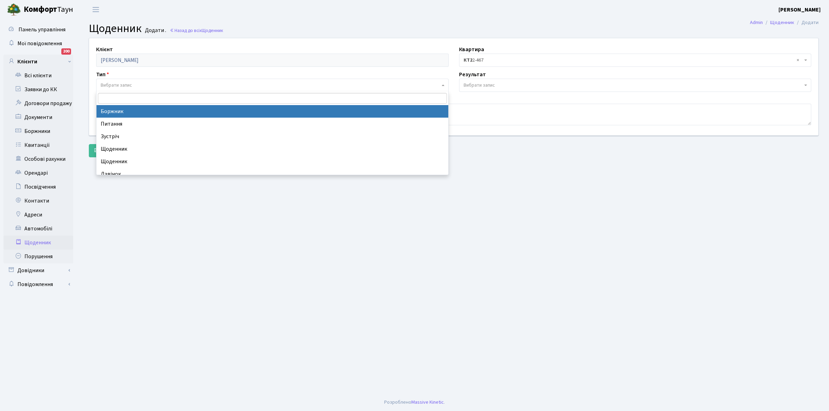
select select "189"
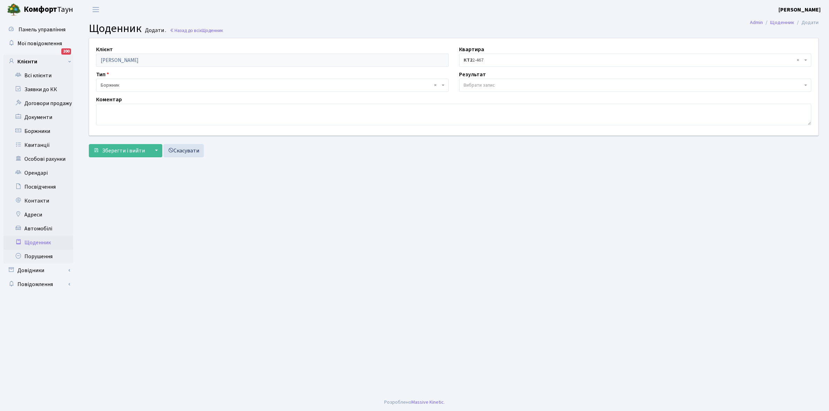
click at [465, 81] on span "Вибрати запис" at bounding box center [635, 85] width 352 height 13
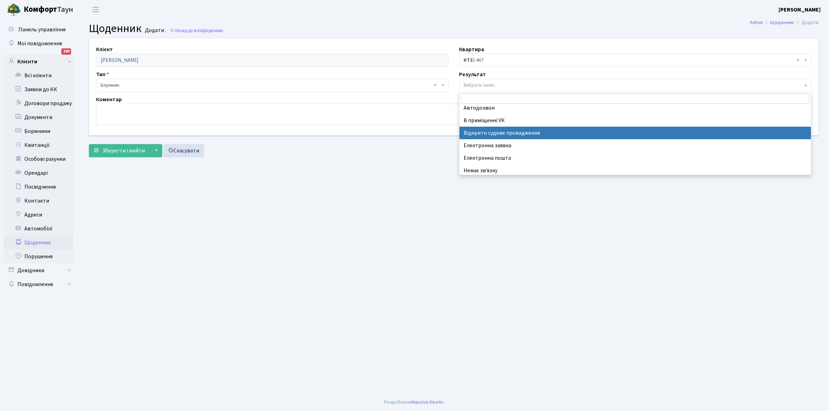
scroll to position [43, 0]
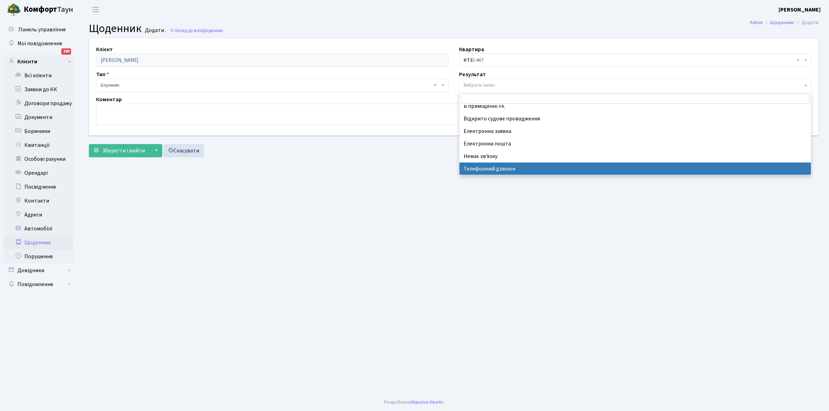
select select "196"
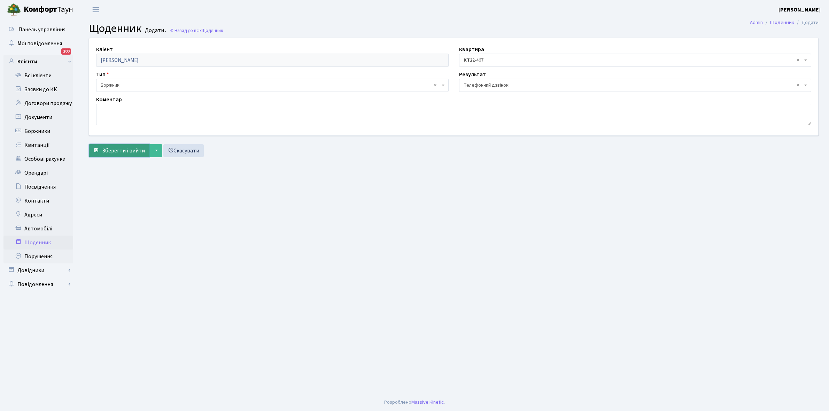
click at [109, 148] on span "Зберегти і вийти" at bounding box center [123, 151] width 43 height 8
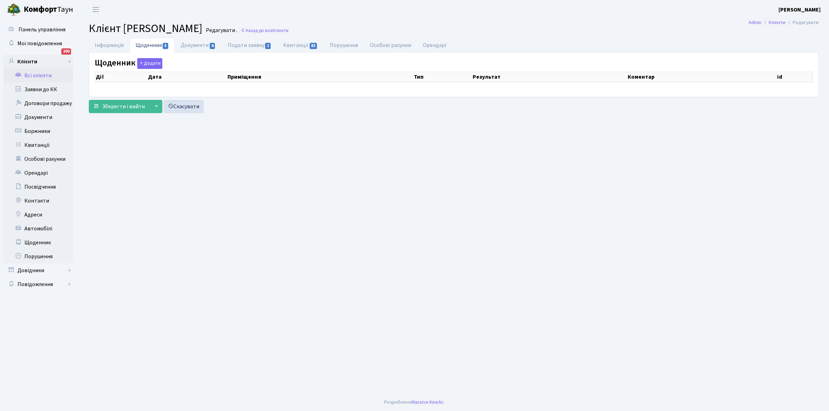
select select "25"
